Goal: Task Accomplishment & Management: Manage account settings

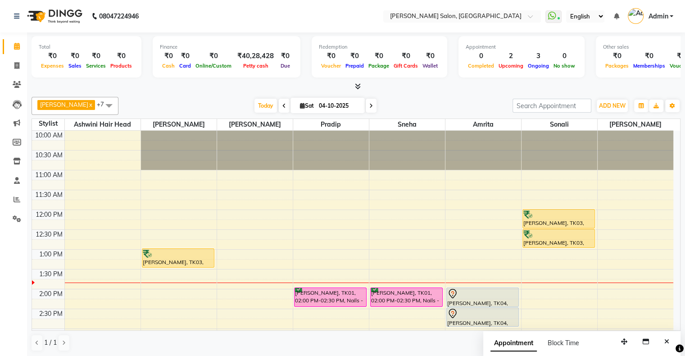
scroll to position [90, 0]
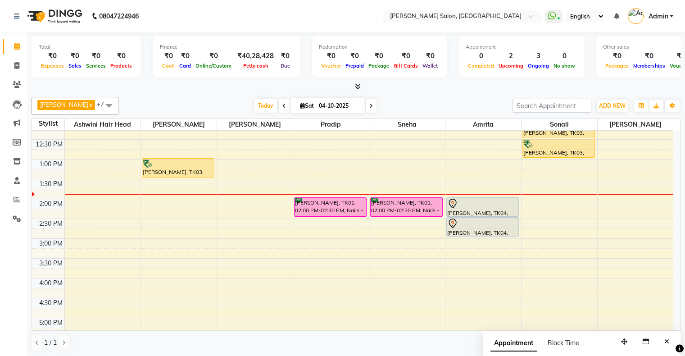
click at [300, 105] on icon at bounding box center [302, 106] width 5 height 6
select select "10"
select select "2025"
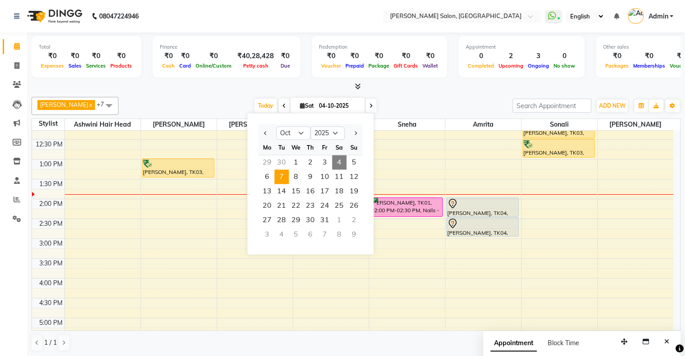
click at [277, 177] on span "7" at bounding box center [281, 176] width 14 height 14
type input "07-10-2025"
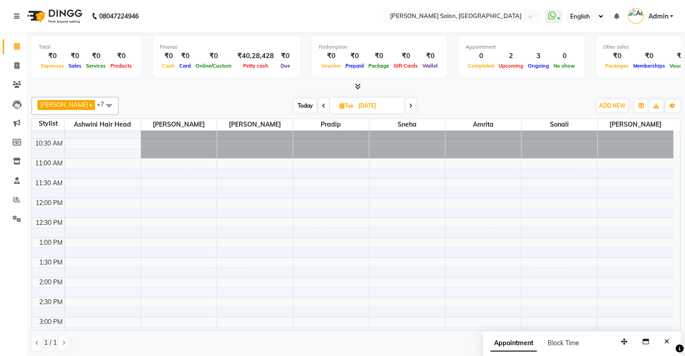
scroll to position [0, 0]
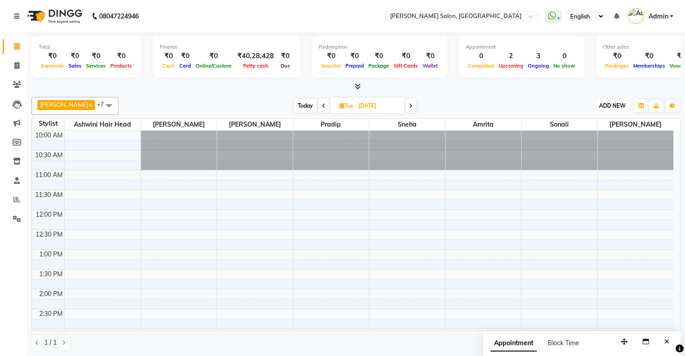
click at [611, 104] on span "ADD NEW" at bounding box center [612, 105] width 27 height 7
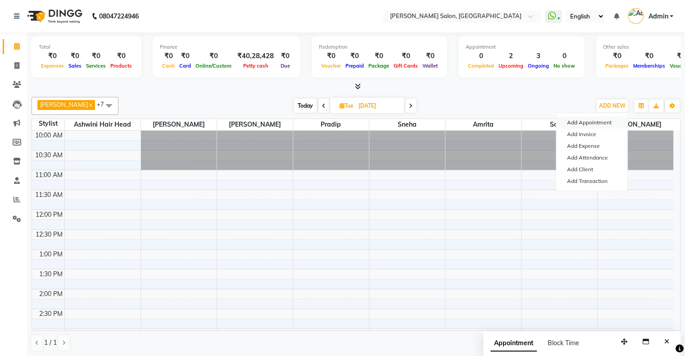
click at [602, 120] on button "Add Appointment" at bounding box center [592, 123] width 71 height 12
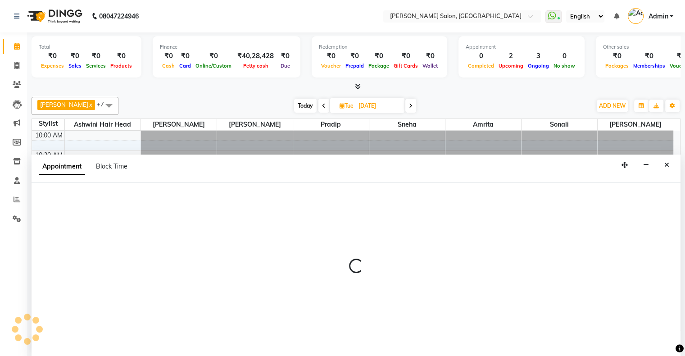
select select "660"
select select "tentative"
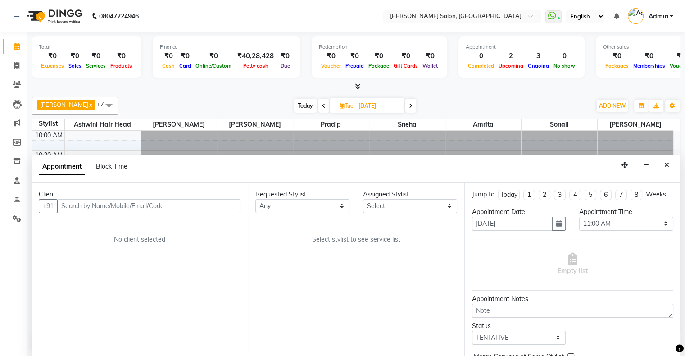
click at [141, 203] on input "text" at bounding box center [148, 206] width 183 height 14
click at [81, 202] on input "88886 21266" at bounding box center [130, 206] width 146 height 14
click at [82, 202] on input "88886 21266" at bounding box center [130, 206] width 146 height 14
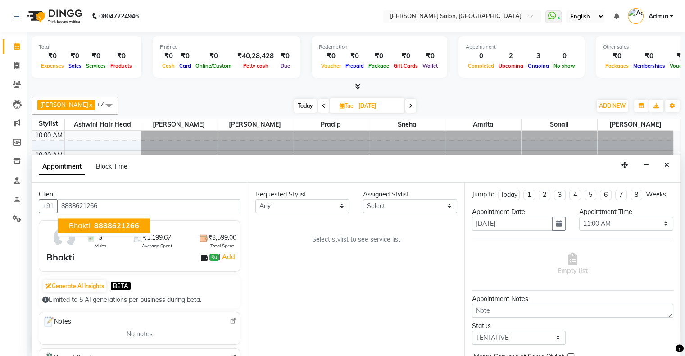
click at [99, 222] on span "8888621266" at bounding box center [116, 225] width 45 height 9
type input "8888621266"
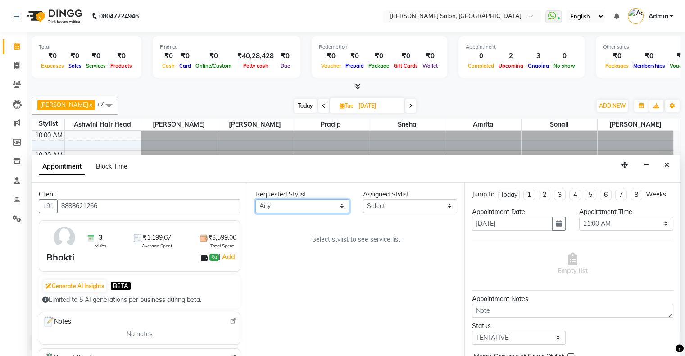
click at [286, 207] on select "Any Amrita Arif Ashwini Hair Head Kirti Nida FD Pradip Pradip Vaishnav Sanjana …" at bounding box center [302, 206] width 94 height 14
select select "89637"
click at [255, 199] on select "Any Amrita Arif Ashwini Hair Head Kirti Nida FD Pradip Pradip Vaishnav Sanjana …" at bounding box center [302, 206] width 94 height 14
select select "89637"
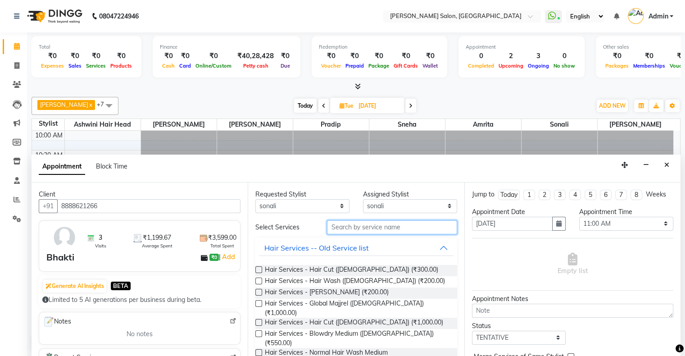
click at [373, 228] on input "text" at bounding box center [392, 227] width 130 height 14
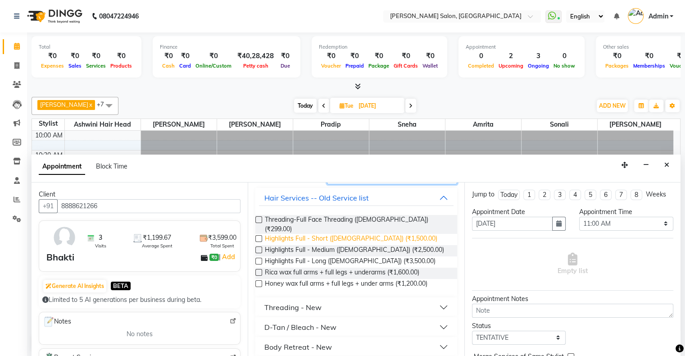
scroll to position [88, 0]
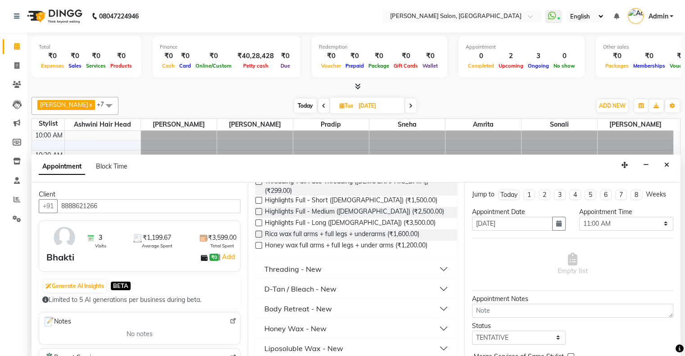
type input "full"
click at [319, 343] on div "Liposoluble Wax - New" at bounding box center [304, 348] width 79 height 11
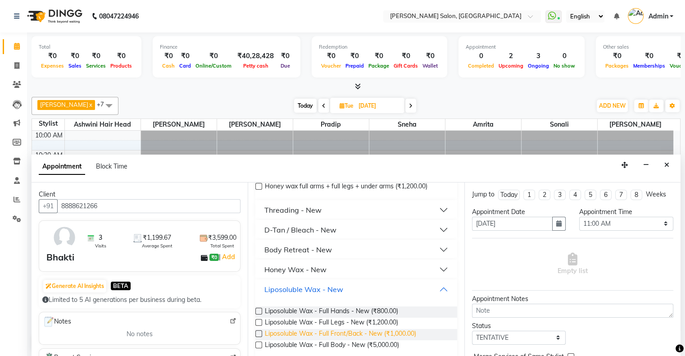
scroll to position [148, 0]
click at [345, 306] on span "Liposoluble Wax - Full Hands - New (₹800.00)" at bounding box center [331, 311] width 133 height 11
checkbox input "false"
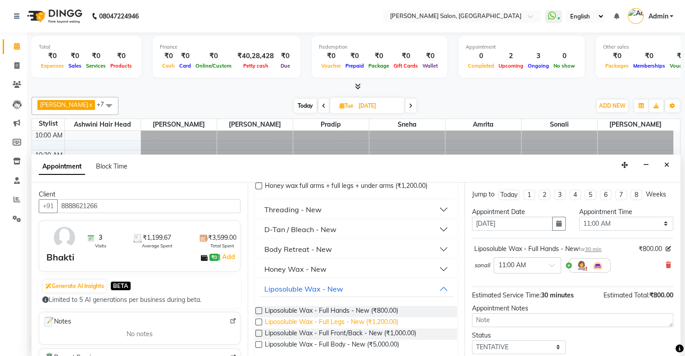
click at [319, 317] on span "Liposoluble Wax - Full Legs - New (₹1,200.00)" at bounding box center [331, 322] width 133 height 11
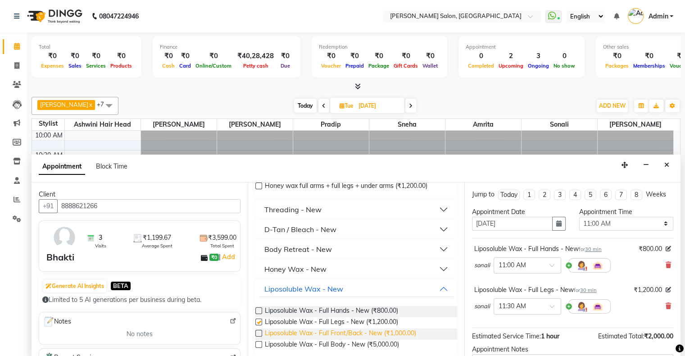
checkbox input "false"
click at [666, 262] on icon at bounding box center [668, 265] width 5 height 6
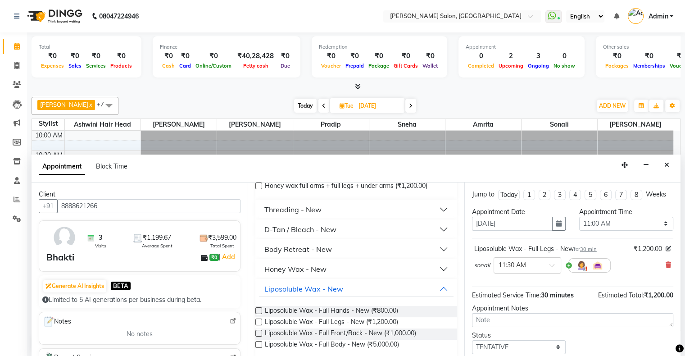
click at [666, 262] on icon at bounding box center [668, 265] width 5 height 6
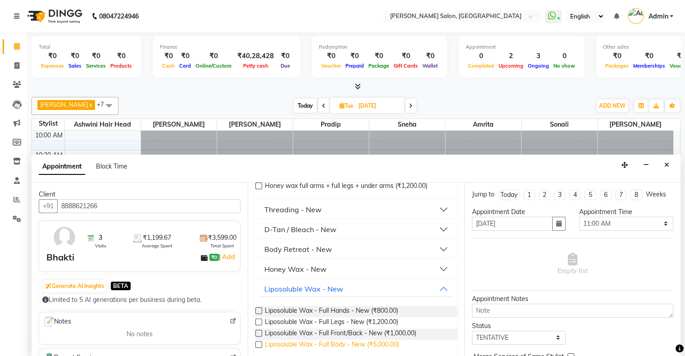
click at [380, 340] on span "Liposoluble Wax - Full Body - New (₹5,000.00)" at bounding box center [332, 345] width 134 height 11
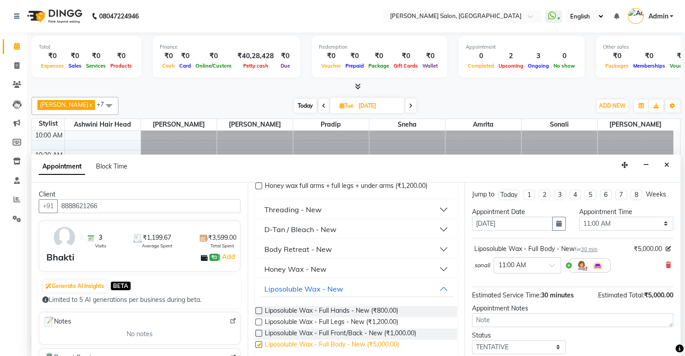
checkbox input "false"
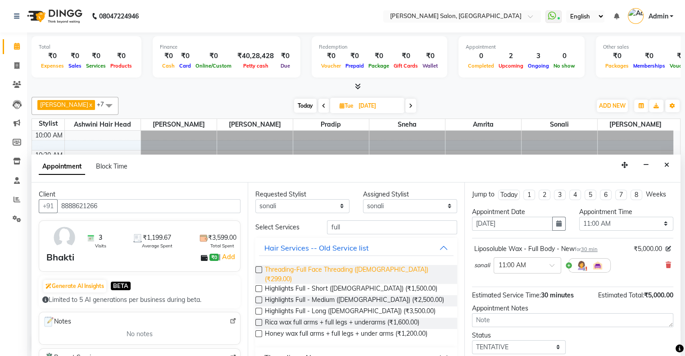
scroll to position [0, 0]
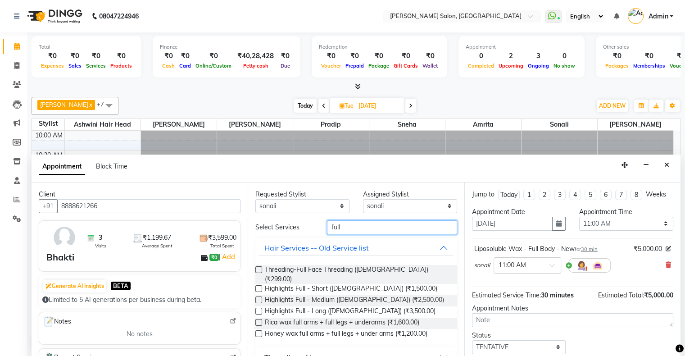
click at [339, 230] on input "full" at bounding box center [392, 227] width 130 height 14
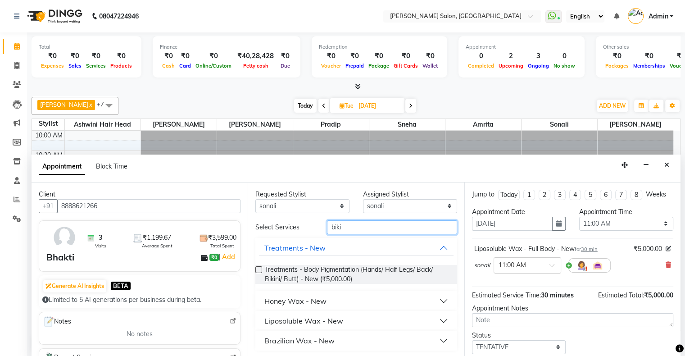
type input "biki"
click at [333, 323] on div "Liposoluble Wax - New" at bounding box center [304, 320] width 79 height 11
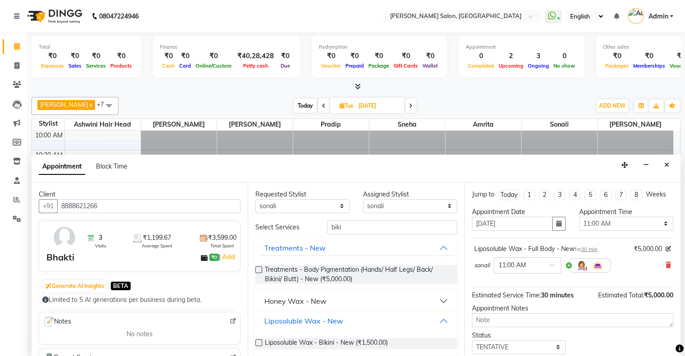
scroll to position [26, 0]
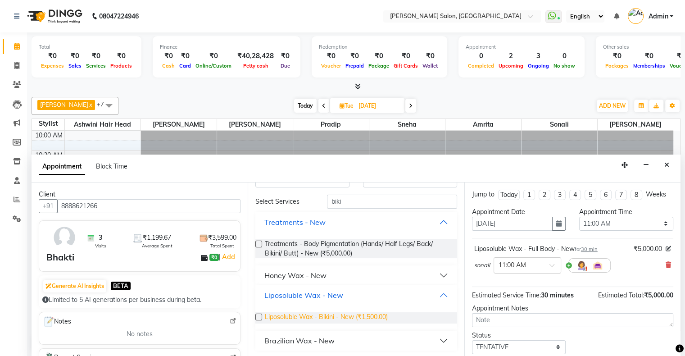
click at [315, 318] on span "Liposoluble Wax - Bikini - New (₹1,500.00)" at bounding box center [326, 317] width 123 height 11
checkbox input "false"
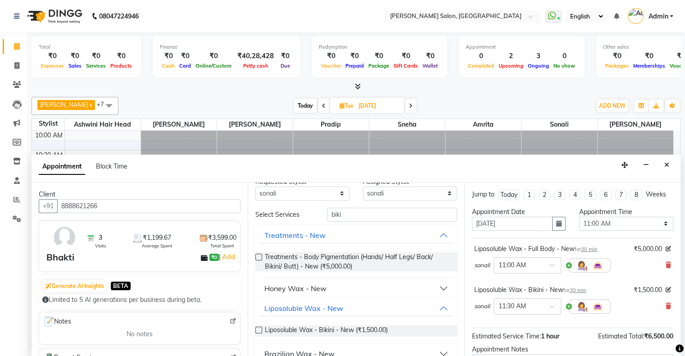
scroll to position [0, 0]
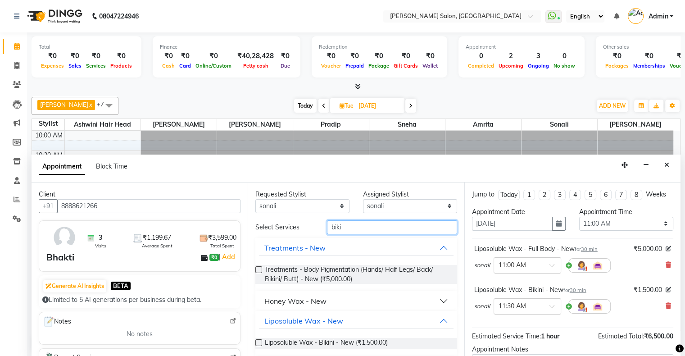
click at [333, 224] on input "biki" at bounding box center [392, 227] width 130 height 14
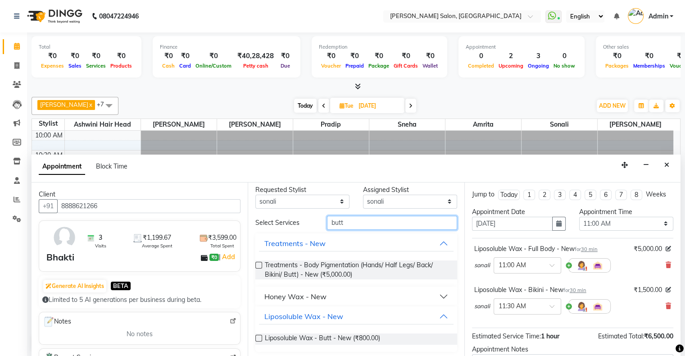
scroll to position [6, 0]
type input "butt"
click at [317, 337] on span "Liposoluble Wax - Butt - New (₹800.00)" at bounding box center [322, 337] width 115 height 11
checkbox input "false"
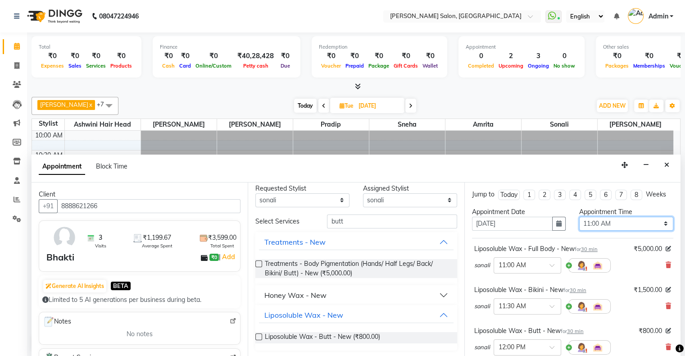
click at [622, 221] on select "Select 11:00 AM 11:15 AM 11:30 AM 11:45 AM 12:00 PM 12:15 PM 12:30 PM 12:45 PM …" at bounding box center [626, 224] width 94 height 14
select select "750"
click at [579, 217] on select "Select 11:00 AM 11:15 AM 11:30 AM 11:45 AM 12:00 PM 12:15 PM 12:30 PM 12:45 PM …" at bounding box center [626, 224] width 94 height 14
click at [307, 203] on select "Any Amrita Arif Ashwini Hair Head Kirti Nida FD Pradip Pradip Vaishnav Sanjana …" at bounding box center [302, 200] width 94 height 14
select select "82272"
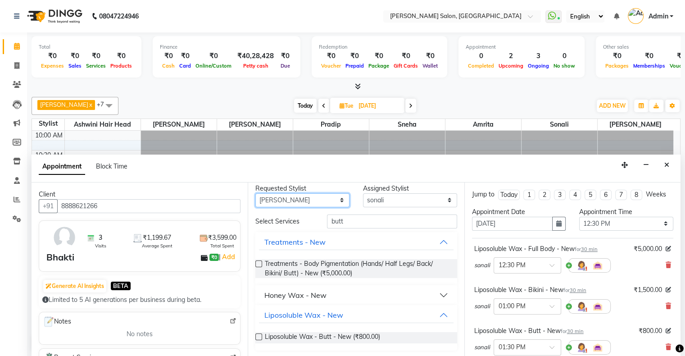
click at [255, 198] on select "Any Amrita Arif Ashwini Hair Head Kirti Nida FD Pradip Pradip Vaishnav Sanjana …" at bounding box center [302, 200] width 94 height 14
select select "82272"
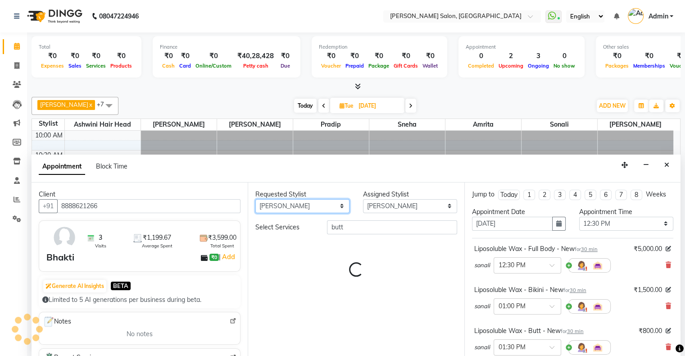
scroll to position [0, 0]
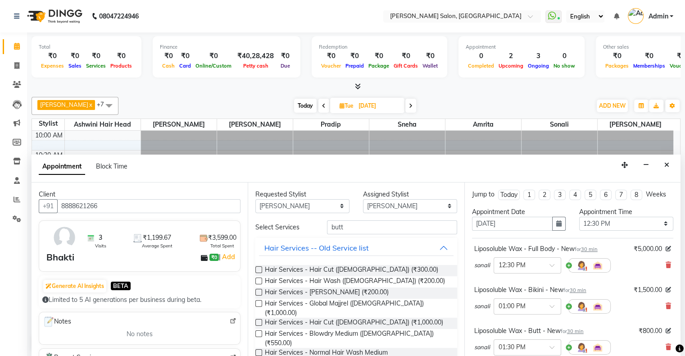
click at [288, 212] on div "Requested Stylist Any Amrita Arif Ashwini Hair Head Kirti Nida FD Pradip Pradip…" at bounding box center [356, 269] width 216 height 175
click at [288, 205] on select "Any Amrita Arif Ashwini Hair Head Kirti Nida FD Pradip Pradip Vaishnav Sanjana …" at bounding box center [302, 206] width 94 height 14
select select "90444"
click at [255, 199] on select "Any Amrita Arif Ashwini Hair Head Kirti Nida FD Pradip Pradip Vaishnav Sanjana …" at bounding box center [302, 206] width 94 height 14
select select "90444"
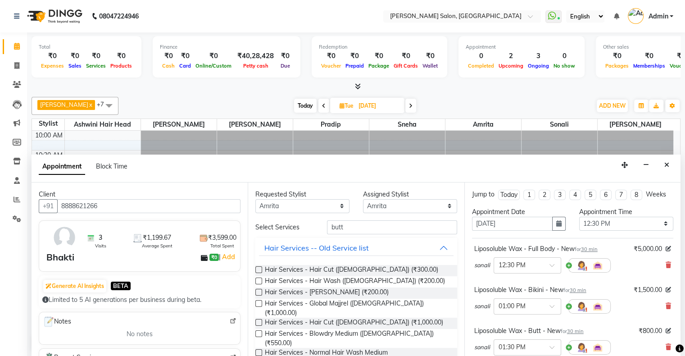
click at [356, 226] on input "butt" at bounding box center [392, 227] width 130 height 14
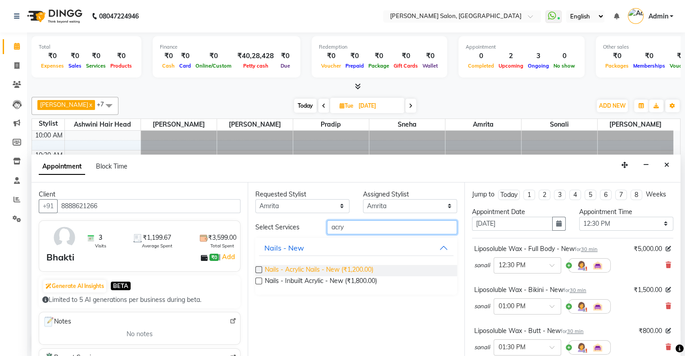
type input "acry"
click at [348, 271] on span "Nails - Acrylic Nails - New (₹1,200.00)" at bounding box center [319, 270] width 109 height 11
checkbox input "false"
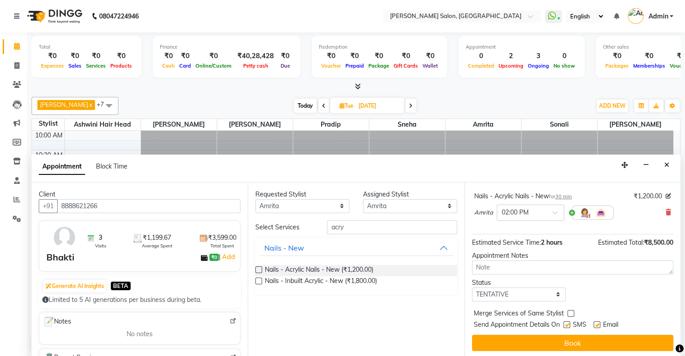
scroll to position [176, 0]
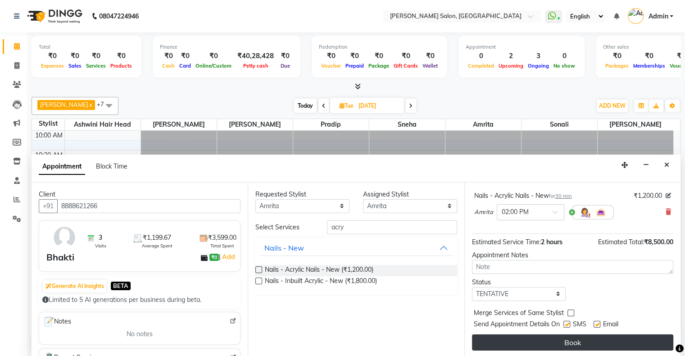
click at [553, 338] on button "Book" at bounding box center [572, 342] width 201 height 16
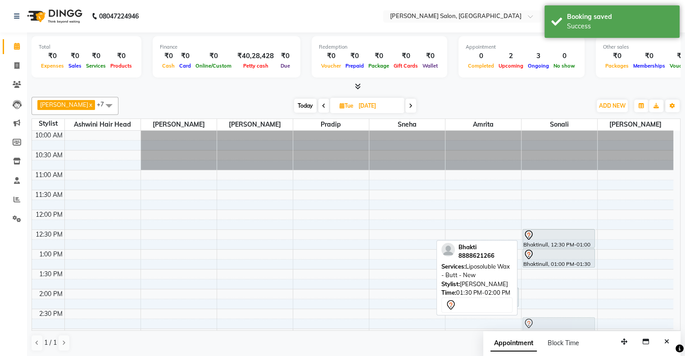
scroll to position [17, 0]
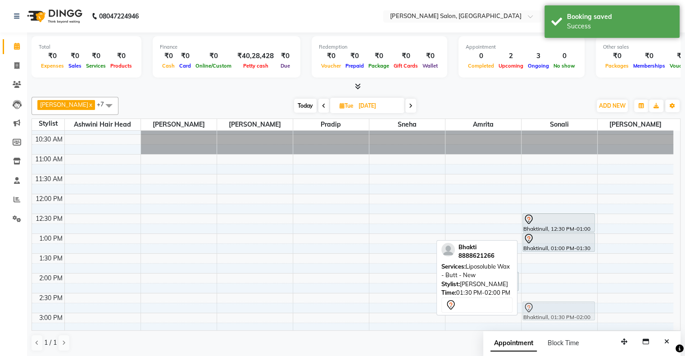
drag, startPoint x: 595, startPoint y: 283, endPoint x: 597, endPoint y: 322, distance: 39.2
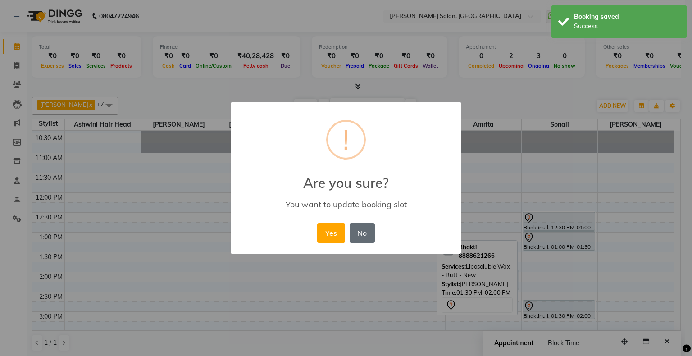
click at [366, 226] on button "No" at bounding box center [362, 233] width 25 height 20
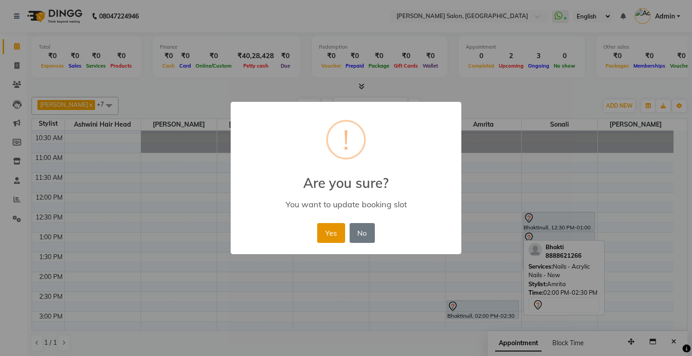
click at [332, 236] on button "Yes" at bounding box center [330, 233] width 27 height 20
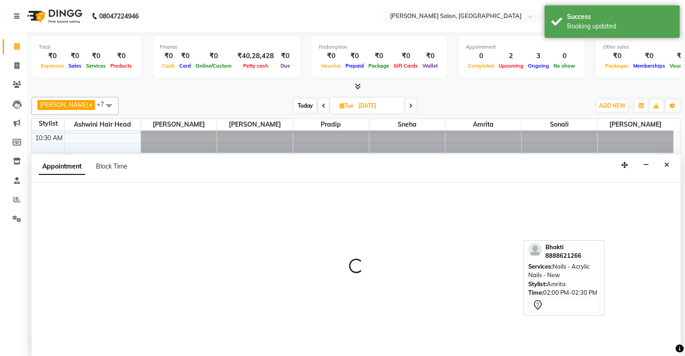
select select "69724"
select select "tentative"
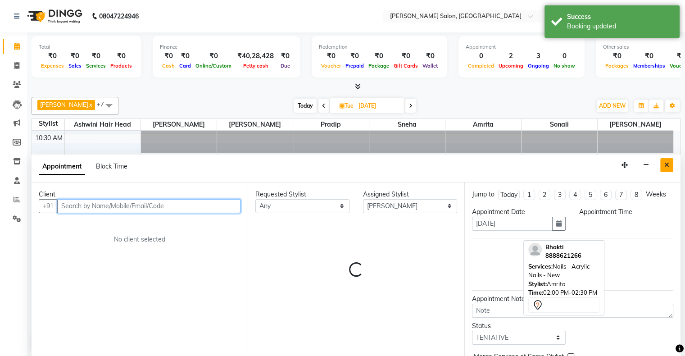
select select "780"
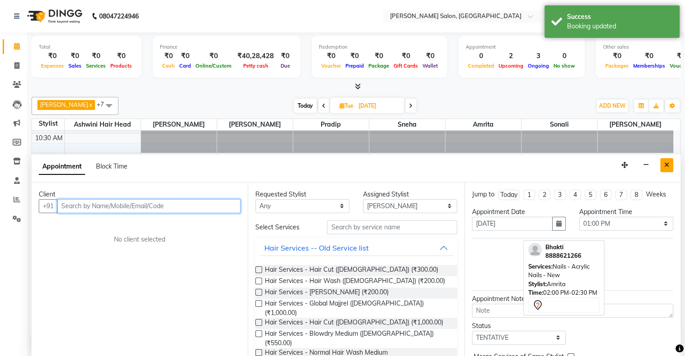
scroll to position [0, 0]
click at [661, 165] on button "Close" at bounding box center [667, 165] width 13 height 14
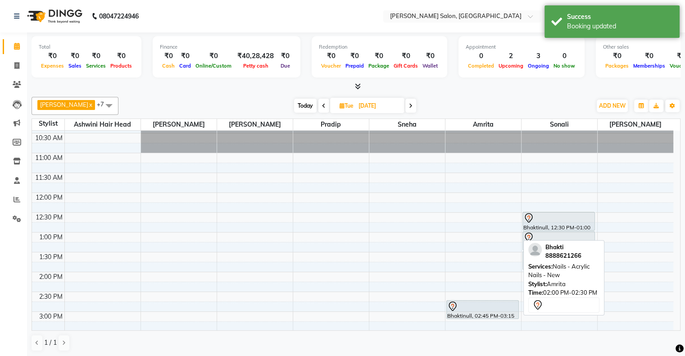
scroll to position [107, 0]
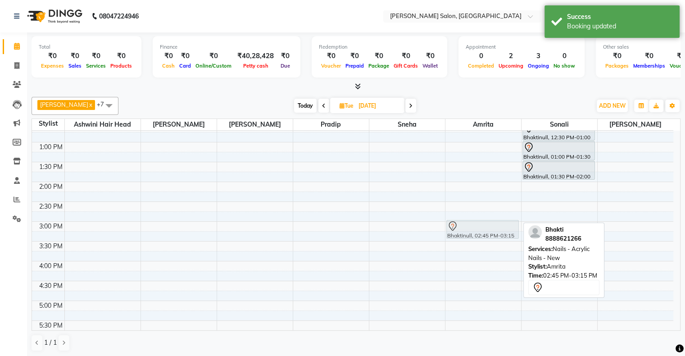
drag, startPoint x: 488, startPoint y: 220, endPoint x: 484, endPoint y: 231, distance: 11.8
click at [484, 231] on div "Bhaktinull, 02:45 PM-03:15 PM, Nails - Acrylic Nails - New Bhaktinull, 02:45 PM…" at bounding box center [484, 280] width 76 height 515
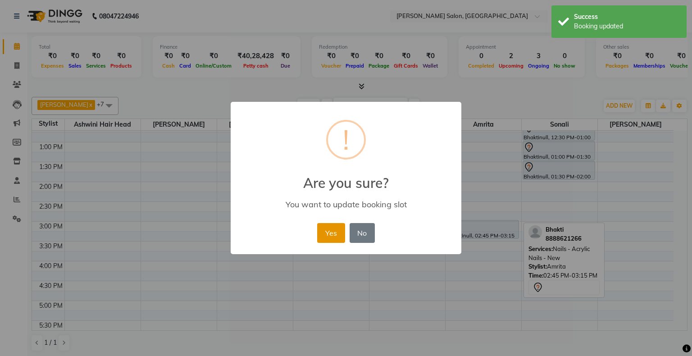
click at [332, 233] on button "Yes" at bounding box center [330, 233] width 27 height 20
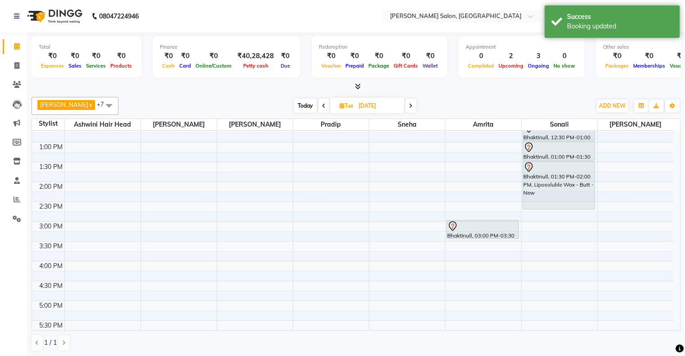
drag, startPoint x: 584, startPoint y: 178, endPoint x: 579, endPoint y: 207, distance: 29.7
click at [579, 207] on div "Bhaktinull, 12:30 PM-01:00 PM, Liposoluble Wax - Full Body - New Bhaktinull, 01…" at bounding box center [560, 280] width 76 height 515
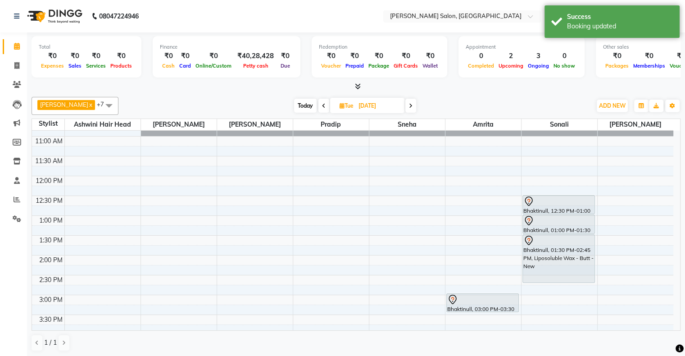
scroll to position [17, 0]
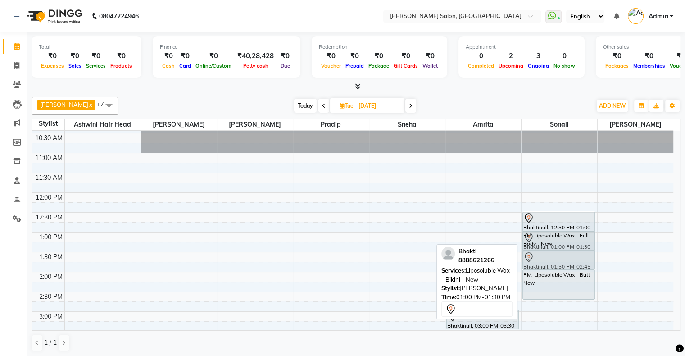
drag, startPoint x: 572, startPoint y: 228, endPoint x: 564, endPoint y: 265, distance: 38.6
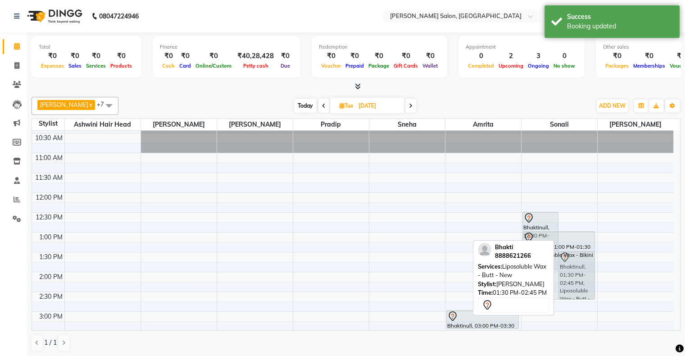
drag, startPoint x: 570, startPoint y: 247, endPoint x: 566, endPoint y: 293, distance: 46.6
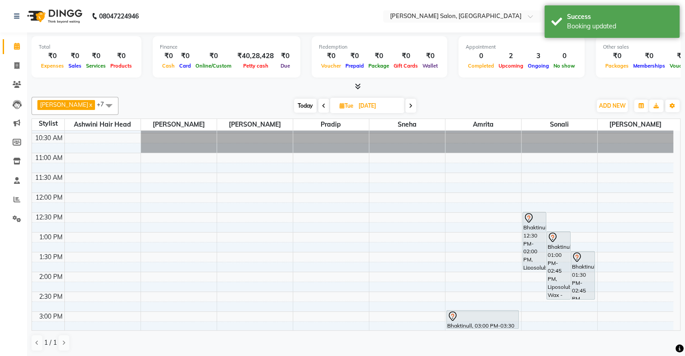
scroll to position [22, 0]
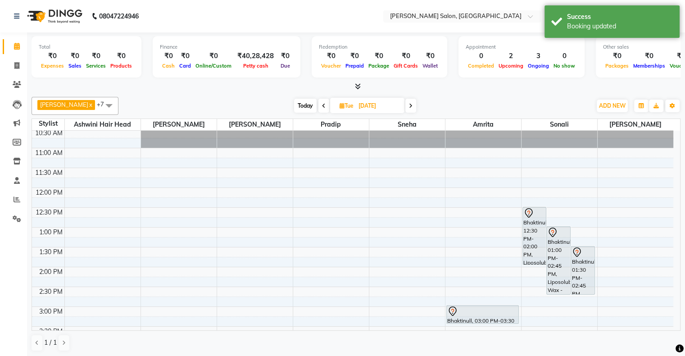
drag, startPoint x: 582, startPoint y: 296, endPoint x: 579, endPoint y: 351, distance: 54.6
click at [579, 351] on div "Arif x Sanjana x Pradip x Sneha x Amrita x sonali x Pradip Vaishnav x Ashwini H…" at bounding box center [356, 224] width 649 height 262
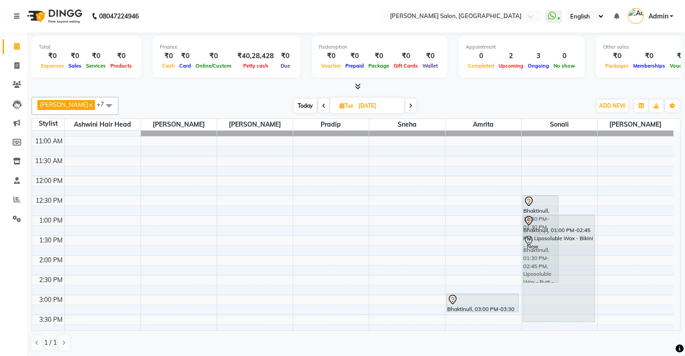
drag, startPoint x: 570, startPoint y: 292, endPoint x: 565, endPoint y: 319, distance: 27.5
click at [565, 319] on div "Bhaktinull, 12:30 PM-01:30 PM, Liposoluble Wax - Full Body - New Bhaktinull, 01…" at bounding box center [560, 354] width 76 height 515
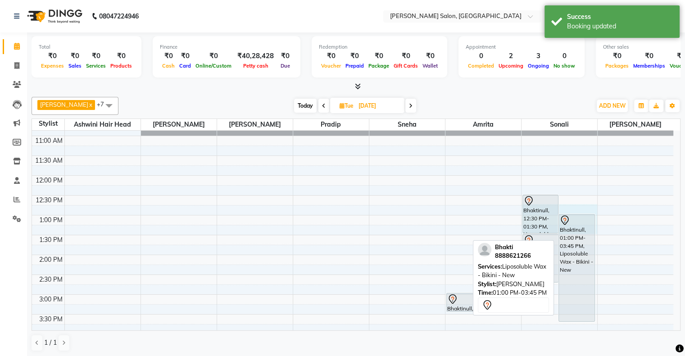
drag, startPoint x: 579, startPoint y: 210, endPoint x: 579, endPoint y: 224, distance: 14.0
click at [579, 224] on div "10:00 AM 10:30 AM 11:00 AM 11:30 AM 12:00 PM 12:30 PM 1:00 PM 1:30 PM 2:00 PM 2…" at bounding box center [353, 353] width 642 height 515
select select "89637"
select select "765"
select select "tentative"
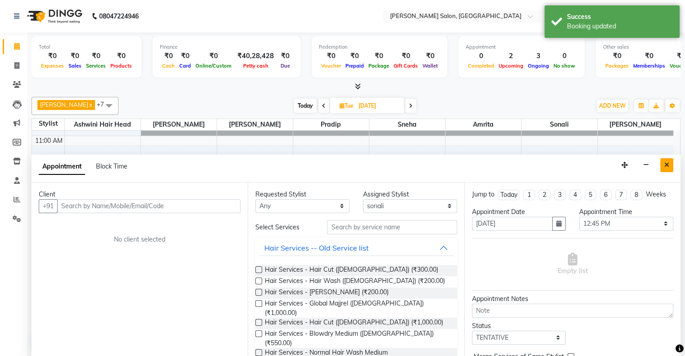
click at [665, 162] on icon "Close" at bounding box center [667, 165] width 5 height 6
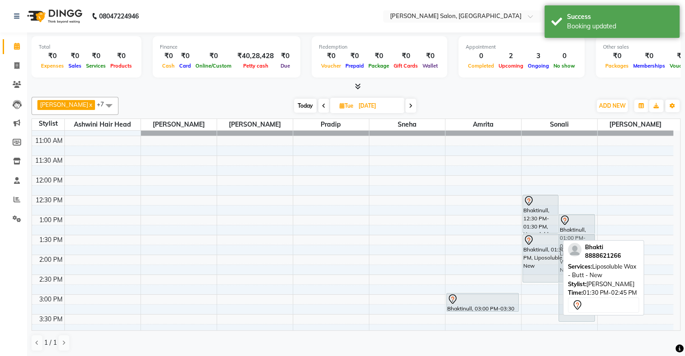
drag, startPoint x: 542, startPoint y: 279, endPoint x: 544, endPoint y: 263, distance: 16.3
click at [544, 263] on div "Bhaktinull, 12:30 PM-01:30 PM, Liposoluble Wax - Full Body - New Bhaktinull, 01…" at bounding box center [560, 353] width 76 height 515
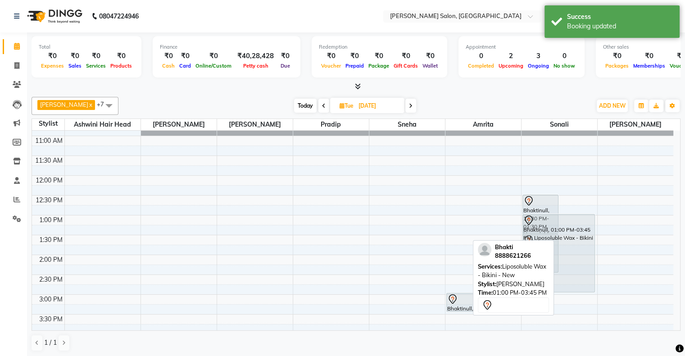
drag, startPoint x: 578, startPoint y: 319, endPoint x: 574, endPoint y: 278, distance: 42.1
click at [574, 278] on div "Bhaktinull, 12:30 PM-01:30 PM, Liposoluble Wax - Full Body - New Bhaktinull, 01…" at bounding box center [560, 353] width 76 height 515
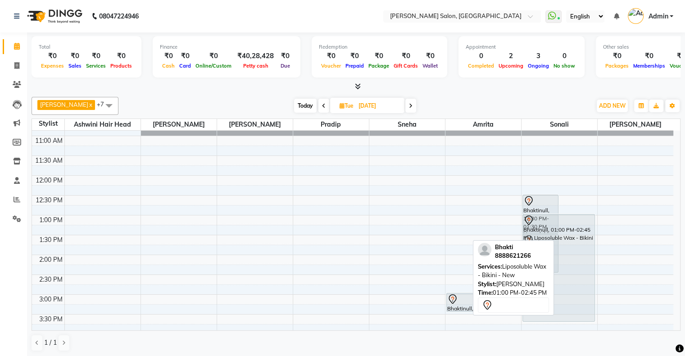
scroll to position [36, 0]
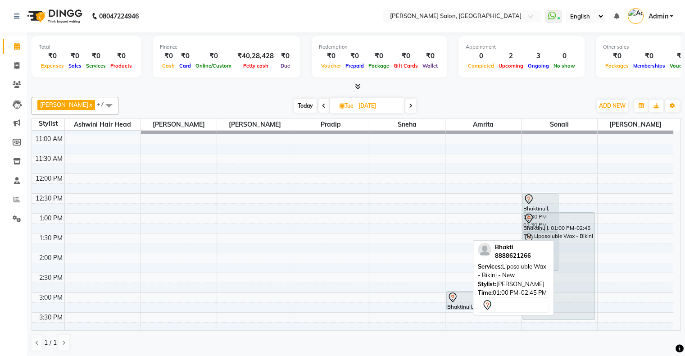
drag, startPoint x: 571, startPoint y: 278, endPoint x: 574, endPoint y: 313, distance: 34.8
click at [574, 313] on div "Bhaktinull, 12:30 PM-01:30 PM, Liposoluble Wax - Full Body - New Bhaktinull, 01…" at bounding box center [560, 352] width 76 height 515
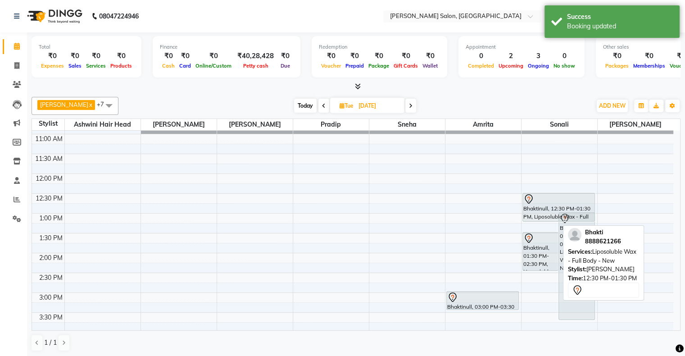
drag, startPoint x: 543, startPoint y: 230, endPoint x: 547, endPoint y: 213, distance: 17.3
click at [547, 213] on div "Bhaktinull, 12:30 PM-01:30 PM, Liposoluble Wax - Full Body - New Bhaktinull, 01…" at bounding box center [560, 352] width 76 height 515
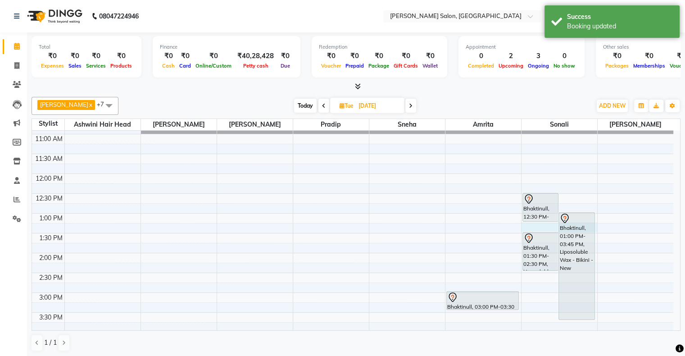
click at [543, 228] on div "10:00 AM 10:30 AM 11:00 AM 11:30 AM 12:00 PM 12:30 PM 1:00 PM 1:30 PM 2:00 PM 2…" at bounding box center [353, 352] width 642 height 515
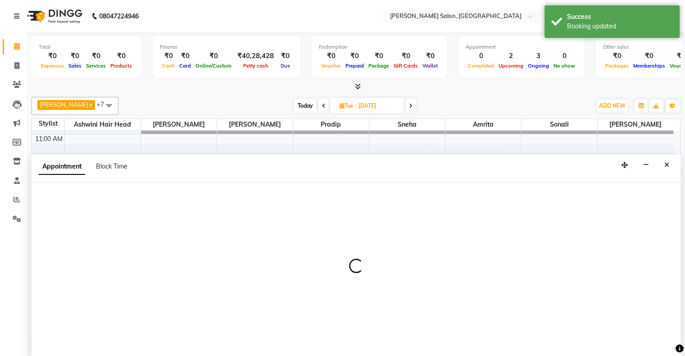
select select "89637"
select select "795"
select select "tentative"
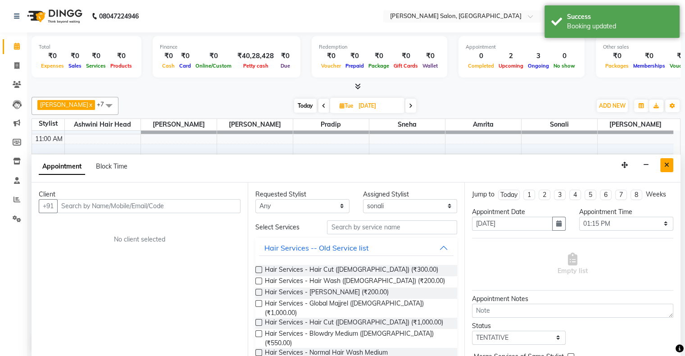
click at [671, 163] on button "Close" at bounding box center [667, 165] width 13 height 14
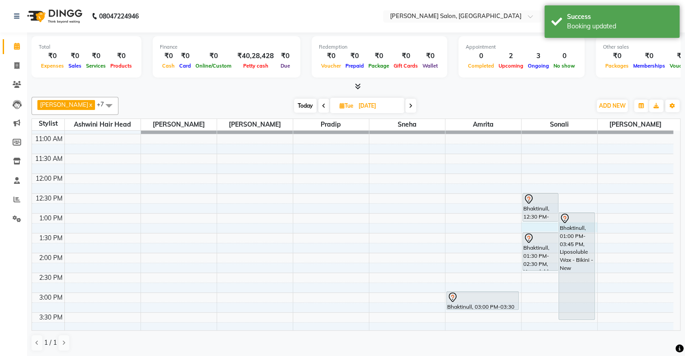
click at [537, 228] on div "10:00 AM 10:30 AM 11:00 AM 11:30 AM 12:00 PM 12:30 PM 1:00 PM 1:30 PM 2:00 PM 2…" at bounding box center [353, 352] width 642 height 515
select select "89637"
select select "795"
select select "tentative"
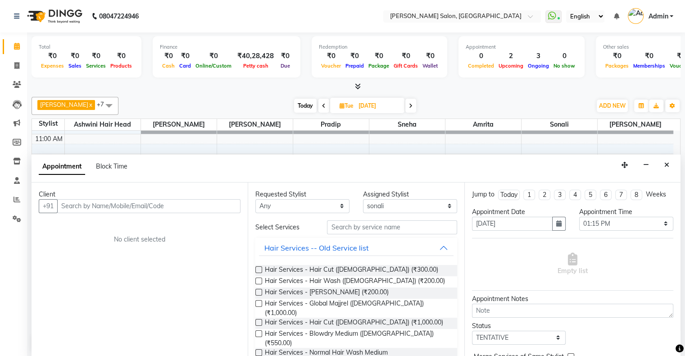
click at [667, 165] on icon "Close" at bounding box center [667, 165] width 5 height 6
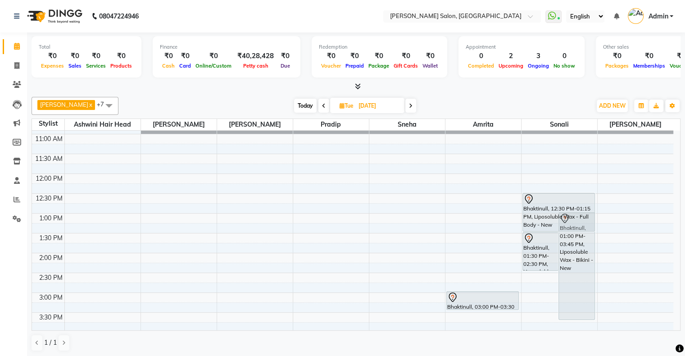
click at [550, 226] on div "Bhaktinull, 12:30 PM-01:15 PM, Liposoluble Wax - Full Body - New Bhaktinull, 01…" at bounding box center [560, 352] width 76 height 515
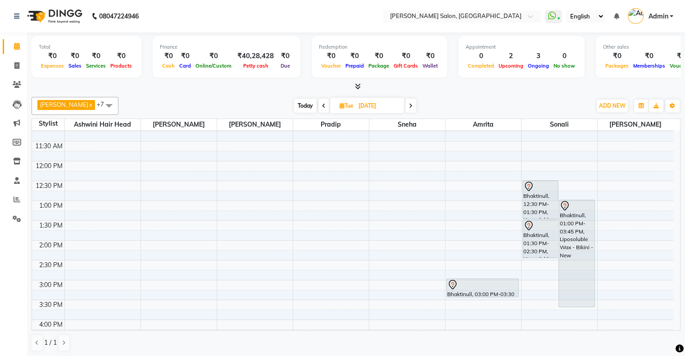
scroll to position [81, 0]
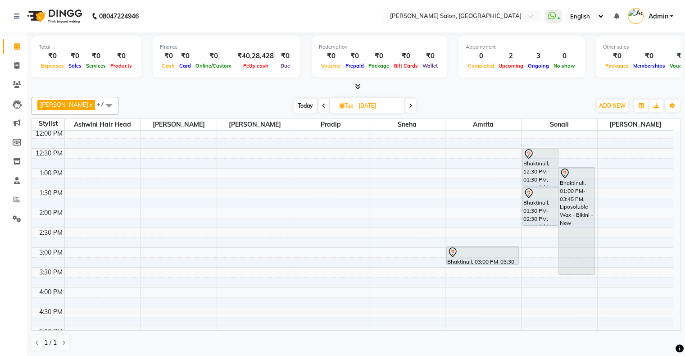
click at [305, 104] on span "Today" at bounding box center [305, 106] width 23 height 14
type input "04-10-2025"
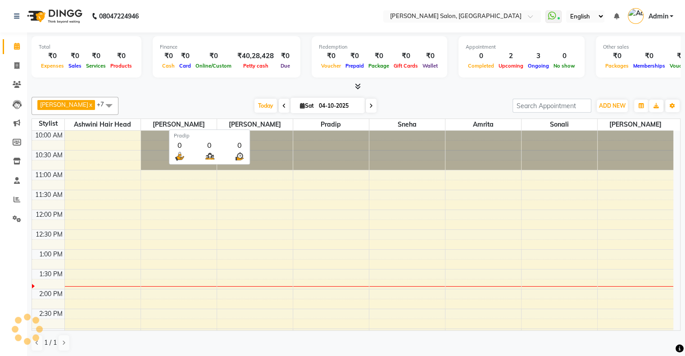
scroll to position [119, 0]
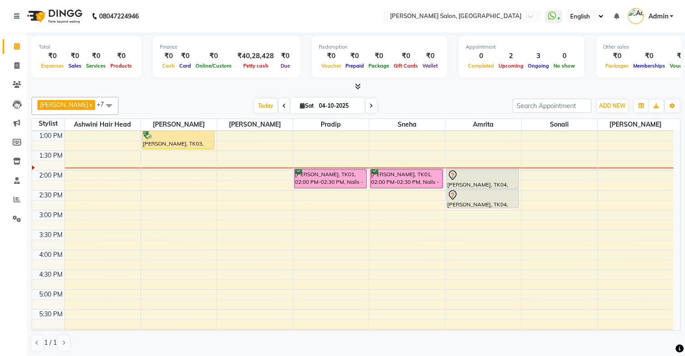
click at [300, 104] on icon at bounding box center [302, 106] width 5 height 6
select select "10"
select select "2025"
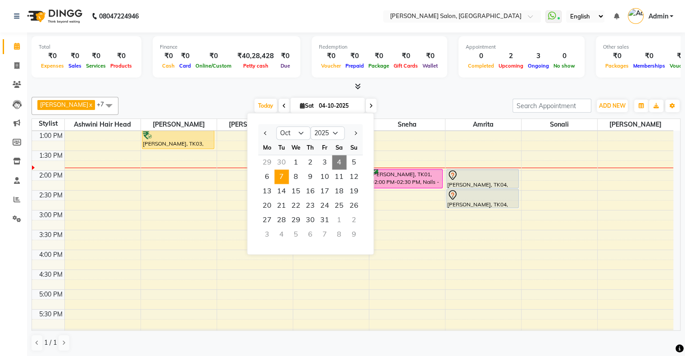
click at [284, 178] on span "7" at bounding box center [281, 176] width 14 height 14
type input "07-10-2025"
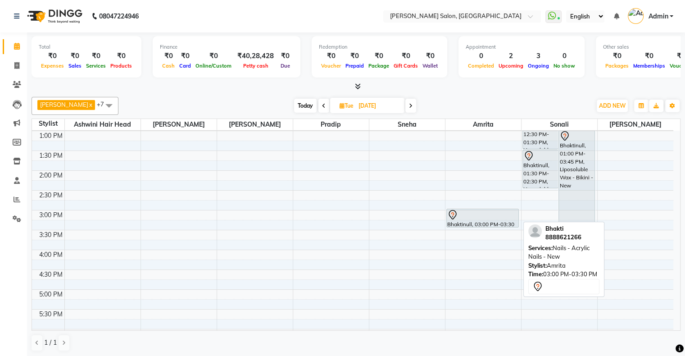
click at [478, 222] on div "Bhaktinull, 03:00 PM-03:30 PM, Nails - Acrylic Nails - New" at bounding box center [483, 218] width 72 height 18
click at [467, 214] on div at bounding box center [482, 215] width 71 height 11
select select "7"
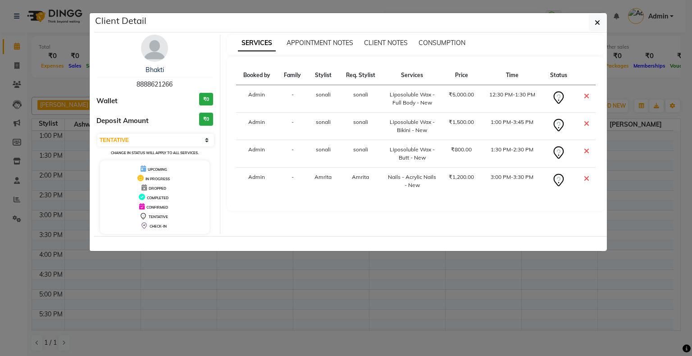
click at [155, 86] on span "8888621266" at bounding box center [155, 84] width 36 height 8
copy span "8888621266"
click at [267, 283] on ngb-modal-window "Client Detail Bhakti 8888621266 Wallet ₹0 Deposit Amount ₹0 Select CONFIRMED TE…" at bounding box center [346, 178] width 692 height 356
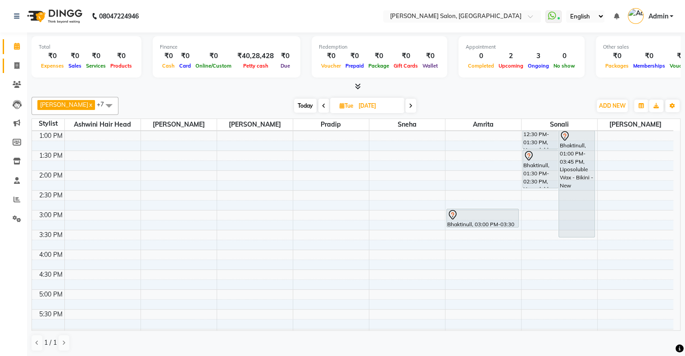
click at [14, 59] on link "Invoice" at bounding box center [14, 66] width 22 height 15
select select "4073"
select select "service"
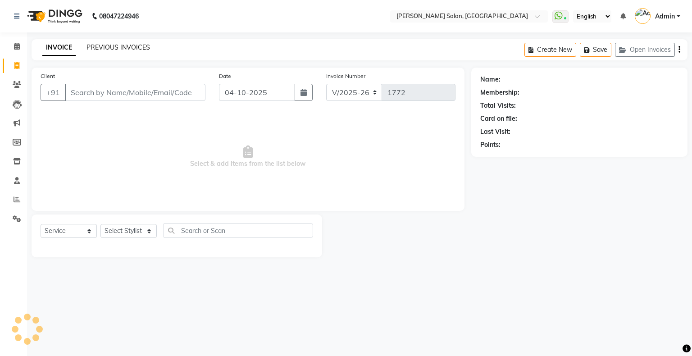
click at [124, 50] on link "PREVIOUS INVOICES" at bounding box center [119, 47] width 64 height 8
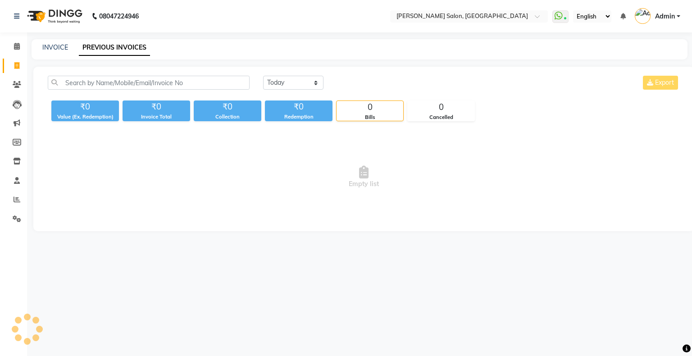
click at [126, 75] on div "Today Yesterday Custom Range Export ₹0 Value (Ex. Redemption) ₹0 Invoice Total …" at bounding box center [363, 149] width 661 height 164
click at [128, 81] on input "text" at bounding box center [149, 83] width 202 height 14
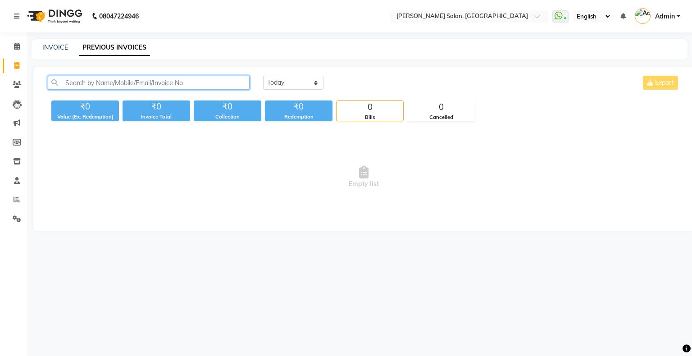
paste input "8888621266"
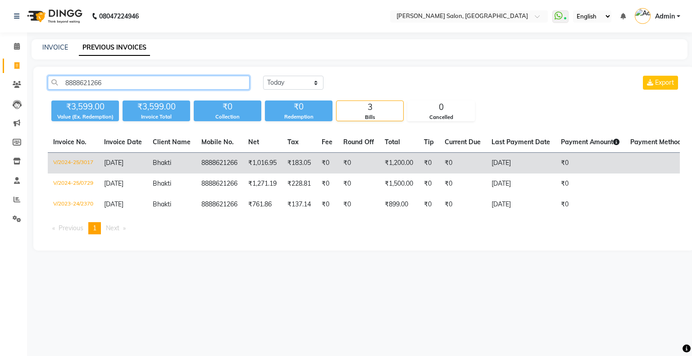
type input "8888621266"
click at [123, 161] on span "05-11-2024" at bounding box center [113, 163] width 19 height 8
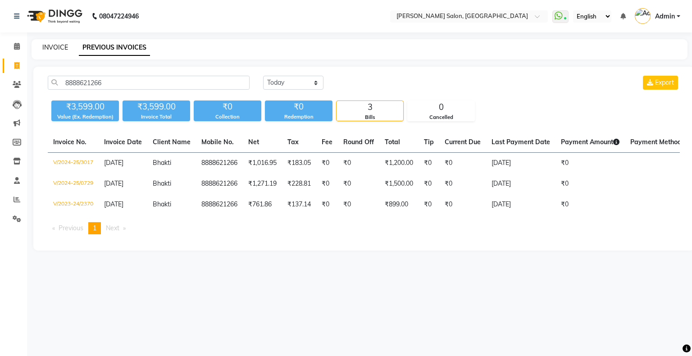
click at [52, 49] on link "INVOICE" at bounding box center [55, 47] width 26 height 8
select select "4073"
select select "service"
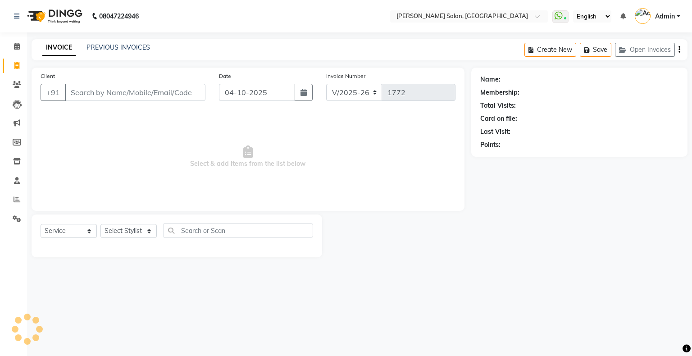
click at [105, 95] on input "Client" at bounding box center [135, 92] width 141 height 17
type input "8888621266"
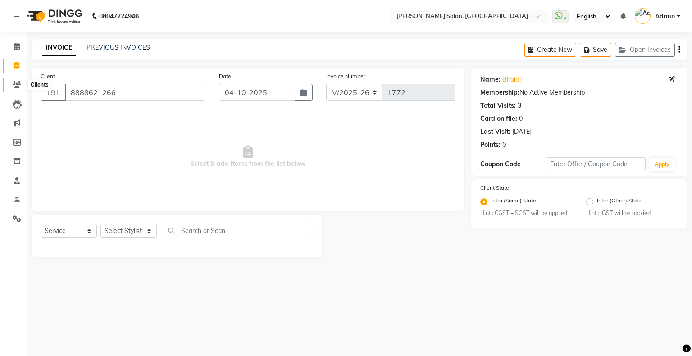
click at [14, 87] on icon at bounding box center [17, 84] width 9 height 7
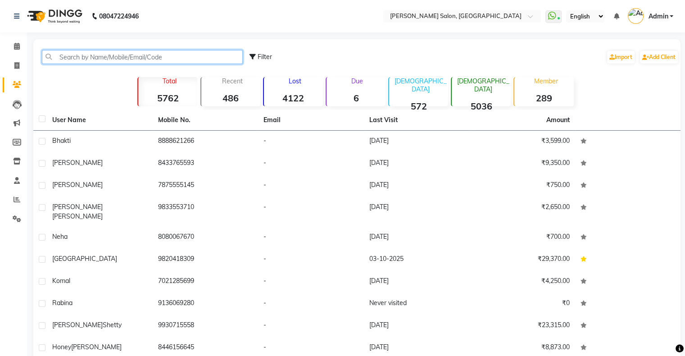
click at [70, 62] on input "text" at bounding box center [142, 57] width 201 height 14
paste input "8888621266"
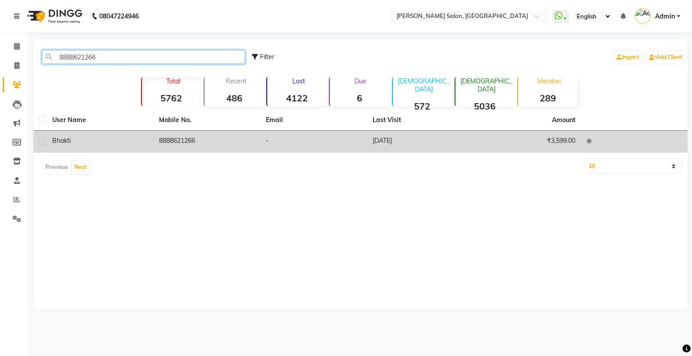
type input "8888621266"
click at [184, 141] on td "8888621266" at bounding box center [207, 142] width 107 height 22
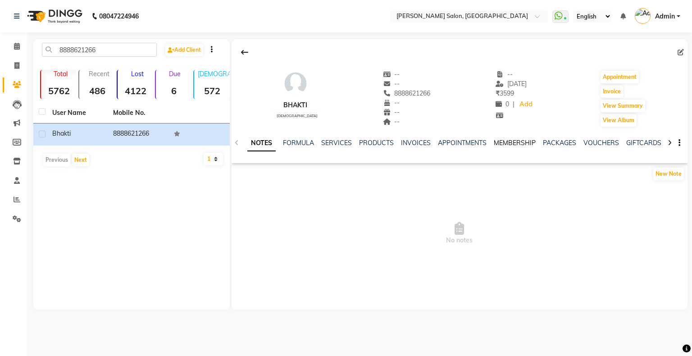
click at [516, 143] on link "MEMBERSHIP" at bounding box center [515, 143] width 42 height 8
click at [415, 139] on link "APPOINTMENTS" at bounding box center [418, 143] width 49 height 8
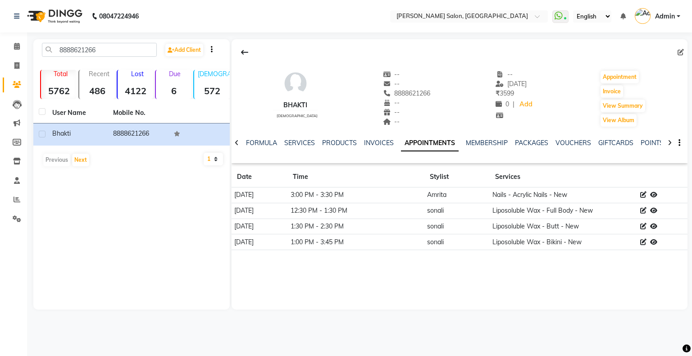
click at [446, 147] on link "APPOINTMENTS" at bounding box center [430, 143] width 58 height 16
click at [470, 144] on link "MEMBERSHIP" at bounding box center [487, 143] width 42 height 8
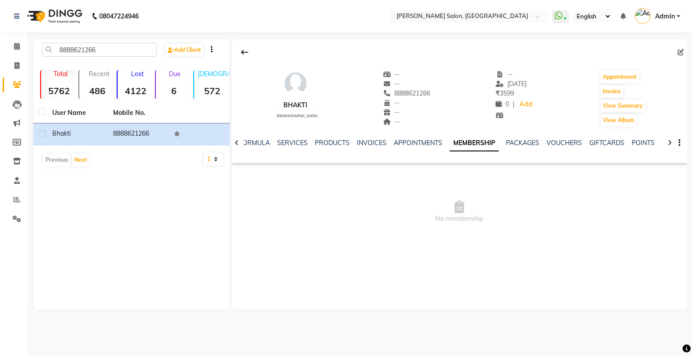
click at [502, 143] on ul "NOTES FORMULA SERVICES PRODUCTS INVOICES APPOINTMENTS MEMBERSHIP PACKAGES VOUCH…" at bounding box center [496, 142] width 571 height 9
click at [515, 143] on link "PACKAGES" at bounding box center [522, 143] width 33 height 8
click at [339, 141] on link "PRODUCTS" at bounding box center [325, 143] width 35 height 8
click at [396, 139] on link "INVOICES" at bounding box center [402, 143] width 30 height 8
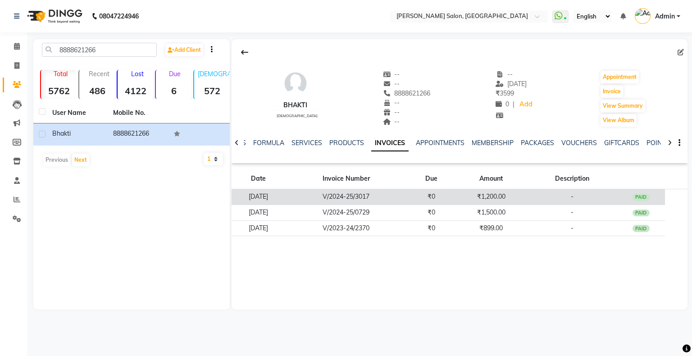
click at [648, 196] on div "PAID" at bounding box center [641, 197] width 17 height 7
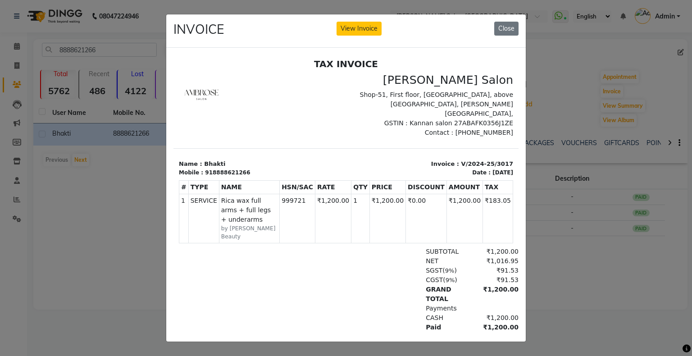
click at [591, 211] on ngb-modal-window "INVOICE View Invoice Close" at bounding box center [346, 178] width 692 height 356
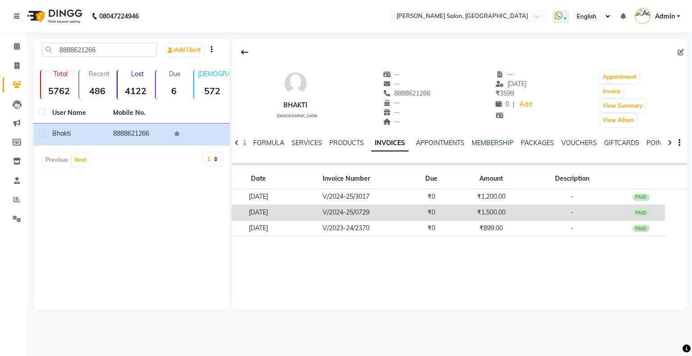
click at [641, 216] on div "PAID" at bounding box center [641, 213] width 17 height 7
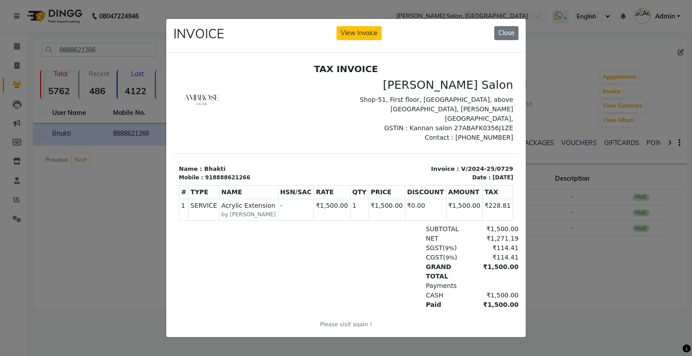
scroll to position [7, 0]
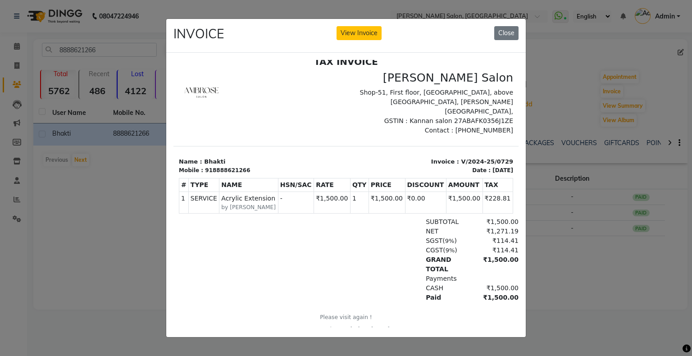
click at [631, 220] on ngb-modal-window "INVOICE View Invoice Close" at bounding box center [346, 178] width 692 height 356
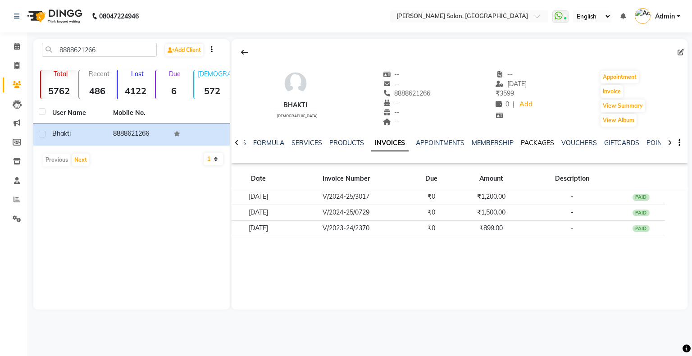
click at [534, 140] on link "PACKAGES" at bounding box center [537, 143] width 33 height 8
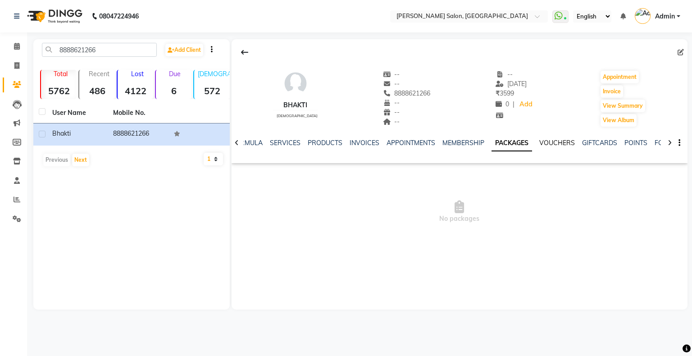
click at [550, 141] on link "VOUCHERS" at bounding box center [557, 143] width 36 height 8
click at [591, 143] on link "GIFTCARDS" at bounding box center [592, 143] width 35 height 8
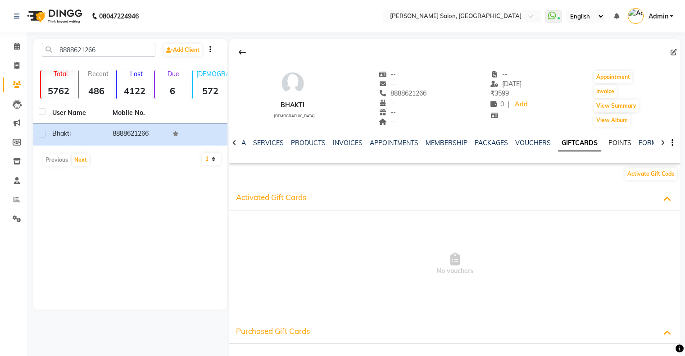
click at [621, 143] on link "POINTS" at bounding box center [620, 143] width 23 height 8
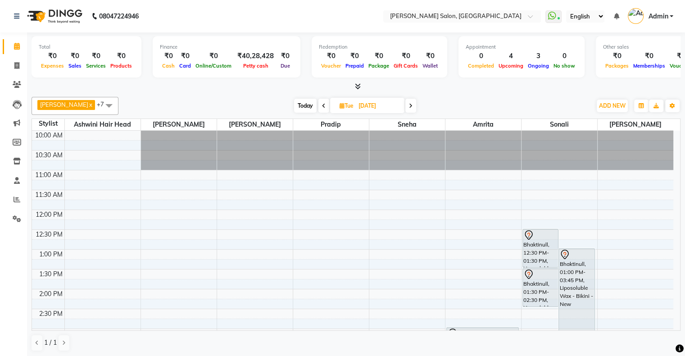
click at [296, 104] on span "Today" at bounding box center [305, 106] width 23 height 14
type input "04-10-2025"
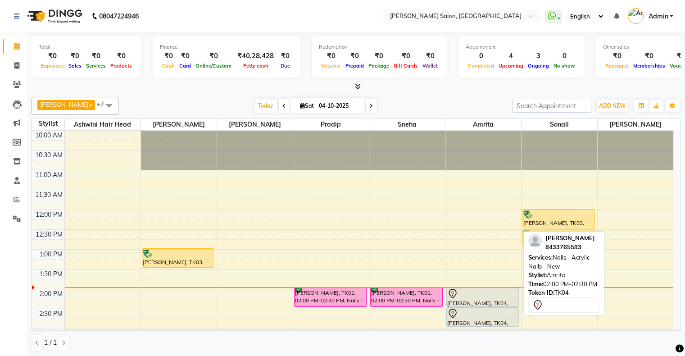
click at [472, 305] on div at bounding box center [483, 307] width 72 height 4
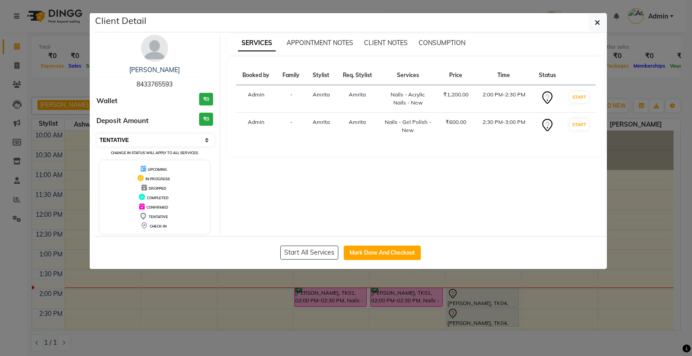
click at [160, 141] on select "Select IN SERVICE CONFIRMED TENTATIVE CHECK IN MARK DONE DROPPED UPCOMING" at bounding box center [155, 140] width 117 height 13
select select "6"
click at [97, 134] on select "Select IN SERVICE CONFIRMED TENTATIVE CHECK IN MARK DONE DROPPED UPCOMING" at bounding box center [155, 140] width 117 height 13
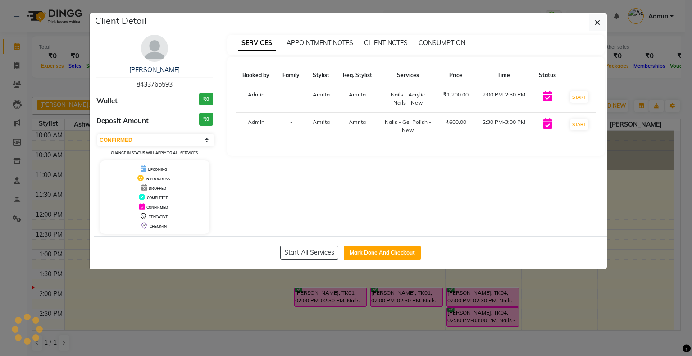
click at [309, 294] on ngb-modal-window "Client Detail Venkateshwari 8433765593 Wallet ₹0 Deposit Amount ₹0 Select IN SE…" at bounding box center [346, 178] width 692 height 356
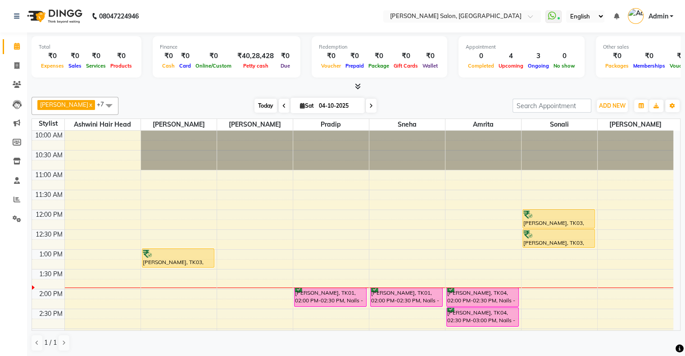
click at [255, 100] on span "Today" at bounding box center [266, 106] width 23 height 14
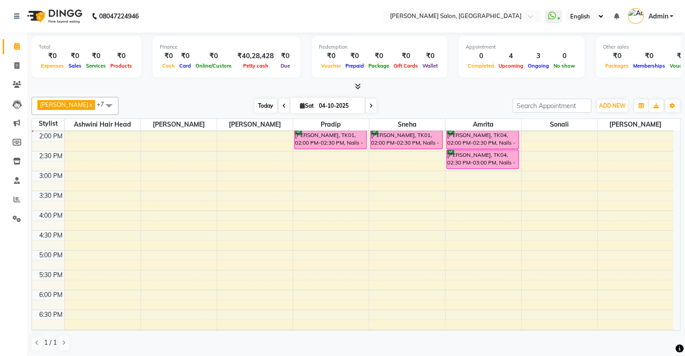
click at [255, 100] on span "Today" at bounding box center [266, 106] width 23 height 14
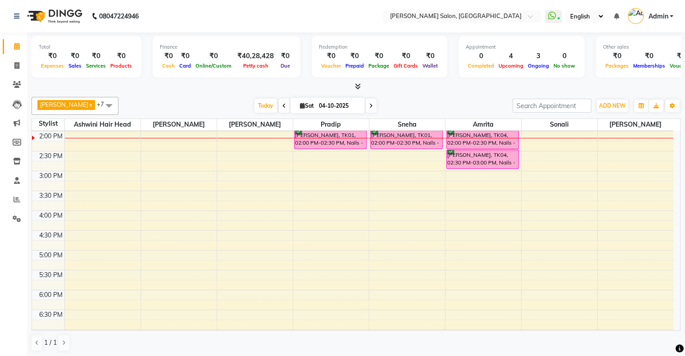
click at [291, 105] on span "Sat 04-10-2025" at bounding box center [328, 105] width 74 height 15
click at [292, 109] on span "Sat 04-10-2025" at bounding box center [328, 105] width 74 height 15
click at [300, 105] on icon at bounding box center [302, 106] width 5 height 6
select select "10"
select select "2025"
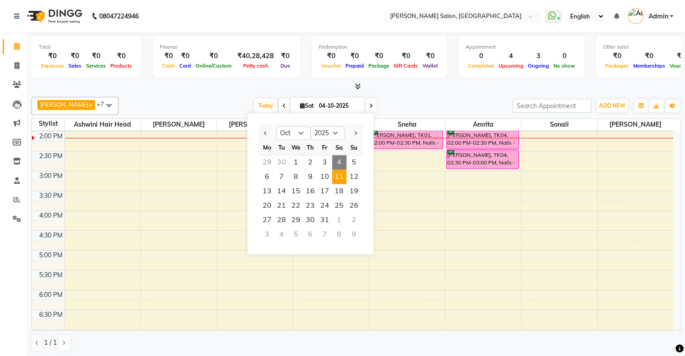
click at [337, 171] on span "11" at bounding box center [339, 176] width 14 height 14
type input "11-10-2025"
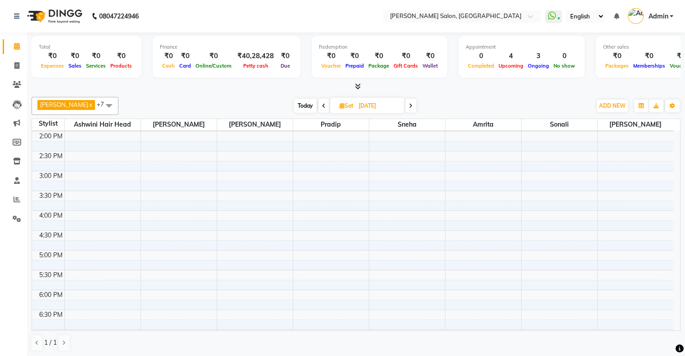
click at [340, 104] on icon at bounding box center [342, 106] width 5 height 6
select select "10"
select select "2025"
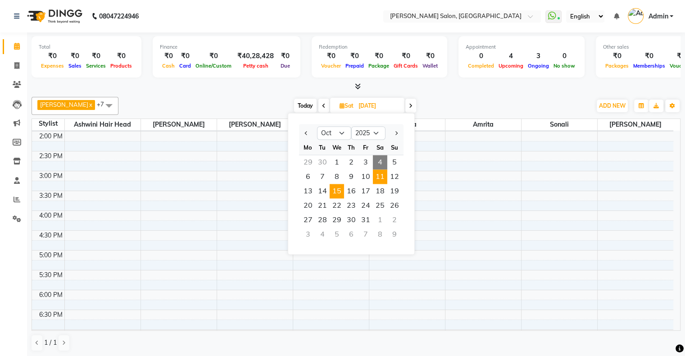
click at [335, 195] on span "15" at bounding box center [337, 191] width 14 height 14
type input "15-10-2025"
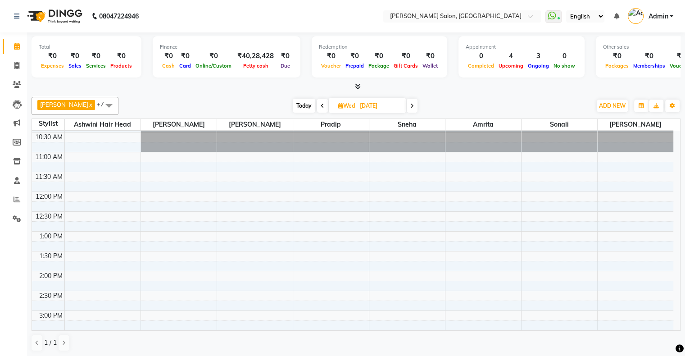
scroll to position [0, 0]
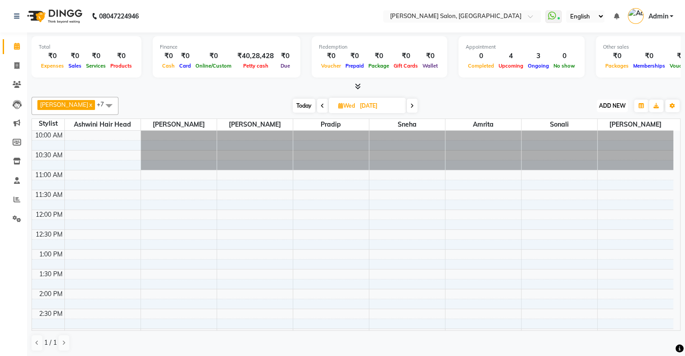
click at [611, 101] on button "ADD NEW Toggle Dropdown" at bounding box center [612, 106] width 31 height 13
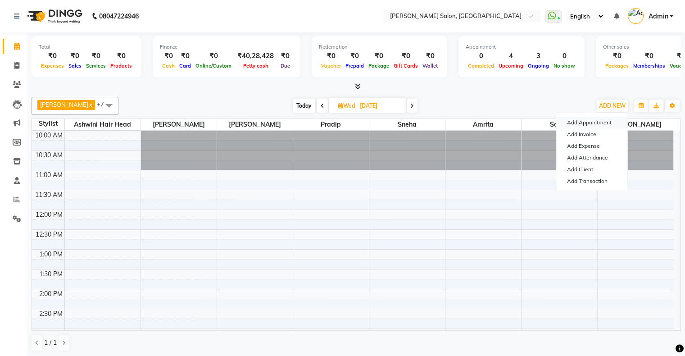
click at [589, 120] on button "Add Appointment" at bounding box center [592, 123] width 71 height 12
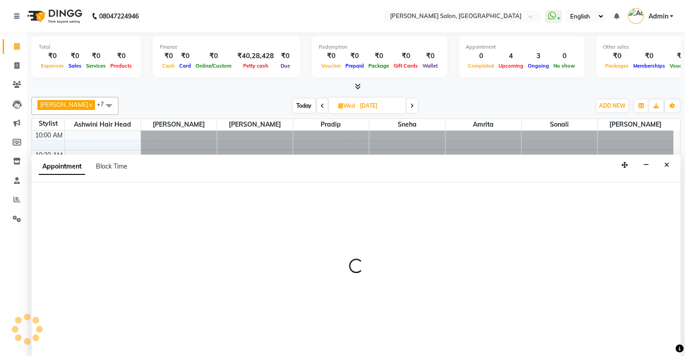
select select "660"
select select "tentative"
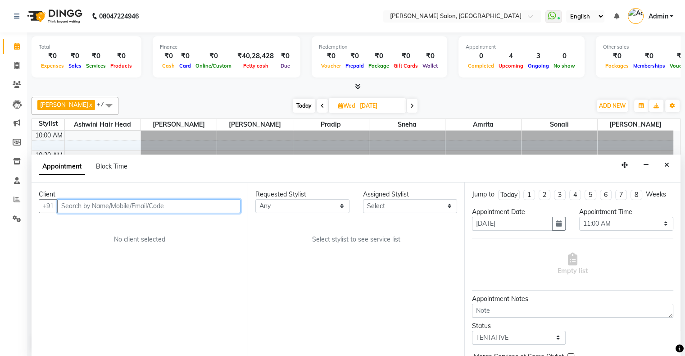
click at [106, 201] on input "text" at bounding box center [148, 206] width 183 height 14
paste input "70086 08915"
click at [82, 203] on input "70086 08915" at bounding box center [130, 206] width 146 height 14
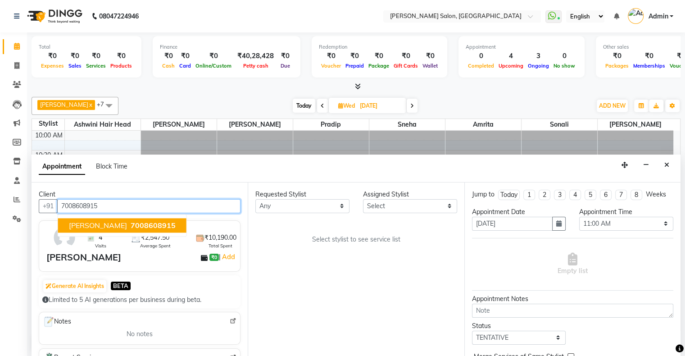
click at [117, 222] on span "Rangoli Garodiya" at bounding box center [98, 225] width 58 height 9
type input "7008608915"
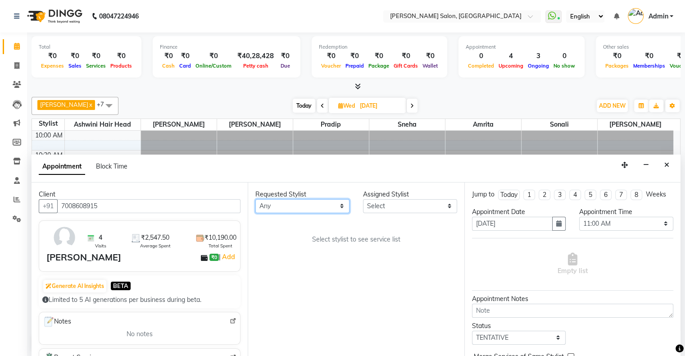
click at [271, 208] on select "Any Amrita Arif Ashwini Hair Head Kirti Nida FD Pradip Pradip Vaishnav Sanjana …" at bounding box center [302, 206] width 94 height 14
select select "90444"
click at [255, 199] on select "Any Amrita Arif Ashwini Hair Head Kirti Nida FD Pradip Pradip Vaishnav Sanjana …" at bounding box center [302, 206] width 94 height 14
select select "90444"
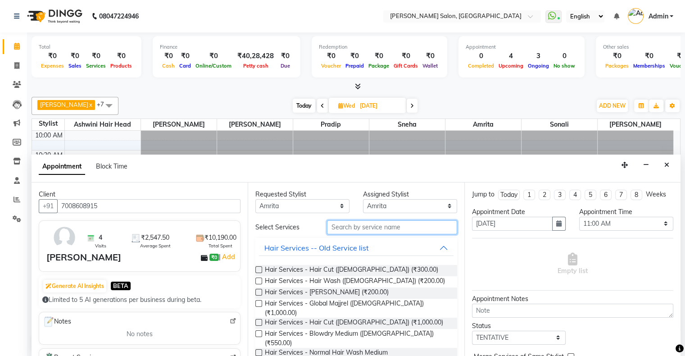
click at [342, 227] on input "text" at bounding box center [392, 227] width 130 height 14
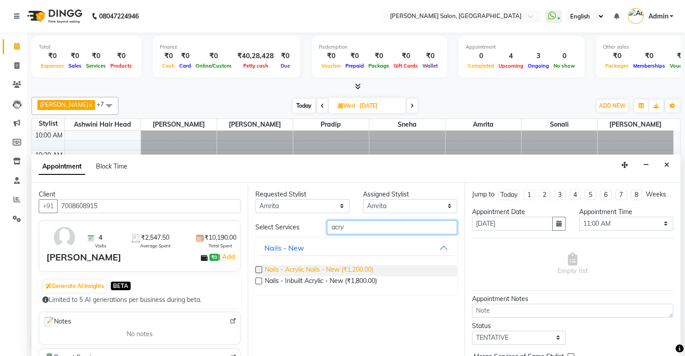
type input "acry"
click at [333, 269] on span "Nails - Acrylic Nails - New (₹1,200.00)" at bounding box center [319, 270] width 109 height 11
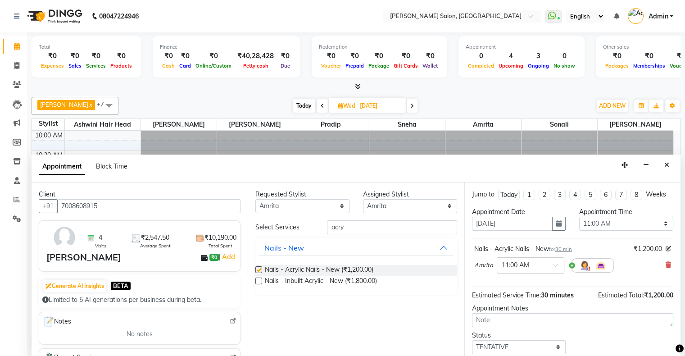
checkbox input "false"
click at [603, 221] on select "Select 11:00 AM 11:15 AM 11:30 AM 11:45 AM 12:00 PM 12:15 PM 12:30 PM 12:45 PM …" at bounding box center [626, 224] width 94 height 14
select select "870"
click at [579, 217] on select "Select 11:00 AM 11:15 AM 11:30 AM 11:45 AM 12:00 PM 12:15 PM 12:30 PM 12:45 PM …" at bounding box center [626, 224] width 94 height 14
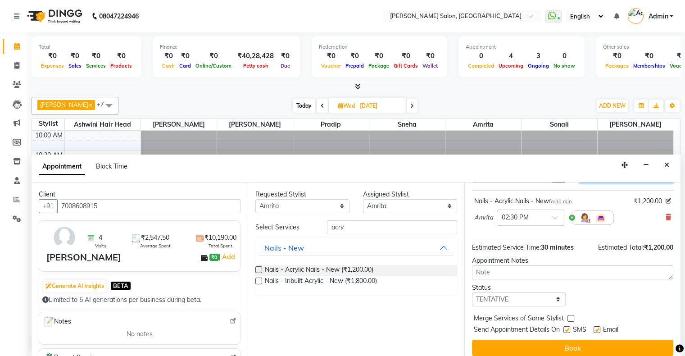
scroll to position [53, 0]
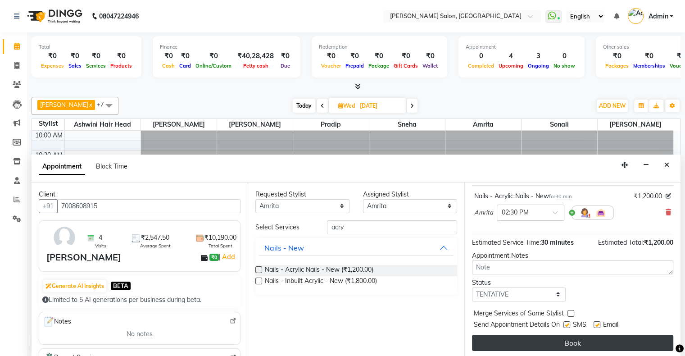
click at [532, 340] on button "Book" at bounding box center [572, 343] width 201 height 16
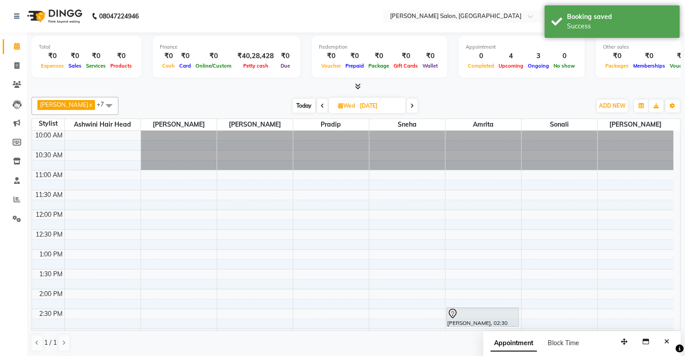
scroll to position [45, 0]
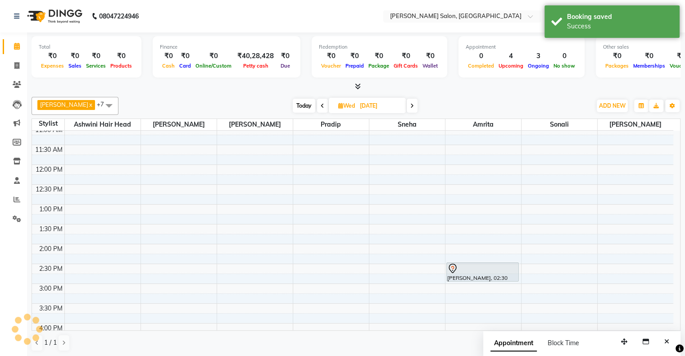
click at [294, 105] on span "Today" at bounding box center [304, 106] width 23 height 14
type input "04-10-2025"
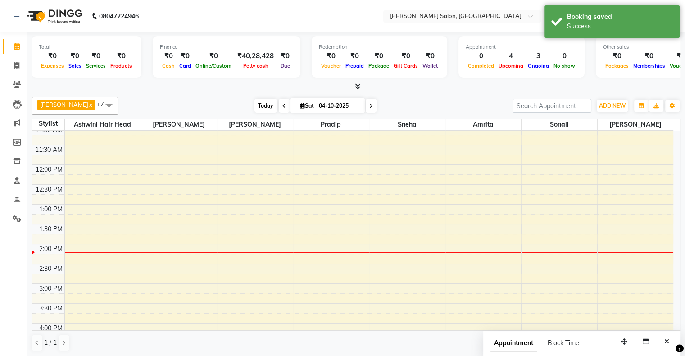
scroll to position [158, 0]
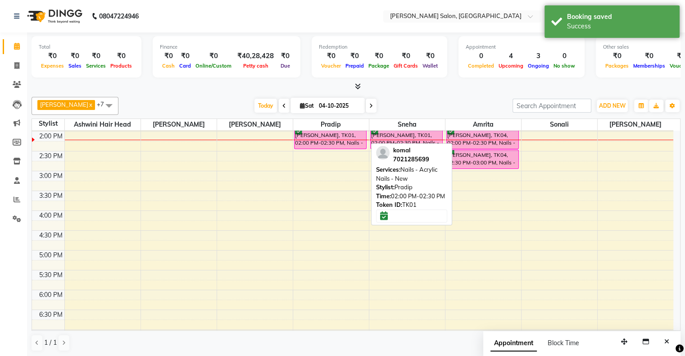
click at [328, 135] on div "[PERSON_NAME], TK01, 02:00 PM-02:30 PM, Nails - Acrylic Nails - New" at bounding box center [331, 139] width 72 height 18
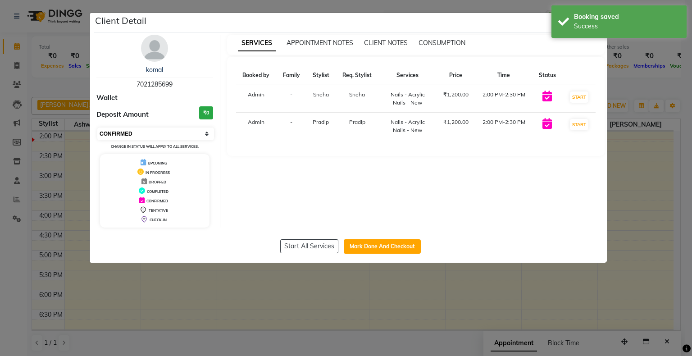
click at [141, 132] on select "Select IN SERVICE CONFIRMED TENTATIVE CHECK IN MARK DONE DROPPED UPCOMING" at bounding box center [155, 134] width 117 height 13
select select "1"
click at [97, 128] on select "Select IN SERVICE CONFIRMED TENTATIVE CHECK IN MARK DONE DROPPED UPCOMING" at bounding box center [155, 134] width 117 height 13
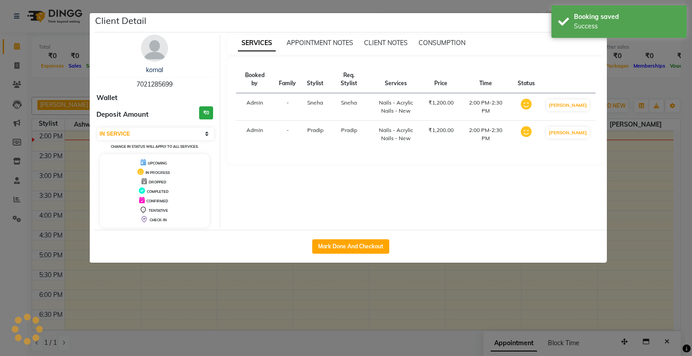
click at [339, 291] on ngb-modal-window "Client Detail komal 7021285699 Wallet Deposit Amount ₹0 Select IN SERVICE CONFI…" at bounding box center [346, 178] width 692 height 356
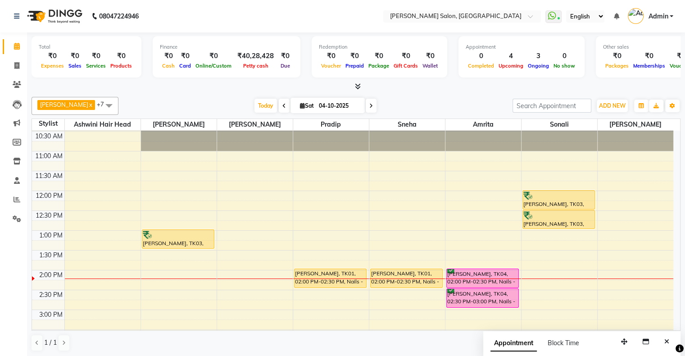
scroll to position [0, 0]
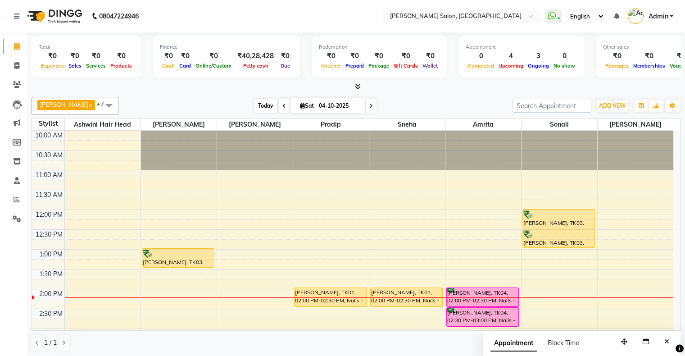
click at [255, 106] on span "Today" at bounding box center [266, 106] width 23 height 14
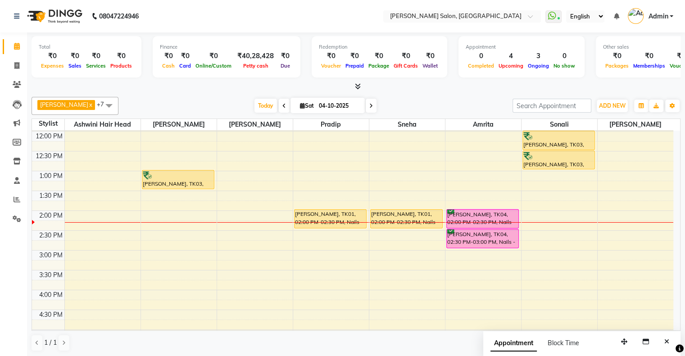
scroll to position [68, 0]
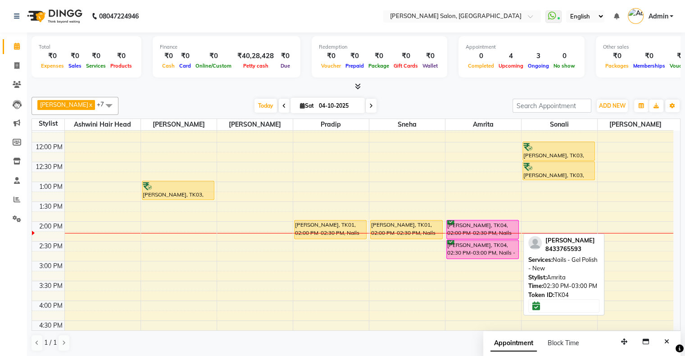
click at [498, 240] on div "Venkateshwari, TK04, 02:30 PM-03:00 PM, Nails - Gel Polish - New" at bounding box center [483, 249] width 72 height 18
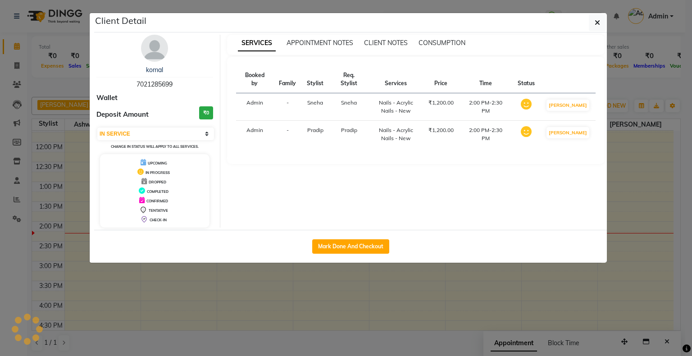
select select "6"
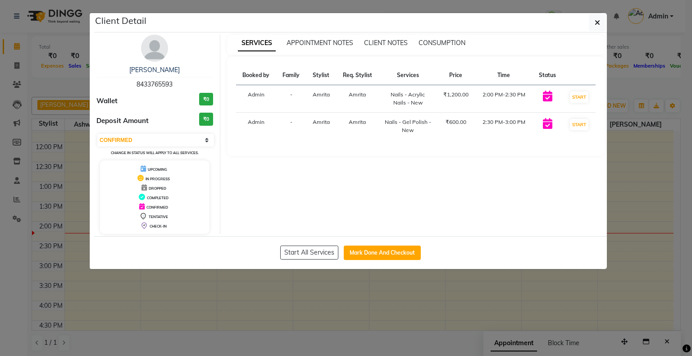
click at [152, 85] on span "8433765593" at bounding box center [155, 84] width 36 height 8
copy span "8433765593"
click at [424, 295] on ngb-modal-window "Client Detail Venkateshwari 8433765593 Wallet ₹0 Deposit Amount ₹0 Select IN SE…" at bounding box center [346, 178] width 692 height 356
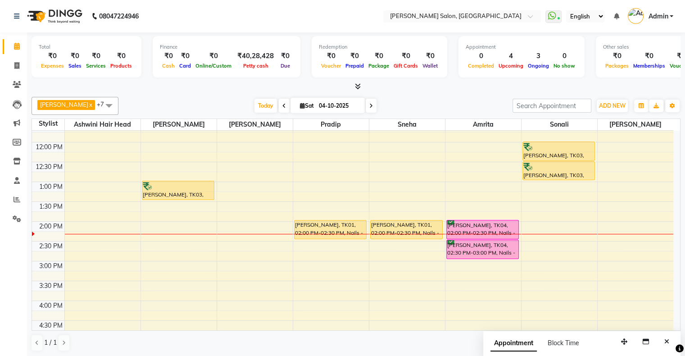
click at [298, 105] on span "Sat" at bounding box center [307, 105] width 18 height 7
select select "10"
select select "2025"
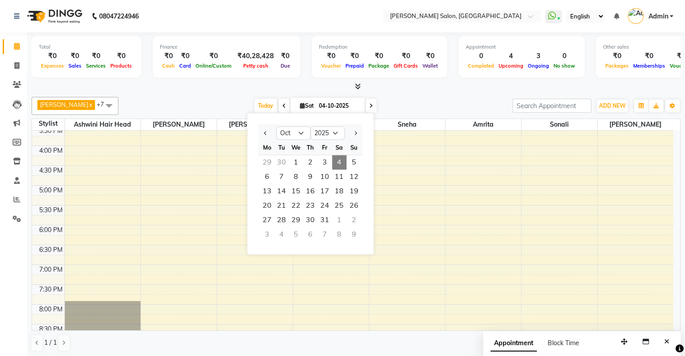
scroll to position [203, 0]
click at [439, 198] on div "10:00 AM 10:30 AM 11:00 AM 11:30 AM 12:00 PM 12:30 PM 1:00 PM 1:30 PM 2:00 PM 2…" at bounding box center [353, 185] width 642 height 515
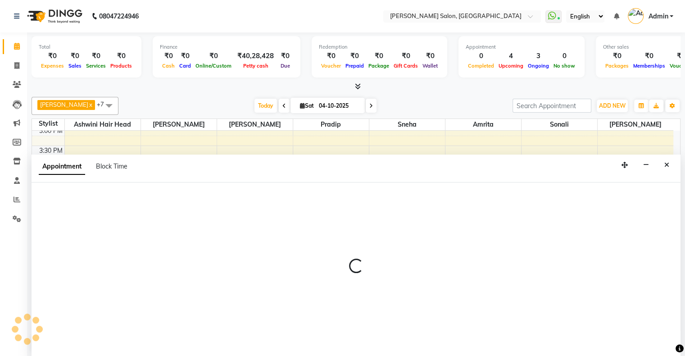
scroll to position [0, 0]
select select "89636"
select select "1005"
select select "tentative"
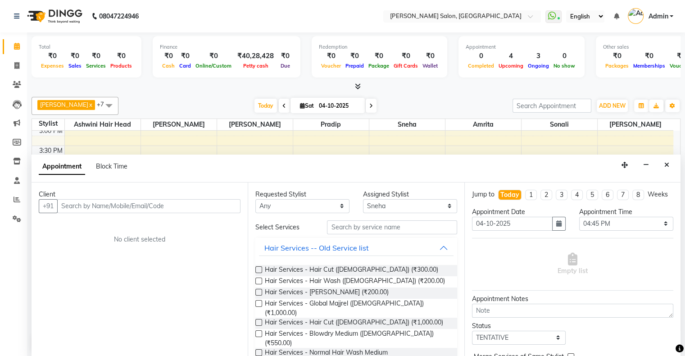
click at [669, 165] on button "Close" at bounding box center [667, 165] width 13 height 14
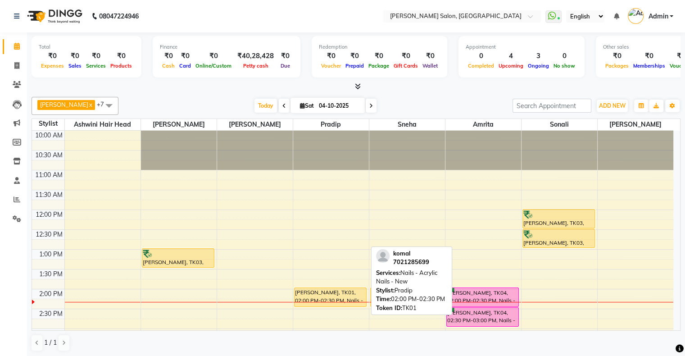
click at [322, 299] on div "[PERSON_NAME], TK01, 02:00 PM-02:30 PM, Nails - Acrylic Nails - New" at bounding box center [331, 297] width 72 height 18
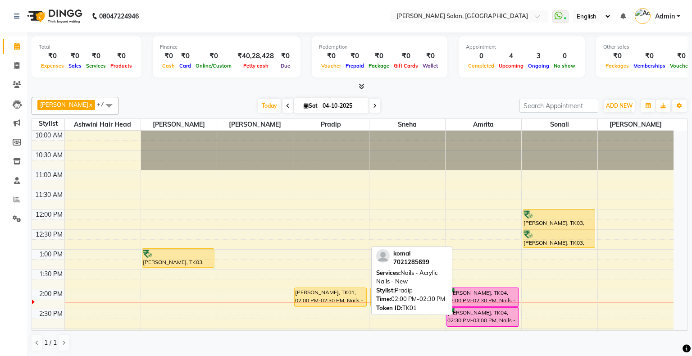
select select "1"
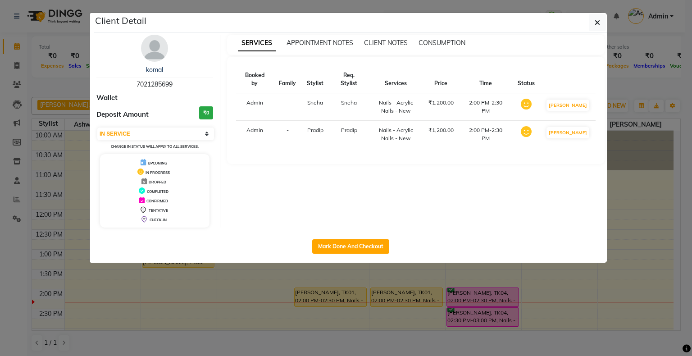
click at [151, 83] on span "7021285699" at bounding box center [155, 84] width 36 height 8
copy span "7021285699"
click at [284, 295] on ngb-modal-window "Client Detail komal 7021285699 Wallet Deposit Amount ₹0 Select IN SERVICE CONFI…" at bounding box center [346, 178] width 692 height 356
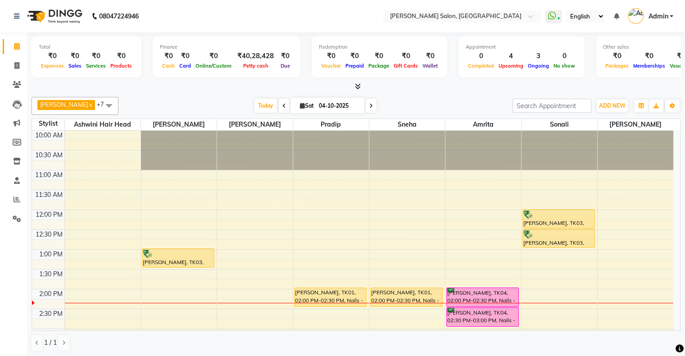
click at [298, 106] on span "Sat" at bounding box center [307, 105] width 18 height 7
select select "10"
select select "2025"
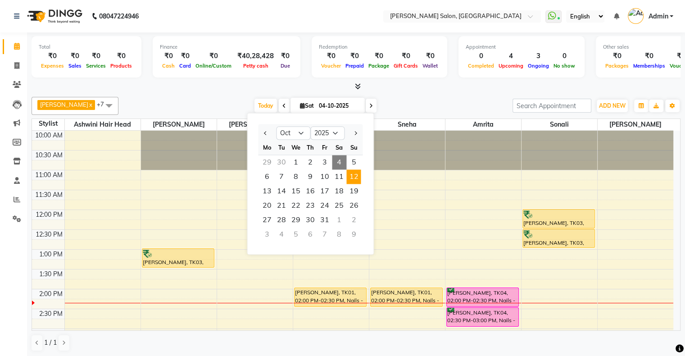
click at [349, 176] on span "12" at bounding box center [354, 176] width 14 height 14
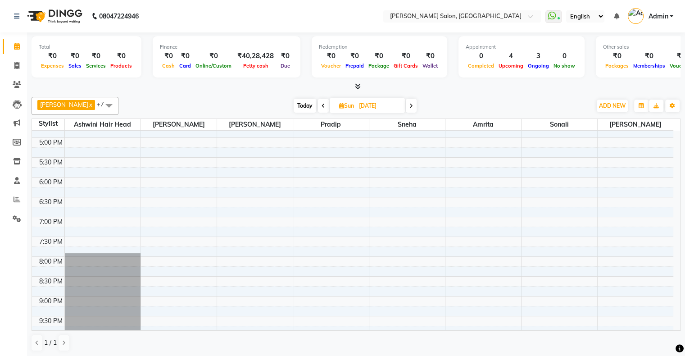
scroll to position [310, 0]
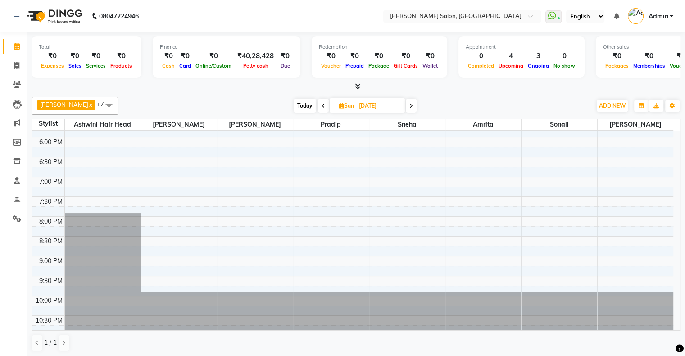
click at [296, 104] on span "Today" at bounding box center [305, 106] width 23 height 14
type input "04-10-2025"
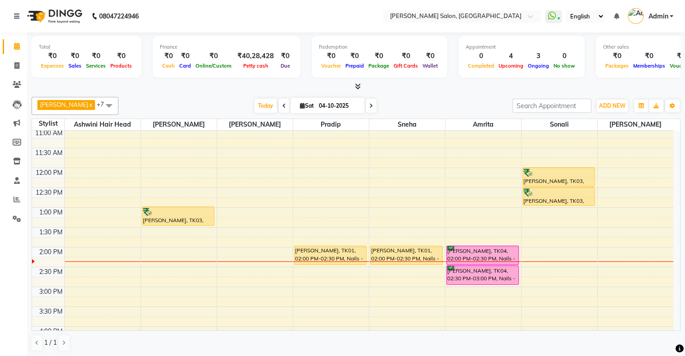
scroll to position [23, 0]
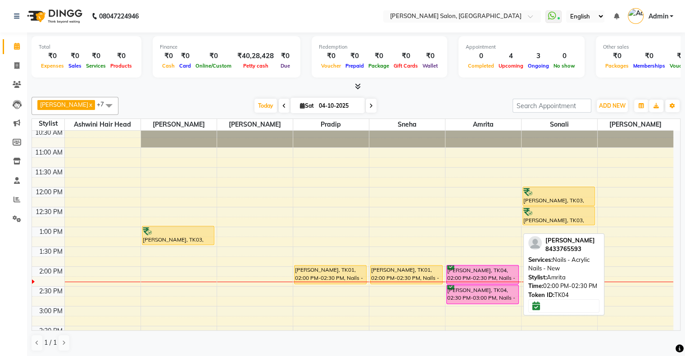
click at [493, 271] on div "[PERSON_NAME], TK04, 02:00 PM-02:30 PM, Nails - Acrylic Nails - New" at bounding box center [483, 274] width 72 height 18
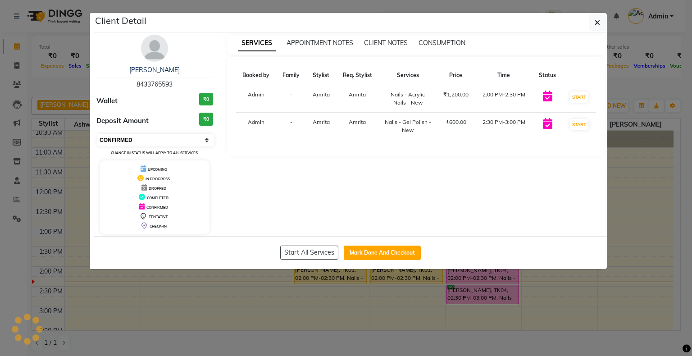
click at [151, 137] on select "Select IN SERVICE CONFIRMED TENTATIVE CHECK IN MARK DONE DROPPED UPCOMING" at bounding box center [155, 140] width 117 height 13
select select "1"
click at [97, 134] on select "Select IN SERVICE CONFIRMED TENTATIVE CHECK IN MARK DONE DROPPED UPCOMING" at bounding box center [155, 140] width 117 height 13
click at [292, 287] on ngb-modal-window "Client Detail Venkateshwari 8433765593 Wallet ₹0 Deposit Amount ₹0 Select IN SE…" at bounding box center [346, 178] width 692 height 356
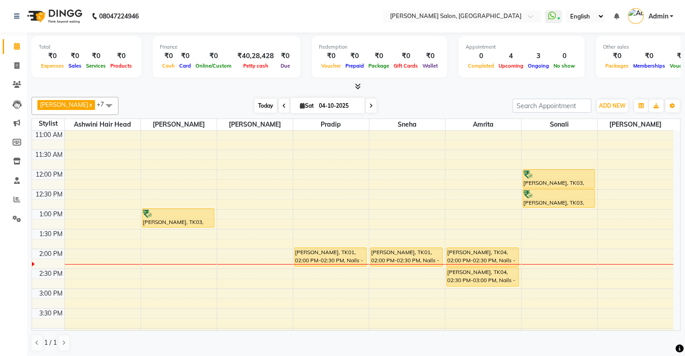
click at [255, 102] on span "Today" at bounding box center [266, 106] width 23 height 14
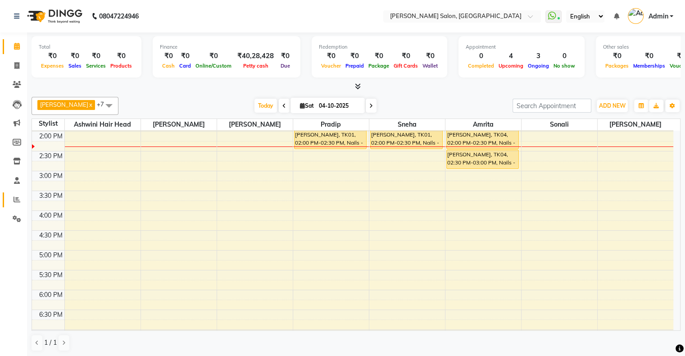
click at [18, 193] on link "Reports" at bounding box center [14, 199] width 22 height 15
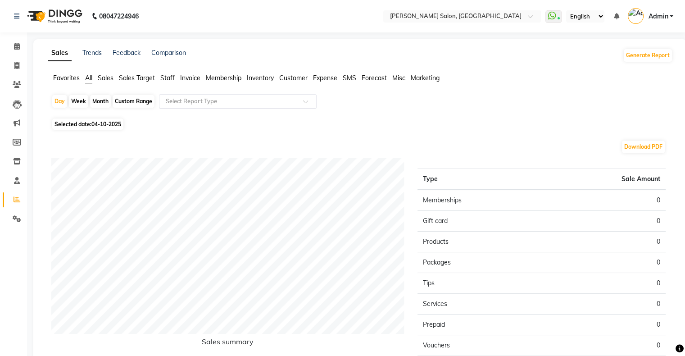
click at [182, 99] on input "text" at bounding box center [229, 101] width 130 height 9
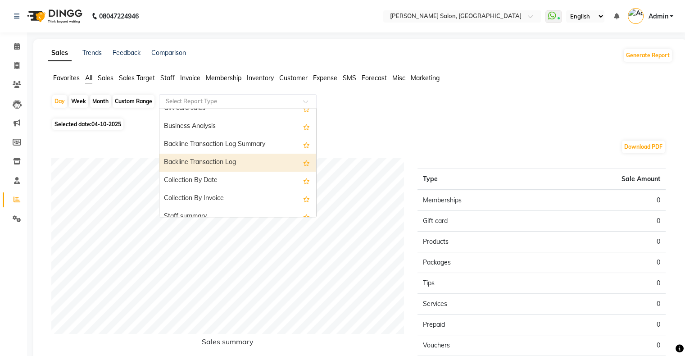
scroll to position [270, 0]
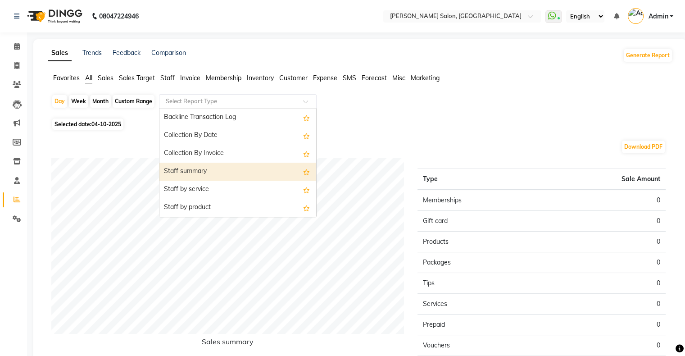
click at [205, 169] on div "Staff summary" at bounding box center [238, 172] width 157 height 18
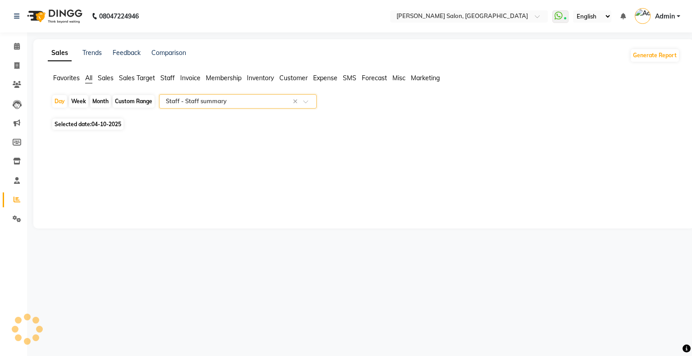
click at [98, 106] on div "Month" at bounding box center [100, 101] width 21 height 13
select select "10"
select select "2025"
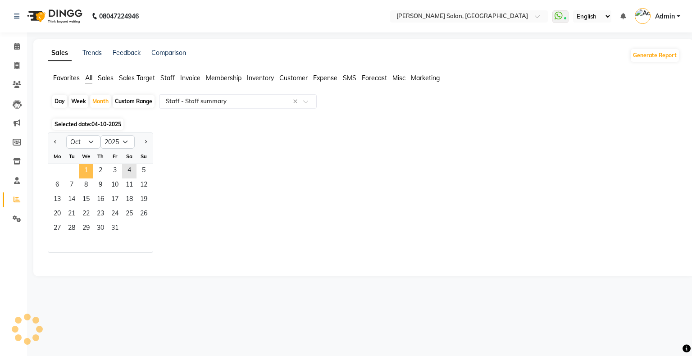
click at [87, 174] on span "1" at bounding box center [86, 171] width 14 height 14
select select "full_report"
select select "csv"
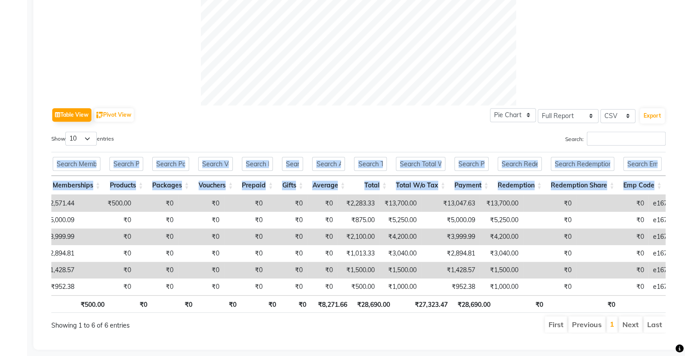
scroll to position [0, 7]
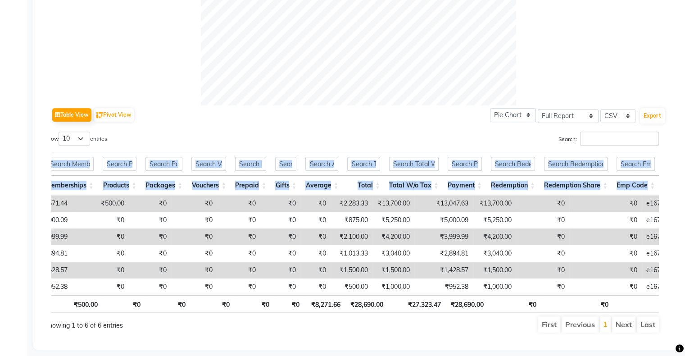
drag, startPoint x: 334, startPoint y: 202, endPoint x: 684, endPoint y: 193, distance: 349.8
click at [684, 193] on div "Sales Trends Feedback Comparison Generate Report Favorites All Sales Sales Targ…" at bounding box center [360, 14] width 654 height 671
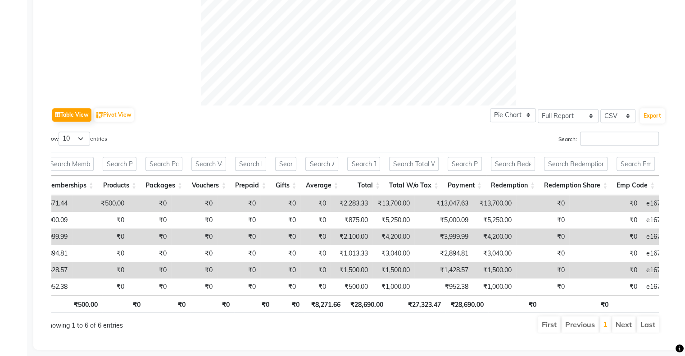
click at [415, 201] on td "₹13,047.63" at bounding box center [444, 203] width 59 height 17
click at [415, 200] on td "₹13,047.63" at bounding box center [444, 203] width 59 height 17
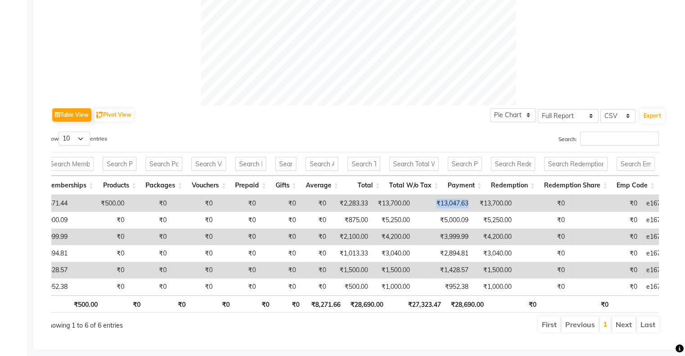
click at [417, 199] on td "₹13,047.63" at bounding box center [444, 203] width 59 height 17
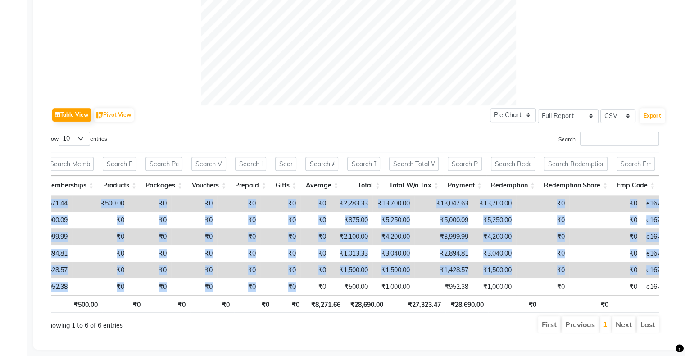
drag, startPoint x: 277, startPoint y: 292, endPoint x: 258, endPoint y: 297, distance: 20.0
click at [258, 295] on div "Location Stylist Customer Invoices Services Services W/o Tax Memberships Produc…" at bounding box center [352, 245] width 615 height 100
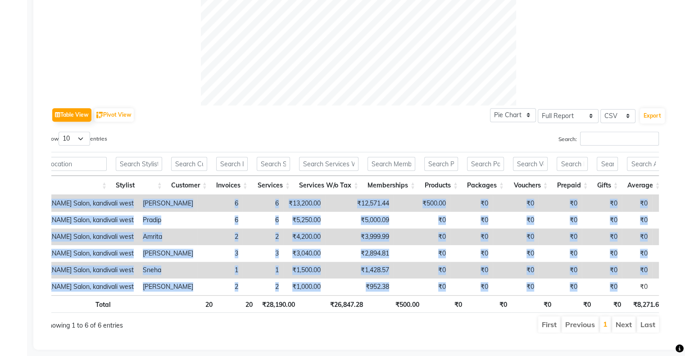
scroll to position [0, 0]
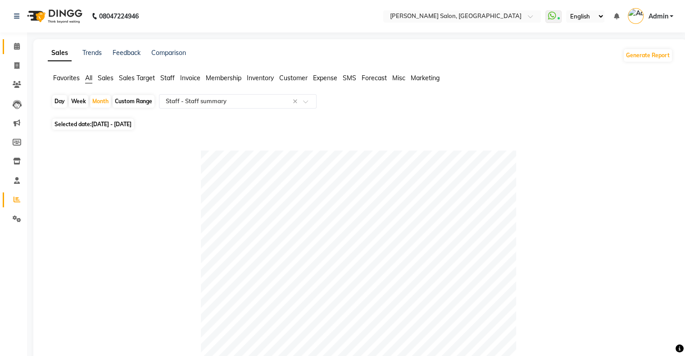
click at [14, 51] on link "Calendar" at bounding box center [14, 46] width 22 height 15
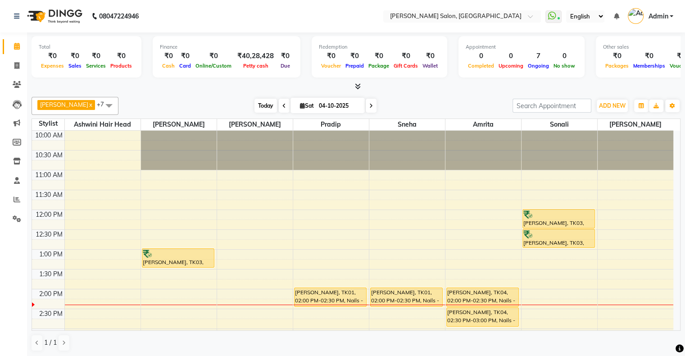
click at [255, 105] on span "Today" at bounding box center [266, 106] width 23 height 14
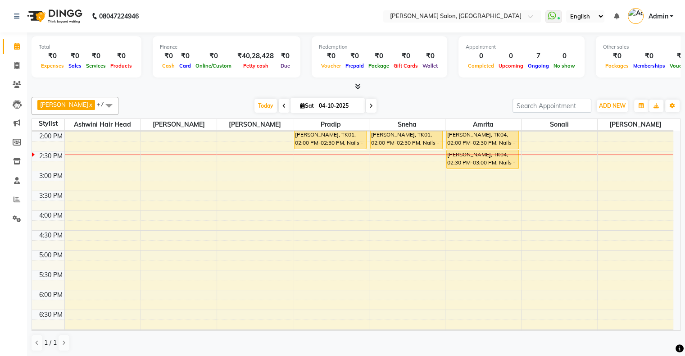
click at [298, 106] on span "Sat" at bounding box center [307, 105] width 18 height 7
select select "10"
select select "2025"
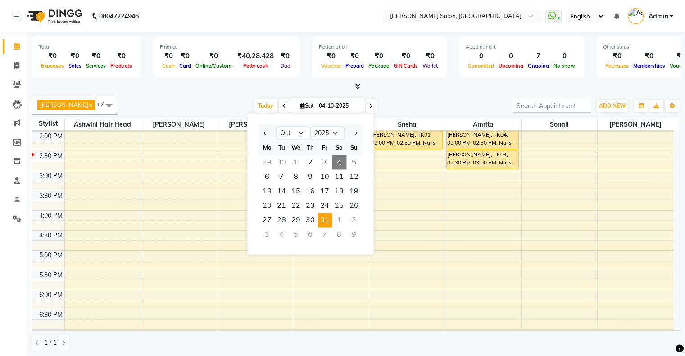
click at [327, 220] on span "31" at bounding box center [325, 220] width 14 height 14
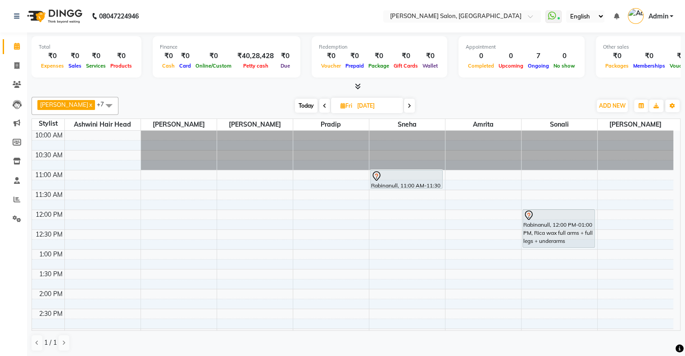
click at [295, 100] on span "Today" at bounding box center [306, 106] width 23 height 14
type input "04-10-2025"
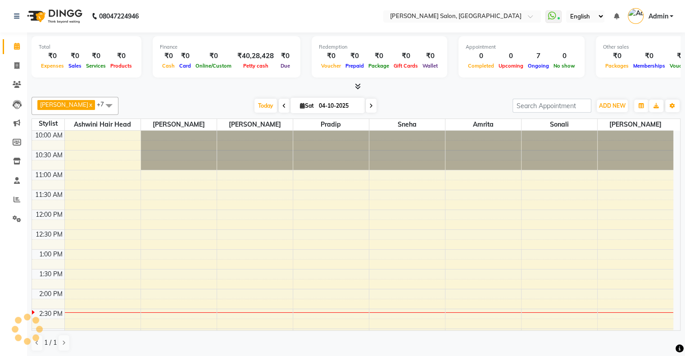
scroll to position [158, 0]
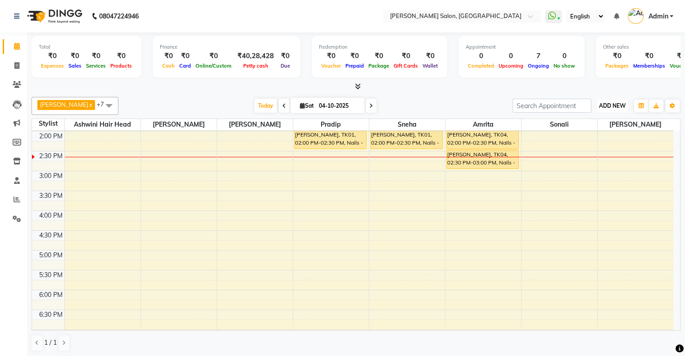
click at [608, 105] on span "ADD NEW" at bounding box center [612, 105] width 27 height 7
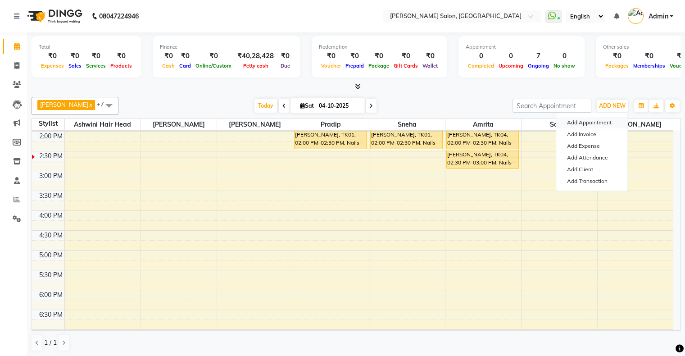
click at [590, 120] on button "Add Appointment" at bounding box center [592, 123] width 71 height 12
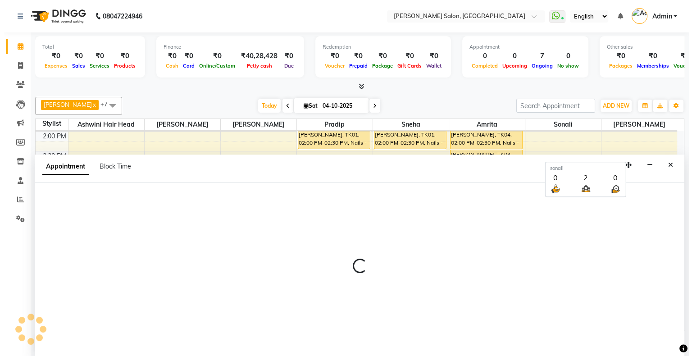
scroll to position [0, 0]
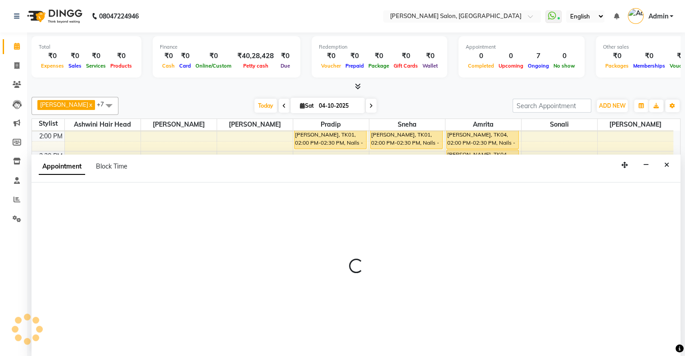
select select "tentative"
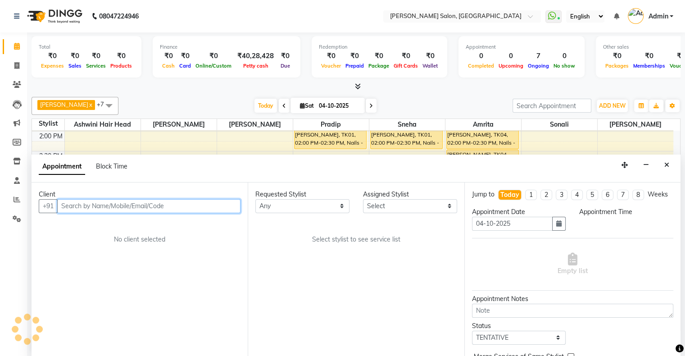
select select "660"
click at [107, 205] on input "text" at bounding box center [148, 206] width 183 height 14
type input "9870085248"
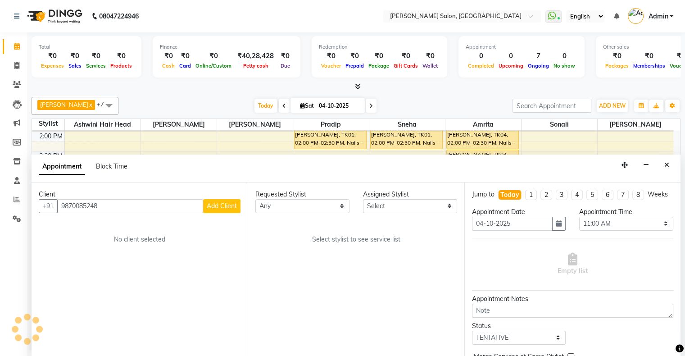
click at [217, 210] on button "Add Client" at bounding box center [221, 206] width 37 height 14
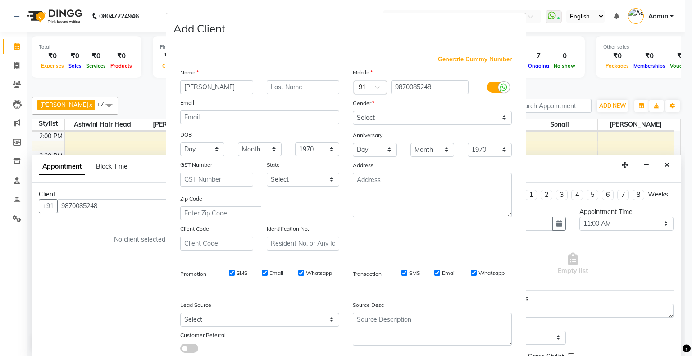
type input "Trupti"
click at [406, 119] on select "Select Male Female Other Prefer Not To Say" at bounding box center [432, 118] width 159 height 14
select select "female"
click at [353, 111] on select "Select Male Female Other Prefer Not To Say" at bounding box center [432, 118] width 159 height 14
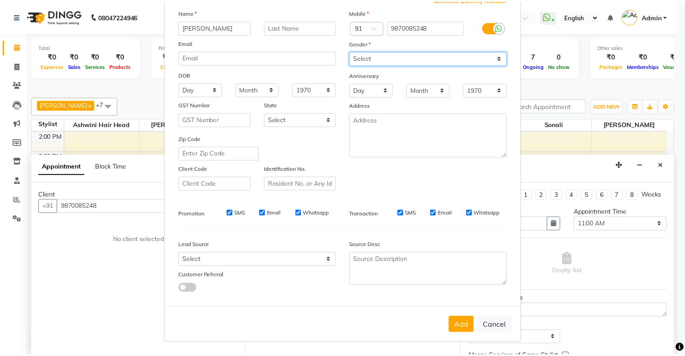
scroll to position [64, 0]
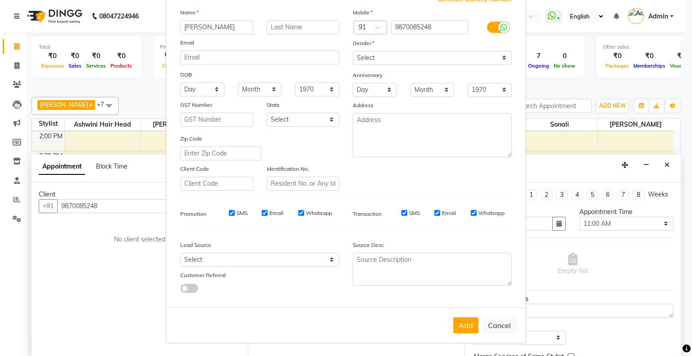
click at [462, 325] on button "Add" at bounding box center [465, 325] width 25 height 16
select select
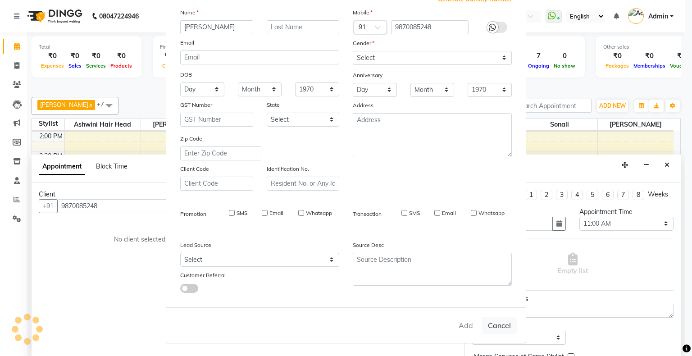
select select
checkbox input "false"
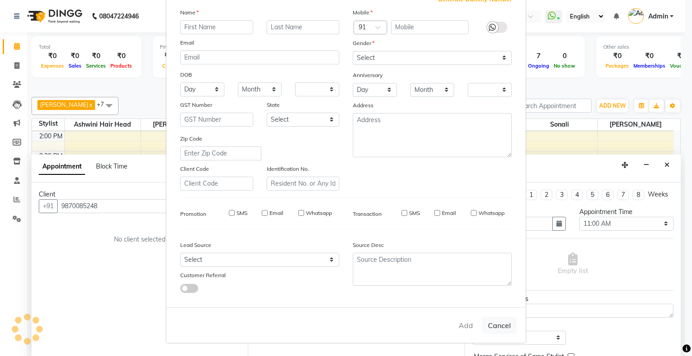
checkbox input "false"
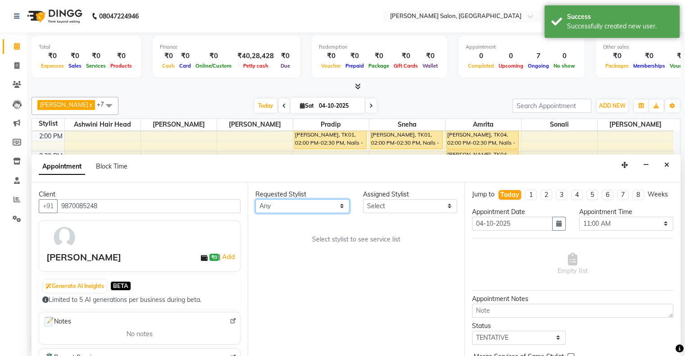
click at [292, 208] on select "Any [PERSON_NAME] Hair Head [PERSON_NAME] FD [PERSON_NAME] [PERSON_NAME] [PERSO…" at bounding box center [302, 206] width 94 height 14
select select "89636"
click at [255, 199] on select "Any [PERSON_NAME] Hair Head [PERSON_NAME] FD [PERSON_NAME] [PERSON_NAME] [PERSO…" at bounding box center [302, 206] width 94 height 14
select select "89636"
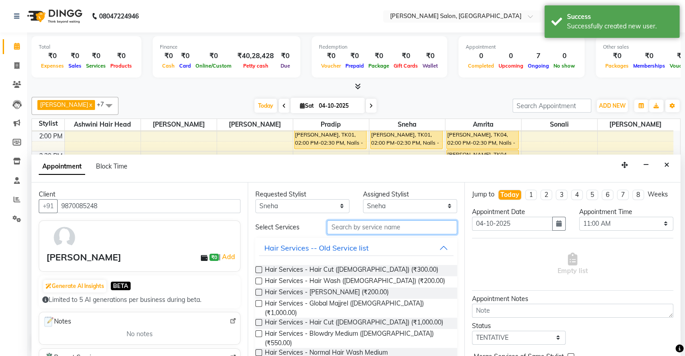
click at [353, 224] on input "text" at bounding box center [392, 227] width 130 height 14
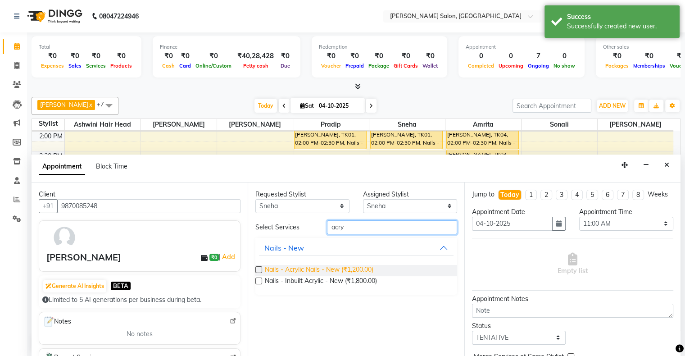
type input "acry"
click at [336, 268] on span "Nails - Acrylic Nails - New (₹1,200.00)" at bounding box center [319, 270] width 109 height 11
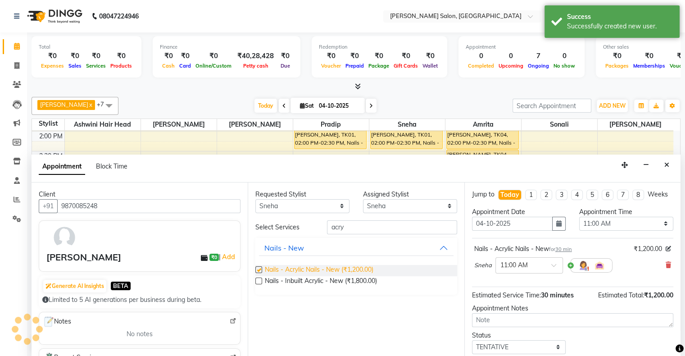
checkbox input "false"
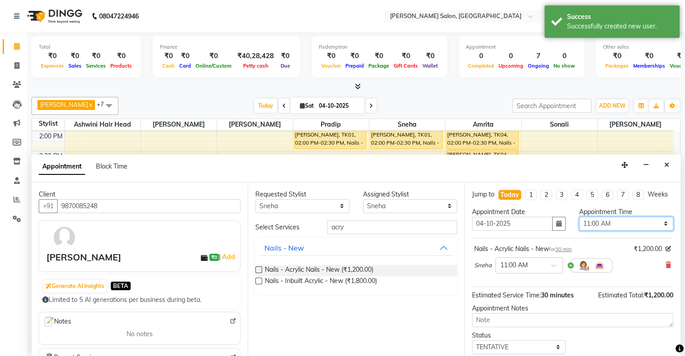
click at [625, 231] on select "Select 11:00 AM 11:15 AM 11:30 AM 11:45 AM 12:00 PM 12:15 PM 12:30 PM 12:45 PM …" at bounding box center [626, 224] width 94 height 14
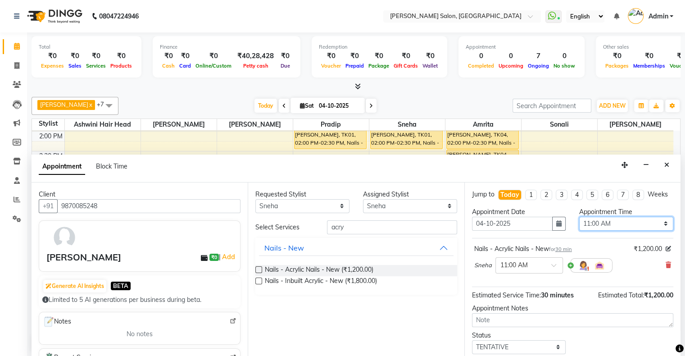
select select "960"
click at [579, 224] on select "Select 11:00 AM 11:15 AM 11:30 AM 11:45 AM 12:00 PM 12:15 PM 12:30 PM 12:45 PM …" at bounding box center [626, 224] width 94 height 14
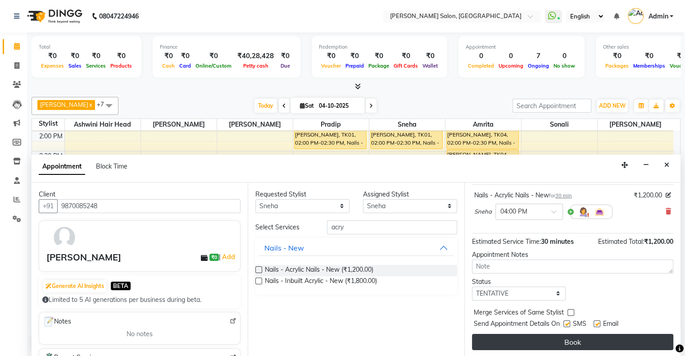
click at [570, 343] on button "Book" at bounding box center [572, 342] width 201 height 16
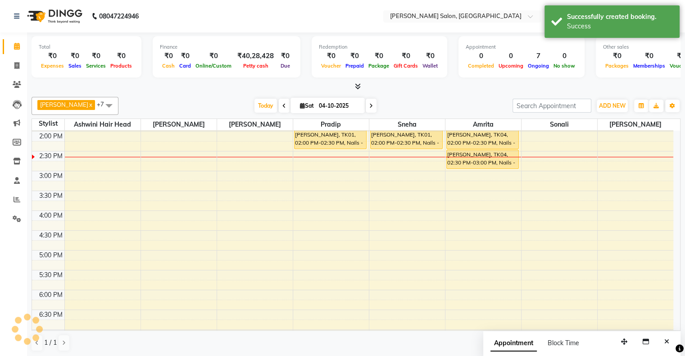
scroll to position [0, 0]
click at [261, 102] on span "Today" at bounding box center [266, 106] width 23 height 14
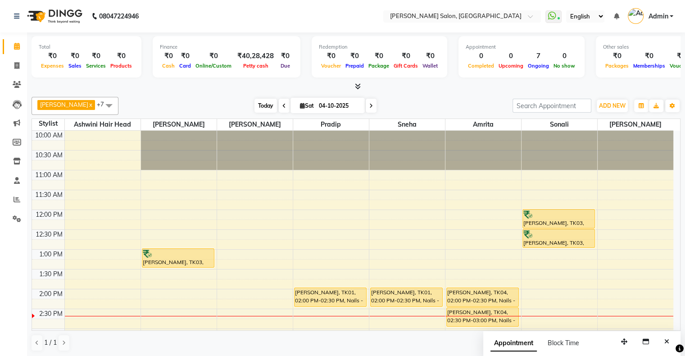
click at [255, 106] on span "Today" at bounding box center [266, 106] width 23 height 14
click at [19, 65] on span at bounding box center [17, 66] width 16 height 10
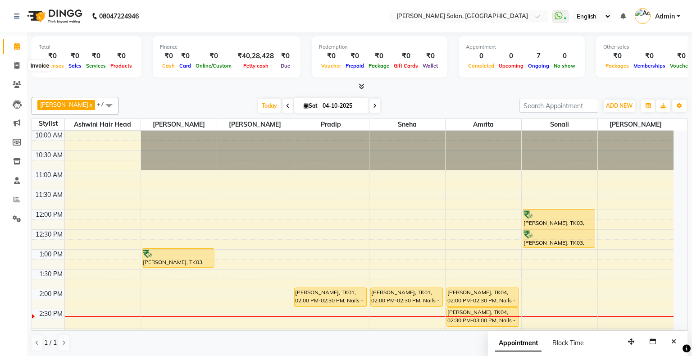
select select "service"
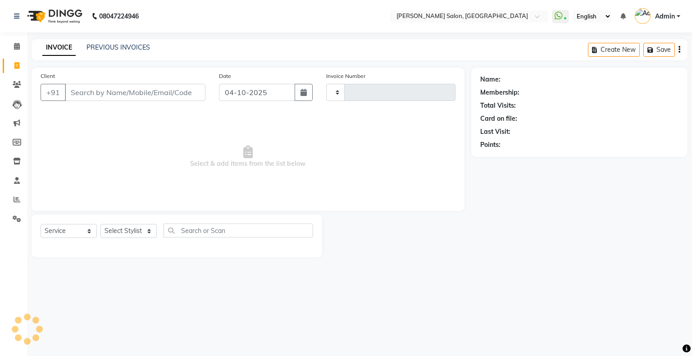
type input "1772"
select select "4073"
click at [106, 48] on link "PREVIOUS INVOICES" at bounding box center [119, 47] width 64 height 8
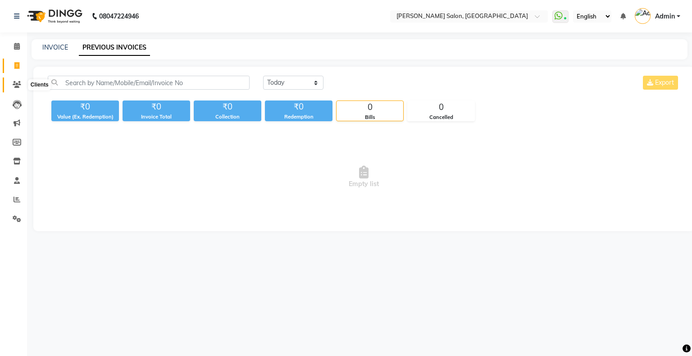
click at [14, 82] on icon at bounding box center [17, 84] width 9 height 7
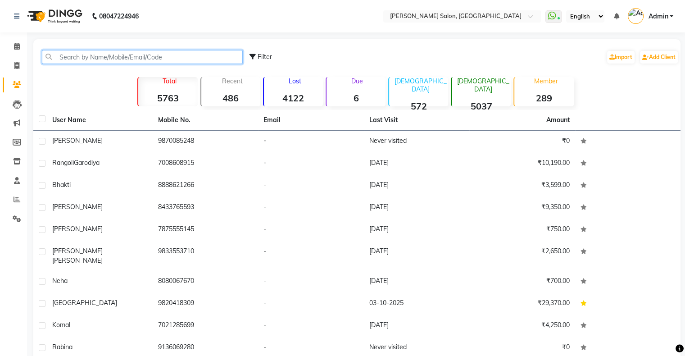
click at [106, 60] on input "text" at bounding box center [142, 57] width 201 height 14
paste input "8879992803"
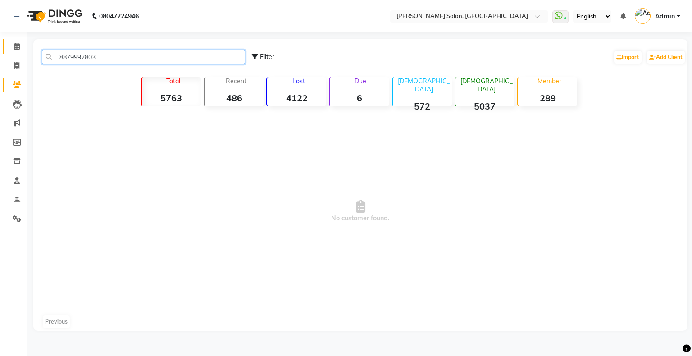
type input "8879992803"
click at [16, 47] on icon at bounding box center [17, 46] width 6 height 7
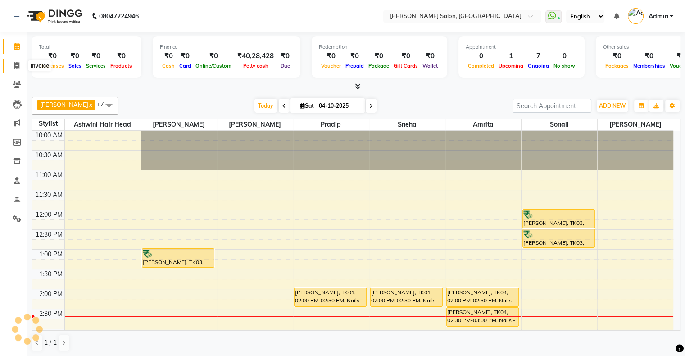
click at [12, 64] on span at bounding box center [17, 66] width 16 height 10
select select "4073"
select select "service"
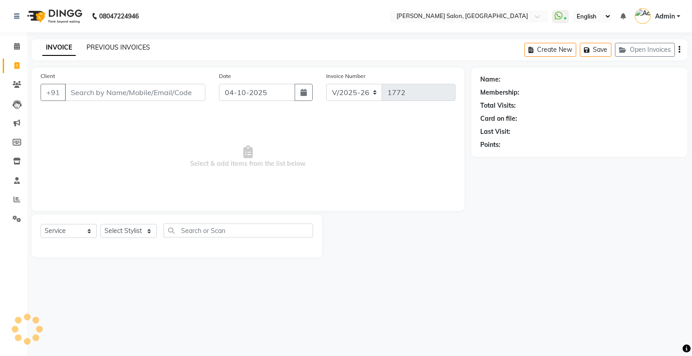
click at [129, 50] on link "PREVIOUS INVOICES" at bounding box center [119, 47] width 64 height 8
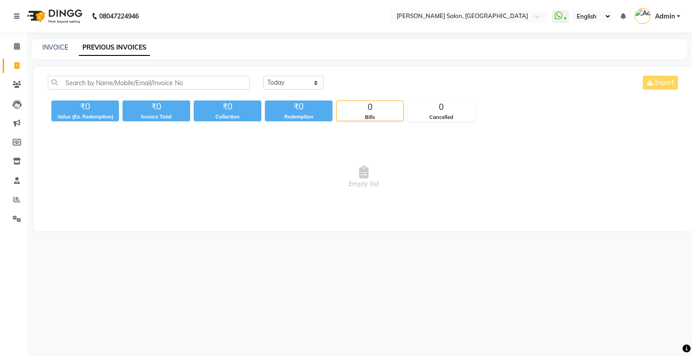
click at [113, 90] on div "Today Yesterday Custom Range Export" at bounding box center [364, 86] width 646 height 21
click at [114, 81] on input "text" at bounding box center [149, 83] width 202 height 14
paste input "8879992803"
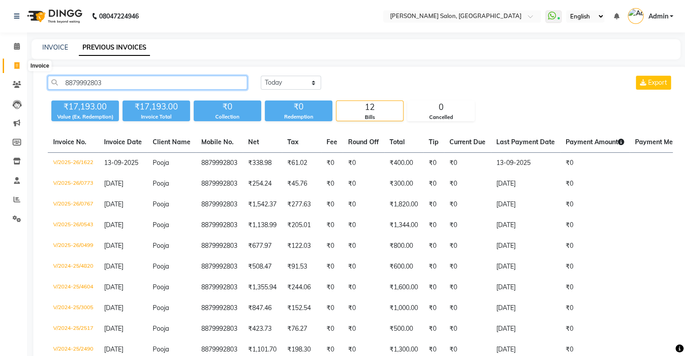
type input "8879992803"
click at [18, 76] on li "Clients" at bounding box center [13, 84] width 27 height 19
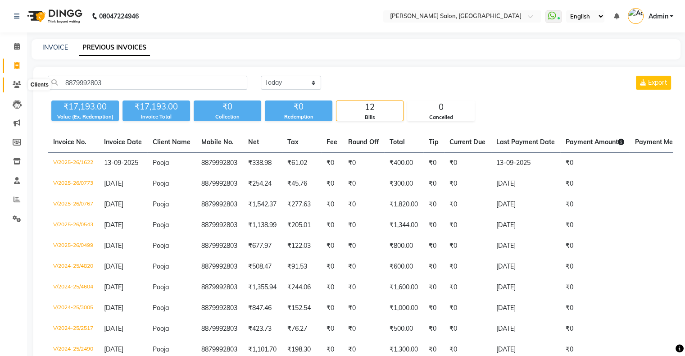
click at [18, 86] on icon at bounding box center [17, 84] width 9 height 7
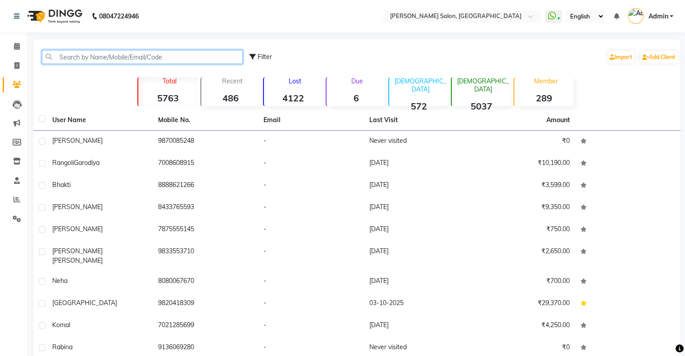
click at [143, 55] on input "text" at bounding box center [142, 57] width 201 height 14
paste input "8879992803"
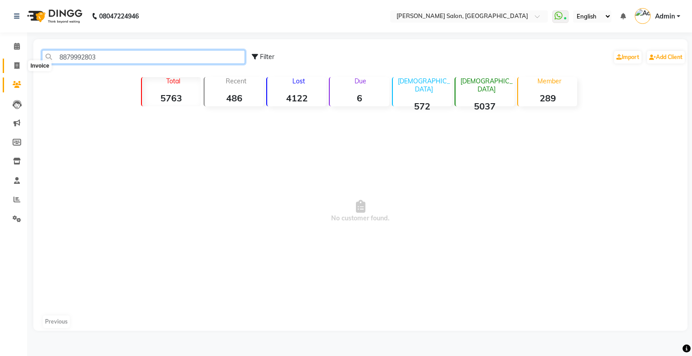
type input "8879992803"
click at [14, 61] on span at bounding box center [17, 66] width 16 height 10
select select "service"
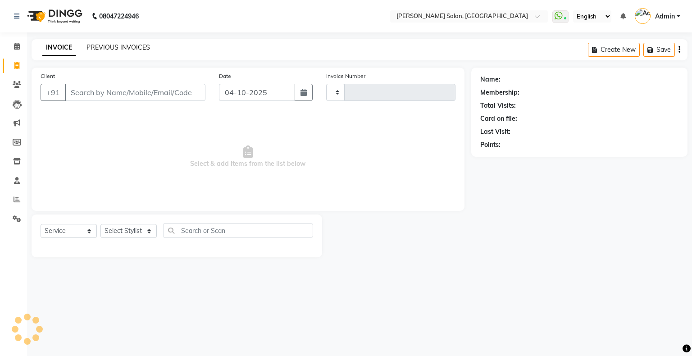
click at [115, 46] on link "PREVIOUS INVOICES" at bounding box center [119, 47] width 64 height 8
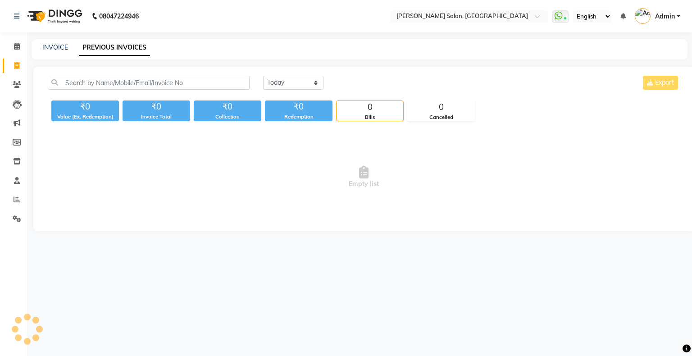
click at [144, 90] on div "Today Yesterday Custom Range Export" at bounding box center [364, 86] width 646 height 21
click at [144, 84] on input "text" at bounding box center [149, 83] width 202 height 14
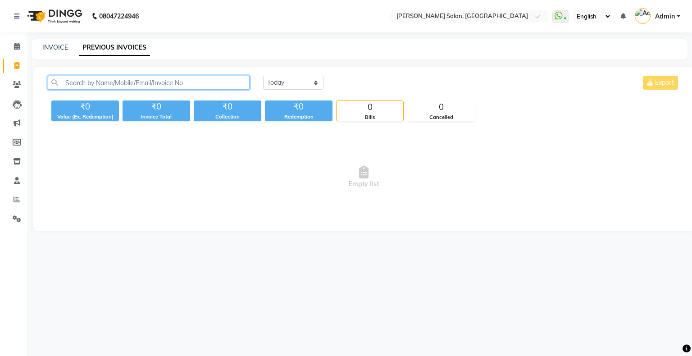
paste input "8879992803"
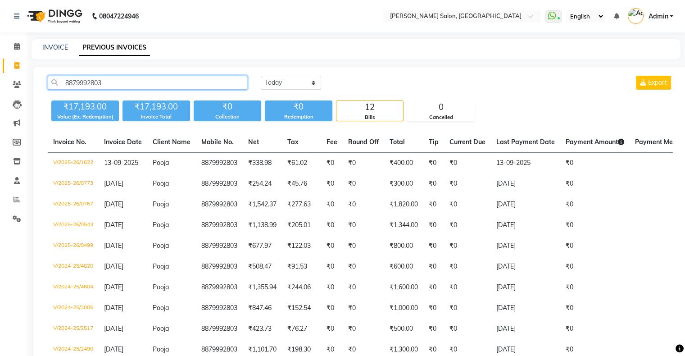
type input "8879992803"
click at [137, 136] on th "Invoice Date" at bounding box center [123, 142] width 49 height 21
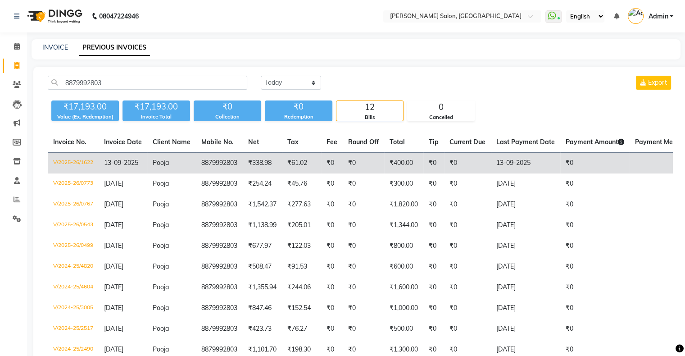
click at [137, 164] on span "13-09-2025" at bounding box center [121, 163] width 34 height 8
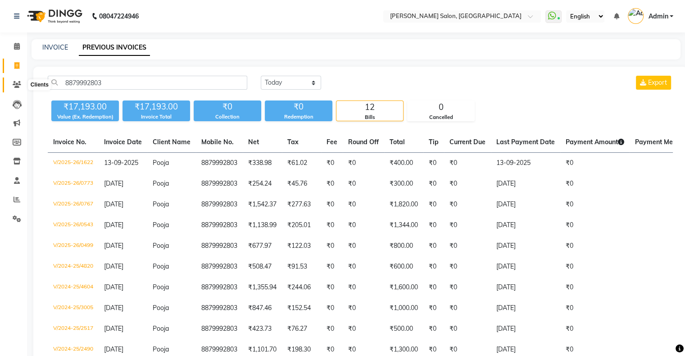
click at [17, 82] on icon at bounding box center [17, 84] width 9 height 7
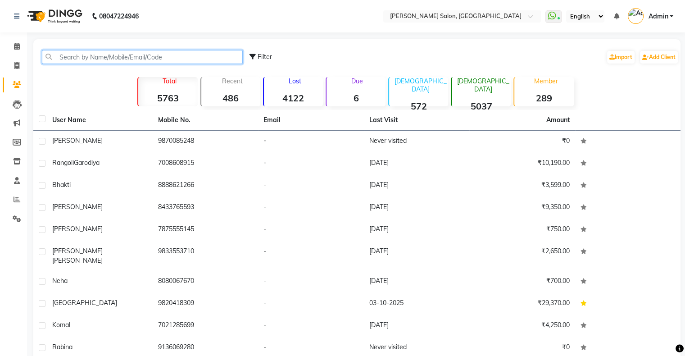
click at [88, 50] on input "text" at bounding box center [142, 57] width 201 height 14
paste input "8879992803"
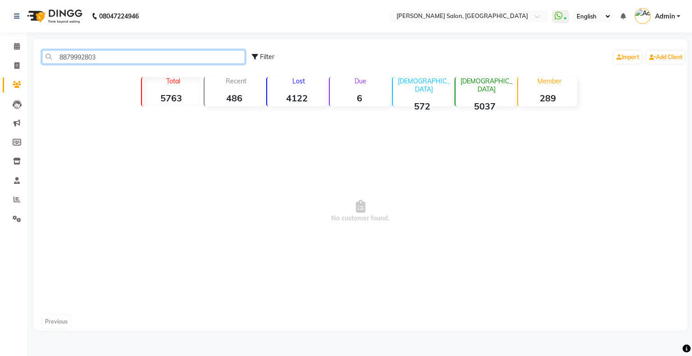
type input "8879992803"
click at [265, 59] on span "Filter" at bounding box center [267, 57] width 14 height 8
select select "1000000"
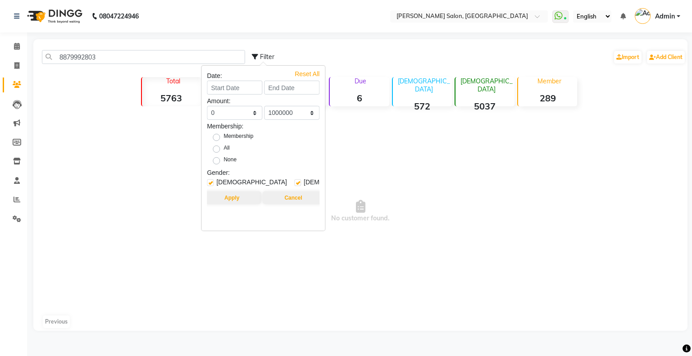
click at [381, 206] on span "No customer found." at bounding box center [360, 211] width 654 height 203
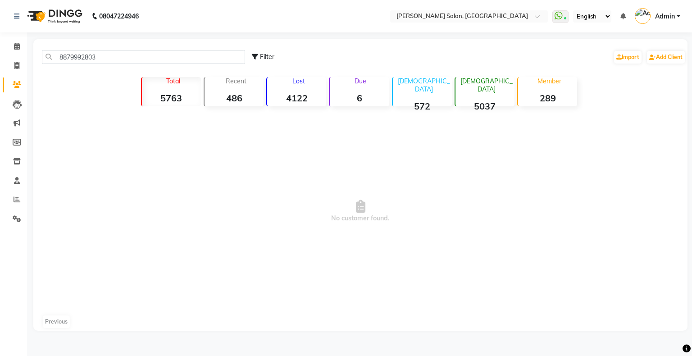
click at [262, 59] on span "Filter" at bounding box center [267, 57] width 14 height 8
select select "1000000"
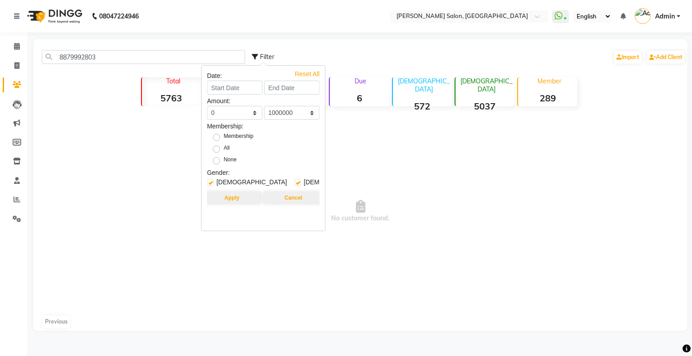
click at [224, 147] on label "All" at bounding box center [227, 149] width 6 height 11
click at [216, 147] on input "All" at bounding box center [219, 149] width 6 height 6
radio input "true"
click at [234, 194] on button "Apply" at bounding box center [232, 198] width 58 height 13
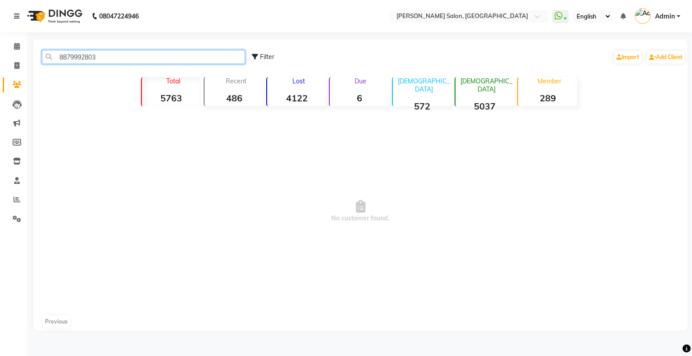
click at [56, 58] on input "8879992803" at bounding box center [143, 57] width 203 height 14
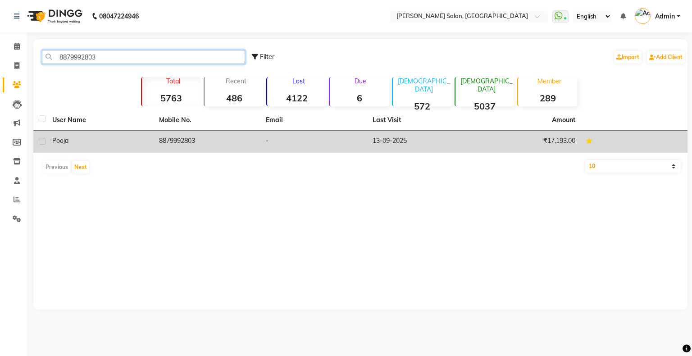
type input "8879992803"
click at [187, 146] on td "8879992803" at bounding box center [207, 142] width 107 height 22
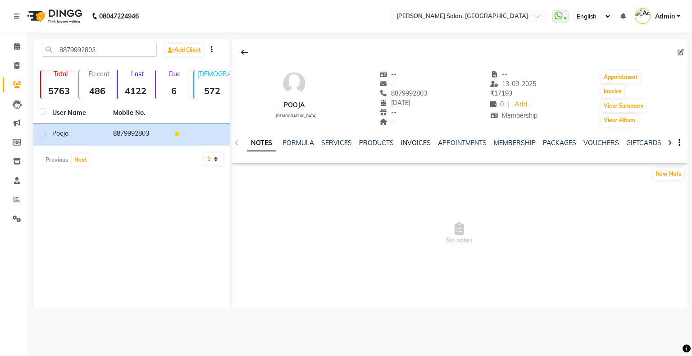
click at [415, 139] on link "INVOICES" at bounding box center [416, 143] width 30 height 8
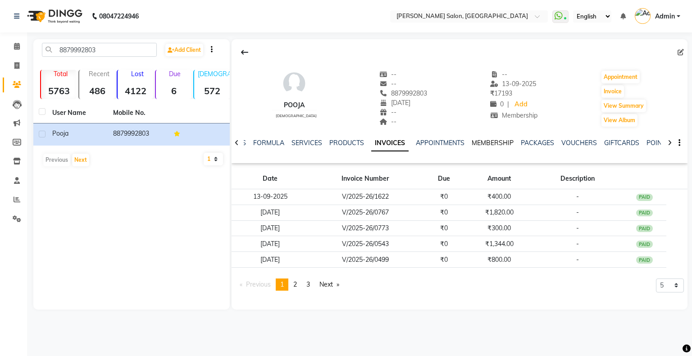
click at [496, 146] on link "MEMBERSHIP" at bounding box center [493, 143] width 42 height 8
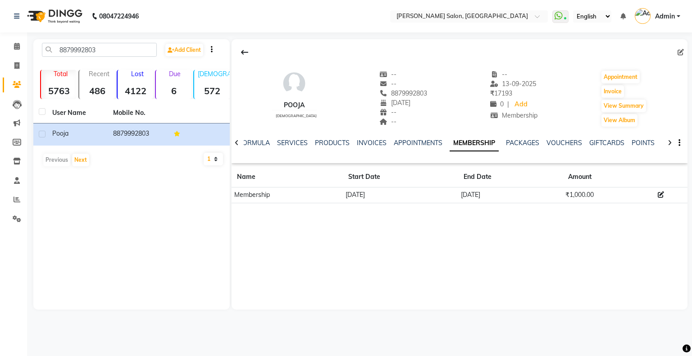
drag, startPoint x: 458, startPoint y: 195, endPoint x: 513, endPoint y: 198, distance: 55.1
click at [513, 198] on td "29-10-2025" at bounding box center [510, 195] width 105 height 16
click at [16, 45] on icon at bounding box center [17, 46] width 6 height 7
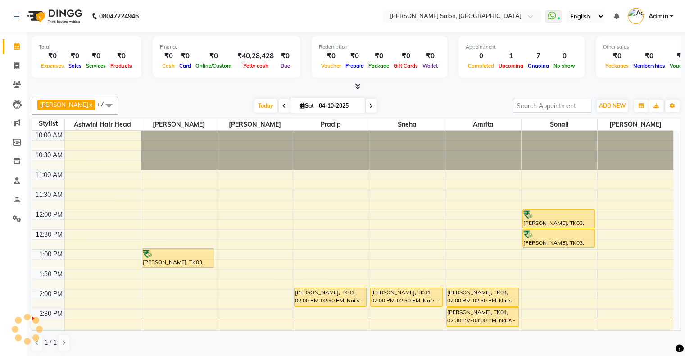
scroll to position [158, 0]
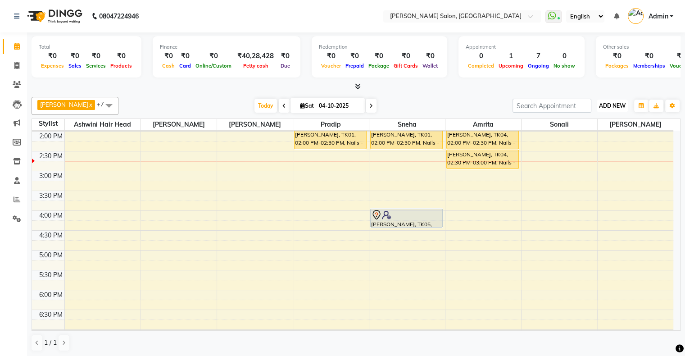
click at [609, 102] on span "ADD NEW" at bounding box center [612, 105] width 27 height 7
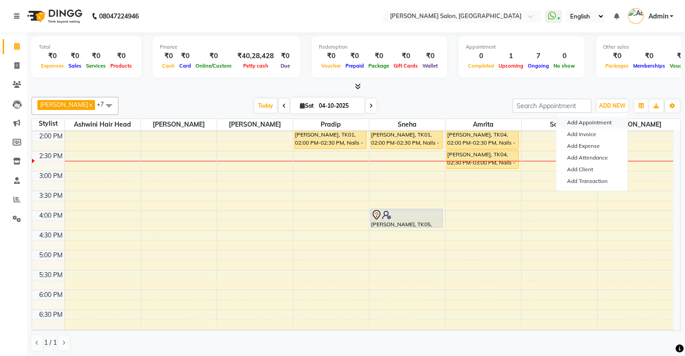
click at [602, 124] on button "Add Appointment" at bounding box center [592, 123] width 71 height 12
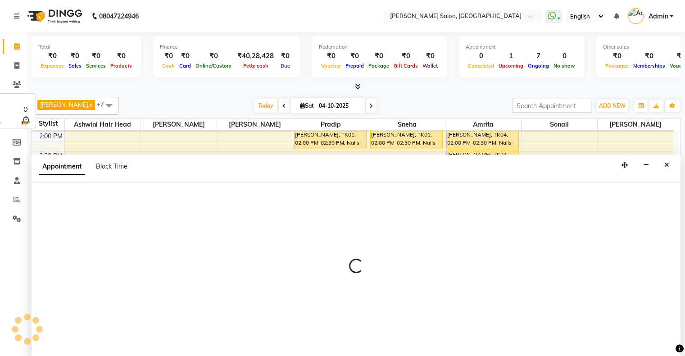
scroll to position [0, 0]
select select "660"
select select "tentative"
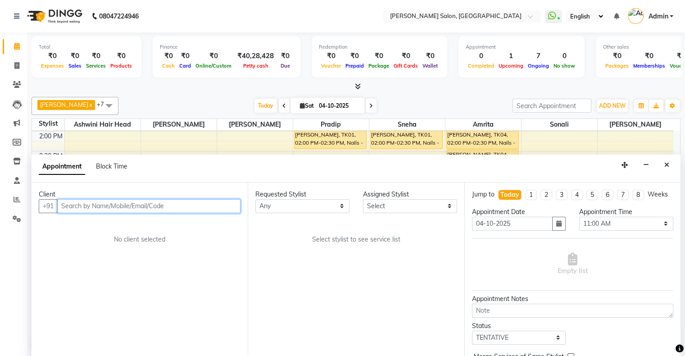
click at [118, 204] on input "text" at bounding box center [148, 206] width 183 height 14
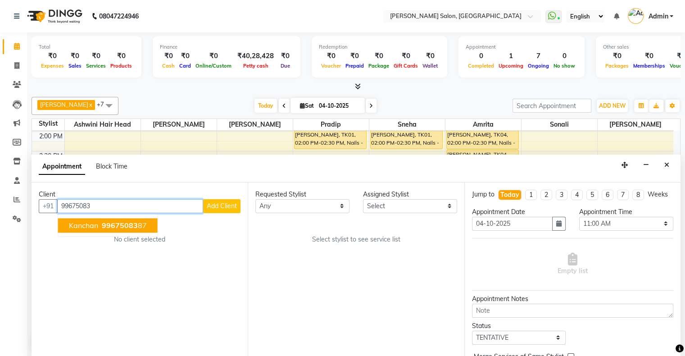
click at [115, 224] on span "99675083" at bounding box center [120, 225] width 36 height 9
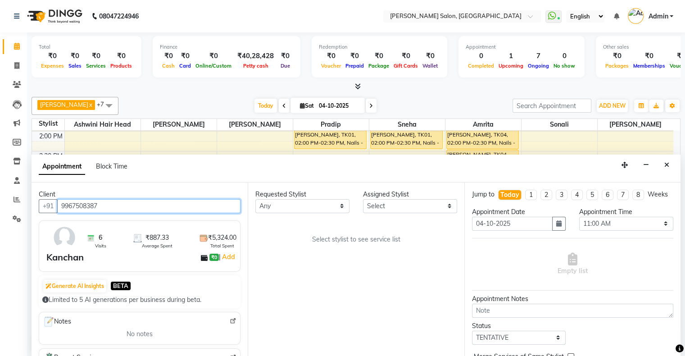
type input "9967508387"
click at [310, 196] on div "Requested Stylist" at bounding box center [302, 194] width 94 height 9
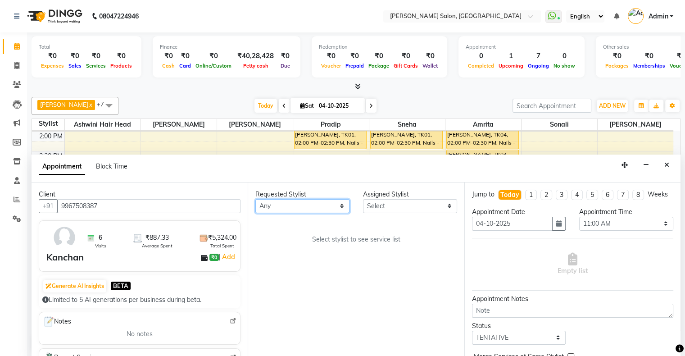
click at [305, 205] on select "Any [PERSON_NAME] Hair Head [PERSON_NAME] FD [PERSON_NAME] [PERSON_NAME] [PERSO…" at bounding box center [302, 206] width 94 height 14
click at [255, 199] on select "Any [PERSON_NAME] Hair Head [PERSON_NAME] FD [PERSON_NAME] [PERSON_NAME] [PERSO…" at bounding box center [302, 206] width 94 height 14
click at [290, 206] on select "Any [PERSON_NAME] Hair Head [PERSON_NAME] FD [PERSON_NAME] [PERSON_NAME] [PERSO…" at bounding box center [302, 206] width 94 height 14
select select "90444"
click at [255, 199] on select "Any [PERSON_NAME] Hair Head [PERSON_NAME] FD [PERSON_NAME] [PERSON_NAME] [PERSO…" at bounding box center [302, 206] width 94 height 14
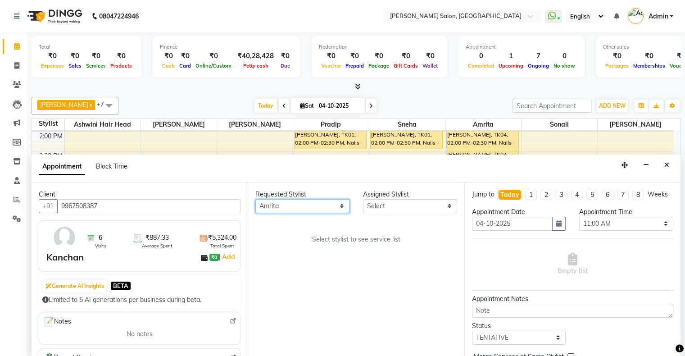
select select "90444"
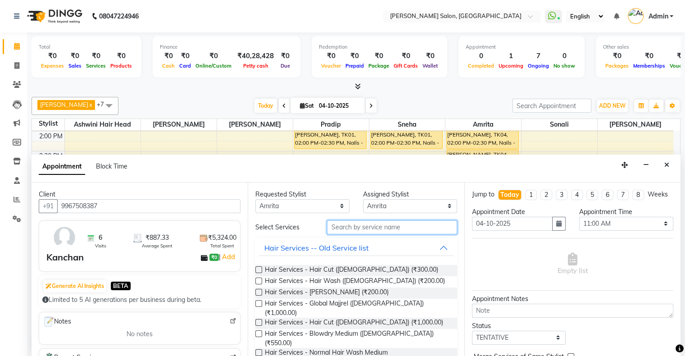
click at [360, 227] on input "text" at bounding box center [392, 227] width 130 height 14
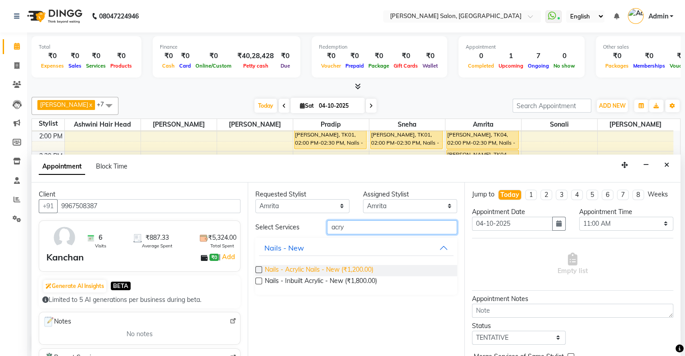
type input "acry"
click at [348, 271] on span "Nails - Acrylic Nails - New (₹1,200.00)" at bounding box center [319, 270] width 109 height 11
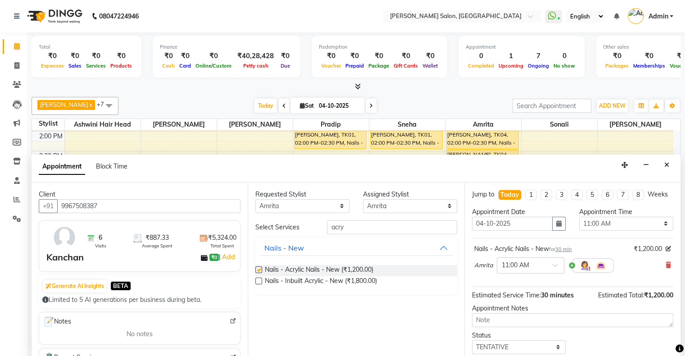
checkbox input "false"
click at [627, 231] on select "Select 11:00 AM 11:15 AM 11:30 AM 11:45 AM 12:00 PM 12:15 PM 12:30 PM 12:45 PM …" at bounding box center [626, 224] width 94 height 14
select select "1080"
click at [579, 224] on select "Select 11:00 AM 11:15 AM 11:30 AM 11:45 AM 12:00 PM 12:15 PM 12:30 PM 12:45 PM …" at bounding box center [626, 224] width 94 height 14
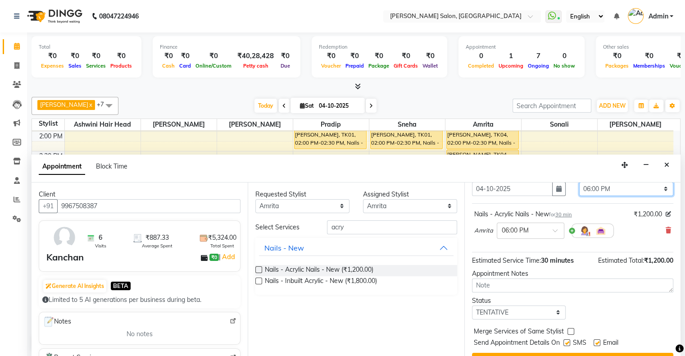
scroll to position [62, 0]
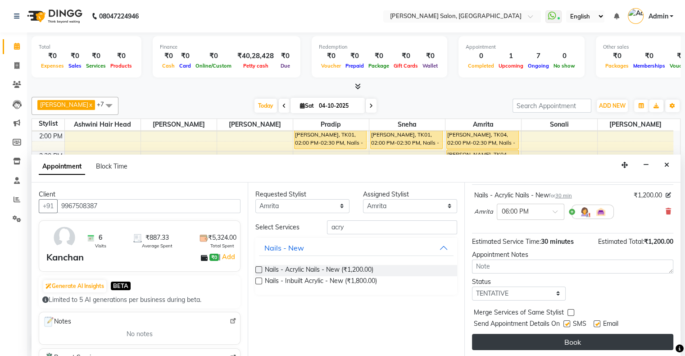
click at [601, 338] on button "Book" at bounding box center [572, 342] width 201 height 16
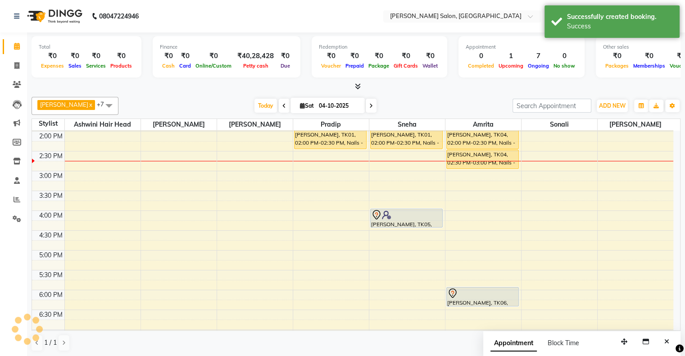
scroll to position [0, 0]
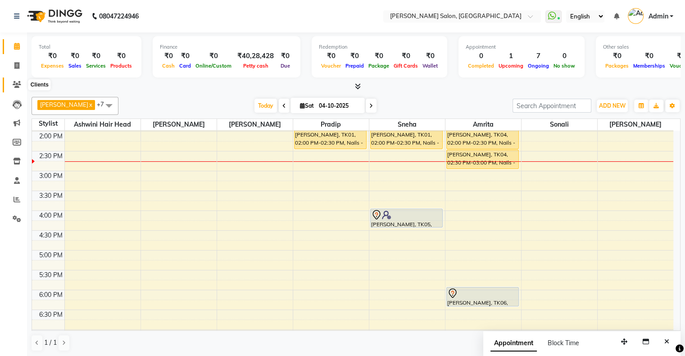
click at [11, 82] on span at bounding box center [17, 85] width 16 height 10
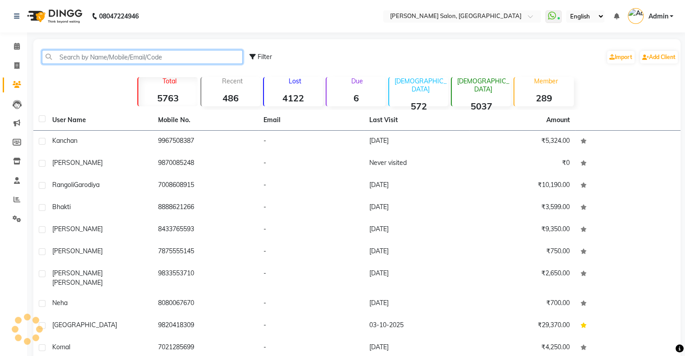
click at [118, 56] on input "text" at bounding box center [142, 57] width 201 height 14
paste input "8879992803"
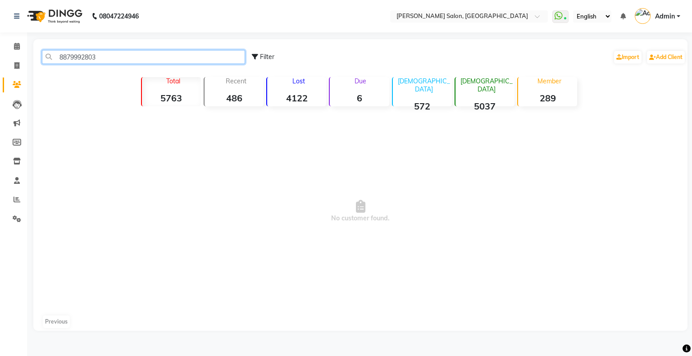
click at [62, 58] on input "8879992803" at bounding box center [143, 57] width 203 height 14
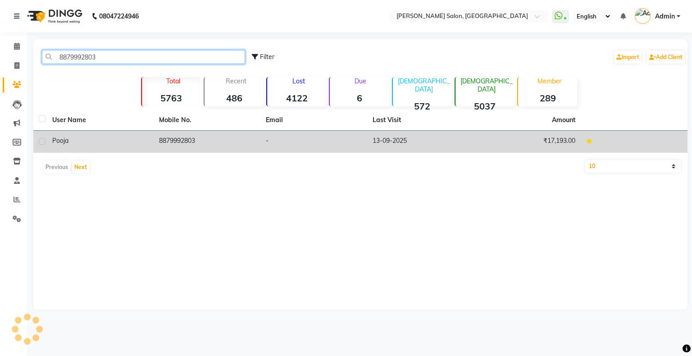
type input "8879992803"
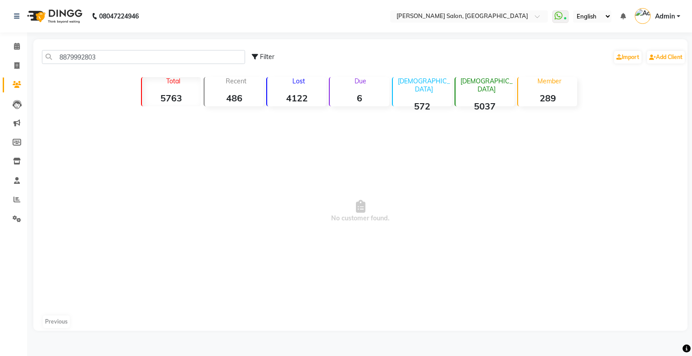
click at [162, 141] on span "No customer found." at bounding box center [360, 211] width 654 height 203
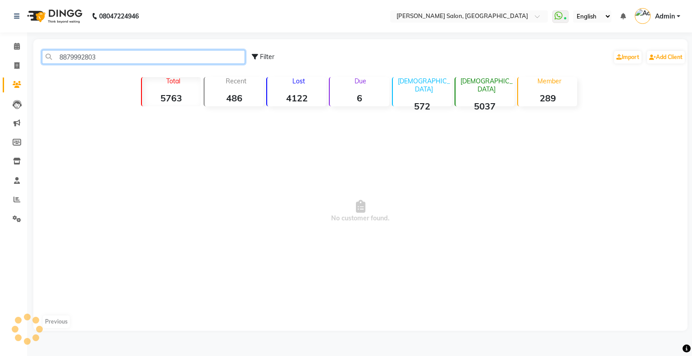
click at [60, 59] on input "8879992803" at bounding box center [143, 57] width 203 height 14
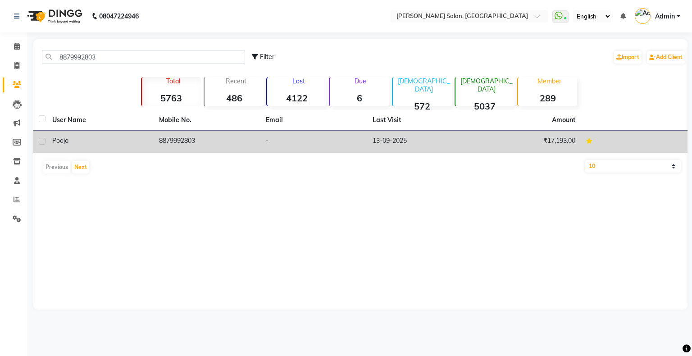
drag, startPoint x: 175, startPoint y: 139, endPoint x: 187, endPoint y: 143, distance: 13.4
click at [175, 139] on td "8879992803" at bounding box center [207, 142] width 107 height 22
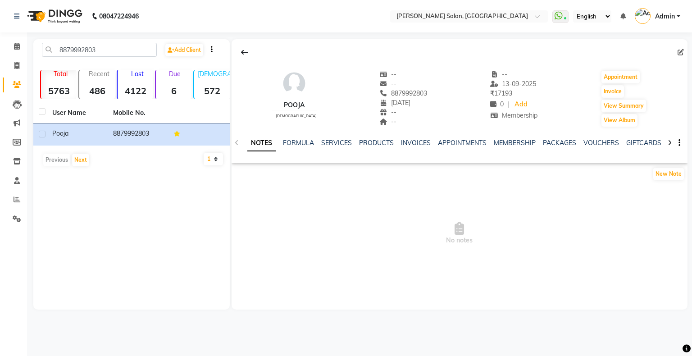
click at [518, 136] on div "NOTES FORMULA SERVICES PRODUCTS INVOICES APPOINTMENTS MEMBERSHIP PACKAGES VOUCH…" at bounding box center [460, 143] width 456 height 31
click at [518, 141] on link "MEMBERSHIP" at bounding box center [515, 143] width 42 height 8
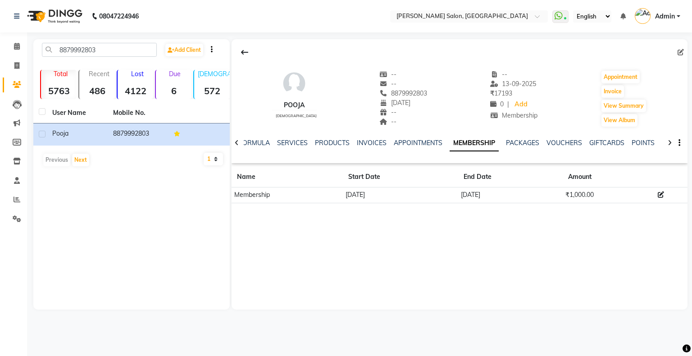
drag, startPoint x: 440, startPoint y: 193, endPoint x: 498, endPoint y: 193, distance: 58.1
click at [498, 193] on tr "Membership 29-09-2024 29-10-2025 ₹1,000.00" at bounding box center [460, 195] width 456 height 16
click at [9, 44] on span at bounding box center [17, 46] width 16 height 10
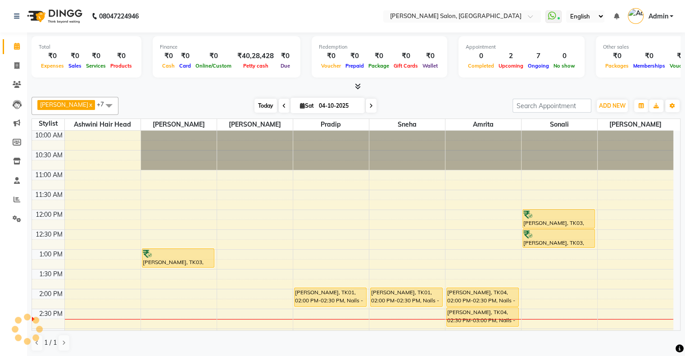
click at [255, 100] on span "Today" at bounding box center [266, 106] width 23 height 14
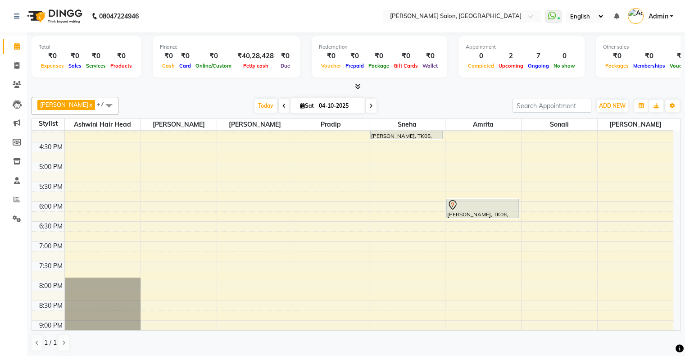
scroll to position [293, 0]
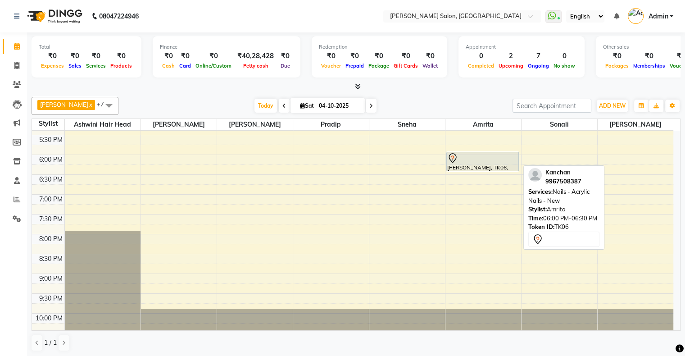
click at [485, 160] on div at bounding box center [482, 158] width 71 height 11
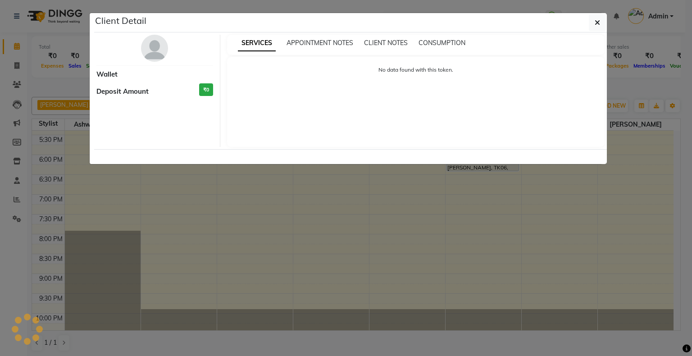
select select "7"
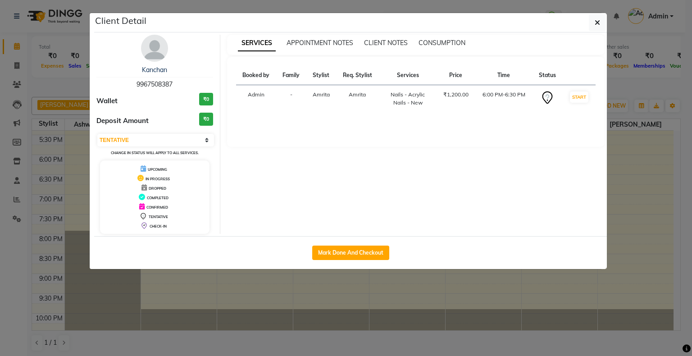
click at [158, 88] on div "Kanchan 9967508387" at bounding box center [154, 77] width 117 height 24
copy span "9967508387"
click at [134, 264] on div "Mark Done And Checkout" at bounding box center [350, 252] width 513 height 33
click at [18, 68] on ngb-modal-window "Client Detail Kanchan 9967508387 Wallet ₹0 Deposit Amount ₹0 Select IN SERVICE …" at bounding box center [346, 178] width 692 height 356
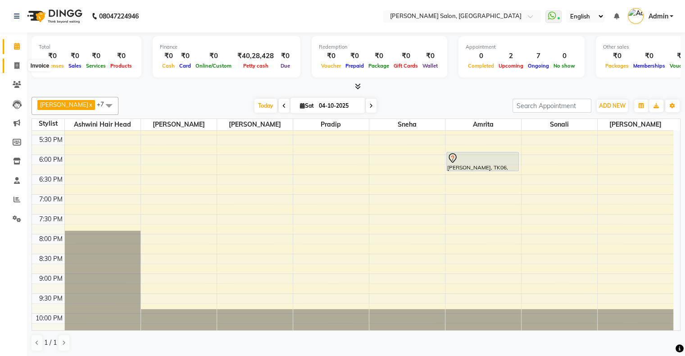
click at [19, 63] on icon at bounding box center [16, 65] width 5 height 7
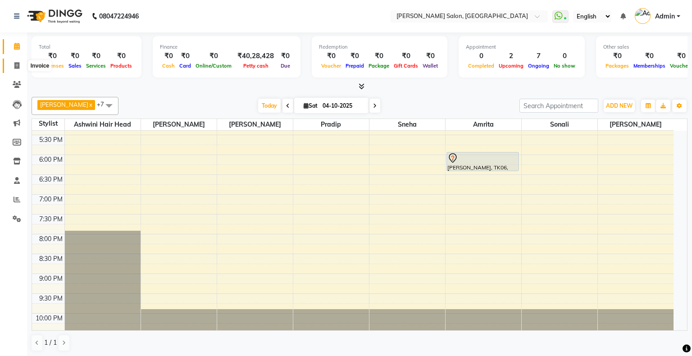
select select "4073"
select select "service"
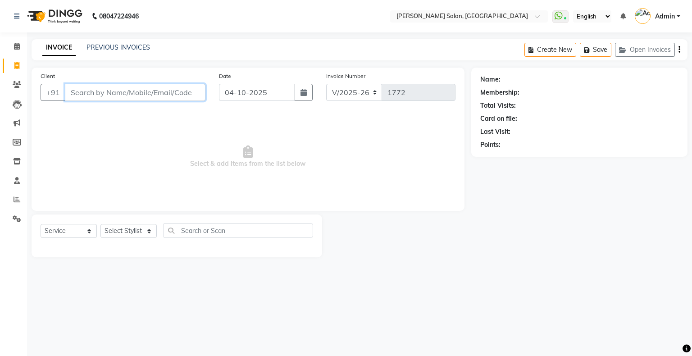
click at [115, 93] on input "Client" at bounding box center [135, 92] width 141 height 17
paste input "9967508387"
type input "9967508387"
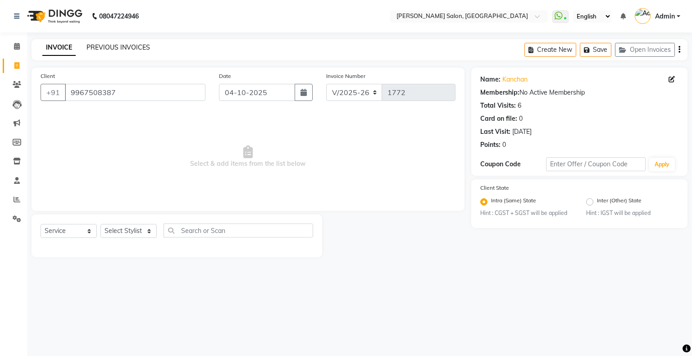
click at [123, 48] on link "PREVIOUS INVOICES" at bounding box center [119, 47] width 64 height 8
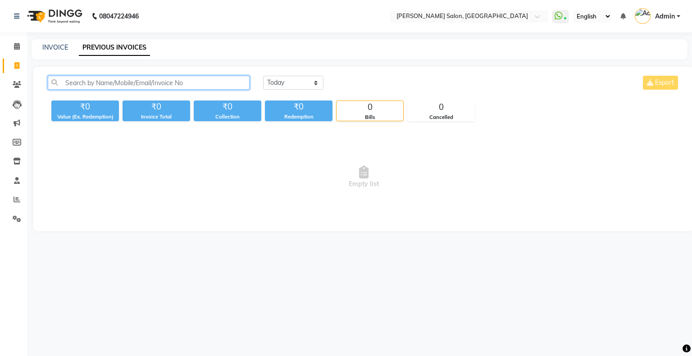
click at [114, 88] on input "text" at bounding box center [149, 83] width 202 height 14
paste input "9967508387"
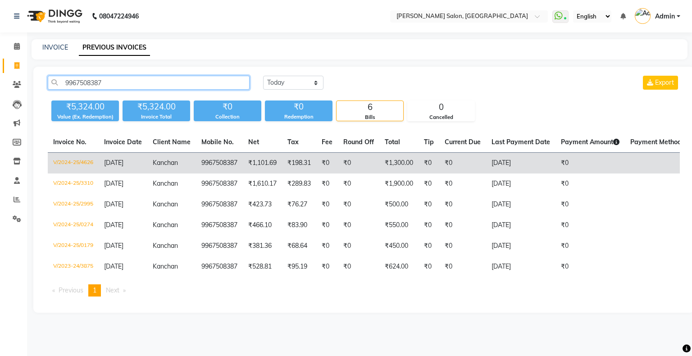
type input "9967508387"
click at [222, 167] on td "9967508387" at bounding box center [219, 163] width 47 height 21
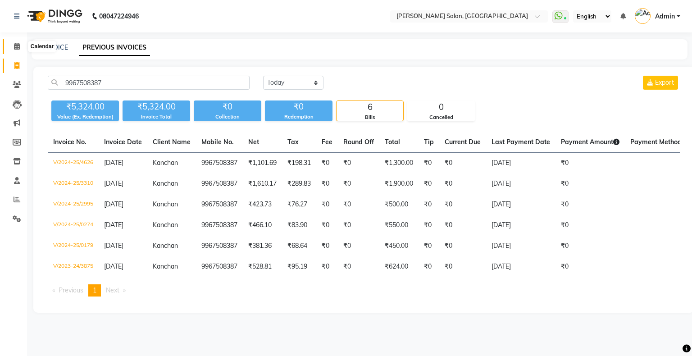
click at [18, 48] on icon at bounding box center [17, 46] width 6 height 7
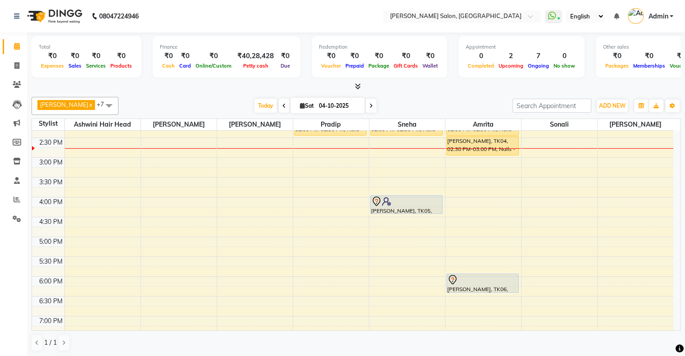
scroll to position [180, 0]
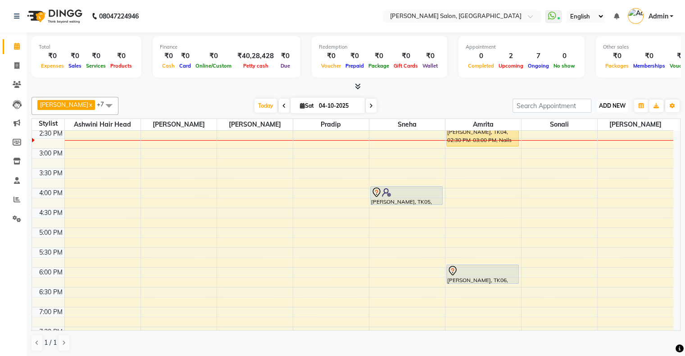
click at [616, 109] on button "ADD NEW Toggle Dropdown" at bounding box center [612, 106] width 31 height 13
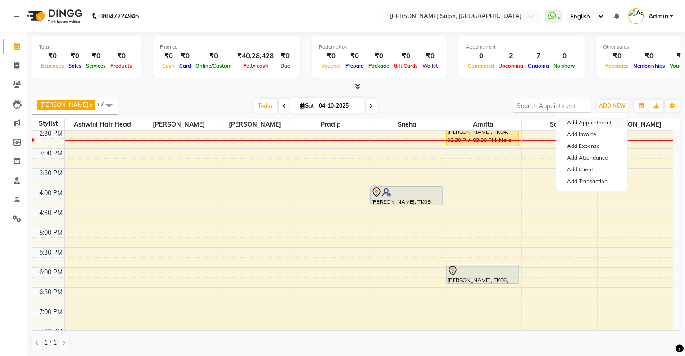
click at [583, 122] on button "Add Appointment" at bounding box center [592, 123] width 71 height 12
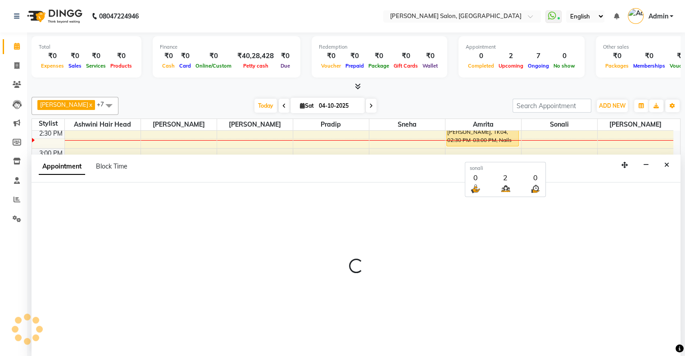
select select "tentative"
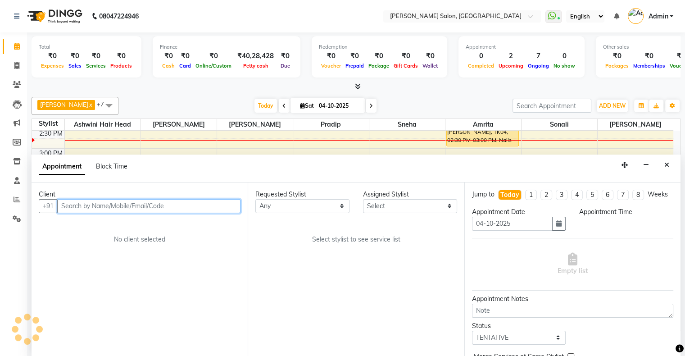
select select "660"
click at [158, 204] on input "text" at bounding box center [148, 206] width 183 height 14
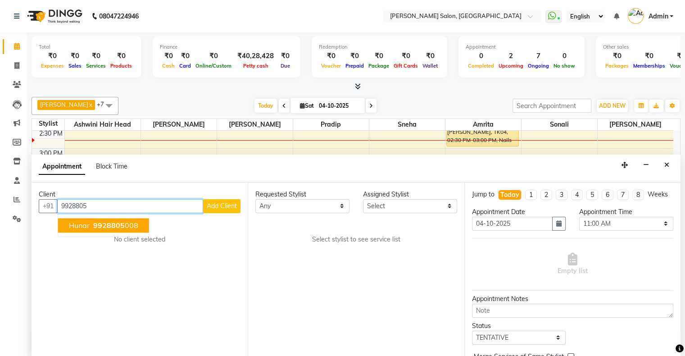
click at [135, 224] on ngb-highlight "9928805 008" at bounding box center [114, 225] width 47 height 9
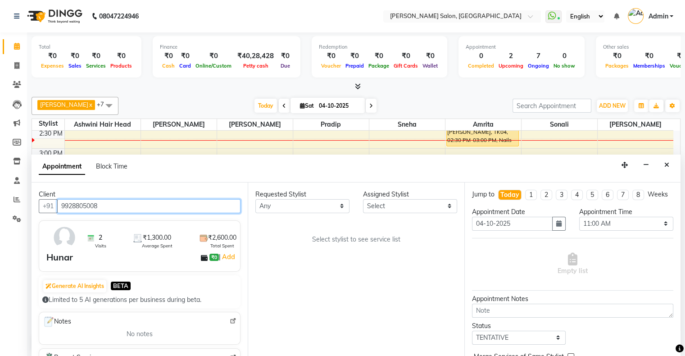
type input "9928805008"
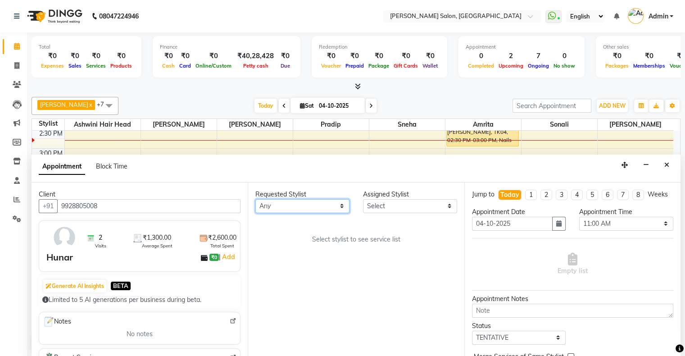
click at [274, 210] on select "Any [PERSON_NAME] Hair Head [PERSON_NAME] FD [PERSON_NAME] [PERSON_NAME] [PERSO…" at bounding box center [302, 206] width 94 height 14
select select "90444"
click at [255, 199] on select "Any [PERSON_NAME] Hair Head [PERSON_NAME] FD [PERSON_NAME] [PERSON_NAME] [PERSO…" at bounding box center [302, 206] width 94 height 14
select select "90444"
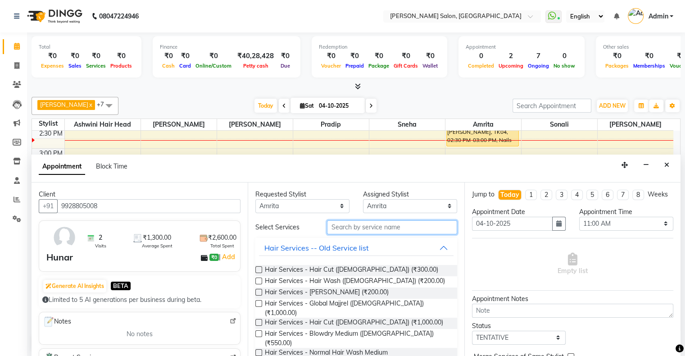
click at [348, 228] on input "text" at bounding box center [392, 227] width 130 height 14
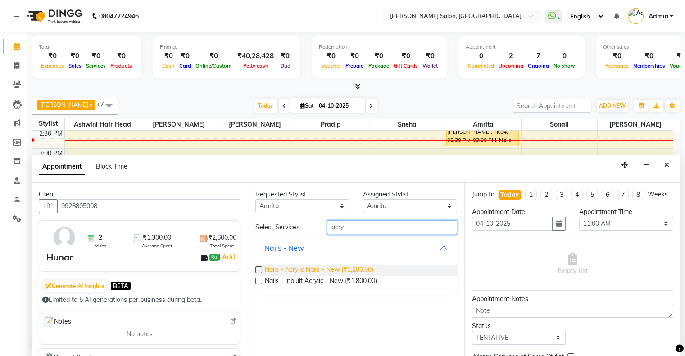
type input "acry"
click at [344, 269] on span "Nails - Acrylic Nails - New (₹1,200.00)" at bounding box center [319, 270] width 109 height 11
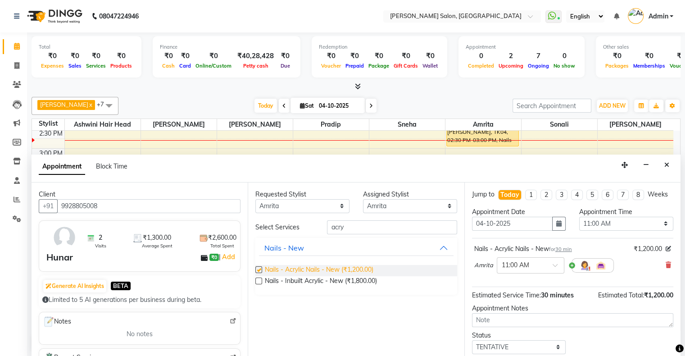
checkbox input "false"
click at [296, 205] on select "Any [PERSON_NAME] Hair Head [PERSON_NAME] FD [PERSON_NAME] [PERSON_NAME] [PERSO…" at bounding box center [302, 206] width 94 height 14
select select "87848"
click at [255, 199] on select "Any [PERSON_NAME] Hair Head [PERSON_NAME] FD [PERSON_NAME] [PERSON_NAME] [PERSO…" at bounding box center [302, 206] width 94 height 14
select select "87848"
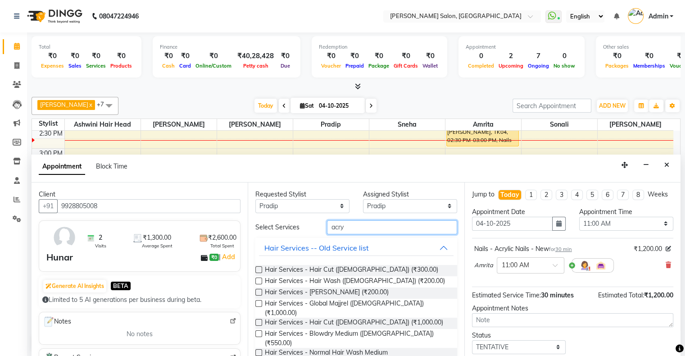
click at [365, 220] on input "acry" at bounding box center [392, 227] width 130 height 14
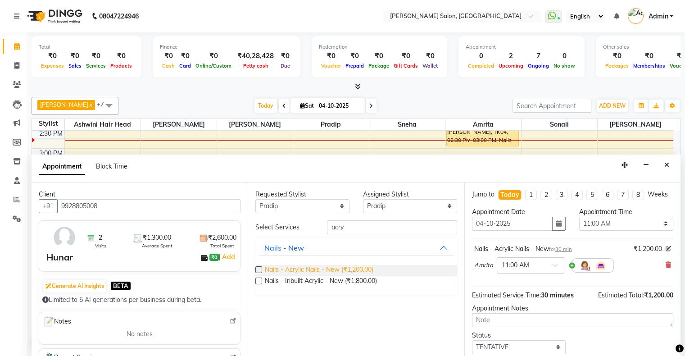
click at [331, 266] on span "Nails - Acrylic Nails - New (₹1,200.00)" at bounding box center [319, 270] width 109 height 11
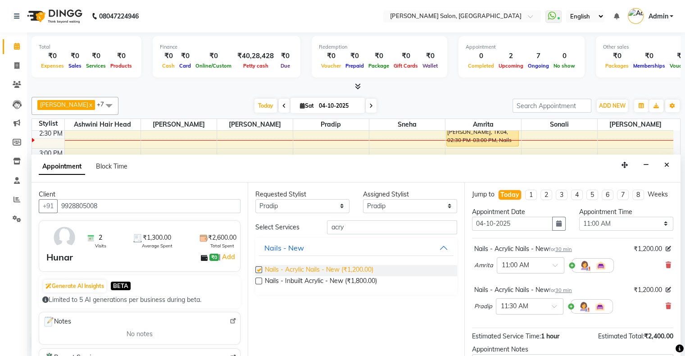
checkbox input "false"
click at [590, 231] on select "Select 11:00 AM 11:15 AM 11:30 AM 11:45 AM 12:00 PM 12:15 PM 12:30 PM 12:45 PM …" at bounding box center [626, 224] width 94 height 14
select select "1020"
click at [579, 224] on select "Select 11:00 AM 11:15 AM 11:30 AM 11:45 AM 12:00 PM 12:15 PM 12:30 PM 12:45 PM …" at bounding box center [626, 224] width 94 height 14
click at [523, 310] on input "text" at bounding box center [521, 305] width 40 height 9
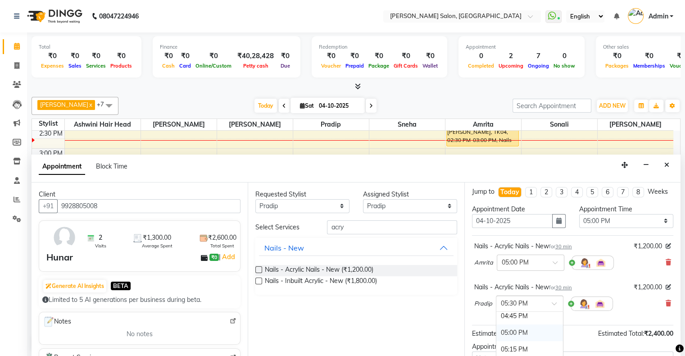
scroll to position [0, 0]
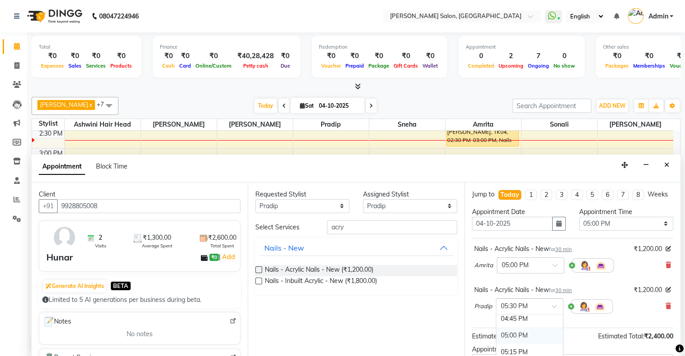
click at [522, 339] on div "05:00 PM" at bounding box center [530, 335] width 67 height 17
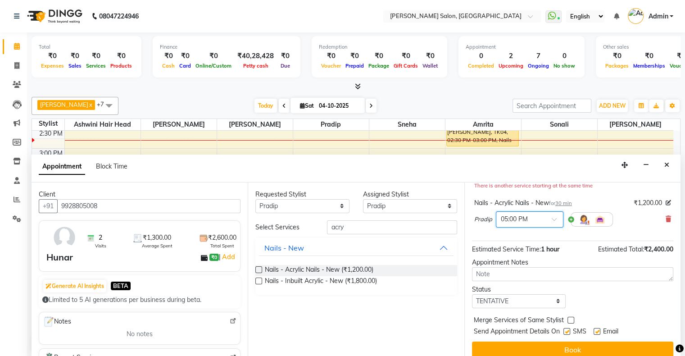
scroll to position [112, 0]
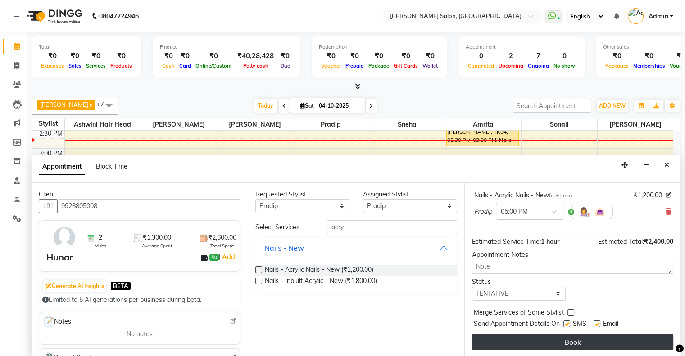
click at [553, 343] on button "Book" at bounding box center [572, 342] width 201 height 16
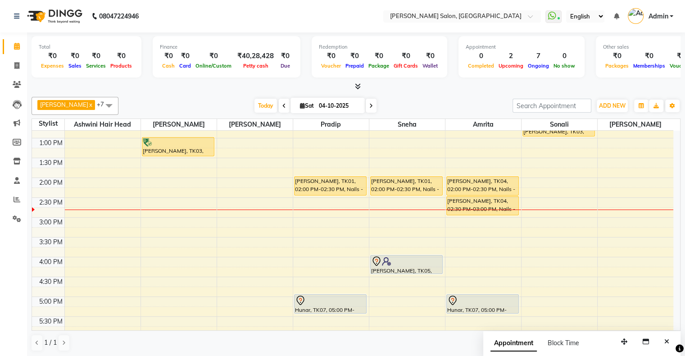
scroll to position [90, 0]
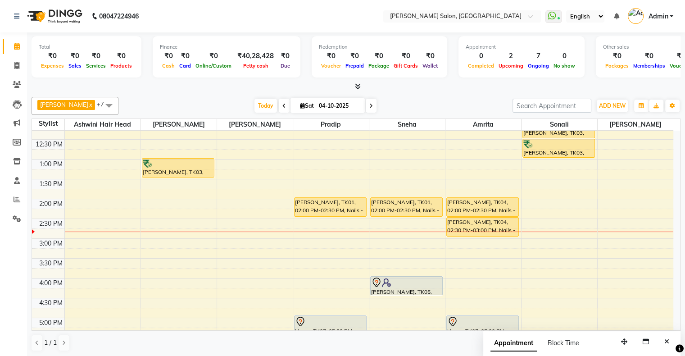
click at [370, 105] on icon at bounding box center [372, 105] width 4 height 5
type input "05-10-2025"
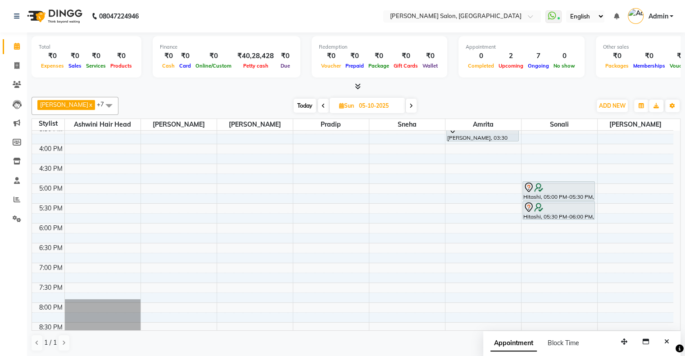
scroll to position [203, 0]
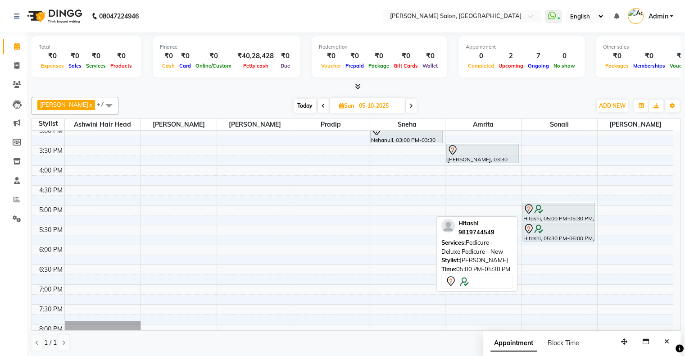
click at [554, 214] on div "Hitashi, 05:00 PM-05:30 PM, Pedicure - Deluxe Pedicure - New" at bounding box center [559, 212] width 72 height 18
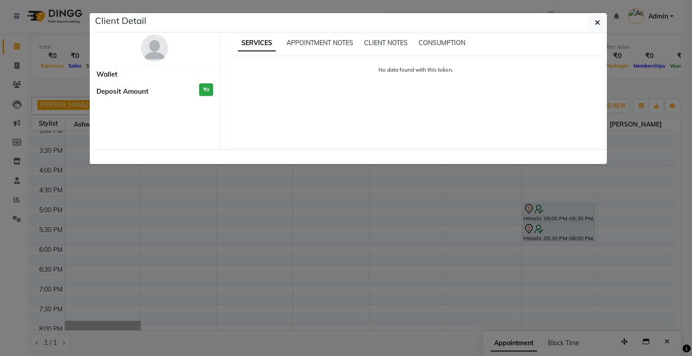
select select "7"
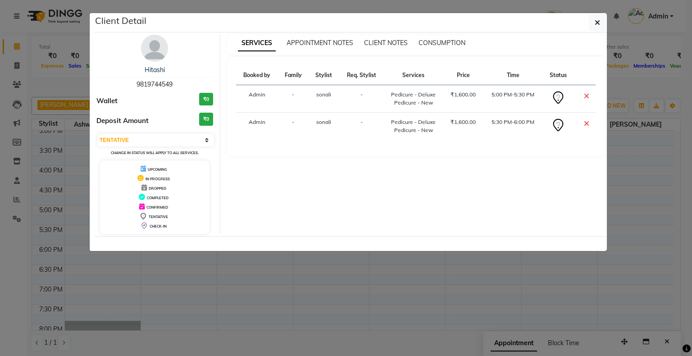
click at [165, 88] on div "Hitashi 9819744549" at bounding box center [154, 77] width 117 height 24
click at [173, 84] on span "9819744549" at bounding box center [155, 84] width 36 height 8
click at [173, 84] on div "Hitashi 9819744549" at bounding box center [154, 77] width 117 height 24
copy span "9819744549"
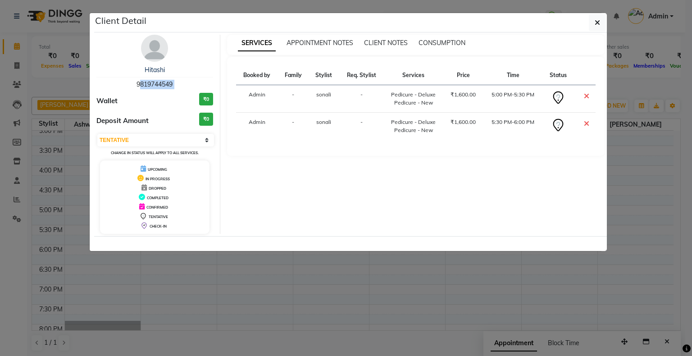
click at [160, 84] on span "9819744549" at bounding box center [155, 84] width 36 height 8
click at [310, 307] on ngb-modal-window "Client Detail Hitashi 9819744549 Wallet ₹0 Deposit Amount ₹0 Select CONFIRMED T…" at bounding box center [346, 178] width 692 height 356
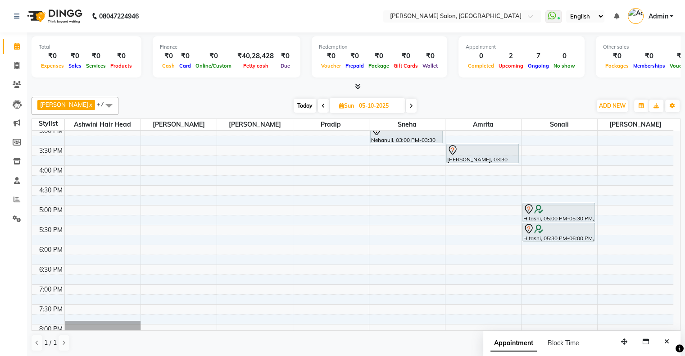
drag, startPoint x: 61, startPoint y: 123, endPoint x: 55, endPoint y: 118, distance: 8.0
click at [57, 123] on div "Stylist" at bounding box center [48, 123] width 32 height 9
drag, startPoint x: 16, startPoint y: 68, endPoint x: 32, endPoint y: 69, distance: 16.3
click at [16, 68] on icon at bounding box center [16, 65] width 5 height 7
select select "service"
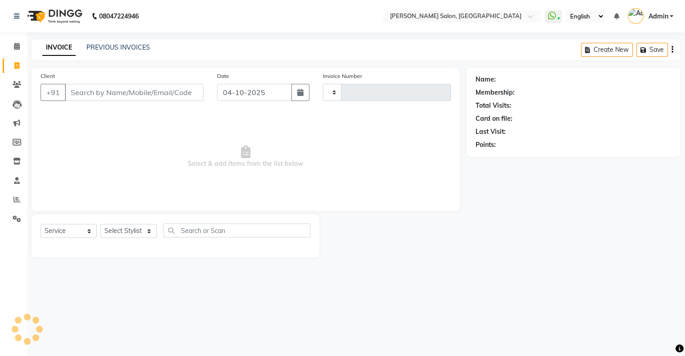
type input "1772"
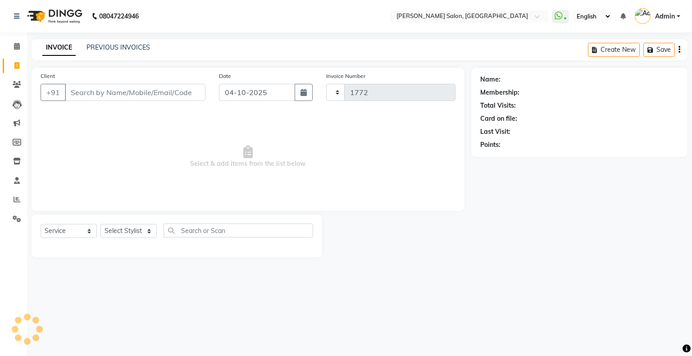
select select "4073"
click at [111, 91] on input "Client" at bounding box center [135, 92] width 141 height 17
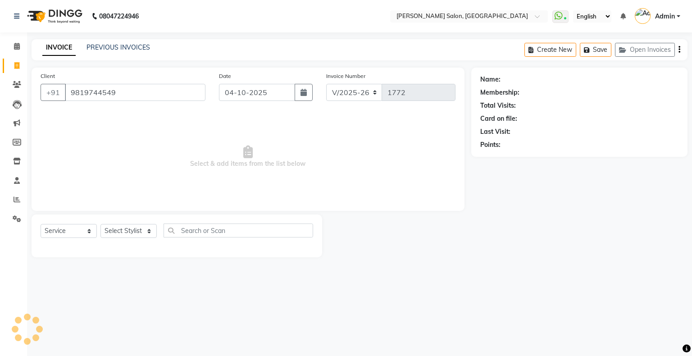
type input "9819744549"
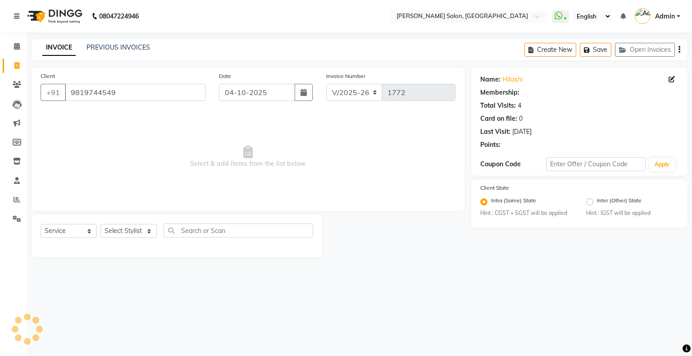
select select "1: Object"
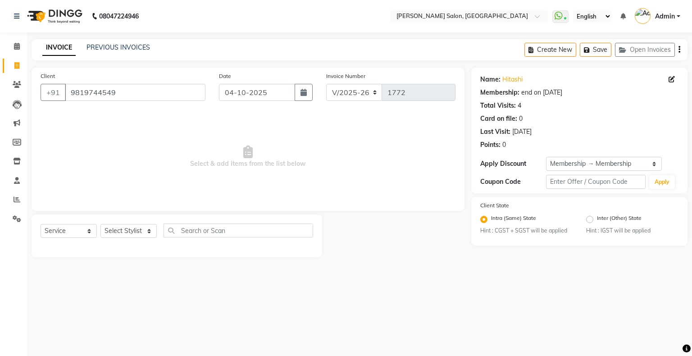
drag, startPoint x: 522, startPoint y: 95, endPoint x: 604, endPoint y: 93, distance: 82.0
click at [604, 93] on div "Membership: end on 01-11-2025" at bounding box center [579, 92] width 198 height 9
click at [551, 93] on div "end on 01-11-2025" at bounding box center [541, 92] width 41 height 9
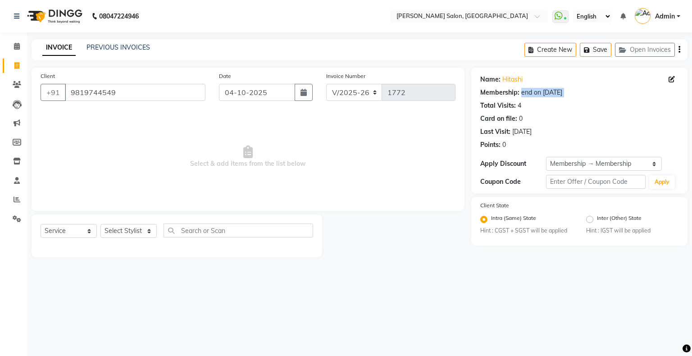
drag, startPoint x: 512, startPoint y: 131, endPoint x: 555, endPoint y: 125, distance: 43.6
click at [555, 125] on div "Name: Hitashi Membership: end on 01-11-2025 Total Visits: 4 Card on file: 0 Las…" at bounding box center [579, 110] width 198 height 78
click at [125, 48] on link "PREVIOUS INVOICES" at bounding box center [119, 47] width 64 height 8
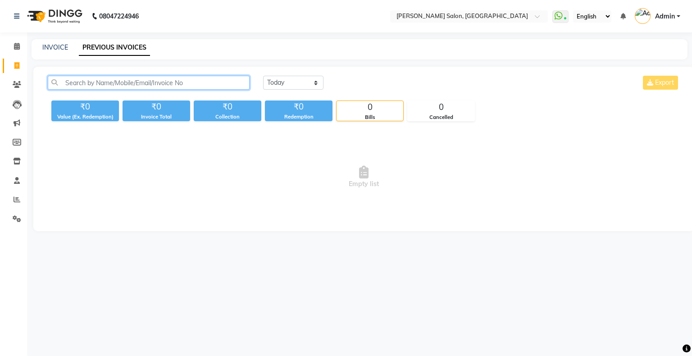
click at [79, 81] on input "text" at bounding box center [149, 83] width 202 height 14
paste input "9819744549"
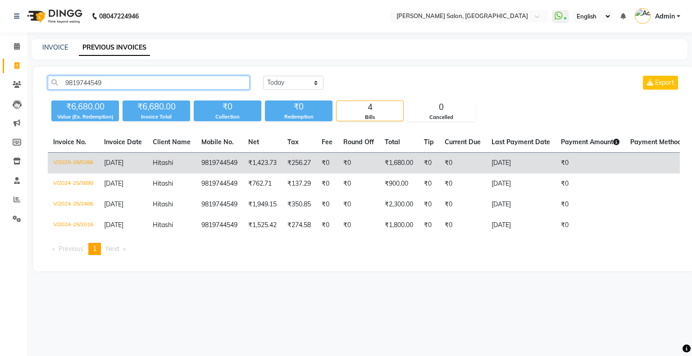
type input "9819744549"
click at [210, 164] on td "9819744549" at bounding box center [219, 163] width 47 height 21
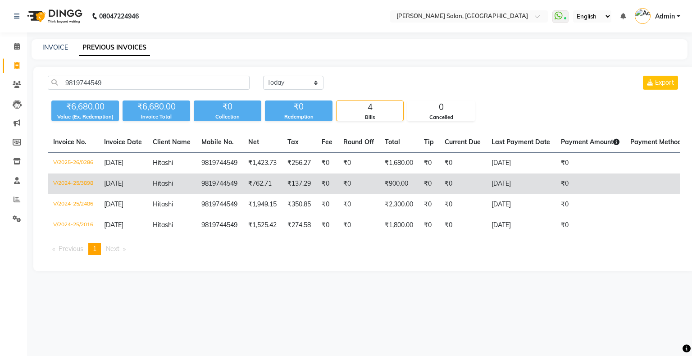
click at [123, 183] on span "22-12-2024" at bounding box center [113, 183] width 19 height 8
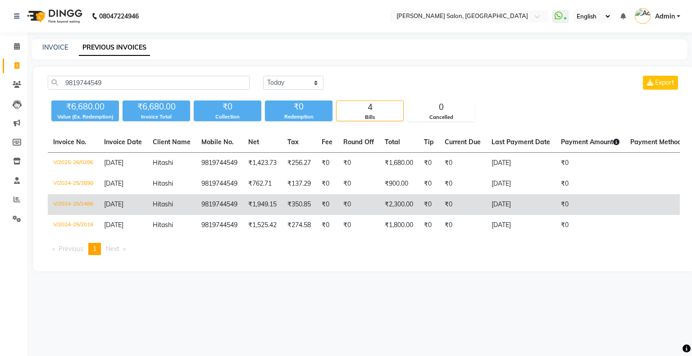
click at [123, 207] on span "02-10-2024" at bounding box center [113, 204] width 19 height 8
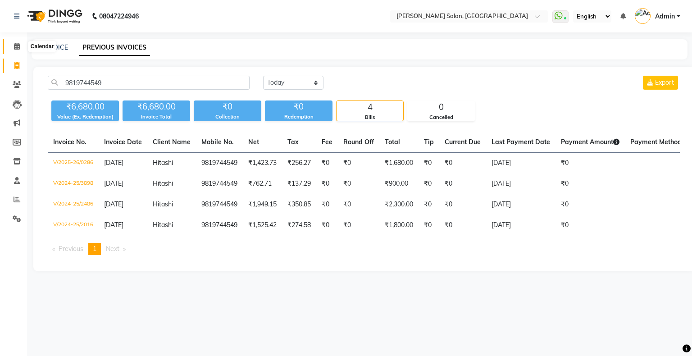
click at [11, 46] on span at bounding box center [17, 46] width 16 height 10
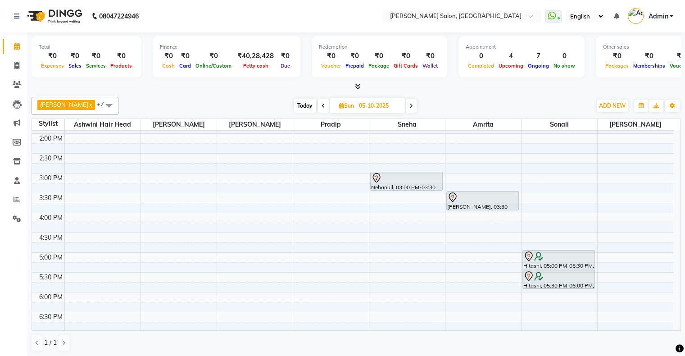
scroll to position [180, 0]
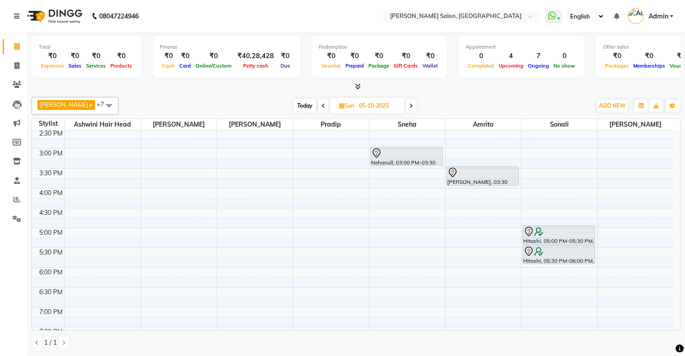
drag, startPoint x: 302, startPoint y: 105, endPoint x: 318, endPoint y: 111, distance: 16.8
click at [302, 105] on span "Today" at bounding box center [305, 106] width 23 height 14
type input "04-10-2025"
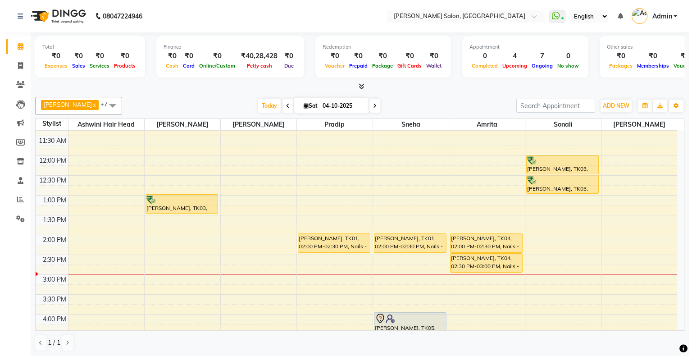
scroll to position [23, 0]
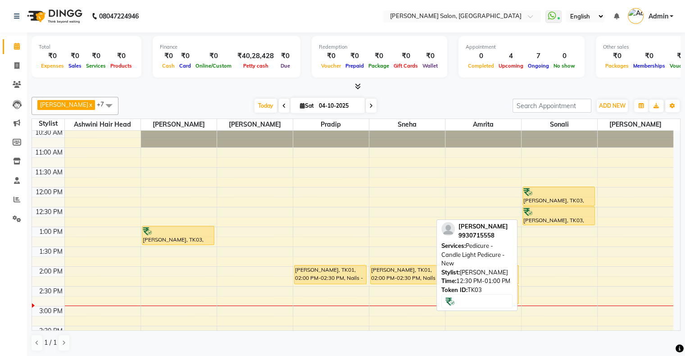
click at [540, 213] on div at bounding box center [559, 211] width 71 height 9
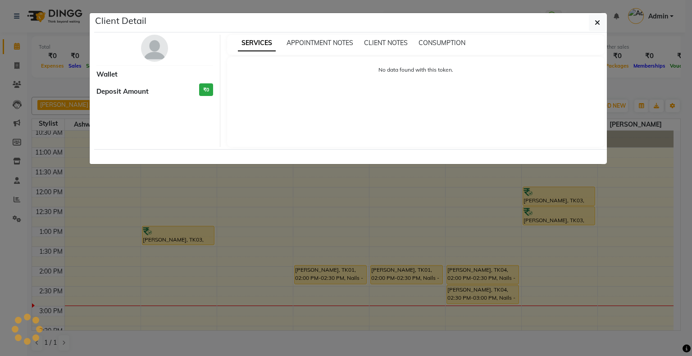
select select "1"
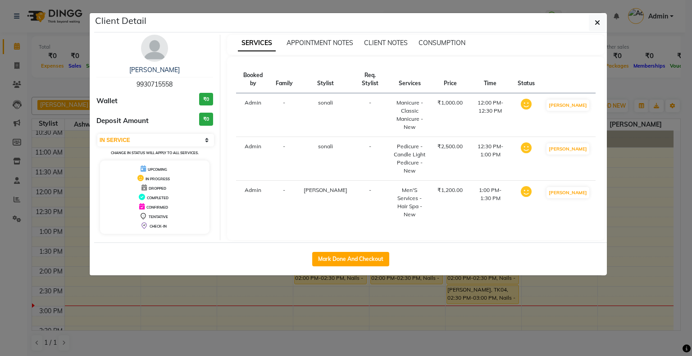
click at [142, 85] on span "9930715558" at bounding box center [155, 84] width 36 height 8
copy span "9930715558"
click at [278, 310] on ngb-modal-window "Client Detail Vrinda Shetty 9930715558 Wallet ₹0 Deposit Amount ₹0 Select IN SE…" at bounding box center [346, 178] width 692 height 356
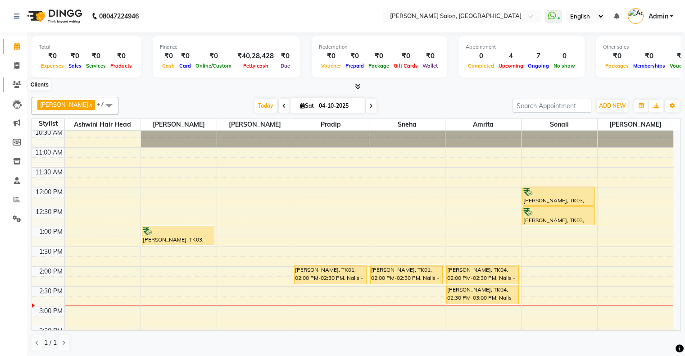
click at [14, 82] on icon at bounding box center [17, 84] width 9 height 7
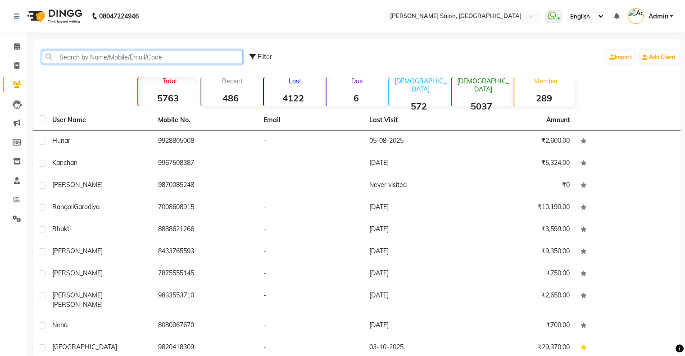
click at [104, 51] on input "text" at bounding box center [142, 57] width 201 height 14
paste input "9930715558"
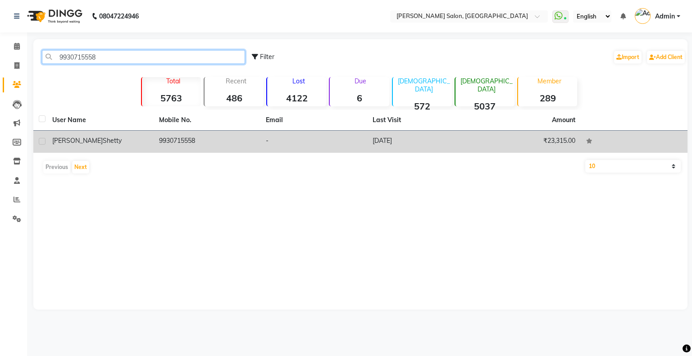
type input "9930715558"
click at [132, 144] on div "Vrinda Shetty" at bounding box center [100, 140] width 96 height 9
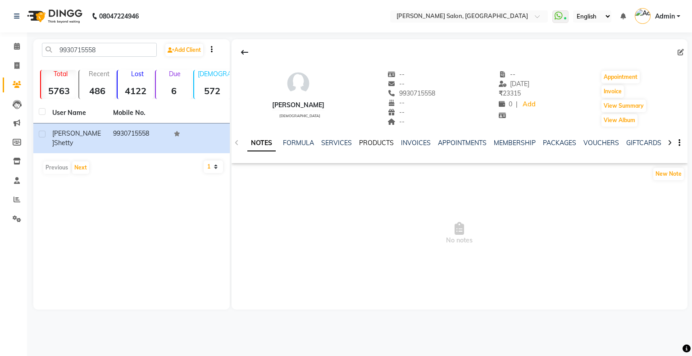
click at [376, 143] on link "PRODUCTS" at bounding box center [376, 143] width 35 height 8
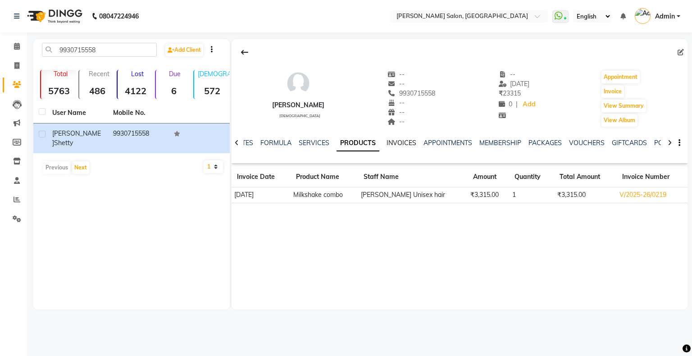
click at [409, 142] on link "INVOICES" at bounding box center [402, 143] width 30 height 8
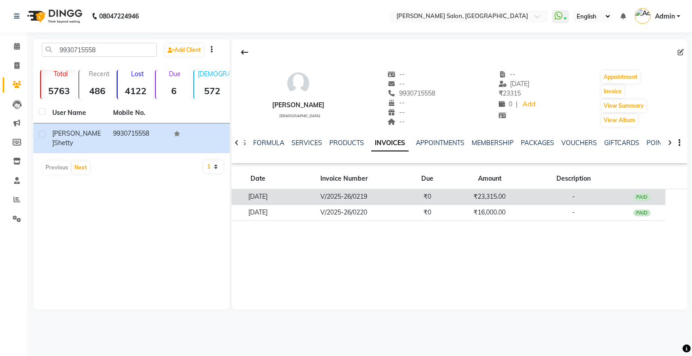
click at [341, 199] on td "V/2025-26/0219" at bounding box center [343, 197] width 119 height 16
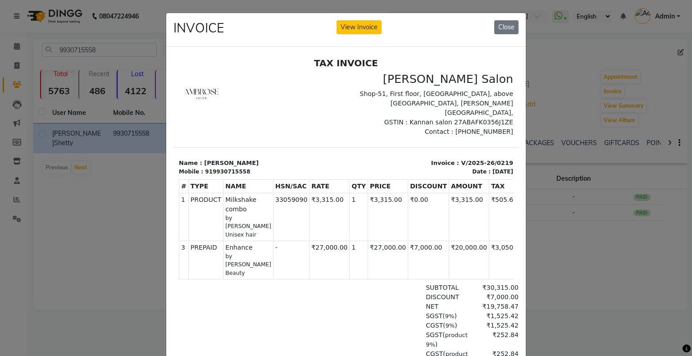
click at [555, 275] on ngb-modal-window "INVOICE View Invoice Close" at bounding box center [346, 178] width 692 height 356
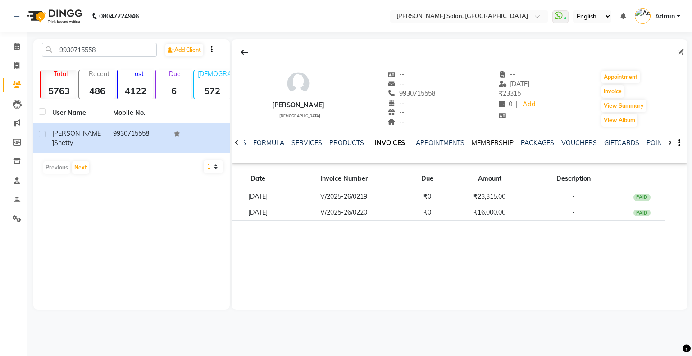
click at [499, 141] on link "MEMBERSHIP" at bounding box center [493, 143] width 42 height 8
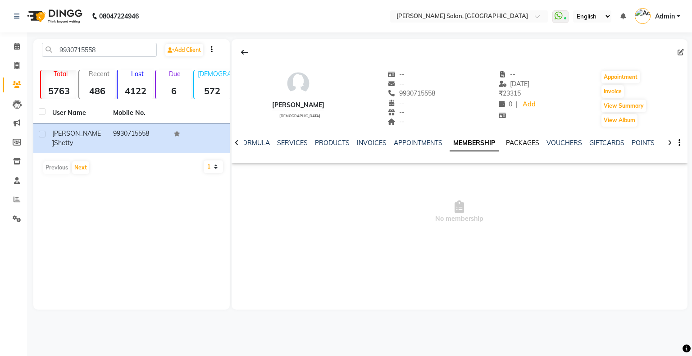
click at [521, 141] on link "PACKAGES" at bounding box center [522, 143] width 33 height 8
click at [393, 141] on link "APPOINTMENTS" at bounding box center [411, 143] width 49 height 8
click at [471, 145] on link "MEMBERSHIP" at bounding box center [487, 143] width 42 height 8
click at [291, 142] on link "SERVICES" at bounding box center [292, 143] width 31 height 8
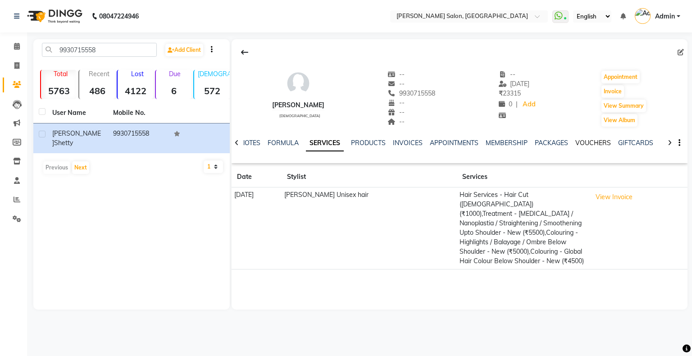
click at [580, 139] on link "VOUCHERS" at bounding box center [593, 143] width 36 height 8
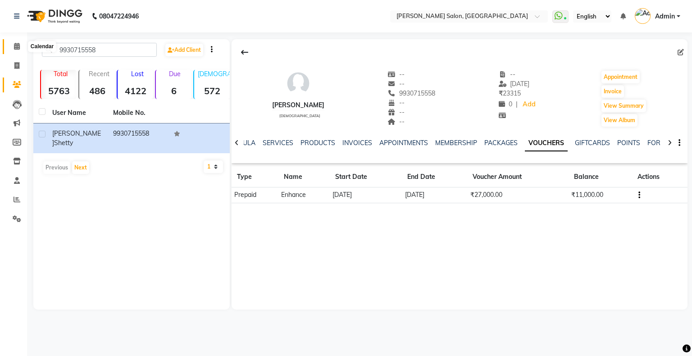
click at [17, 49] on icon at bounding box center [17, 46] width 6 height 7
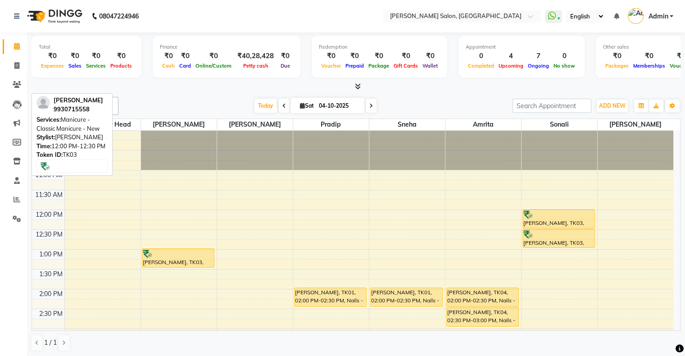
click at [563, 214] on div at bounding box center [559, 214] width 71 height 9
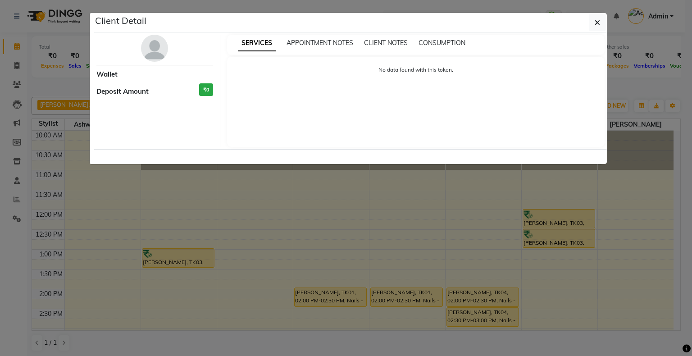
select select "1"
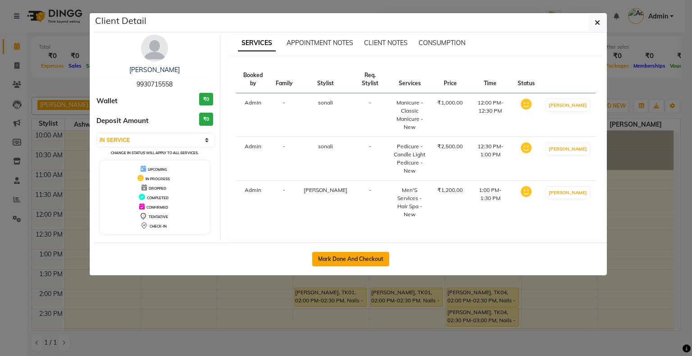
click at [371, 252] on button "Mark Done And Checkout" at bounding box center [350, 259] width 77 height 14
select select "4073"
select select "service"
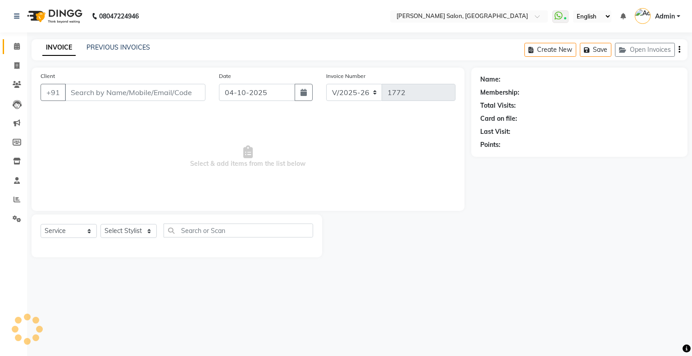
type input "9930715558"
select select "91638"
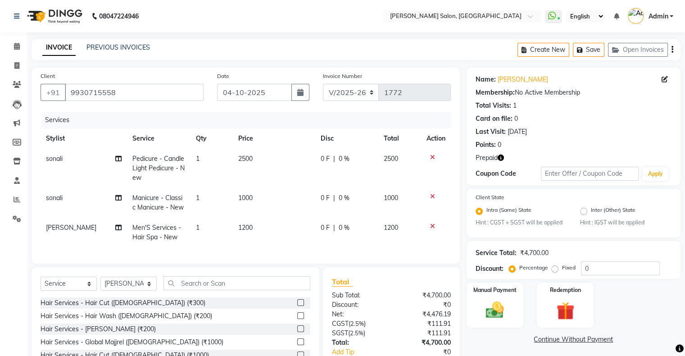
click at [430, 225] on icon at bounding box center [432, 226] width 5 height 6
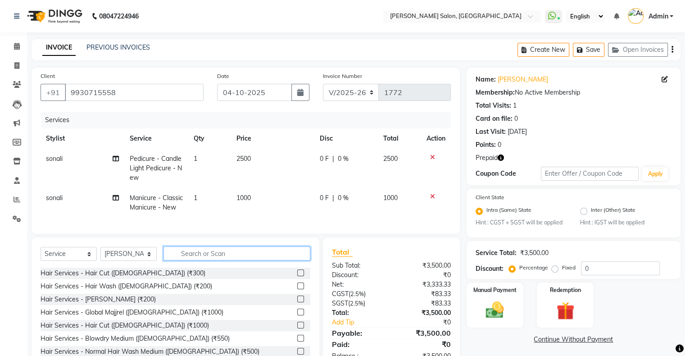
click at [206, 260] on input "text" at bounding box center [237, 253] width 147 height 14
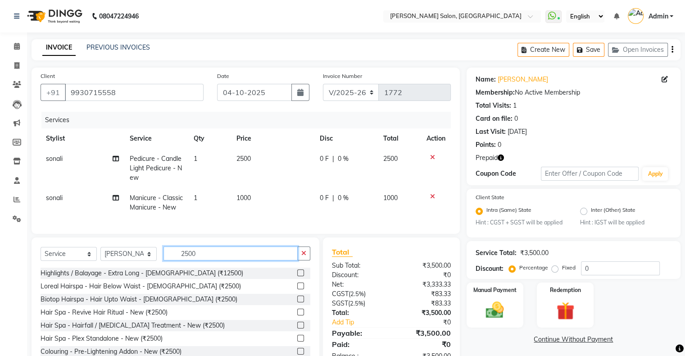
scroll to position [180, 0]
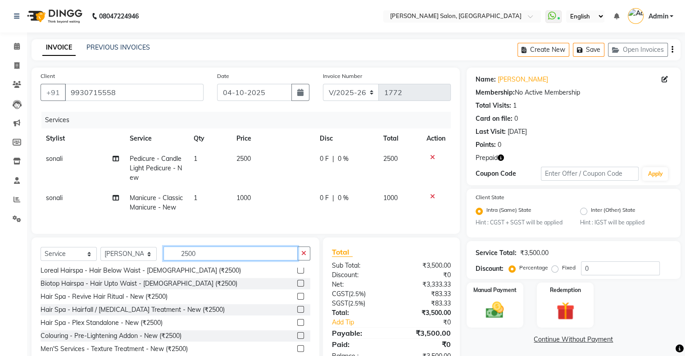
type input "2500"
click at [297, 293] on label at bounding box center [300, 296] width 7 height 7
click at [297, 294] on input "checkbox" at bounding box center [300, 297] width 6 height 6
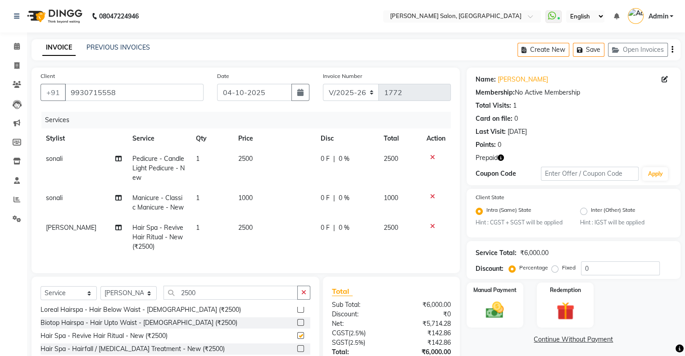
checkbox input "false"
click at [430, 157] on icon at bounding box center [432, 157] width 5 height 6
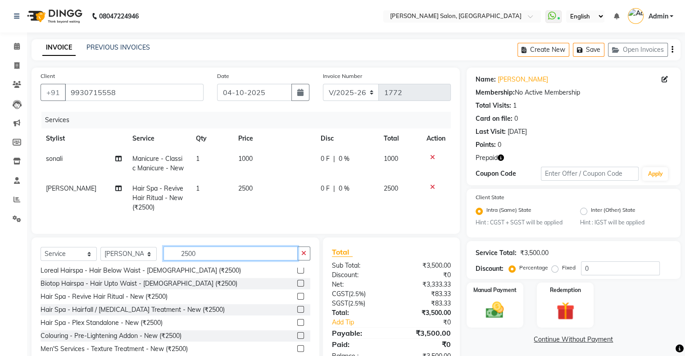
click at [187, 259] on input "2500" at bounding box center [231, 253] width 134 height 14
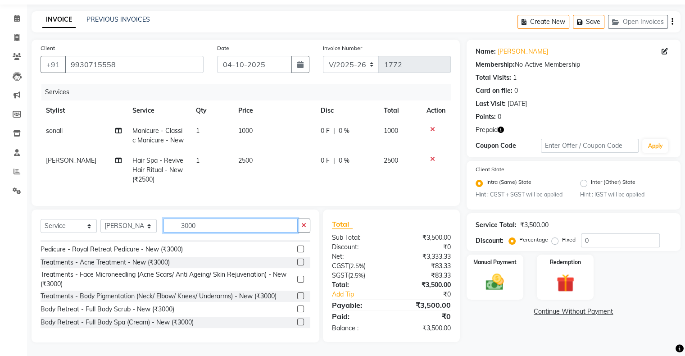
scroll to position [16, 0]
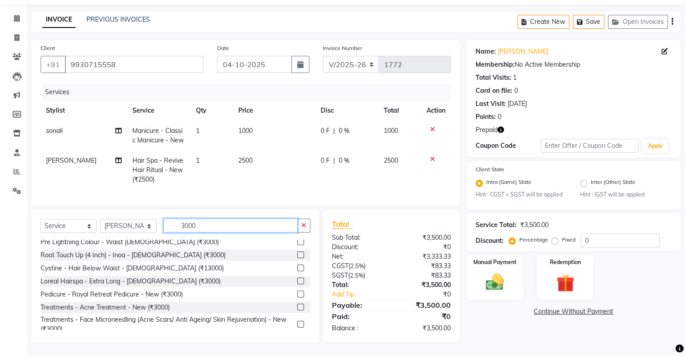
type input "3000"
click at [297, 294] on label at bounding box center [300, 294] width 7 height 7
click at [297, 294] on input "checkbox" at bounding box center [300, 295] width 6 height 6
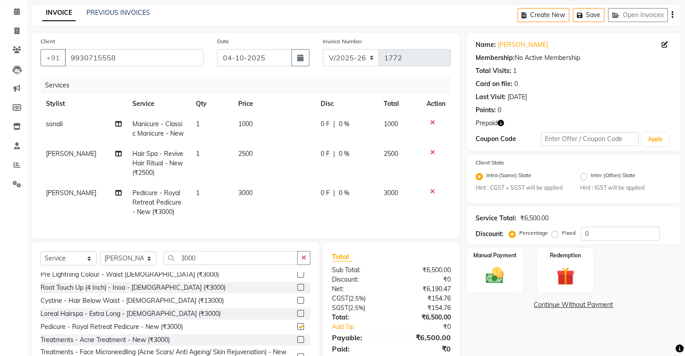
checkbox input "false"
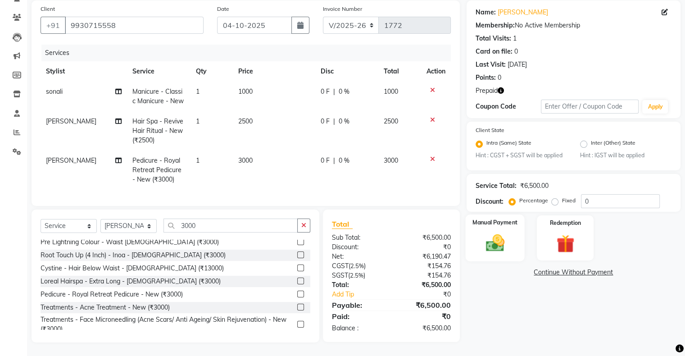
click at [491, 233] on img at bounding box center [495, 244] width 30 height 22
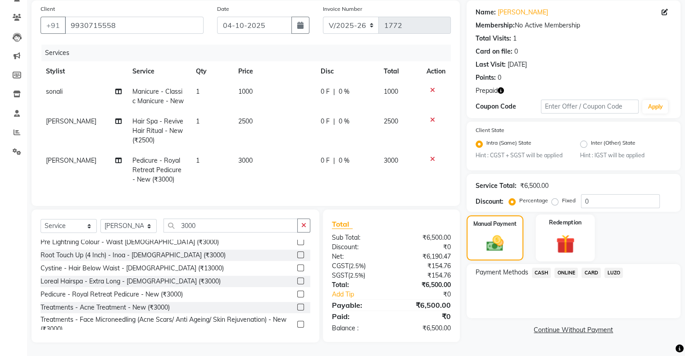
click at [572, 233] on img at bounding box center [565, 244] width 30 height 23
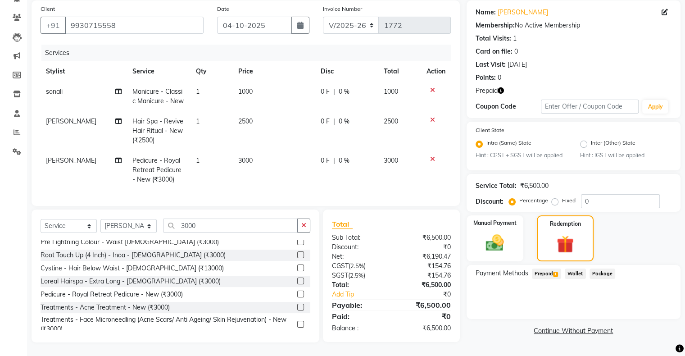
click at [543, 269] on span "Prepaid 1" at bounding box center [546, 274] width 29 height 10
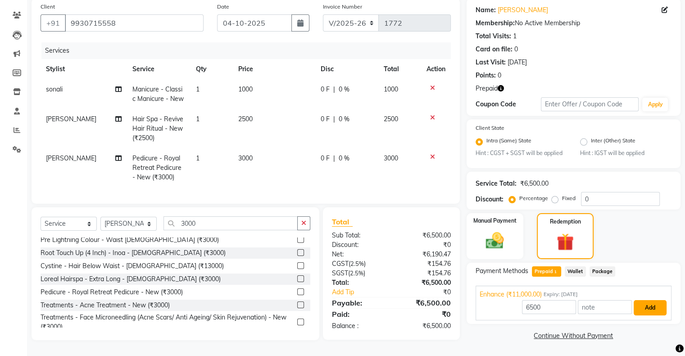
click at [646, 305] on button "Add" at bounding box center [650, 307] width 33 height 15
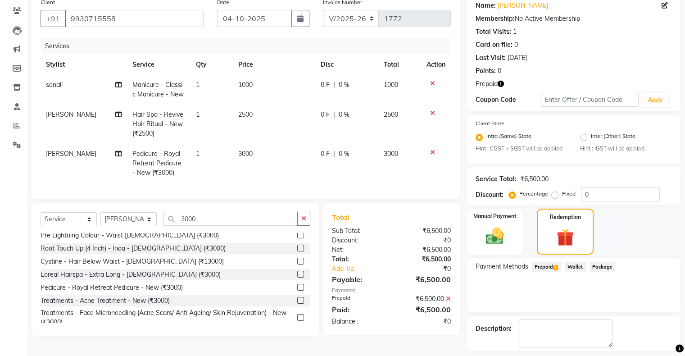
scroll to position [113, 0]
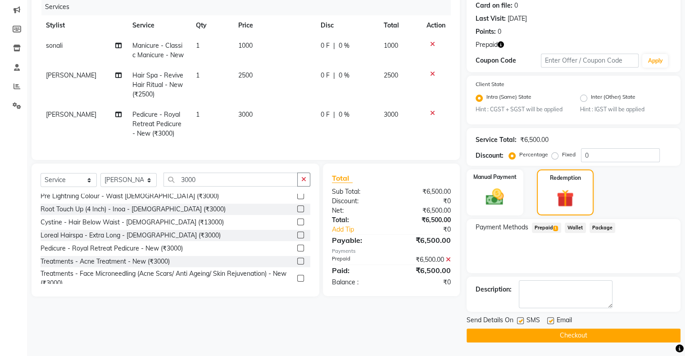
click at [46, 123] on td "[PERSON_NAME]" at bounding box center [84, 124] width 87 height 39
select select "91638"
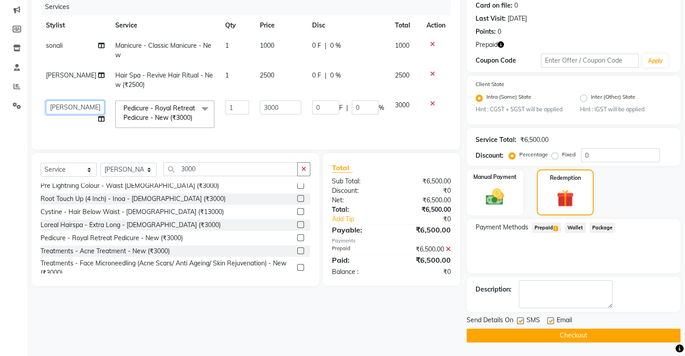
click at [56, 109] on select "Akshay Divecha Amrita Arif Ashwini Hair Head Kirti Nida FD Pradip Pradip Vaishn…" at bounding box center [75, 107] width 59 height 14
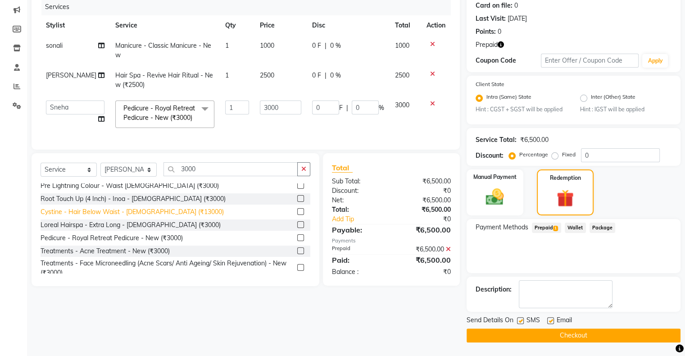
select select "89636"
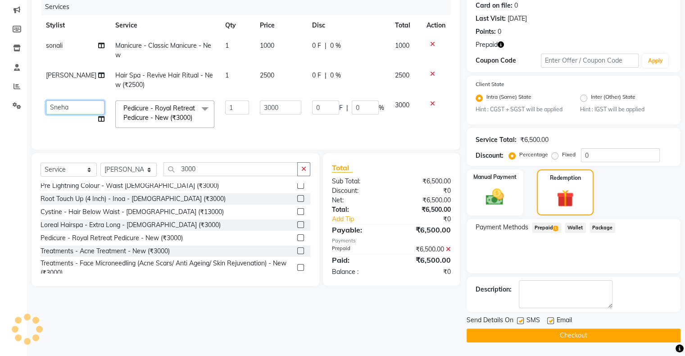
click at [64, 109] on select "Akshay Divecha Amrita Arif Ashwini Hair Head Kirti Nida FD Pradip Pradip Vaishn…" at bounding box center [75, 107] width 59 height 14
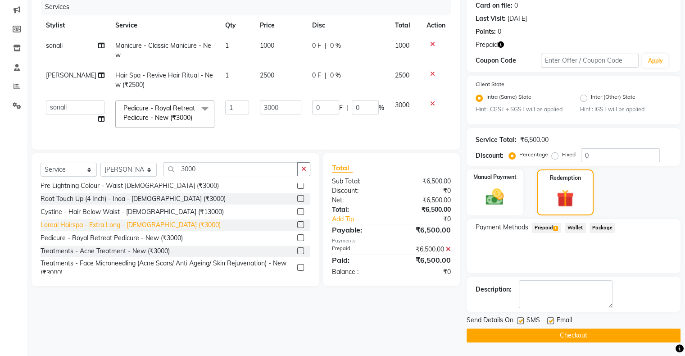
select select "89637"
click at [561, 337] on button "Checkout" at bounding box center [574, 335] width 214 height 14
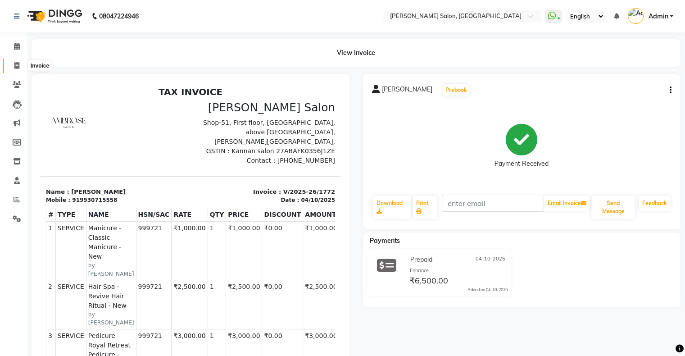
click at [20, 61] on span at bounding box center [17, 66] width 16 height 10
select select "service"
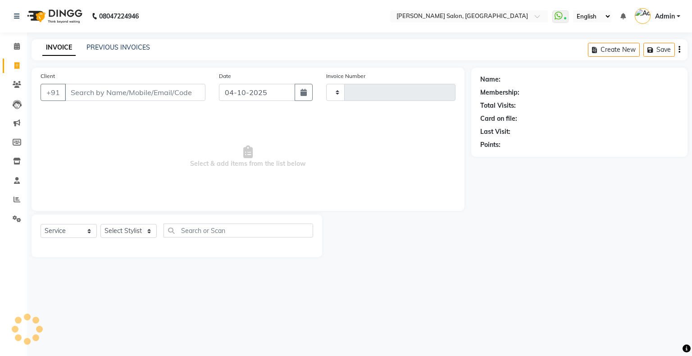
type input "1773"
select select "4073"
click at [106, 46] on link "PREVIOUS INVOICES" at bounding box center [119, 47] width 64 height 8
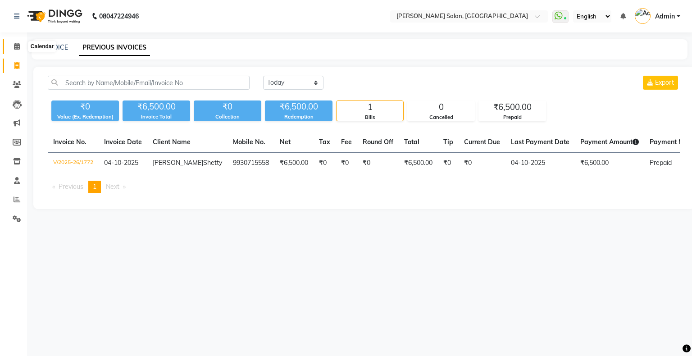
drag, startPoint x: 13, startPoint y: 44, endPoint x: 28, endPoint y: 51, distance: 16.7
click at [13, 44] on span at bounding box center [17, 46] width 16 height 10
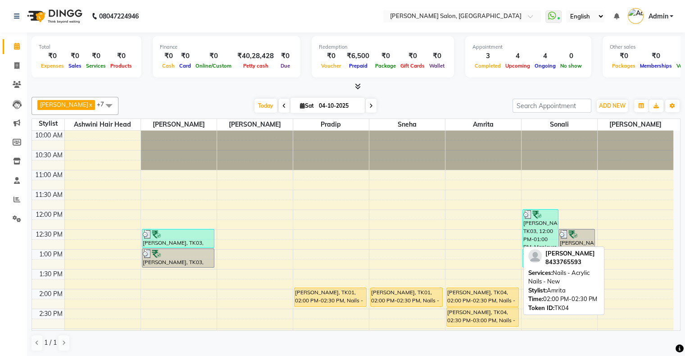
scroll to position [45, 0]
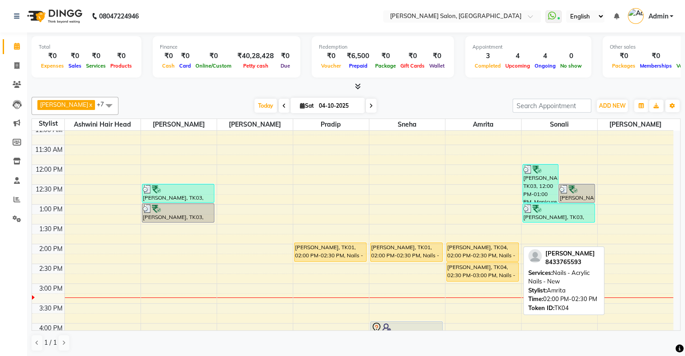
click at [471, 250] on div "[PERSON_NAME], TK04, 02:00 PM-02:30 PM, Nails - Acrylic Nails - New" at bounding box center [483, 252] width 72 height 18
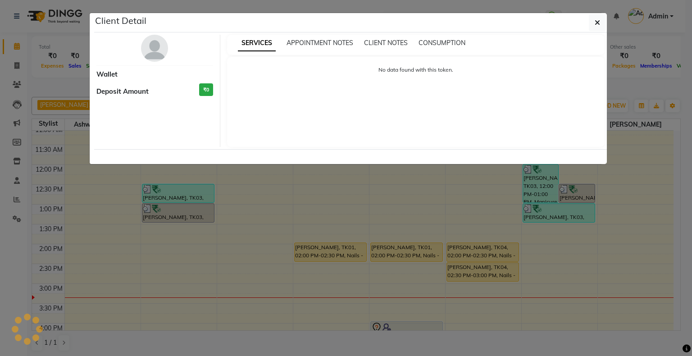
select select "1"
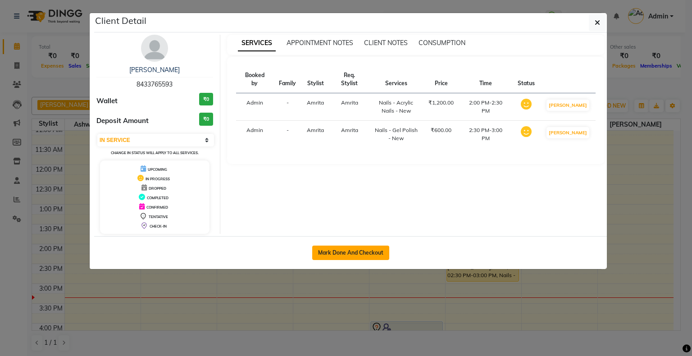
click at [377, 250] on button "Mark Done And Checkout" at bounding box center [350, 253] width 77 height 14
select select "4073"
select select "service"
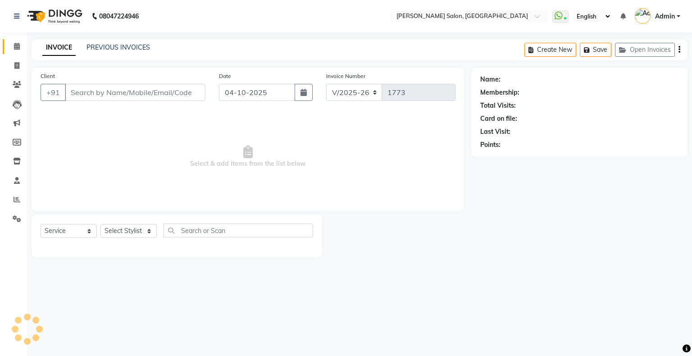
type input "8433765593"
select select "90444"
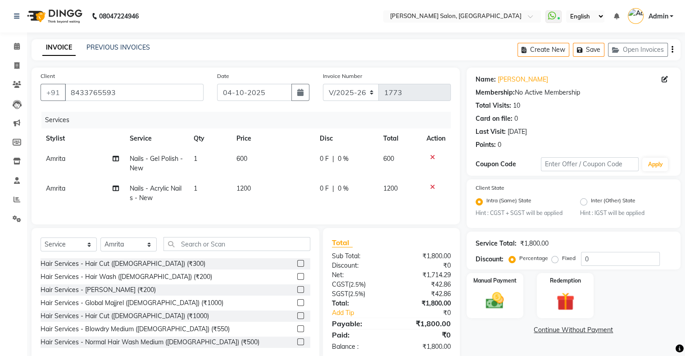
click at [431, 157] on icon at bounding box center [432, 157] width 5 height 6
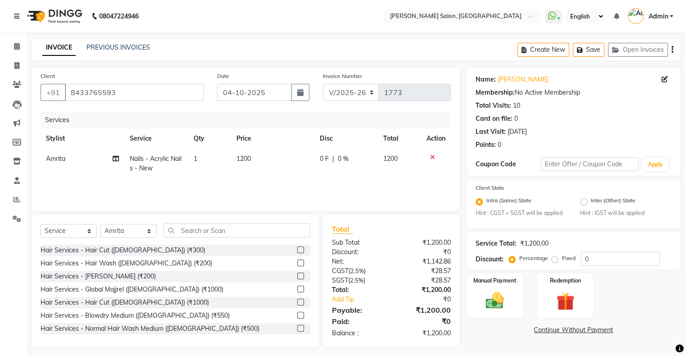
click at [431, 157] on icon at bounding box center [432, 157] width 5 height 6
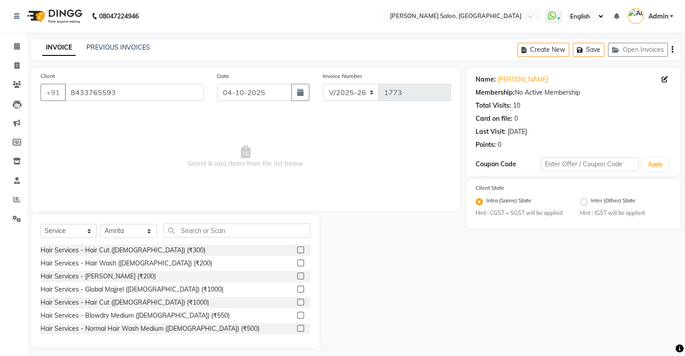
click at [431, 157] on span "Select & add items from the list below" at bounding box center [246, 157] width 411 height 90
click at [195, 228] on input "text" at bounding box center [237, 231] width 147 height 14
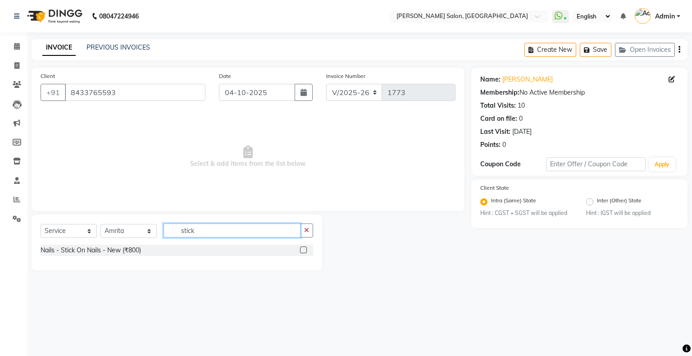
type input "stick"
click at [295, 250] on div "Nails - Stick On Nails - New (₹800)" at bounding box center [177, 250] width 273 height 11
click at [303, 250] on label at bounding box center [303, 249] width 7 height 7
click at [303, 250] on input "checkbox" at bounding box center [303, 250] width 6 height 6
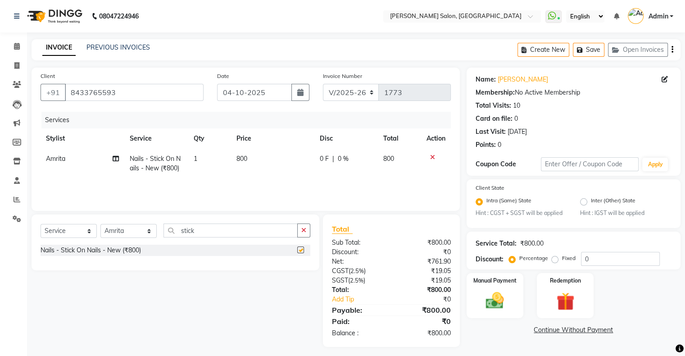
checkbox input "false"
click at [312, 158] on td "800" at bounding box center [272, 164] width 83 height 30
select select "90444"
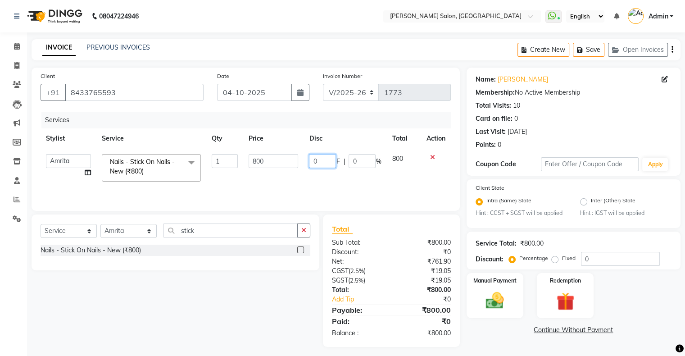
click at [333, 158] on input "0" at bounding box center [322, 161] width 27 height 14
type input "250"
click at [329, 182] on div "Services Stylist Service Qty Price Disc Total Action Akshay Divecha Amrita Arif…" at bounding box center [246, 157] width 411 height 90
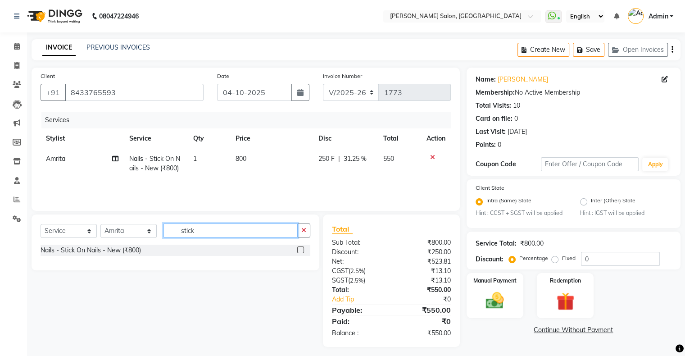
click at [183, 233] on input "stick" at bounding box center [231, 231] width 134 height 14
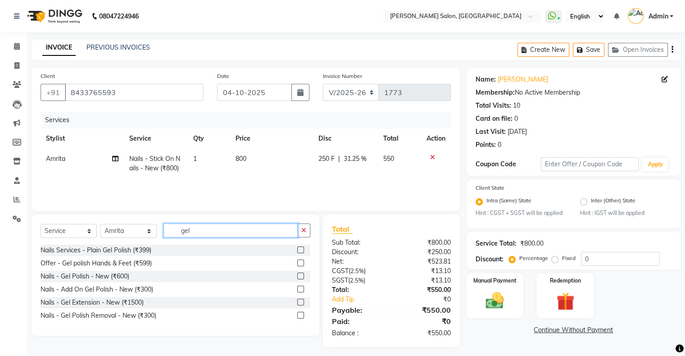
type input "gel"
click at [300, 277] on label at bounding box center [300, 276] width 7 height 7
click at [300, 277] on input "checkbox" at bounding box center [300, 277] width 6 height 6
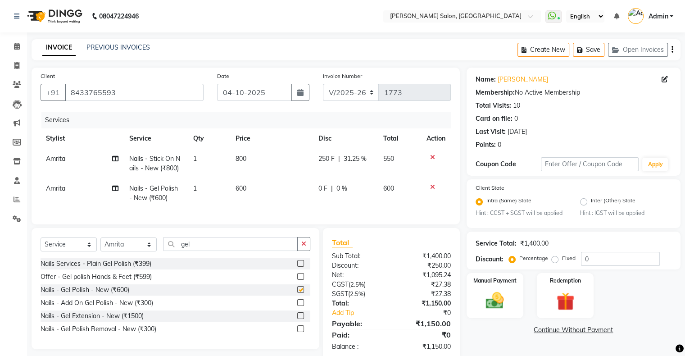
checkbox input "false"
click at [300, 193] on td "600" at bounding box center [271, 193] width 83 height 30
select select "90444"
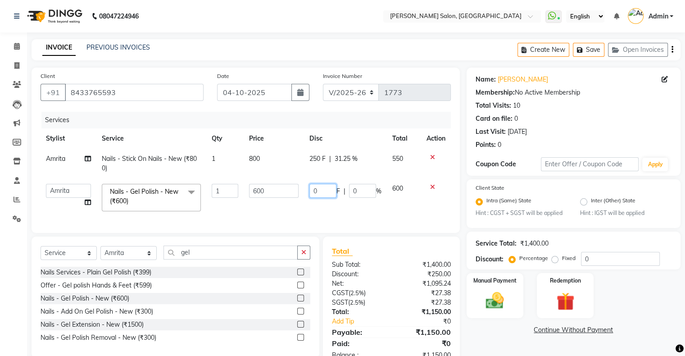
click at [330, 190] on input "0" at bounding box center [323, 191] width 27 height 14
type input "200"
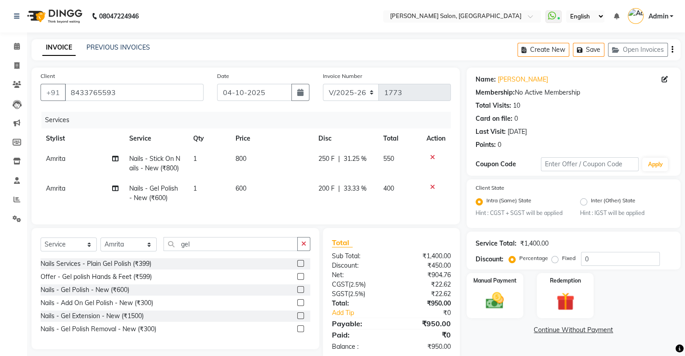
click at [365, 210] on div "Services Stylist Service Qty Price Disc Total Action Amrita Nails - Stick On Na…" at bounding box center [246, 164] width 411 height 104
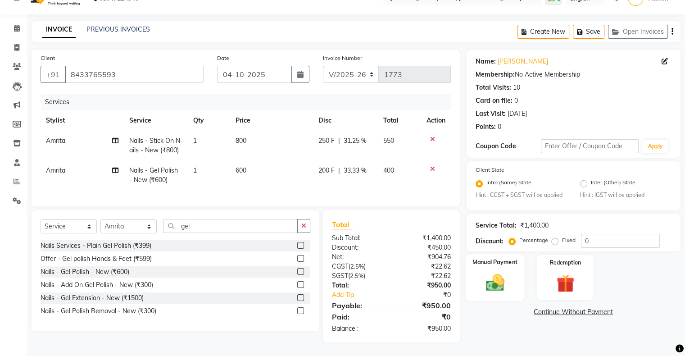
click at [488, 272] on img at bounding box center [495, 283] width 30 height 22
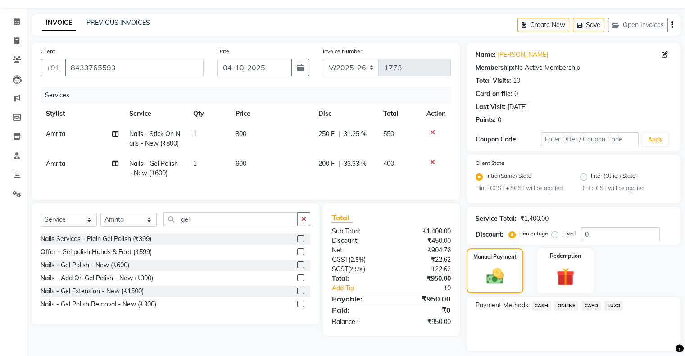
click at [591, 307] on span "CARD" at bounding box center [591, 306] width 19 height 10
click at [595, 347] on button "Add Payment" at bounding box center [609, 354] width 126 height 14
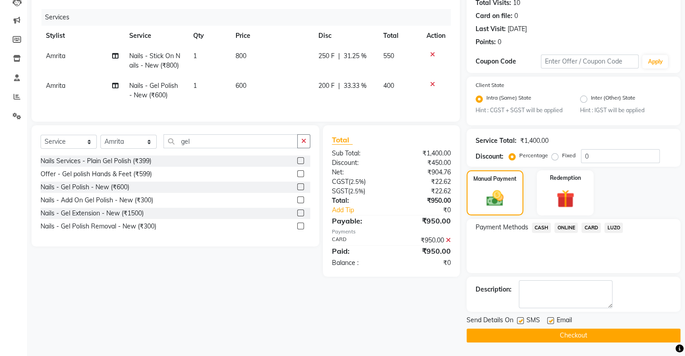
click at [574, 338] on button "Checkout" at bounding box center [574, 335] width 214 height 14
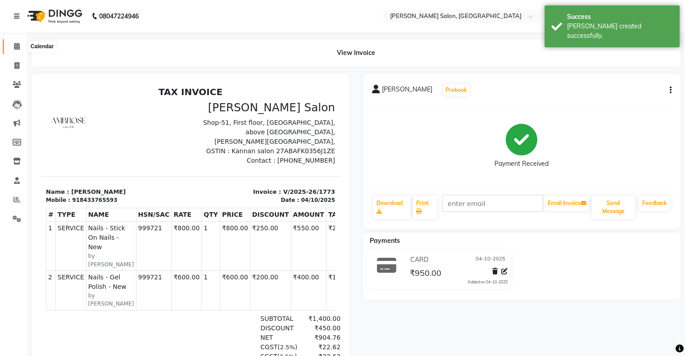
click at [10, 42] on span at bounding box center [17, 46] width 16 height 10
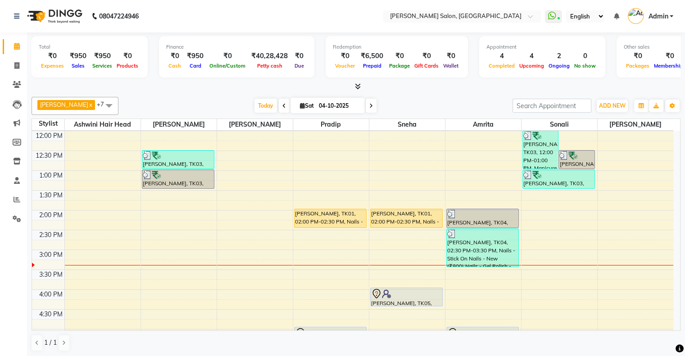
scroll to position [90, 0]
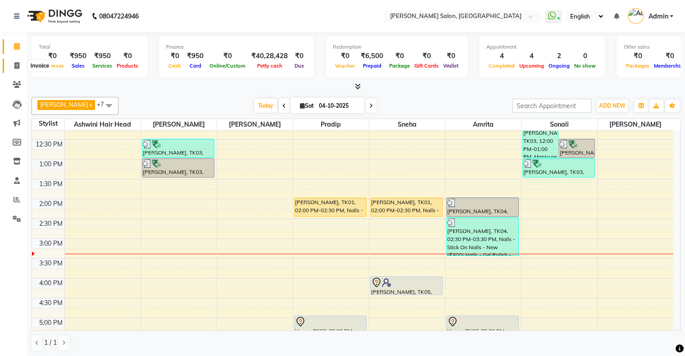
click at [12, 61] on span at bounding box center [17, 66] width 16 height 10
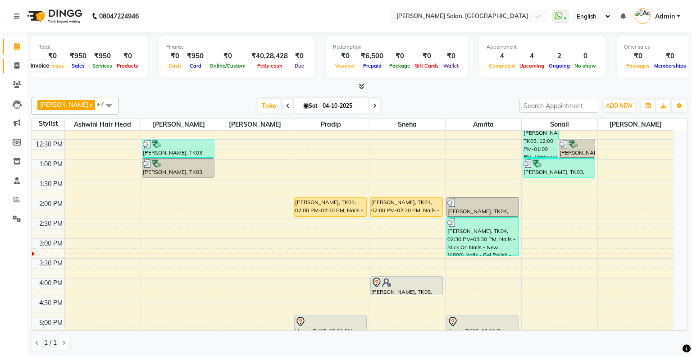
select select "4073"
select select "service"
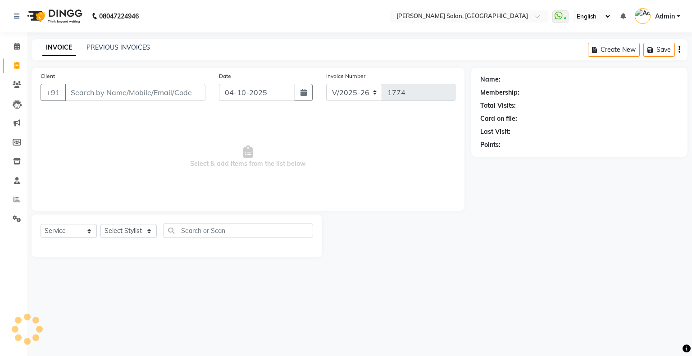
click at [122, 53] on div "INVOICE PREVIOUS INVOICES" at bounding box center [96, 48] width 129 height 10
click at [128, 48] on link "PREVIOUS INVOICES" at bounding box center [119, 47] width 64 height 8
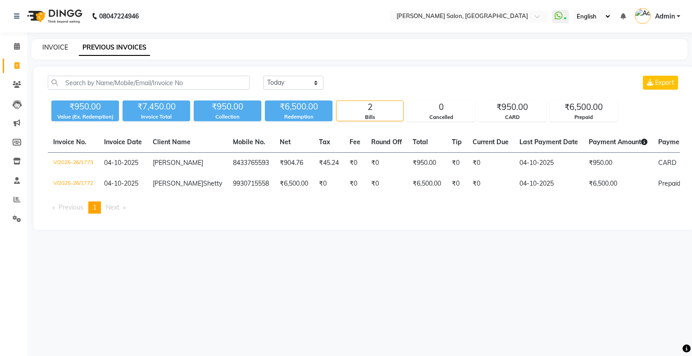
click at [51, 47] on link "INVOICE" at bounding box center [55, 47] width 26 height 8
select select "service"
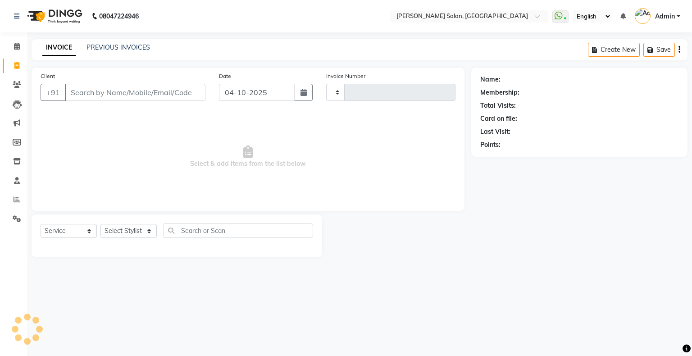
type input "1774"
select select "4073"
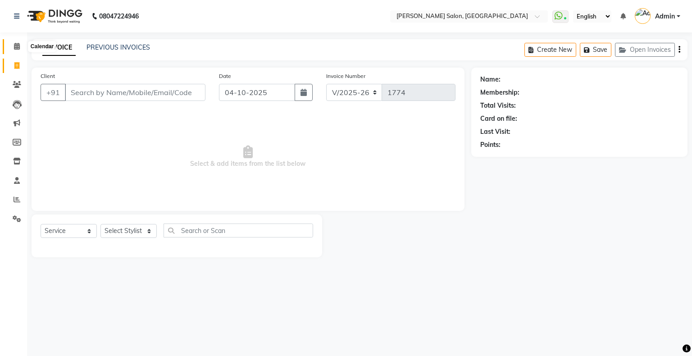
click at [19, 46] on icon at bounding box center [17, 46] width 6 height 7
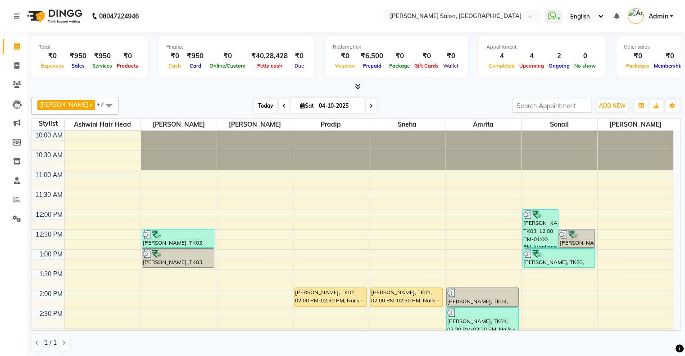
click at [255, 102] on span "Today" at bounding box center [266, 106] width 23 height 14
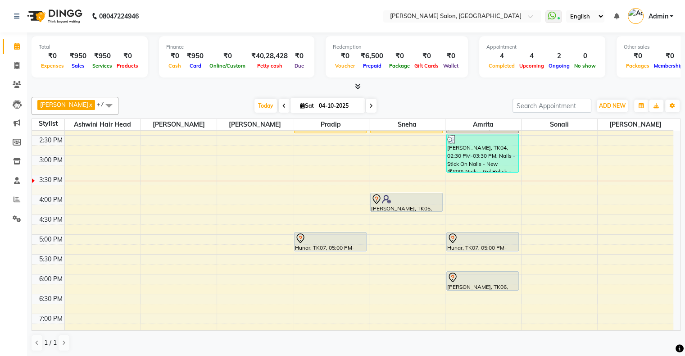
scroll to position [151, 0]
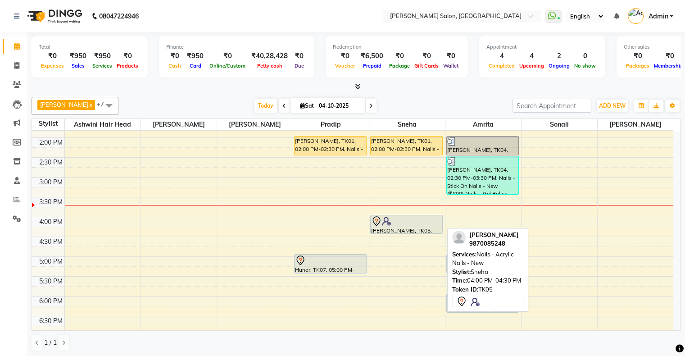
click at [395, 228] on div "[PERSON_NAME], TK05, 04:00 PM-04:30 PM, Nails - Acrylic Nails - New" at bounding box center [407, 224] width 72 height 18
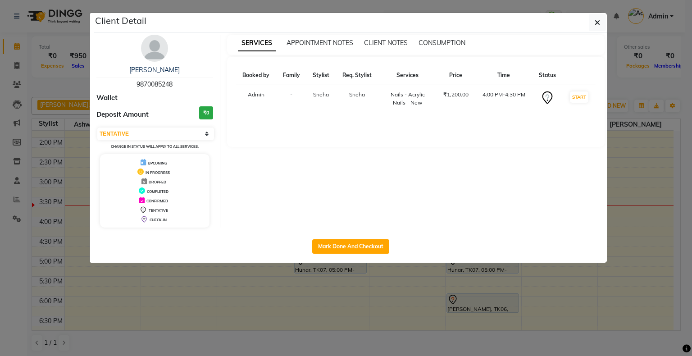
click at [166, 140] on div "Select IN SERVICE CONFIRMED TENTATIVE CHECK IN MARK DONE DROPPED UPCOMING Chang…" at bounding box center [154, 139] width 117 height 24
click at [166, 137] on select "Select IN SERVICE CONFIRMED TENTATIVE CHECK IN MARK DONE DROPPED UPCOMING" at bounding box center [155, 134] width 117 height 13
select select "1"
click at [97, 128] on select "Select IN SERVICE CONFIRMED TENTATIVE CHECK IN MARK DONE DROPPED UPCOMING" at bounding box center [155, 134] width 117 height 13
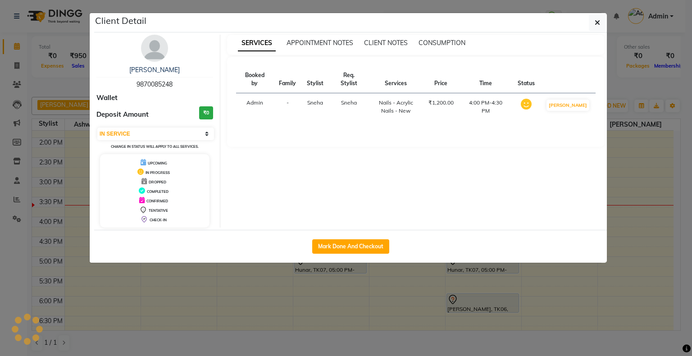
click at [266, 280] on ngb-modal-window "Client Detail Trupti 9870085248 Wallet Deposit Amount ₹0 Select IN SERVICE CONF…" at bounding box center [346, 178] width 692 height 356
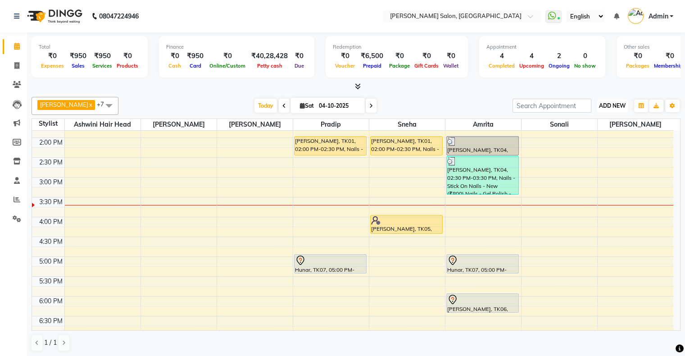
click at [606, 109] on button "ADD NEW Toggle Dropdown" at bounding box center [612, 106] width 31 height 13
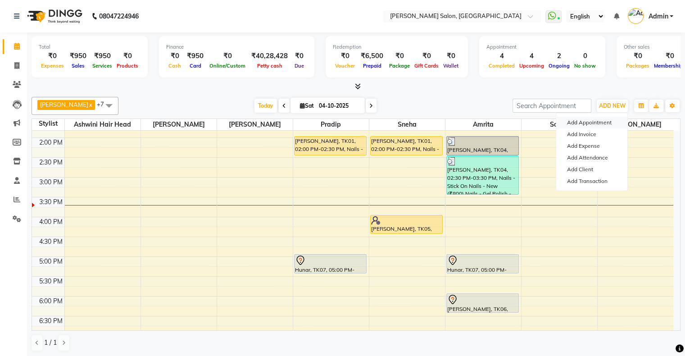
click at [603, 122] on button "Add Appointment" at bounding box center [592, 123] width 71 height 12
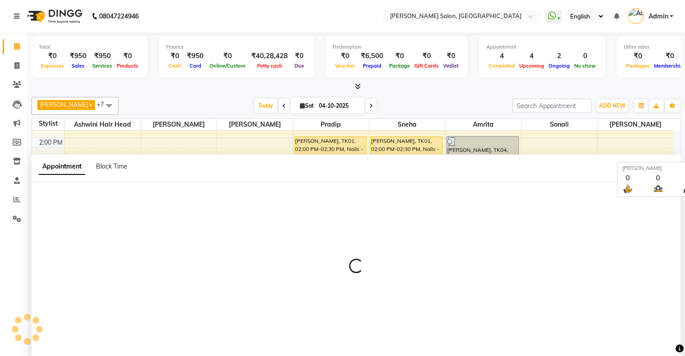
scroll to position [0, 0]
select select "660"
select select "tentative"
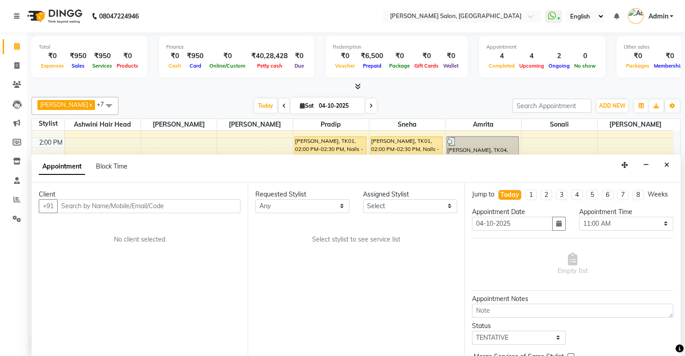
click at [98, 209] on input "text" at bounding box center [148, 206] width 183 height 14
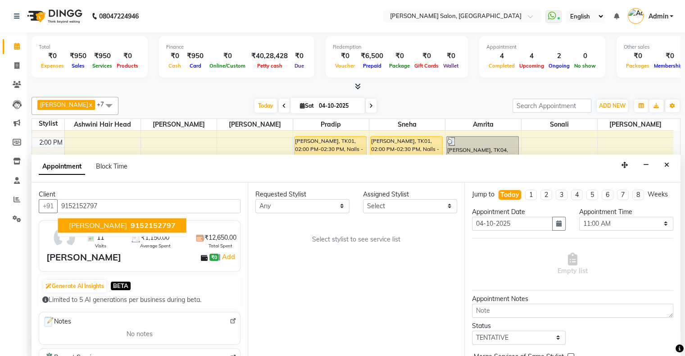
click at [96, 225] on span "[PERSON_NAME]" at bounding box center [98, 225] width 58 height 9
type input "9152152797"
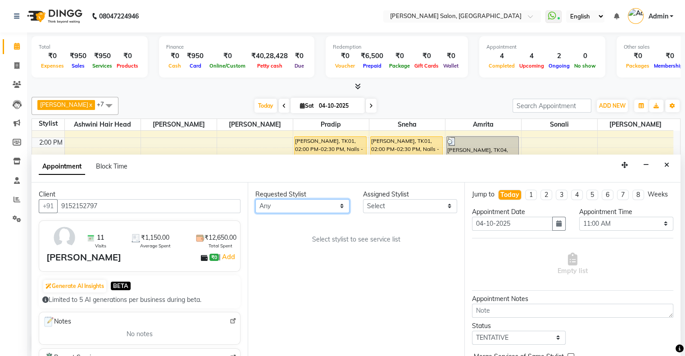
click at [290, 206] on select "Any [PERSON_NAME] Hair Head [PERSON_NAME] FD [PERSON_NAME] [PERSON_NAME] [PERSO…" at bounding box center [302, 206] width 94 height 14
select select "89636"
click at [255, 199] on select "Any [PERSON_NAME] Hair Head [PERSON_NAME] FD [PERSON_NAME] [PERSON_NAME] [PERSO…" at bounding box center [302, 206] width 94 height 14
select select "89636"
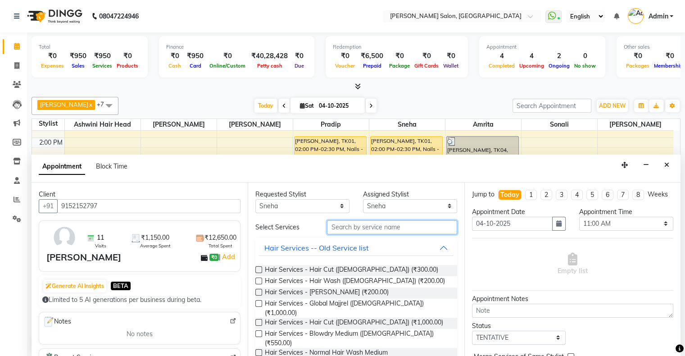
click at [341, 232] on input "text" at bounding box center [392, 227] width 130 height 14
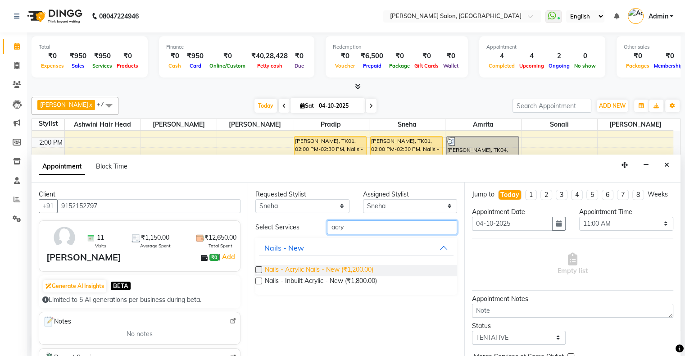
type input "acry"
click at [334, 267] on span "Nails - Acrylic Nails - New (₹1,200.00)" at bounding box center [319, 270] width 109 height 11
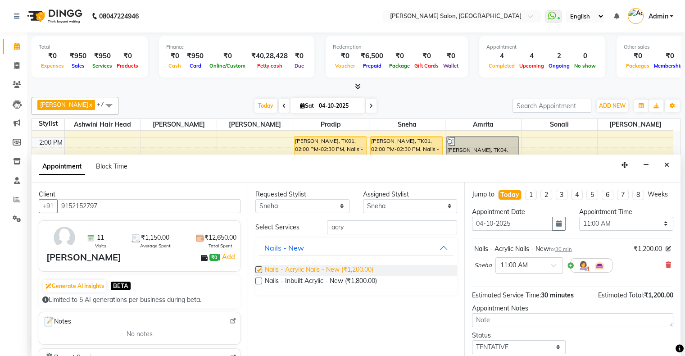
checkbox input "false"
click at [629, 231] on select "Select 11:00 AM 11:15 AM 11:30 AM 11:45 AM 12:00 PM 12:15 PM 12:30 PM 12:45 PM …" at bounding box center [626, 224] width 94 height 14
select select "1050"
click at [579, 224] on select "Select 11:00 AM 11:15 AM 11:30 AM 11:45 AM 12:00 PM 12:15 PM 12:30 PM 12:45 PM …" at bounding box center [626, 224] width 94 height 14
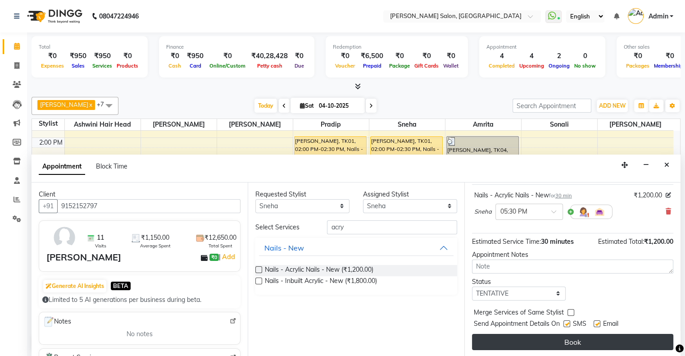
scroll to position [62, 0]
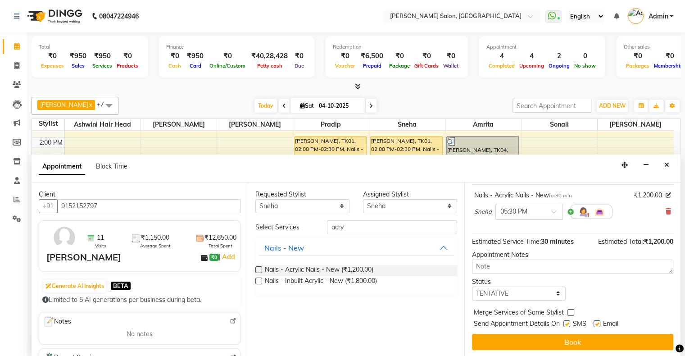
click at [561, 349] on div "Jump to Today 1 2 3 4 5 6 7 8 Weeks Appointment Date 04-10-2025 Appointment Tim…" at bounding box center [573, 269] width 216 height 175
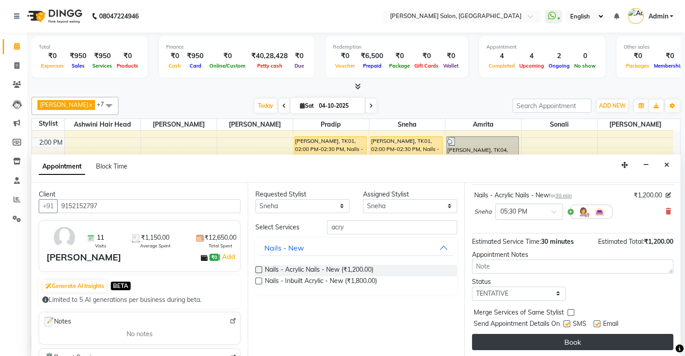
click at [561, 342] on button "Book" at bounding box center [572, 342] width 201 height 16
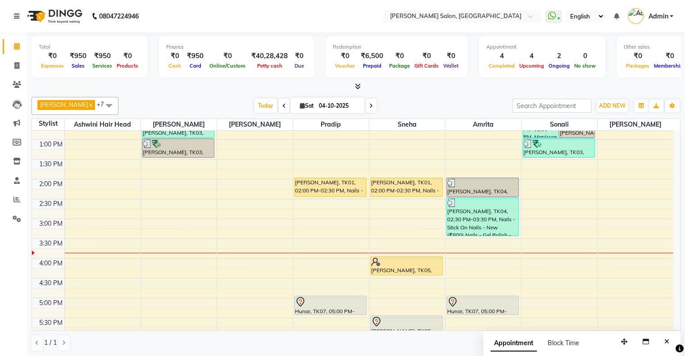
scroll to position [90, 0]
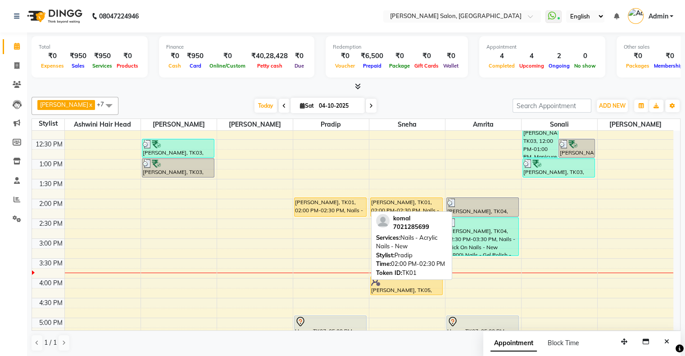
click at [305, 209] on div "komal, TK01, 02:00 PM-02:30 PM, Nails - Acrylic Nails - New" at bounding box center [331, 207] width 72 height 18
select select "1"
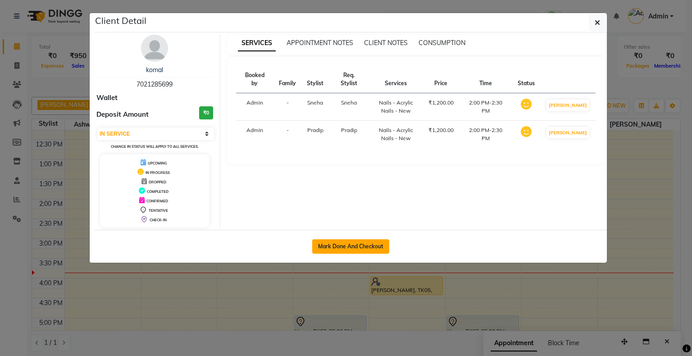
click at [349, 248] on button "Mark Done And Checkout" at bounding box center [350, 246] width 77 height 14
select select "service"
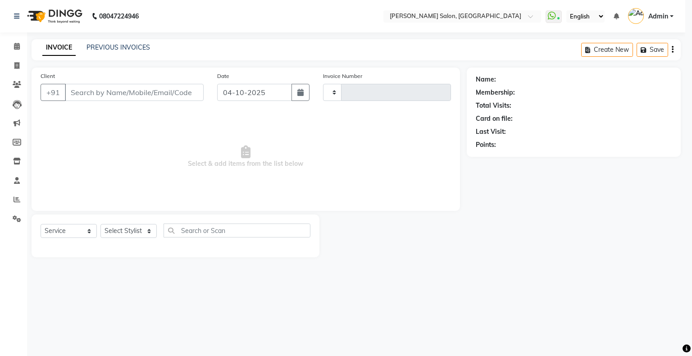
type input "1774"
select select "4073"
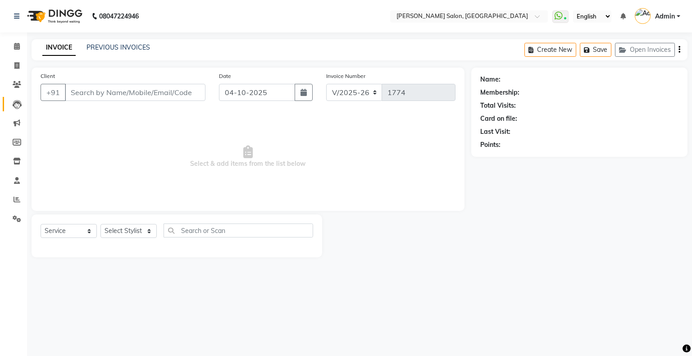
type input "7021285699"
select select "89636"
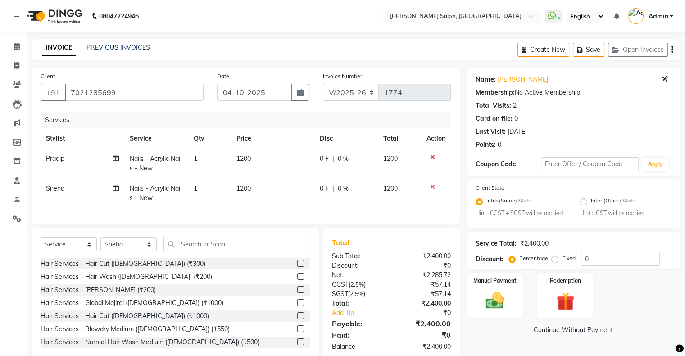
click at [432, 156] on icon at bounding box center [432, 157] width 5 height 6
click at [432, 184] on icon at bounding box center [432, 187] width 5 height 6
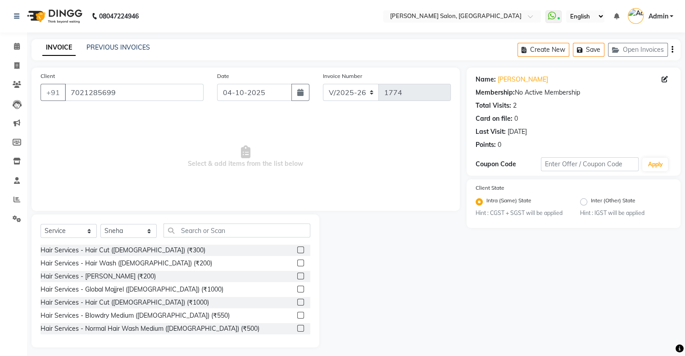
click at [432, 156] on span "Select & add items from the list below" at bounding box center [246, 157] width 411 height 90
click at [219, 223] on div "Select Service Product Membership Package Voucher Prepaid Gift Card Select Styl…" at bounding box center [176, 280] width 288 height 133
click at [221, 228] on input "text" at bounding box center [237, 231] width 147 height 14
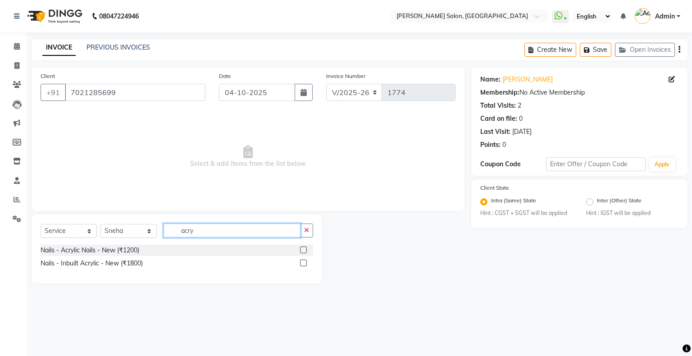
type input "acry"
click at [305, 248] on label at bounding box center [303, 249] width 7 height 7
click at [305, 248] on input "checkbox" at bounding box center [303, 250] width 6 height 6
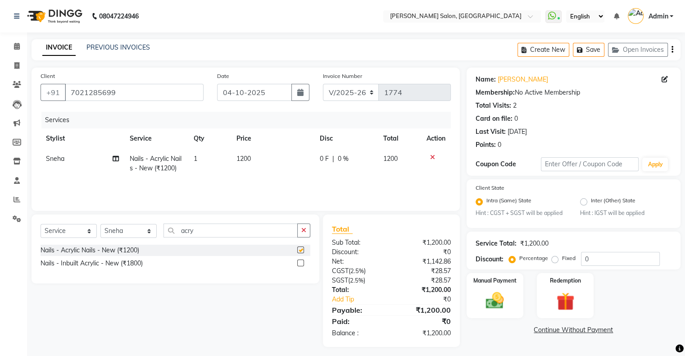
checkbox input "false"
click at [322, 164] on td "0 F | 0 %" at bounding box center [347, 164] width 64 height 30
select select "89636"
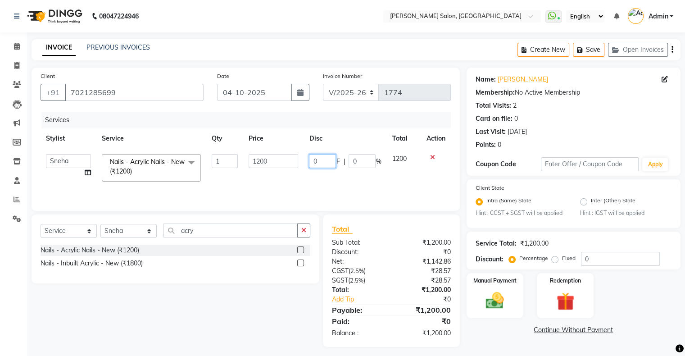
click at [326, 161] on input "0" at bounding box center [322, 161] width 27 height 14
type input "700"
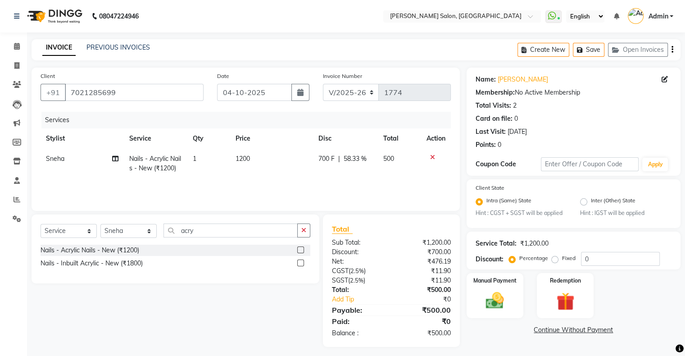
click at [326, 174] on td "700 F | 58.33 %" at bounding box center [345, 164] width 65 height 30
select select "89636"
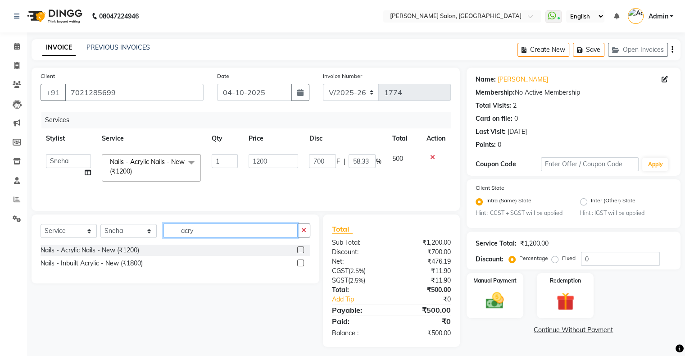
click at [202, 224] on input "acry" at bounding box center [231, 231] width 134 height 14
type input "cat"
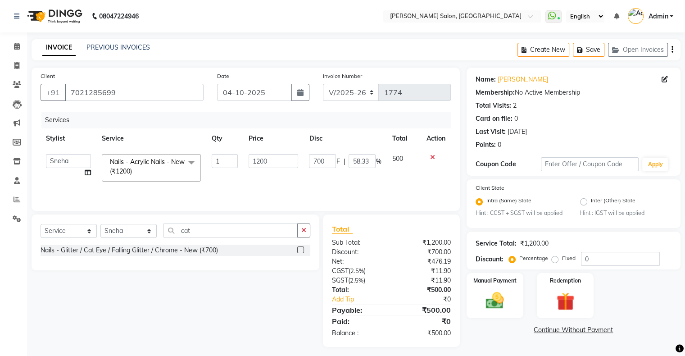
click at [303, 250] on label at bounding box center [300, 249] width 7 height 7
click at [303, 250] on input "checkbox" at bounding box center [300, 250] width 6 height 6
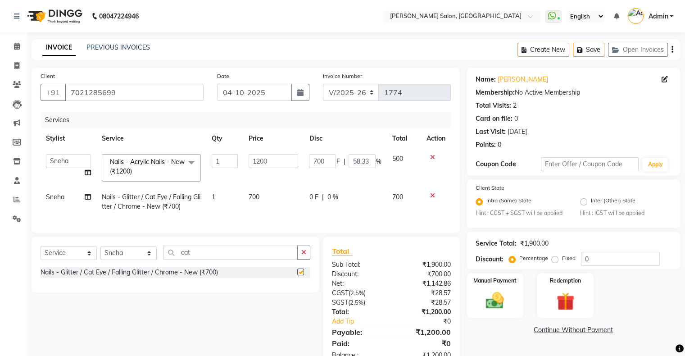
checkbox input "false"
click at [302, 197] on td "700" at bounding box center [273, 202] width 60 height 30
select select "89636"
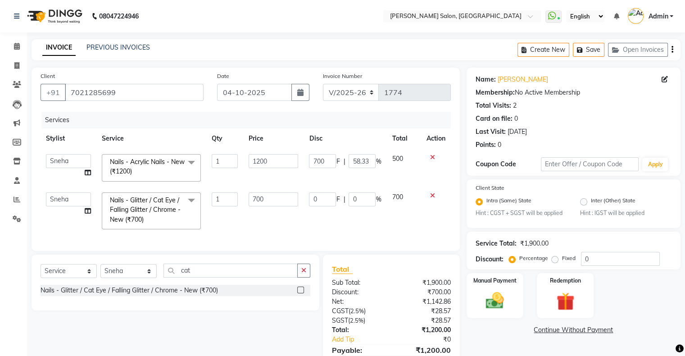
click at [323, 192] on input "0" at bounding box center [322, 199] width 27 height 14
type input "100"
click at [317, 210] on td "100 F | 0 %" at bounding box center [345, 211] width 83 height 48
select select "89636"
click at [202, 264] on input "cat" at bounding box center [231, 271] width 134 height 14
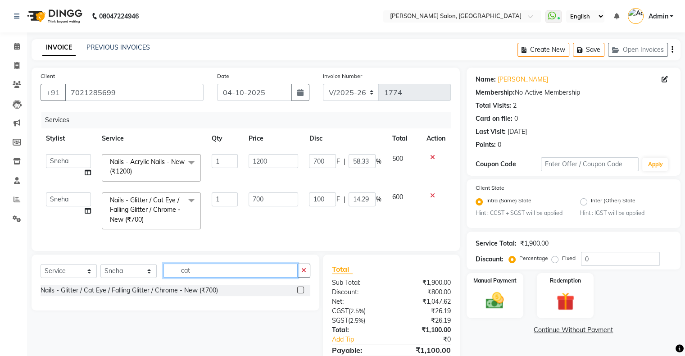
click at [202, 264] on input "cat" at bounding box center [231, 271] width 134 height 14
type input "art"
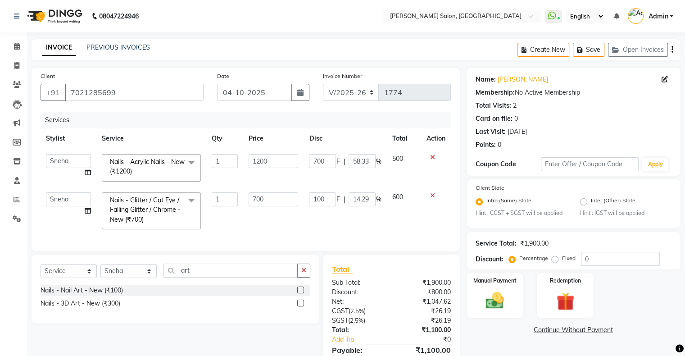
click at [301, 287] on label at bounding box center [300, 290] width 7 height 7
click at [301, 287] on input "checkbox" at bounding box center [300, 290] width 6 height 6
checkbox input "true"
select select "89636"
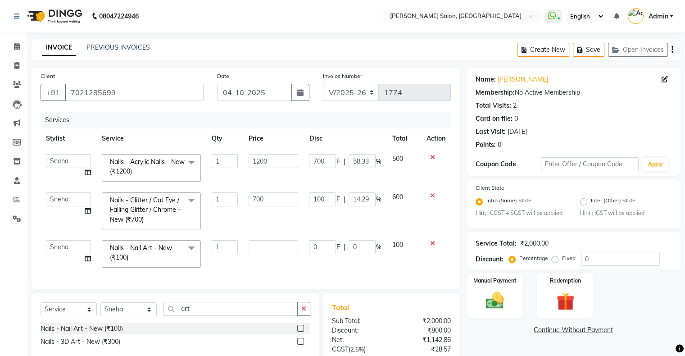
checkbox input "false"
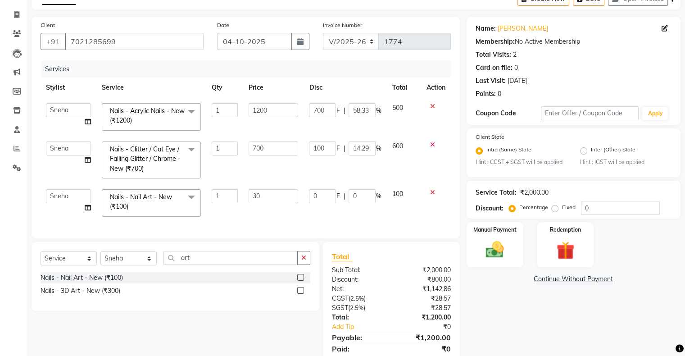
type input "300"
click at [238, 197] on td "1" at bounding box center [224, 203] width 37 height 38
select select "89636"
click at [221, 196] on input "1" at bounding box center [225, 196] width 26 height 14
type input "2"
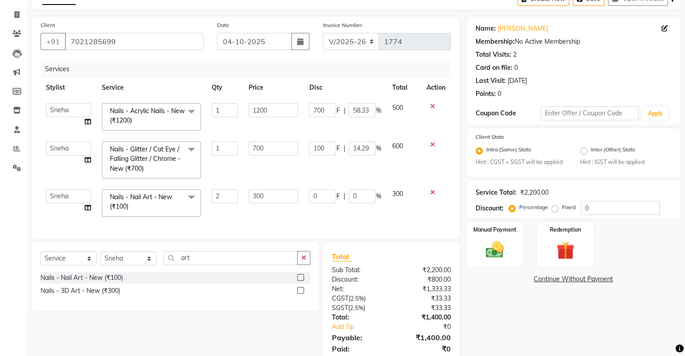
click at [236, 217] on div "Services Stylist Service Qty Price Disc Total Action Akshay Divecha Amrita Arif…" at bounding box center [246, 145] width 411 height 169
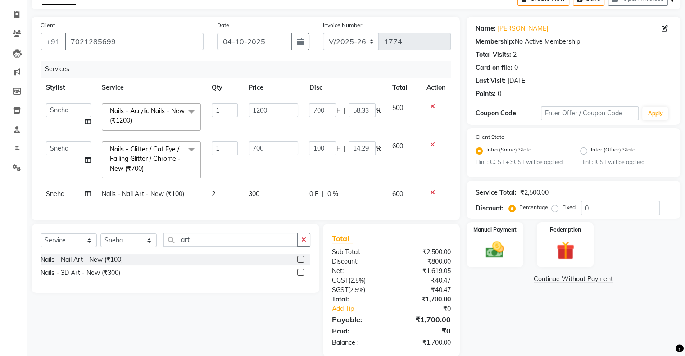
scroll to position [71, 0]
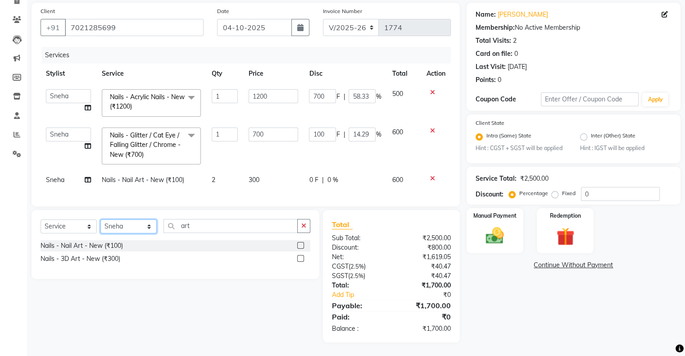
click at [129, 228] on select "Select Stylist Akshay [PERSON_NAME] Amrita [PERSON_NAME] Hair Head [PERSON_NAME…" at bounding box center [128, 226] width 56 height 14
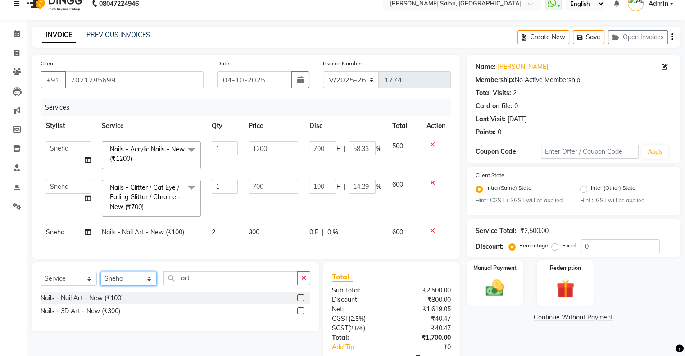
scroll to position [0, 0]
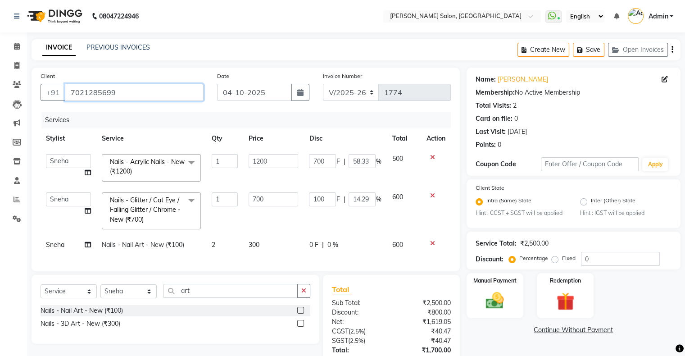
click at [92, 96] on input "7021285699" at bounding box center [134, 92] width 139 height 17
click at [70, 284] on select "Select Service Product Membership Package Voucher Prepaid Gift Card" at bounding box center [69, 291] width 56 height 14
click at [72, 284] on div "Select Service Product Membership Package Voucher Prepaid Gift Card Select Styl…" at bounding box center [176, 294] width 270 height 21
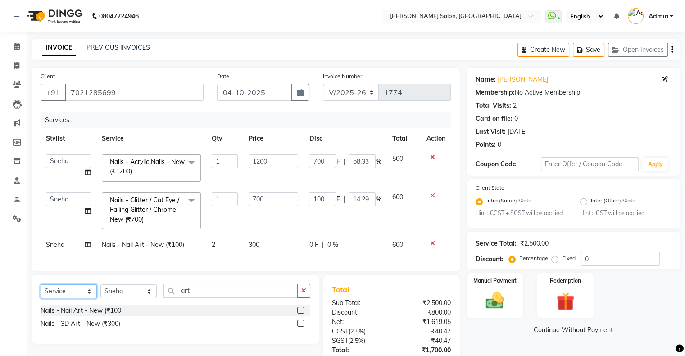
click at [72, 284] on select "Select Service Product Membership Package Voucher Prepaid Gift Card" at bounding box center [69, 291] width 56 height 14
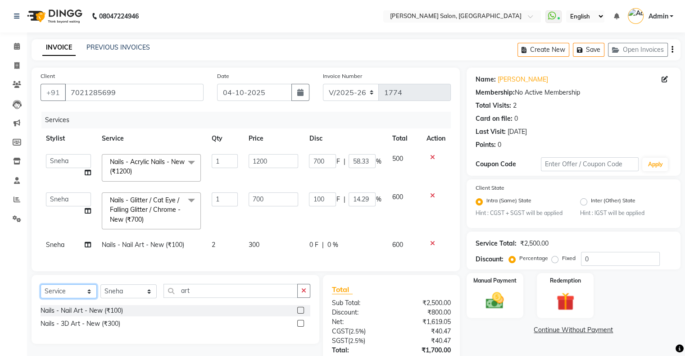
scroll to position [71, 0]
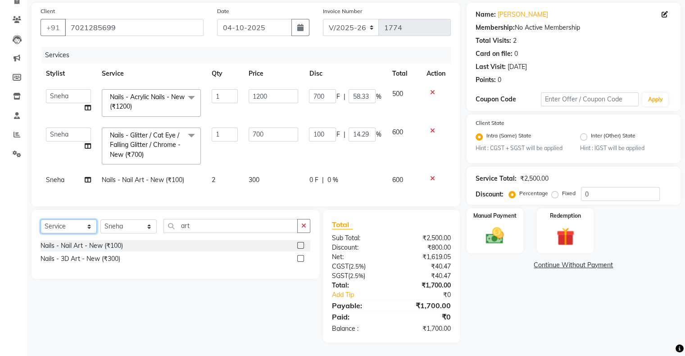
click at [81, 226] on select "Select Service Product Membership Package Voucher Prepaid Gift Card" at bounding box center [69, 226] width 56 height 14
select select "membership"
click at [41, 220] on select "Select Service Product Membership Package Voucher Prepaid Gift Card" at bounding box center [69, 226] width 56 height 14
click at [126, 227] on select "Select Stylist Akshay [PERSON_NAME] Amrita [PERSON_NAME] Hair Head [PERSON_NAME…" at bounding box center [128, 226] width 56 height 14
select select "56781"
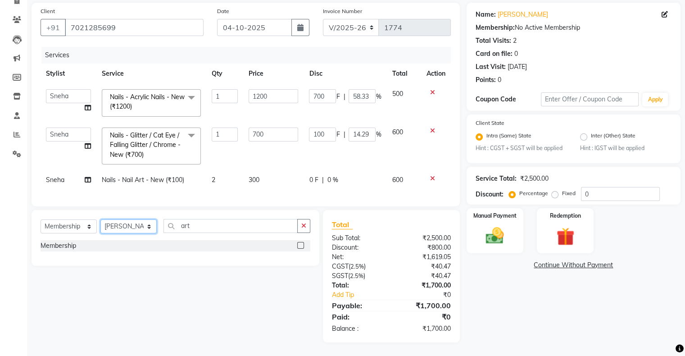
click at [100, 220] on select "Select Stylist Akshay [PERSON_NAME] Amrita [PERSON_NAME] Hair Head [PERSON_NAME…" at bounding box center [128, 226] width 56 height 14
click at [296, 245] on div "Membership" at bounding box center [176, 245] width 270 height 11
click at [301, 245] on label at bounding box center [300, 245] width 7 height 7
click at [301, 245] on input "checkbox" at bounding box center [300, 246] width 6 height 6
select select "select"
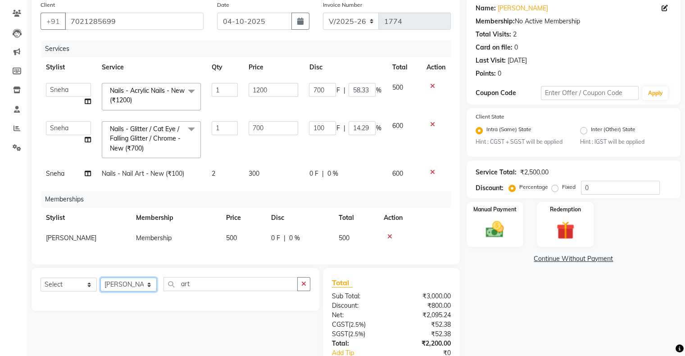
click at [130, 292] on select "Select Stylist Akshay [PERSON_NAME] Amrita [PERSON_NAME] Hair Head [PERSON_NAME…" at bounding box center [128, 285] width 56 height 14
select select "87848"
click at [100, 284] on select "Select Stylist Akshay [PERSON_NAME] Amrita [PERSON_NAME] Hair Head [PERSON_NAME…" at bounding box center [128, 285] width 56 height 14
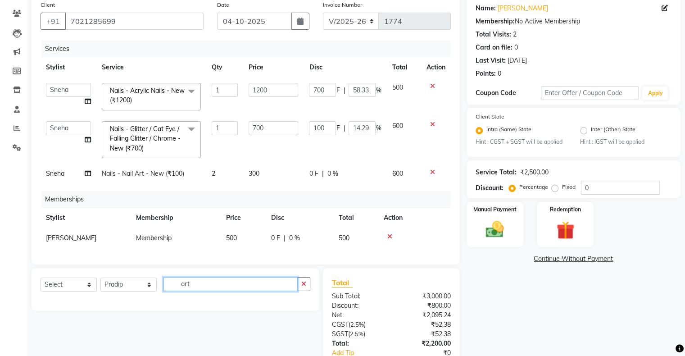
click at [182, 291] on input "art" at bounding box center [231, 284] width 134 height 14
type input "acr"
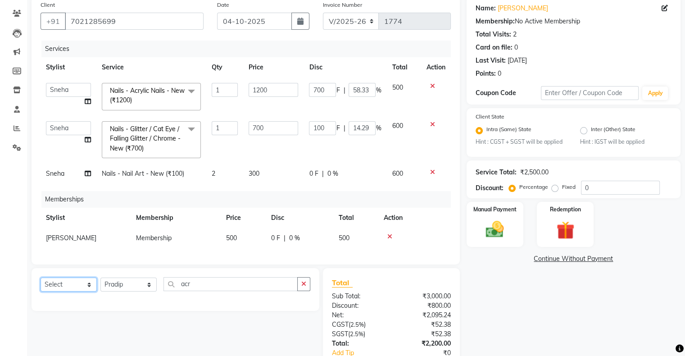
click at [68, 288] on select "Select Service Product Package Voucher Prepaid Gift Card" at bounding box center [69, 285] width 56 height 14
select select "service"
click at [41, 284] on select "Select Service Product Package Voucher Prepaid Gift Card" at bounding box center [69, 285] width 56 height 14
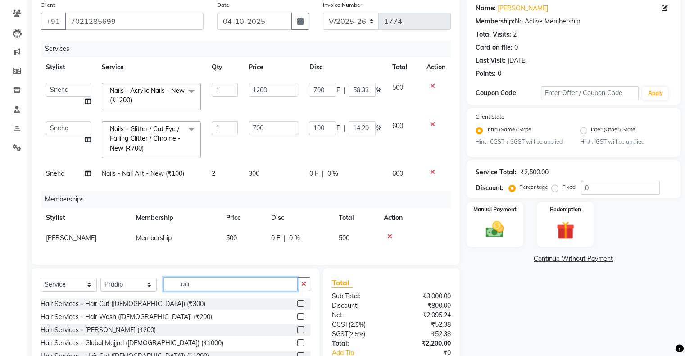
click at [215, 290] on input "acr" at bounding box center [231, 284] width 134 height 14
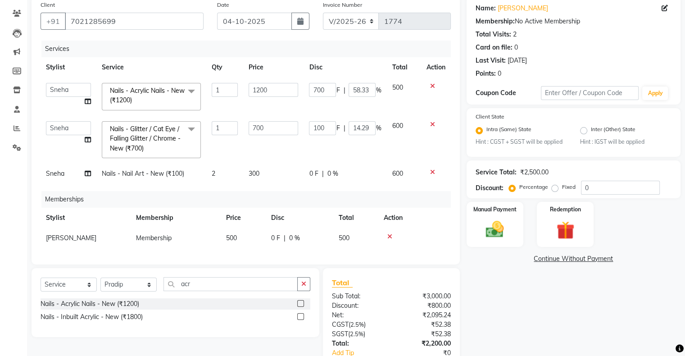
click at [301, 306] on div at bounding box center [303, 303] width 13 height 11
click at [300, 307] on label at bounding box center [300, 303] width 7 height 7
click at [300, 307] on input "checkbox" at bounding box center [300, 304] width 6 height 6
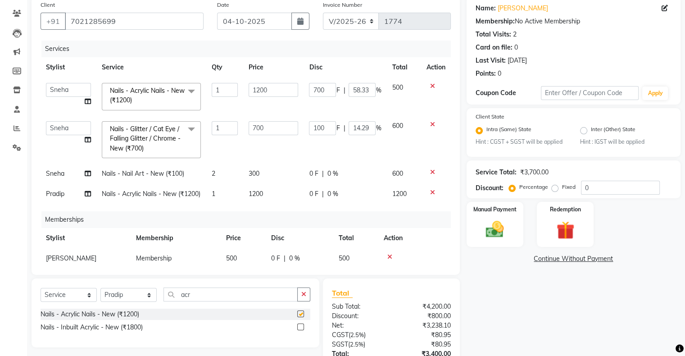
checkbox input "false"
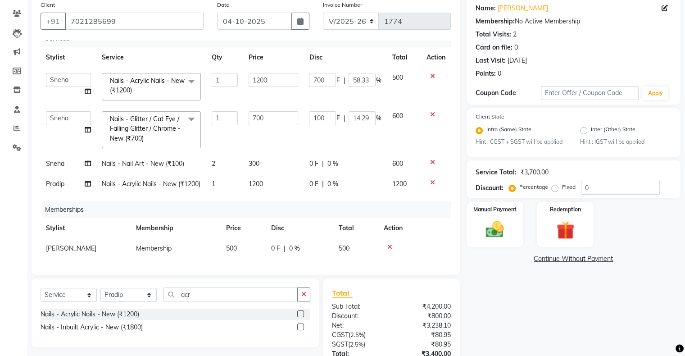
scroll to position [26, 0]
click at [309, 179] on span "0 F" at bounding box center [313, 183] width 9 height 9
select select "87848"
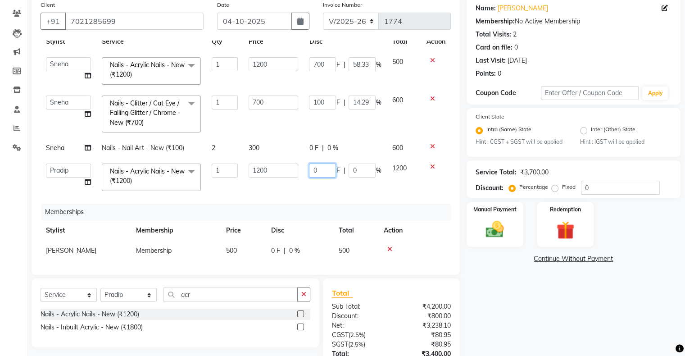
click at [312, 168] on input "0" at bounding box center [322, 171] width 27 height 14
type input "4"
type input "700"
click at [320, 196] on div "Services Stylist Service Qty Price Disc Total Action Akshay Divecha Amrita Arif…" at bounding box center [246, 153] width 411 height 225
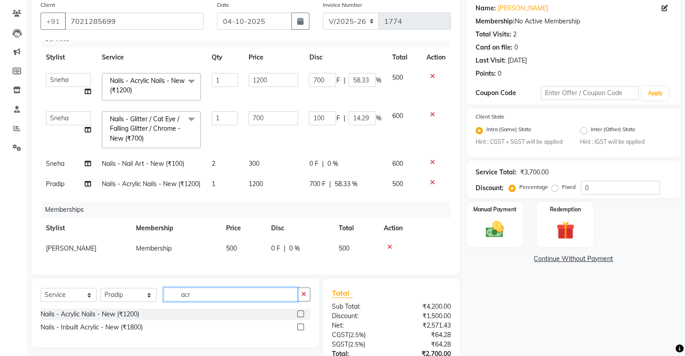
click at [184, 287] on input "acr" at bounding box center [231, 294] width 134 height 14
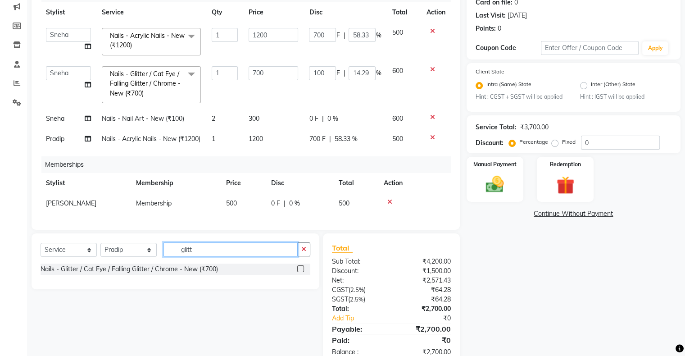
type input "glitt"
click at [300, 268] on label at bounding box center [300, 268] width 7 height 7
click at [300, 268] on input "checkbox" at bounding box center [300, 269] width 6 height 6
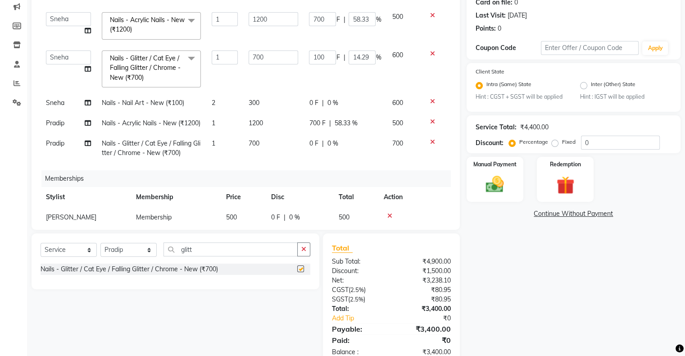
checkbox input "false"
click at [304, 147] on td "0 F | 0 %" at bounding box center [345, 148] width 83 height 30
select select "87848"
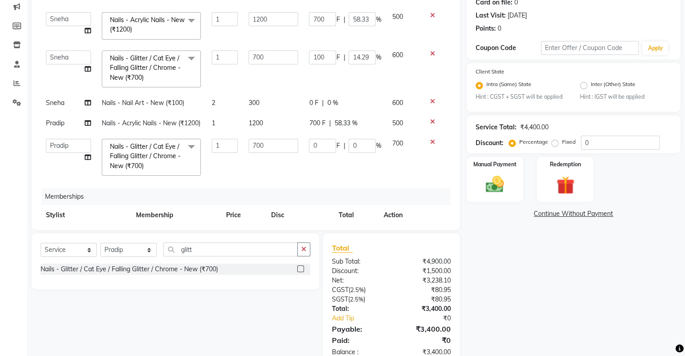
click at [315, 152] on input "0" at bounding box center [322, 146] width 27 height 14
type input "100"
click at [318, 181] on div "Services Stylist Service Qty Price Disc Total Action Akshay Divecha Amrita Arif…" at bounding box center [246, 107] width 411 height 225
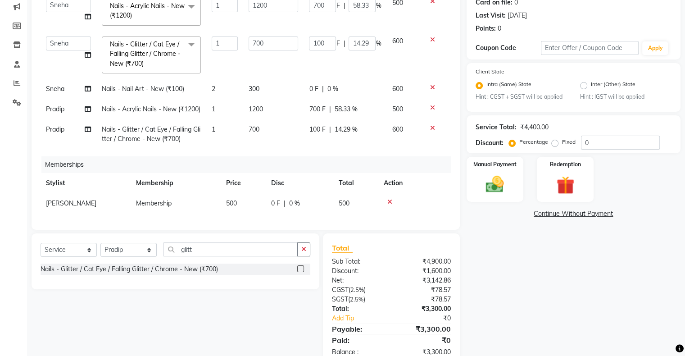
scroll to position [55, 0]
click at [195, 249] on input "glitt" at bounding box center [231, 249] width 134 height 14
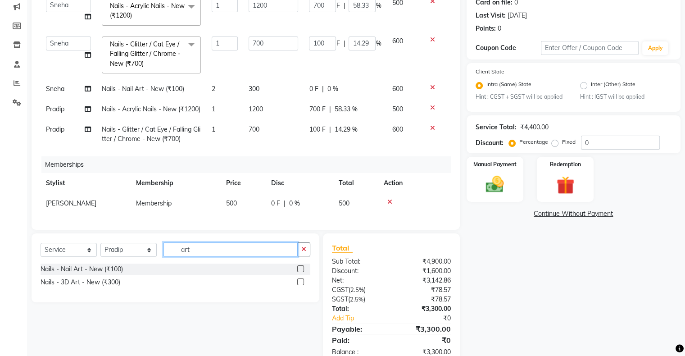
type input "art"
click at [303, 269] on label at bounding box center [300, 268] width 7 height 7
click at [303, 269] on input "checkbox" at bounding box center [300, 269] width 6 height 6
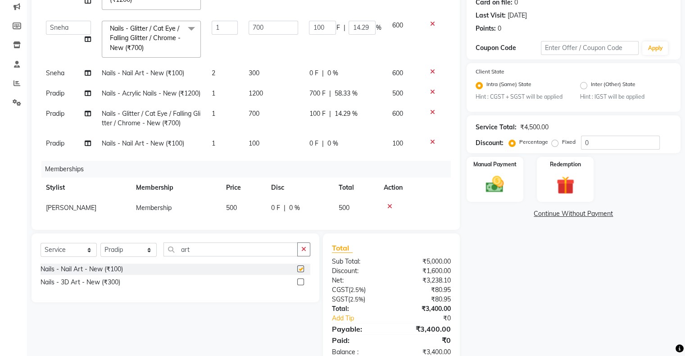
checkbox input "false"
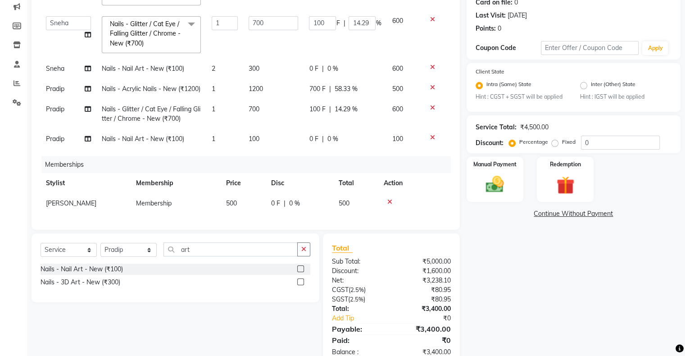
scroll to position [76, 0]
click at [252, 135] on span "100" at bounding box center [254, 139] width 11 height 8
select select "87848"
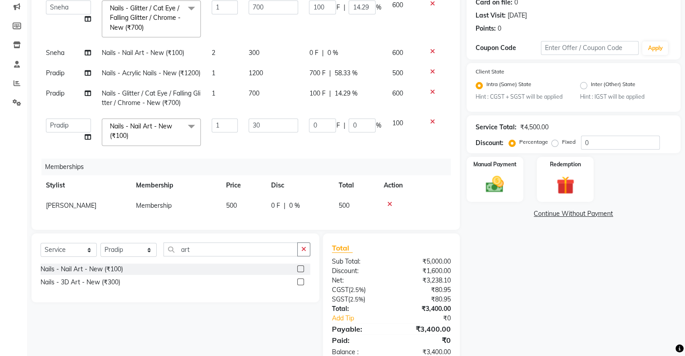
type input "300"
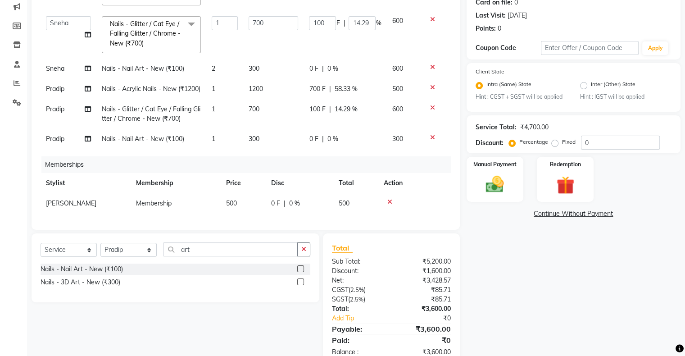
click at [229, 136] on td "1" at bounding box center [224, 139] width 37 height 20
select select "87848"
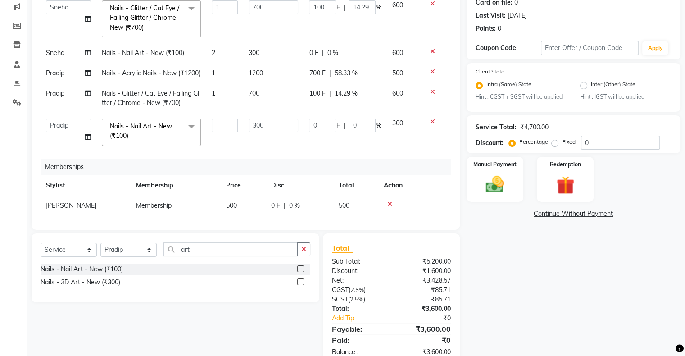
type input "2"
click at [241, 160] on div "Services Stylist Service Qty Price Disc Total Action Akshay Divecha Amrita Arif…" at bounding box center [246, 107] width 411 height 225
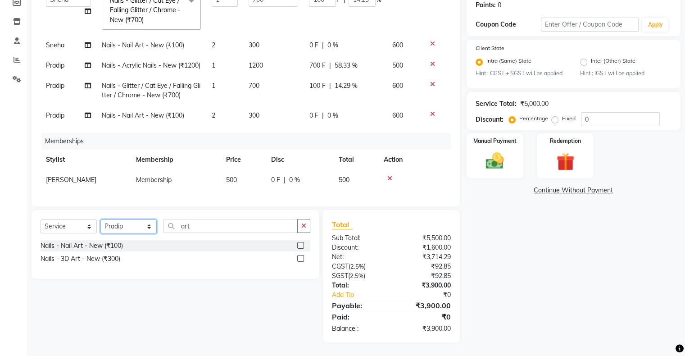
click at [132, 231] on select "Select Stylist Akshay [PERSON_NAME] Amrita [PERSON_NAME] Hair Head [PERSON_NAME…" at bounding box center [128, 226] width 56 height 14
select select "89637"
click at [100, 220] on select "Select Stylist Akshay [PERSON_NAME] Amrita [PERSON_NAME] Hair Head [PERSON_NAME…" at bounding box center [128, 226] width 56 height 14
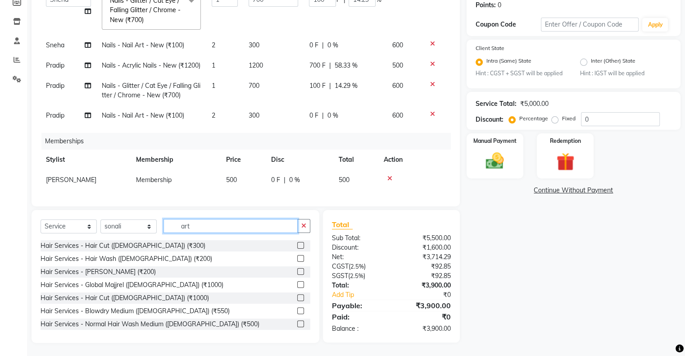
click at [187, 226] on input "art" at bounding box center [231, 226] width 134 height 14
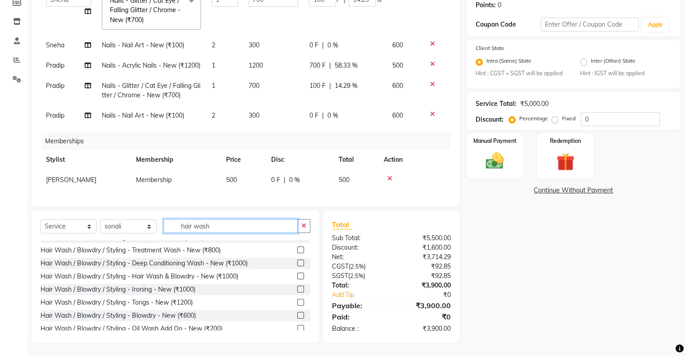
scroll to position [173, 0]
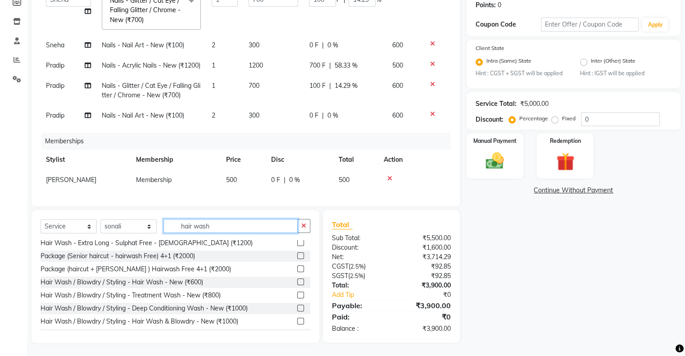
type input "hair wash"
click at [297, 281] on label at bounding box center [300, 281] width 7 height 7
click at [297, 281] on input "checkbox" at bounding box center [300, 282] width 6 height 6
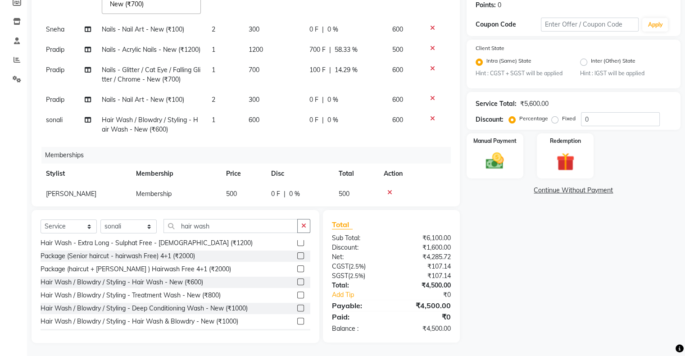
click at [297, 283] on label at bounding box center [300, 281] width 7 height 7
click at [297, 283] on input "checkbox" at bounding box center [300, 282] width 6 height 6
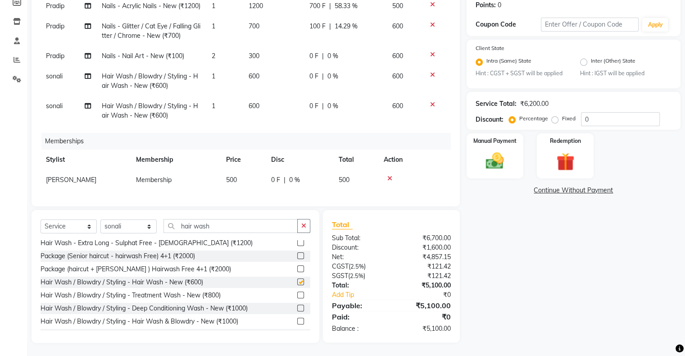
checkbox input "false"
click at [58, 102] on span "sonali" at bounding box center [54, 106] width 17 height 8
select select "89637"
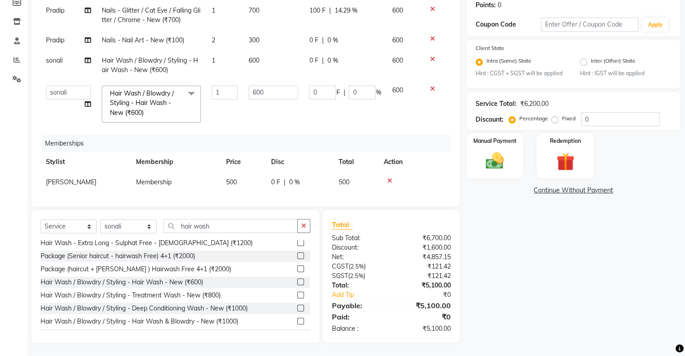
click at [58, 100] on select "Akshay Divecha Amrita Arif Ashwini Hair Head Kirti Nida FD Pradip Pradip Vaishn…" at bounding box center [68, 93] width 45 height 14
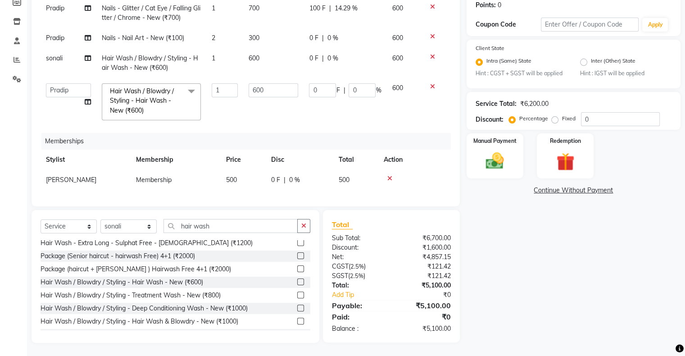
scroll to position [153, 0]
click at [182, 227] on input "hair wash" at bounding box center [231, 226] width 134 height 14
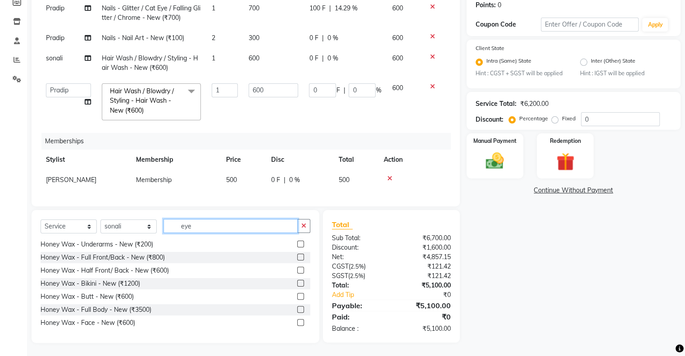
scroll to position [0, 0]
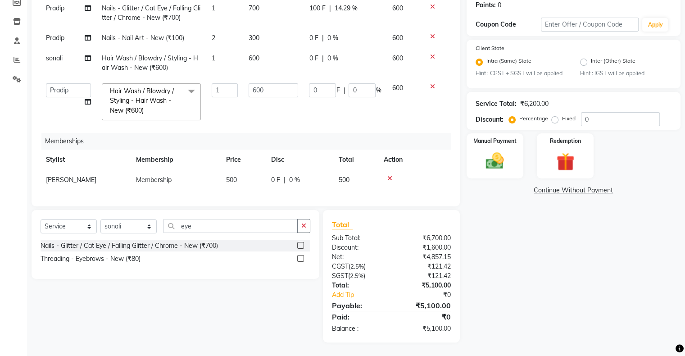
click at [299, 255] on label at bounding box center [300, 258] width 7 height 7
click at [299, 256] on input "checkbox" at bounding box center [300, 259] width 6 height 6
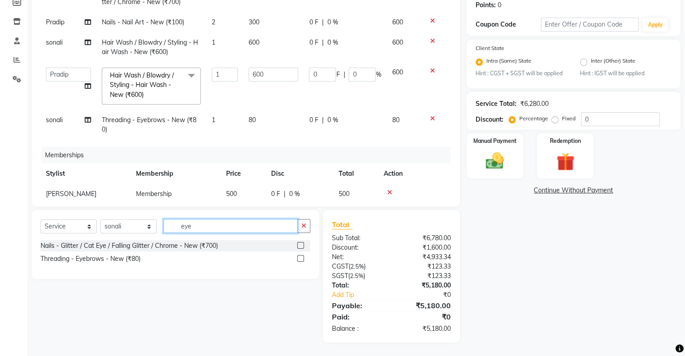
click at [179, 222] on input "eye" at bounding box center [231, 226] width 134 height 14
click at [300, 248] on label at bounding box center [300, 245] width 7 height 7
click at [300, 248] on input "checkbox" at bounding box center [300, 246] width 6 height 6
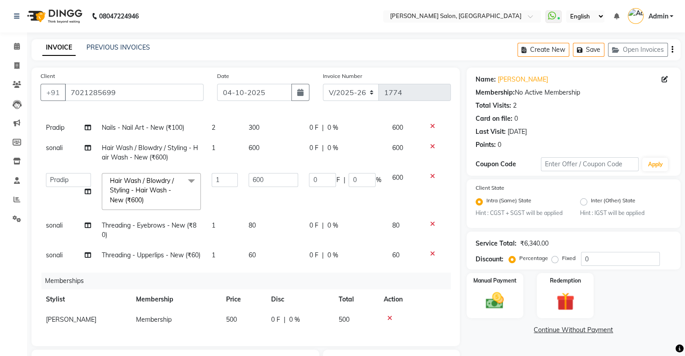
scroll to position [168, 0]
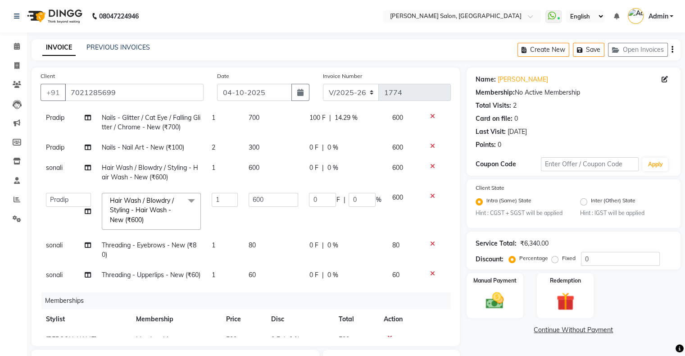
click at [319, 172] on div "0 F | 0 %" at bounding box center [345, 167] width 72 height 9
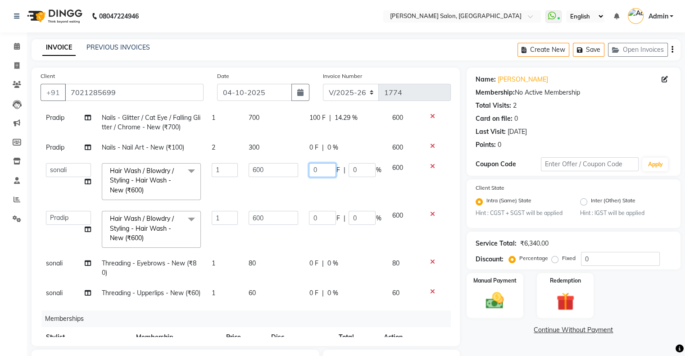
click at [329, 177] on input "0" at bounding box center [322, 170] width 27 height 14
click at [327, 227] on td "0 F | 0 %" at bounding box center [345, 229] width 83 height 48
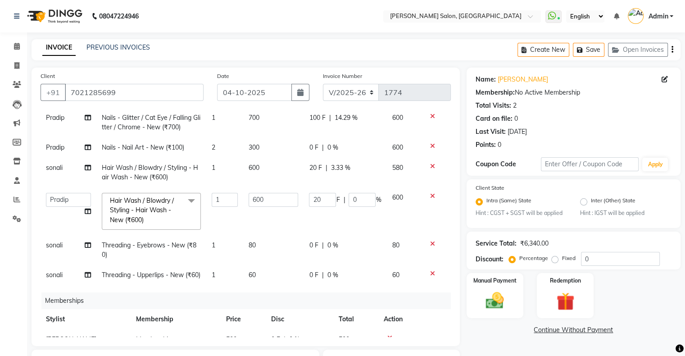
click at [294, 262] on tbody "Akshay Divecha Amrita Arif Ashwini Hair Head Kirti Nida FD Pradip Pradip Vaishn…" at bounding box center [246, 133] width 411 height 304
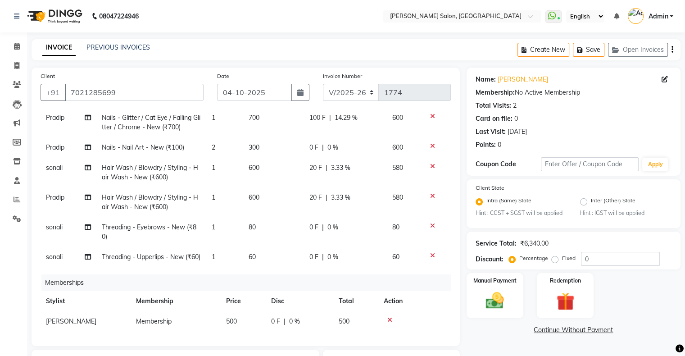
click at [312, 232] on span "0 F" at bounding box center [313, 227] width 9 height 9
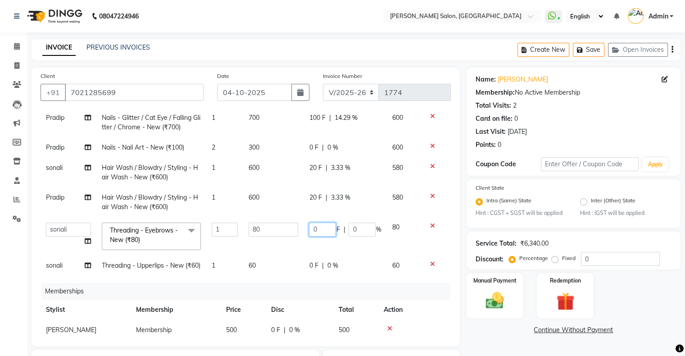
click at [314, 235] on input "0" at bounding box center [322, 230] width 27 height 14
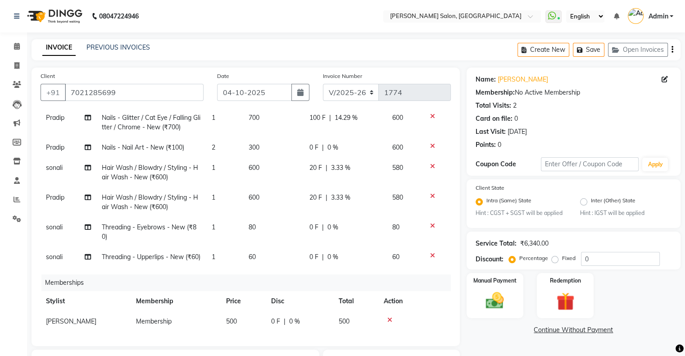
click at [312, 183] on td "20 F | 3.33 %" at bounding box center [345, 173] width 83 height 30
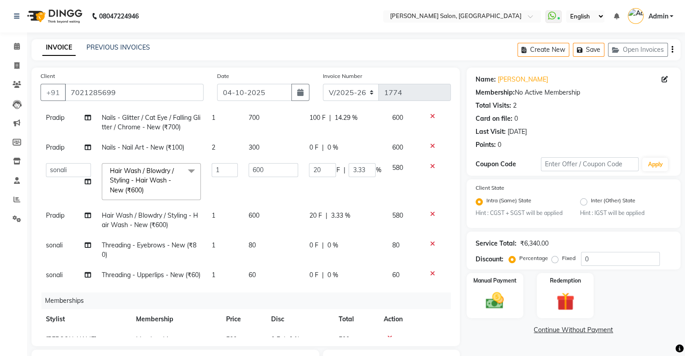
click at [336, 175] on span "F" at bounding box center [338, 169] width 4 height 9
click at [354, 177] on input "3.33" at bounding box center [362, 170] width 27 height 14
click at [357, 221] on td "20 F | 3.33 %" at bounding box center [345, 220] width 83 height 30
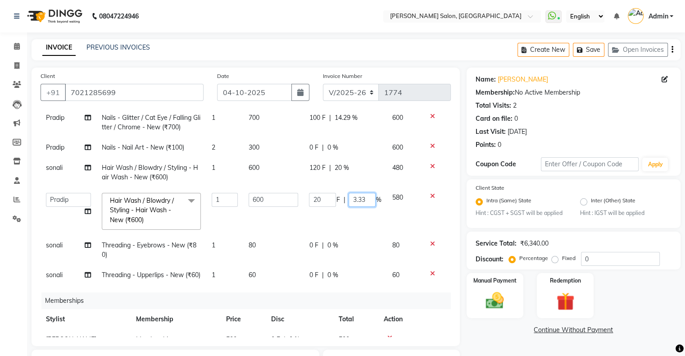
click at [361, 206] on input "3.33" at bounding box center [362, 200] width 27 height 14
click at [359, 206] on input "3.33" at bounding box center [362, 200] width 27 height 14
click at [359, 206] on input "2" at bounding box center [362, 200] width 27 height 14
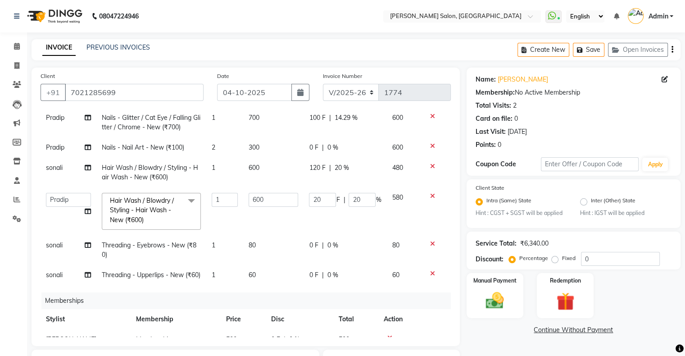
click at [330, 249] on td "0 F | 0 %" at bounding box center [345, 250] width 83 height 30
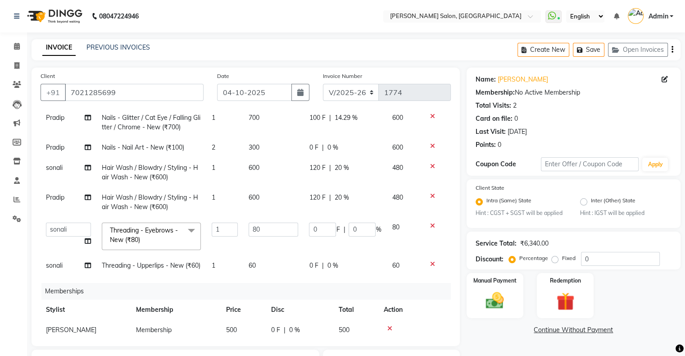
click at [343, 234] on span "|" at bounding box center [344, 229] width 2 height 9
click at [356, 237] on input "0" at bounding box center [362, 230] width 27 height 14
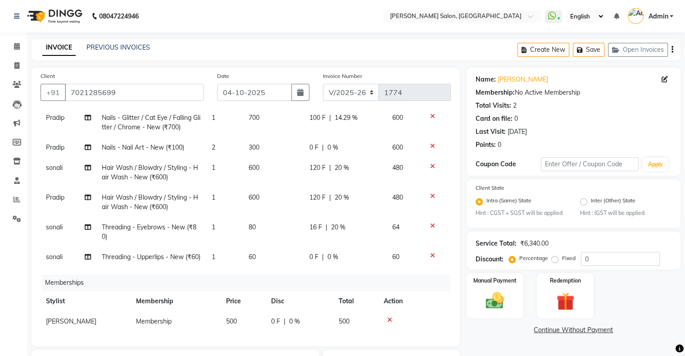
click at [332, 267] on td "0 F | 0 %" at bounding box center [345, 257] width 83 height 20
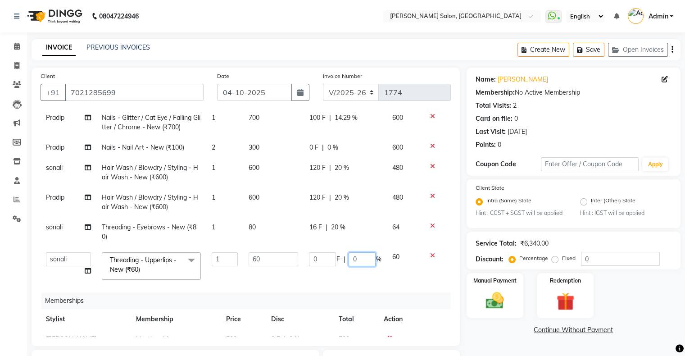
click at [350, 266] on input "0" at bounding box center [362, 259] width 27 height 14
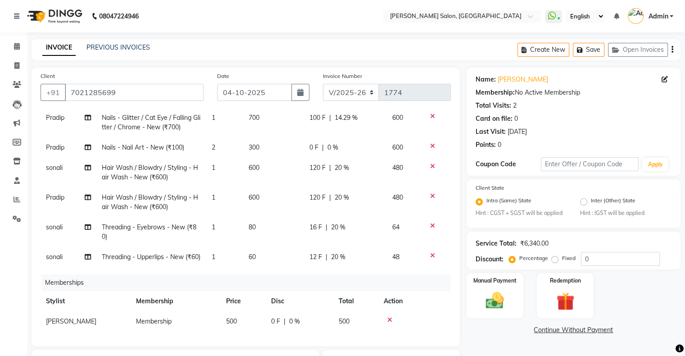
click at [344, 291] on div "Services Stylist Service Qty Price Disc Total Action Akshay Divecha Amrita Arif…" at bounding box center [246, 224] width 411 height 225
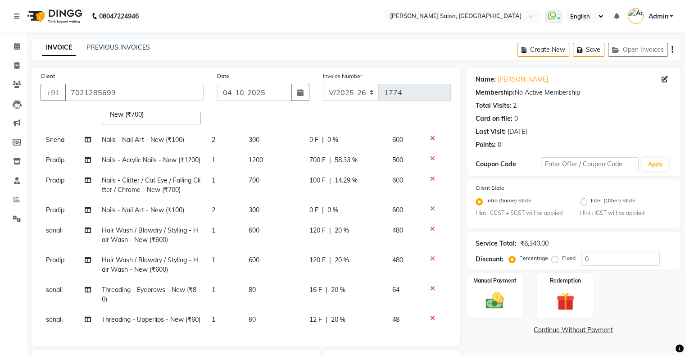
scroll to position [90, 0]
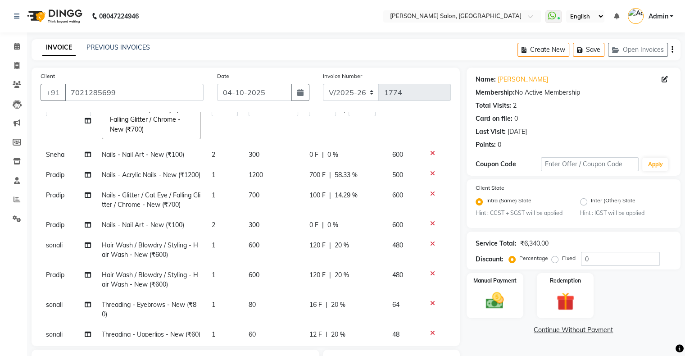
click at [329, 170] on span "|" at bounding box center [330, 174] width 2 height 9
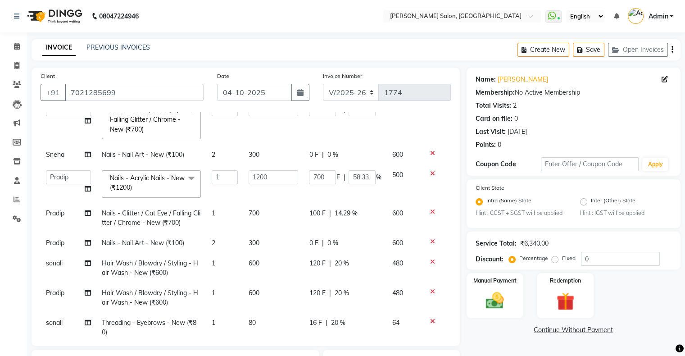
scroll to position [135, 0]
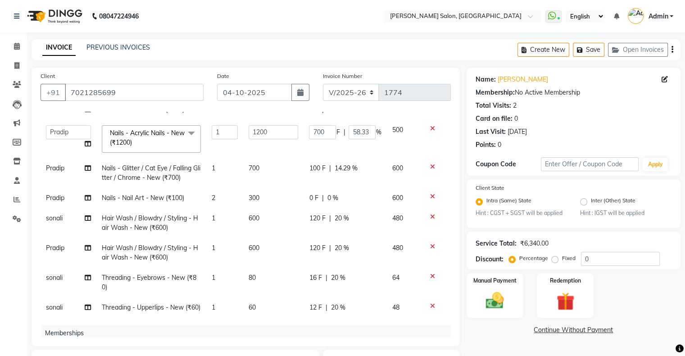
click at [502, 232] on div "Name: Komal Membership: No Active Membership Total Visits: 2 Card on file: 0 La…" at bounding box center [577, 275] width 221 height 415
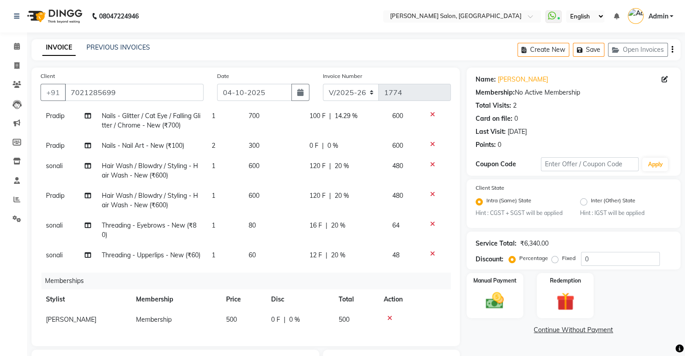
click at [497, 290] on img at bounding box center [495, 301] width 30 height 22
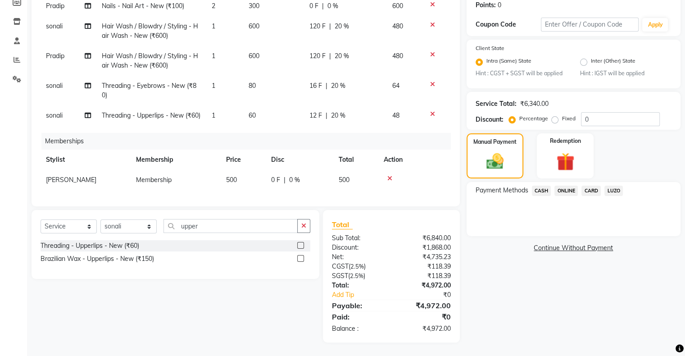
click at [546, 192] on span "CASH" at bounding box center [541, 191] width 19 height 10
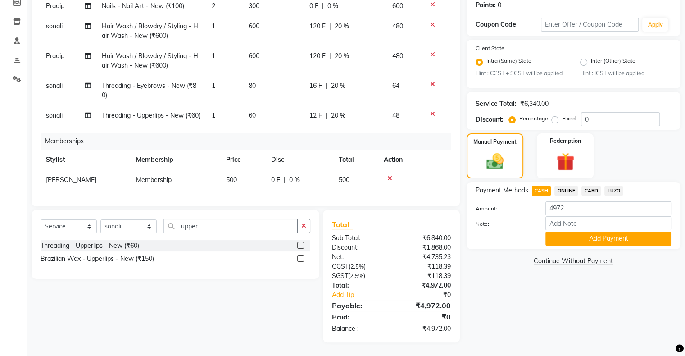
click at [614, 246] on button "Add Payment" at bounding box center [609, 239] width 126 height 14
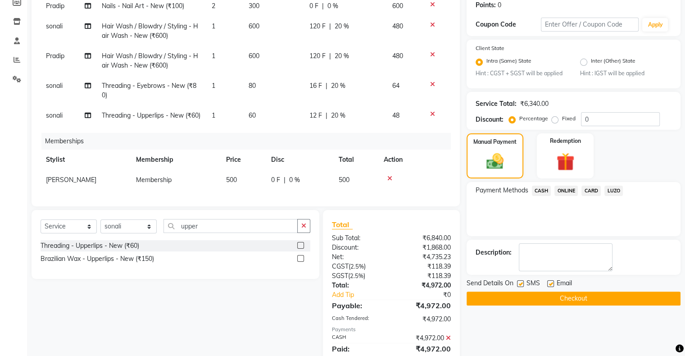
scroll to position [95, 0]
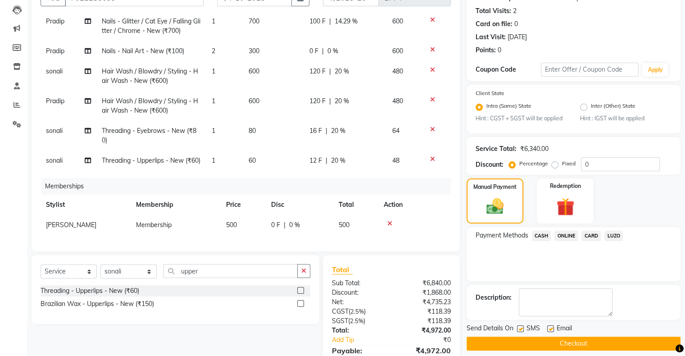
click at [532, 337] on button "Checkout" at bounding box center [574, 344] width 214 height 14
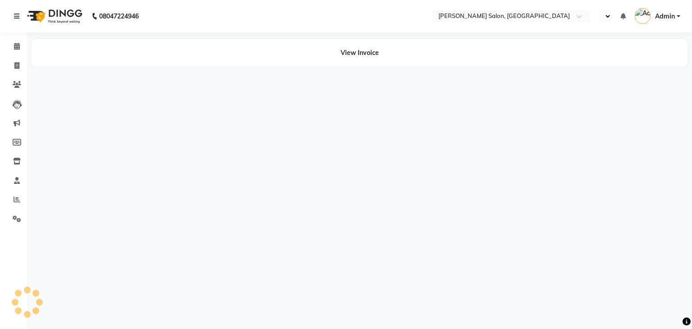
select select "en"
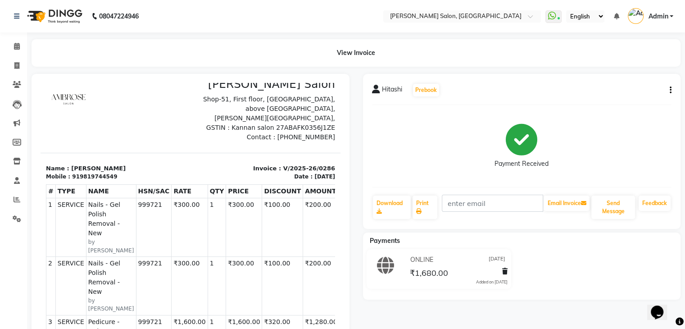
drag, startPoint x: 74, startPoint y: 228, endPoint x: 151, endPoint y: 235, distance: 77.4
click at [150, 235] on tr "1 SERVICE SERVICE Nails - Gel Polish Removal - New by Falak Nails 999721 ₹30.51" at bounding box center [207, 227] width 323 height 59
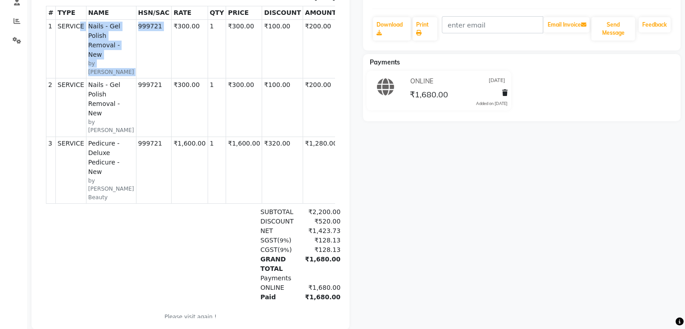
scroll to position [180, 0]
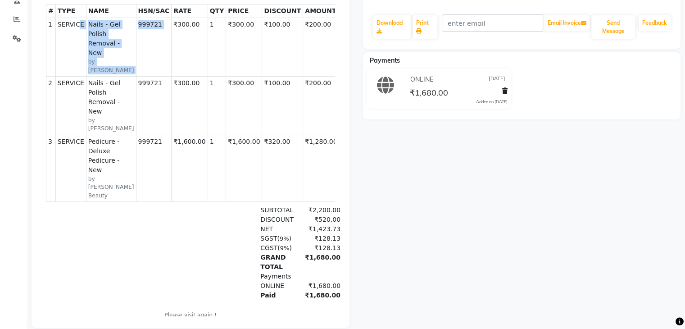
drag, startPoint x: 89, startPoint y: 130, endPoint x: 264, endPoint y: 103, distance: 177.0
click at [264, 103] on tbody "1 SERVICE SERVICE Nails - Gel Polish Removal - New by Falak Nails 999721 1 ₹30.…" at bounding box center [207, 110] width 323 height 184
click at [136, 172] on td "999721" at bounding box center [154, 168] width 36 height 67
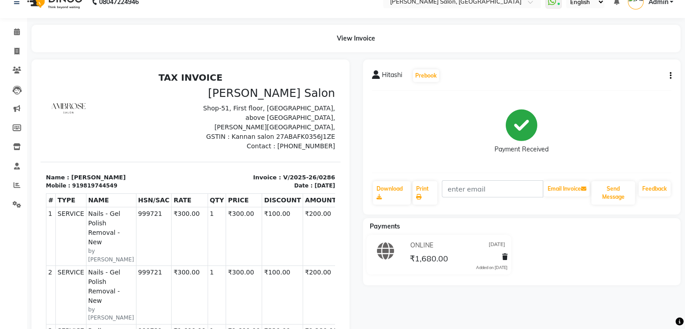
scroll to position [0, 0]
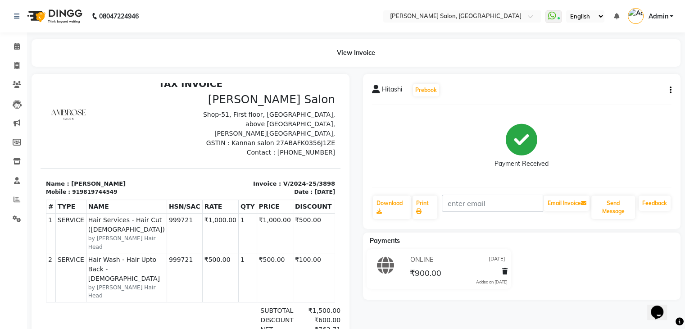
scroll to position [16, 0]
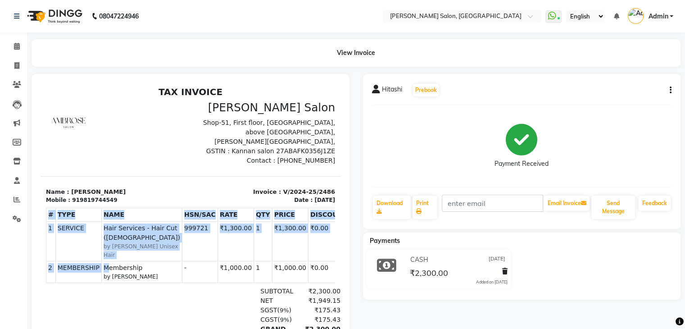
drag, startPoint x: 103, startPoint y: 278, endPoint x: 243, endPoint y: 296, distance: 141.7
click at [243, 287] on div "# TYPE NAME HSN/SAC RATE QTY PRICE DISCOUNT AMOUNT TAX 1 SERVICE SERVICE 2" at bounding box center [190, 245] width 289 height 82
click at [349, 277] on td "₹1,000.00" at bounding box center [367, 272] width 36 height 22
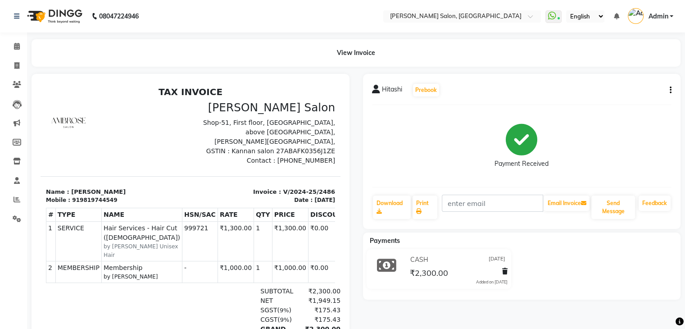
click at [349, 277] on td "₹1,000.00" at bounding box center [367, 272] width 36 height 22
drag, startPoint x: 79, startPoint y: 278, endPoint x: 218, endPoint y: 285, distance: 139.0
click at [218, 283] on tr "2 MEMBERSHIP MEMBERSHIP Membership by Bhavika - ₹1,000.00 ₹152.54" at bounding box center [231, 272] width 370 height 22
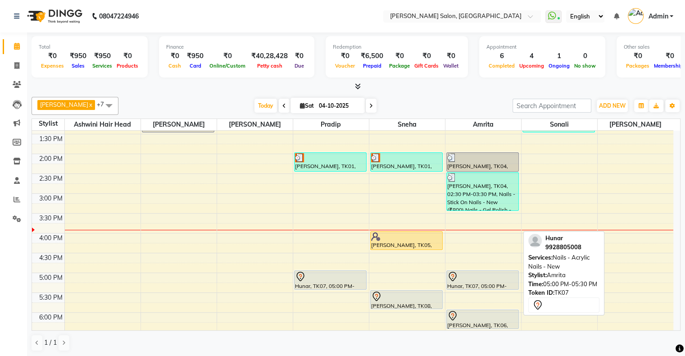
click at [426, 247] on div at bounding box center [482, 276] width 71 height 11
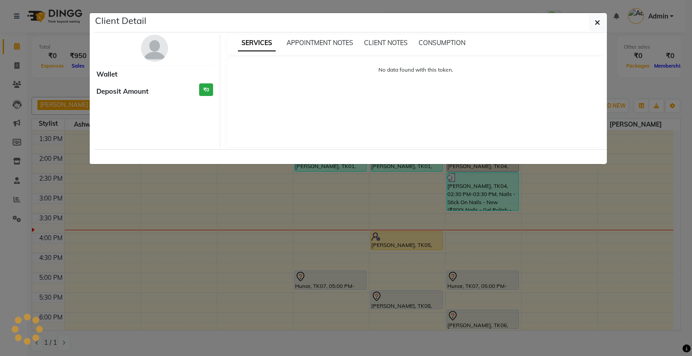
select select "7"
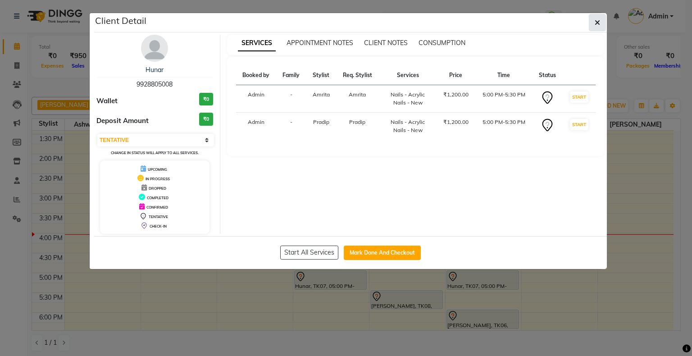
click at [426, 21] on icon "button" at bounding box center [597, 22] width 5 height 7
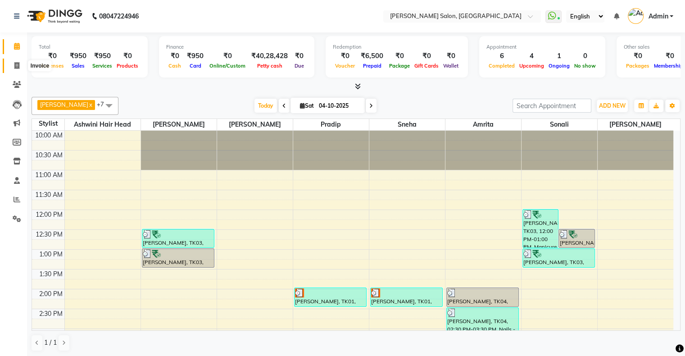
click at [14, 67] on icon at bounding box center [16, 65] width 5 height 7
select select "service"
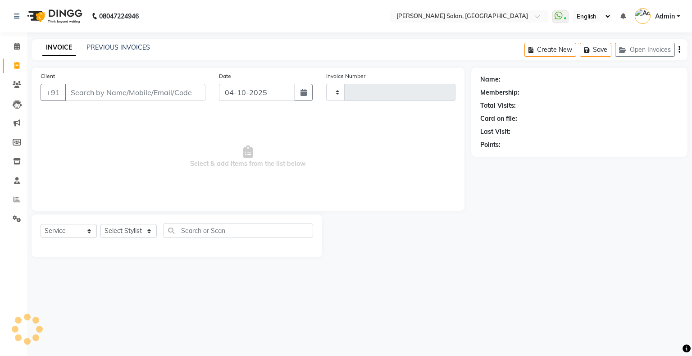
type input "1774"
select select "4073"
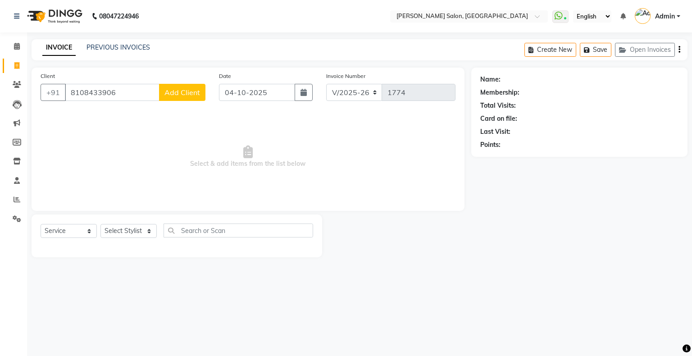
type input "8108433906"
click at [177, 93] on span "Add Client" at bounding box center [182, 92] width 36 height 9
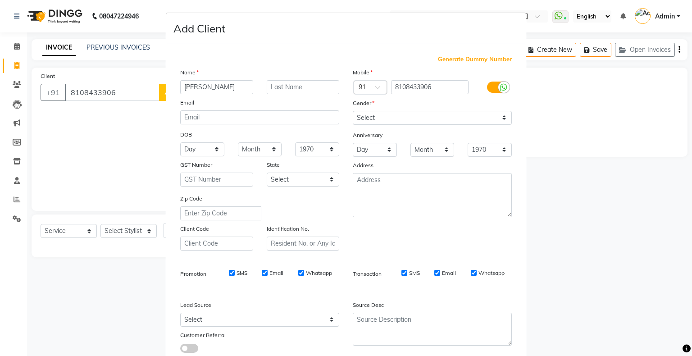
type input "[PERSON_NAME]"
click at [374, 117] on select "Select [DEMOGRAPHIC_DATA] [DEMOGRAPHIC_DATA] Other Prefer Not To Say" at bounding box center [432, 118] width 159 height 14
select select "[DEMOGRAPHIC_DATA]"
click at [353, 111] on select "Select [DEMOGRAPHIC_DATA] [DEMOGRAPHIC_DATA] Other Prefer Not To Say" at bounding box center [432, 118] width 159 height 14
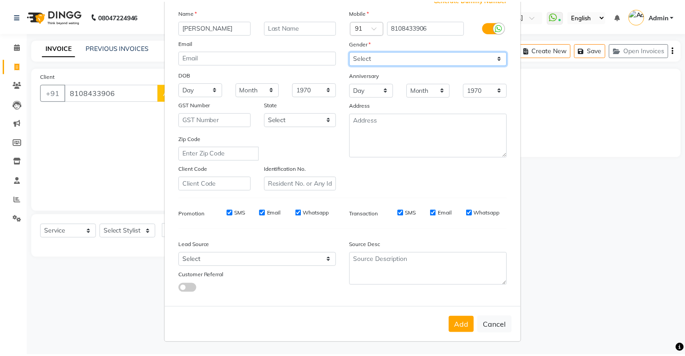
scroll to position [45, 0]
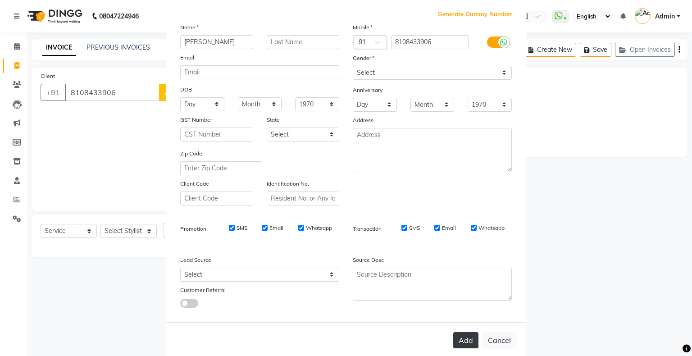
click at [426, 247] on button "Add" at bounding box center [465, 340] width 25 height 16
select select
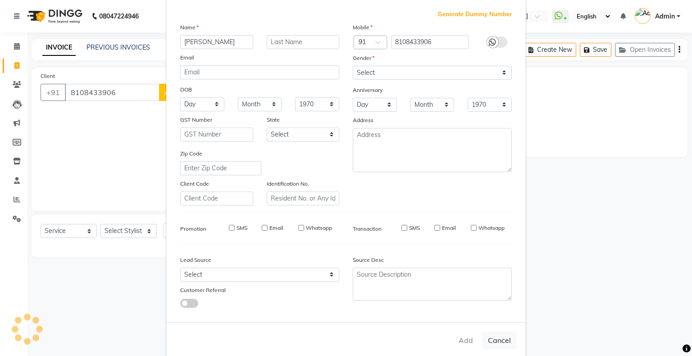
select select
checkbox input "false"
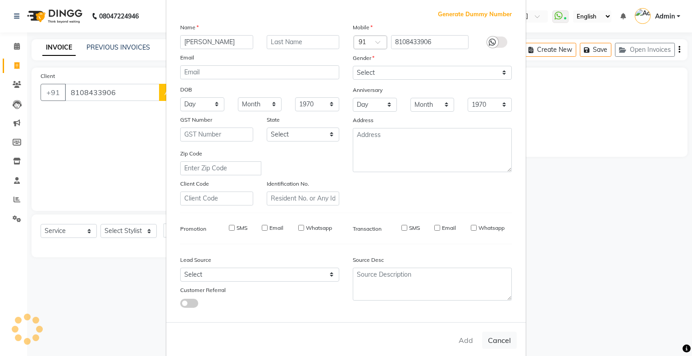
checkbox input "false"
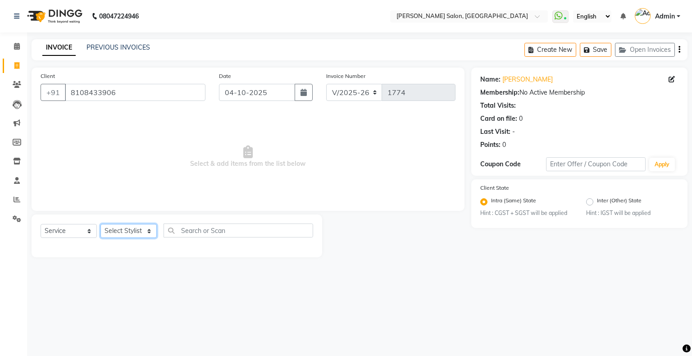
click at [146, 230] on select "Select Stylist Akshay [PERSON_NAME] Amrita [PERSON_NAME] Hair Head [PERSON_NAME…" at bounding box center [128, 231] width 56 height 14
select select "69724"
click at [100, 224] on select "Select Stylist Akshay [PERSON_NAME] Amrita [PERSON_NAME] Hair Head [PERSON_NAME…" at bounding box center [128, 231] width 56 height 14
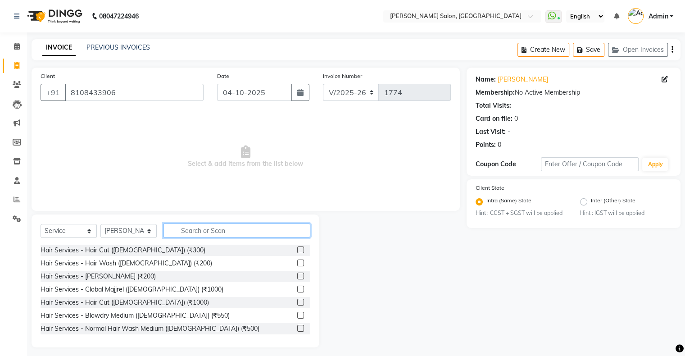
click at [243, 229] on input "text" at bounding box center [237, 231] width 147 height 14
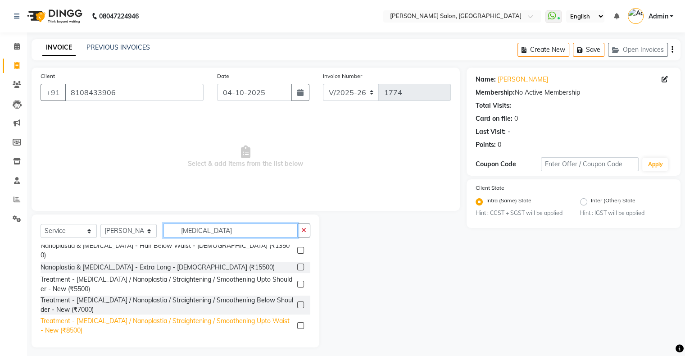
scroll to position [39, 0]
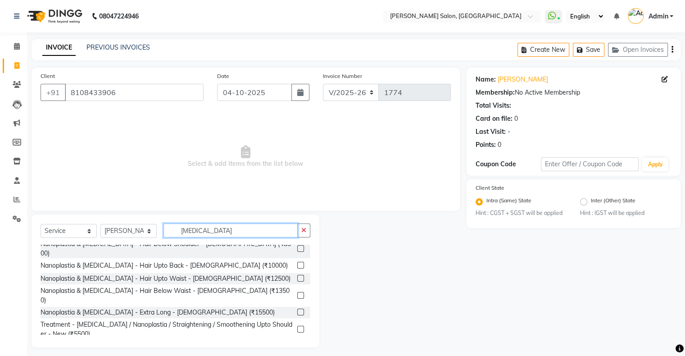
type input "botox"
click at [248, 247] on div "Treatment - Botox / Nanoplastia / Straightening / Smoothening Below Shoulder - …" at bounding box center [167, 350] width 253 height 19
checkbox input "false"
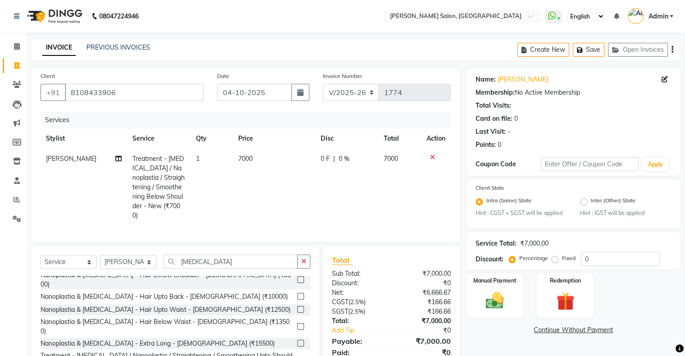
click at [326, 160] on span "0 F" at bounding box center [325, 158] width 9 height 9
select select "69724"
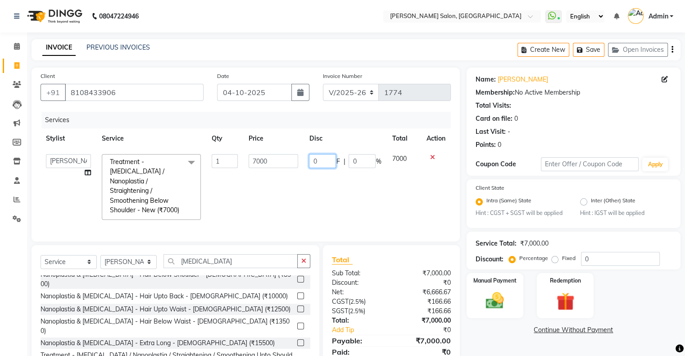
click at [326, 160] on input "0" at bounding box center [322, 161] width 27 height 14
type input "02000"
click at [331, 186] on td "02000 F | 0 %" at bounding box center [345, 187] width 83 height 77
select select "69724"
click at [305, 247] on icon "button" at bounding box center [303, 261] width 5 height 6
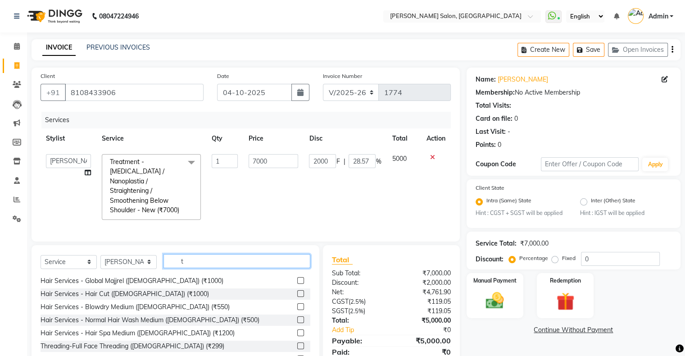
scroll to position [0, 0]
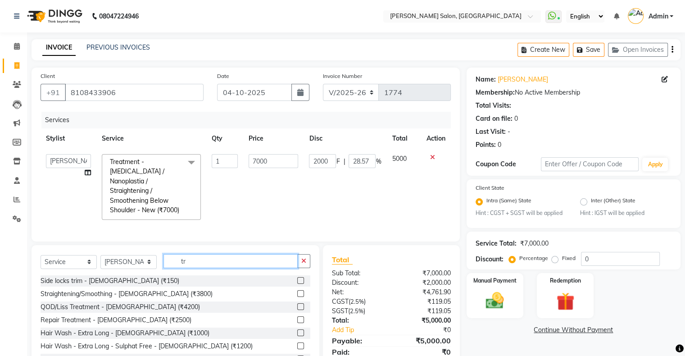
type input "t"
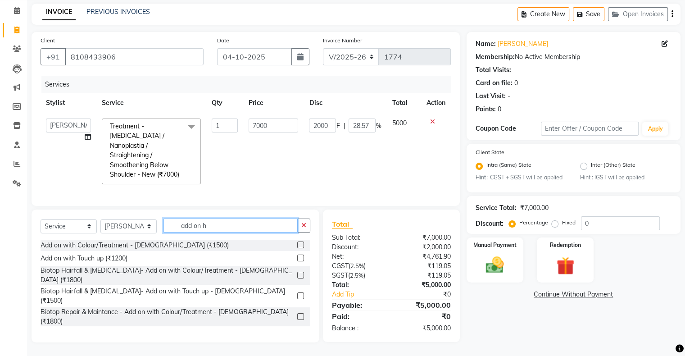
scroll to position [42, 0]
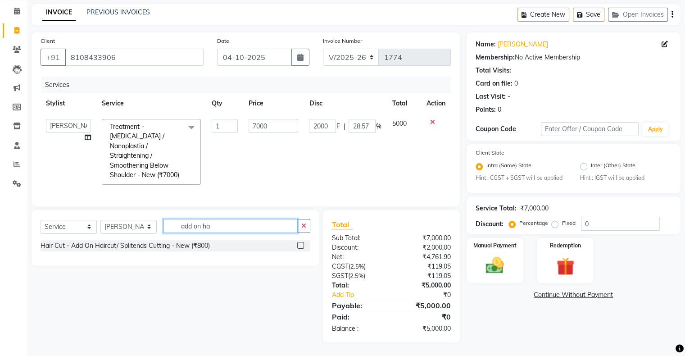
type input "add on ha"
click at [301, 246] on label at bounding box center [300, 245] width 7 height 7
click at [301, 246] on input "checkbox" at bounding box center [300, 246] width 6 height 6
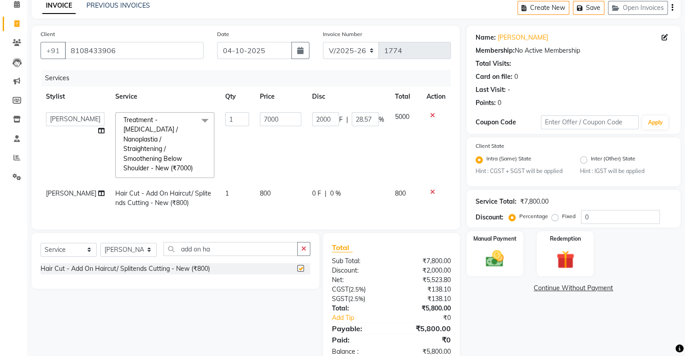
checkbox input "false"
click at [315, 193] on span "0 F" at bounding box center [316, 193] width 9 height 9
select select "69724"
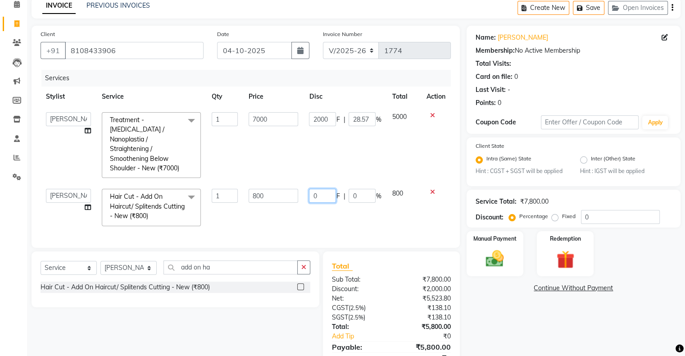
click at [324, 194] on input "0" at bounding box center [322, 196] width 27 height 14
type input "0"
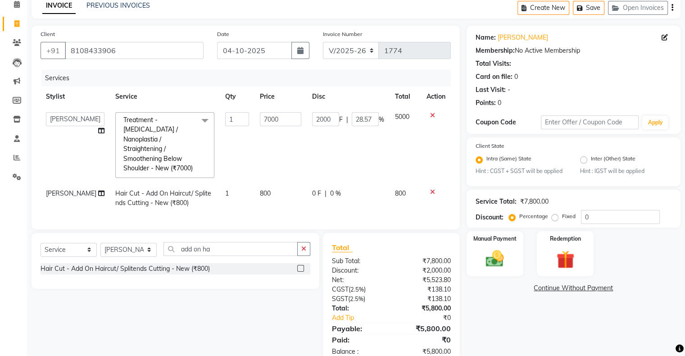
click at [335, 190] on span "0 %" at bounding box center [335, 193] width 11 height 9
select select "69724"
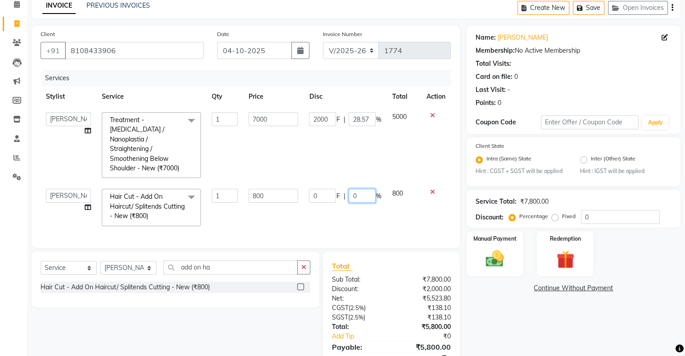
click at [360, 196] on input "0" at bounding box center [362, 196] width 27 height 14
type input "050"
click at [351, 226] on div "Services Stylist Service Qty Price Disc Total Action Akshay Divecha Amrita Arif…" at bounding box center [246, 154] width 411 height 169
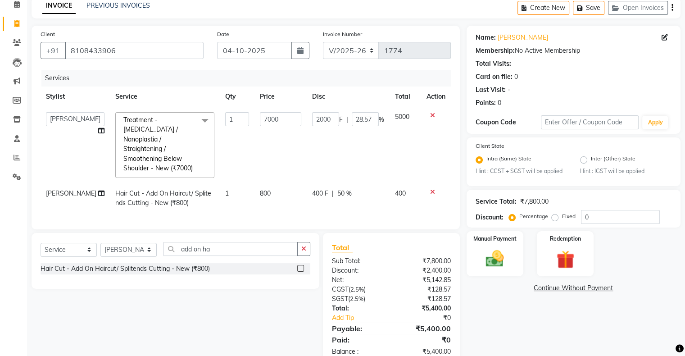
scroll to position [72, 0]
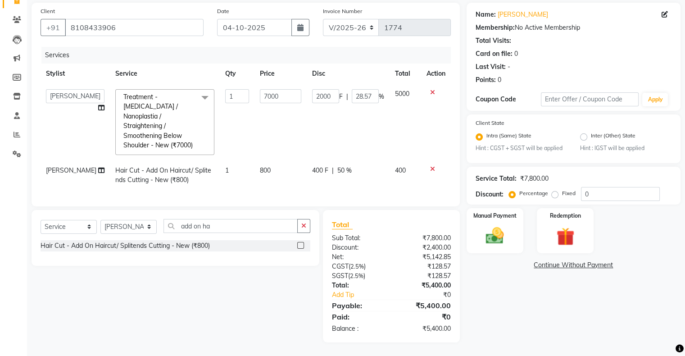
click at [426, 247] on div "Name: Mahima Membership: No Active Membership Total Visits: Card on file: 0 Las…" at bounding box center [577, 173] width 221 height 340
click at [303, 227] on icon "button" at bounding box center [303, 226] width 5 height 6
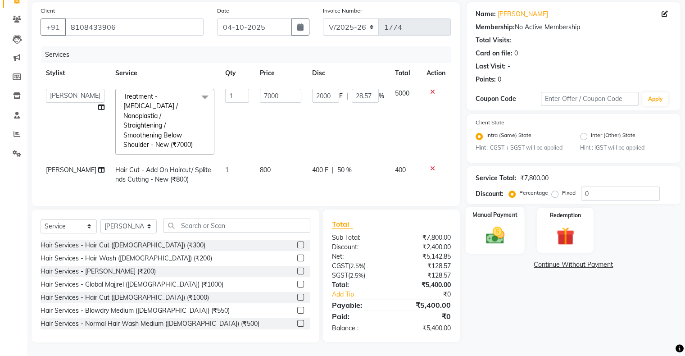
click at [426, 215] on div "Manual Payment" at bounding box center [494, 230] width 59 height 46
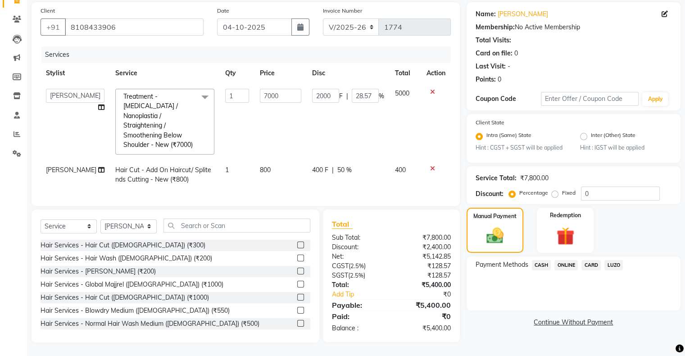
scroll to position [72, 0]
click at [426, 247] on span "CARD" at bounding box center [591, 265] width 19 height 10
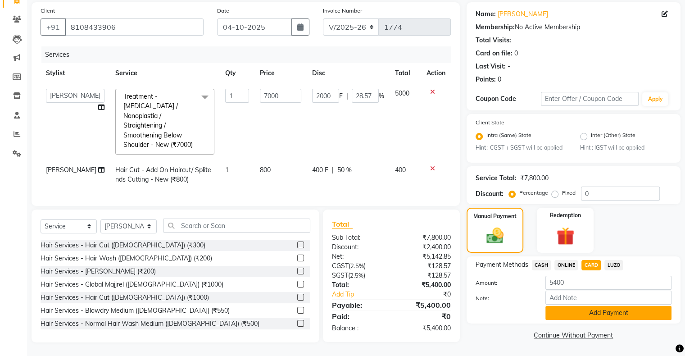
click at [426, 247] on button "Add Payment" at bounding box center [609, 313] width 126 height 14
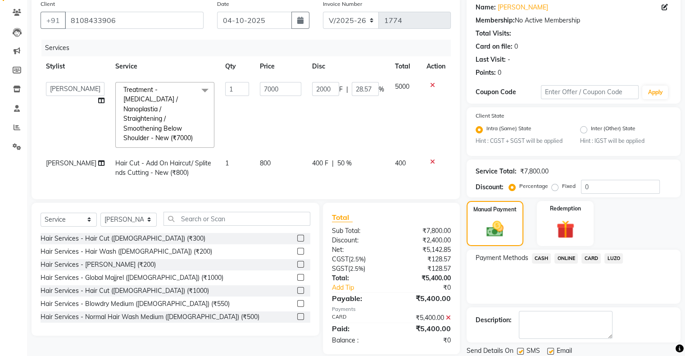
scroll to position [103, 0]
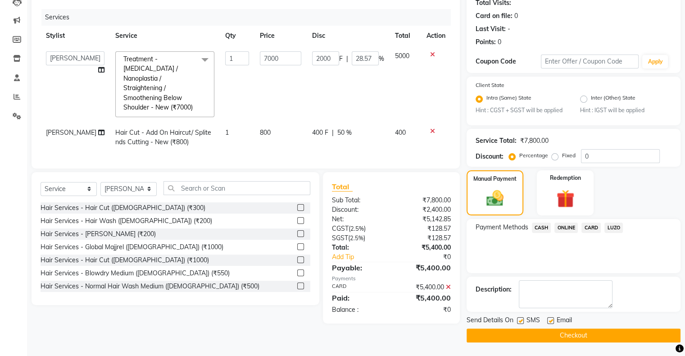
click at [426, 247] on button "Checkout" at bounding box center [574, 335] width 214 height 14
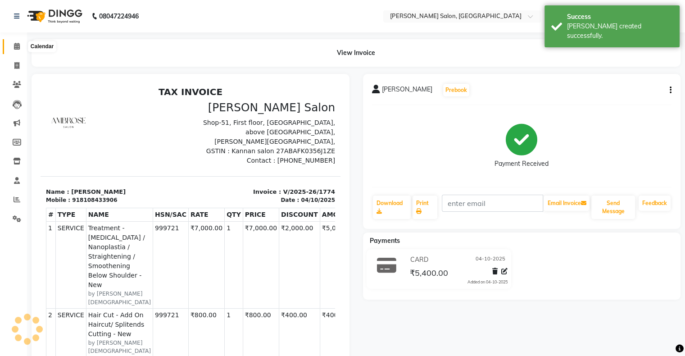
click at [16, 50] on icon at bounding box center [17, 46] width 6 height 7
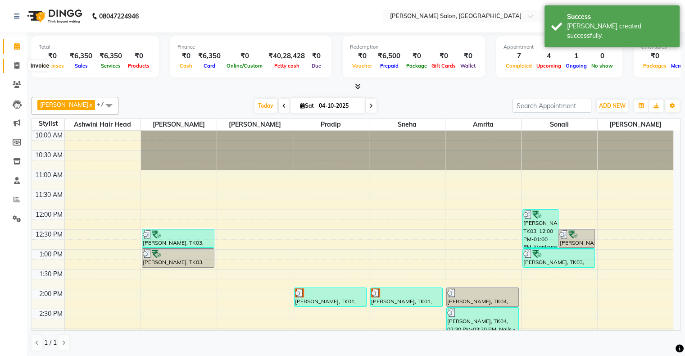
click at [15, 64] on icon at bounding box center [16, 65] width 5 height 7
select select "4073"
select select "service"
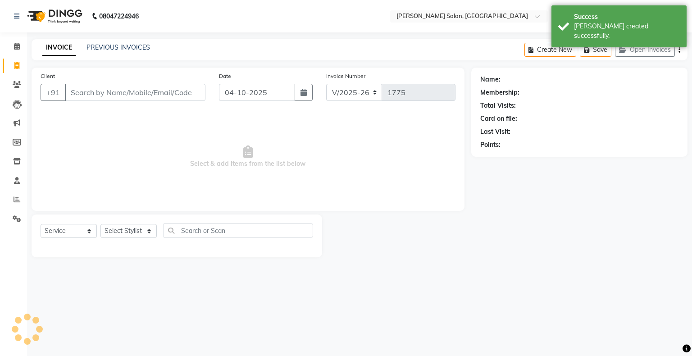
click at [113, 54] on div "INVOICE PREVIOUS INVOICES Create New Save Open Invoices" at bounding box center [360, 49] width 656 height 21
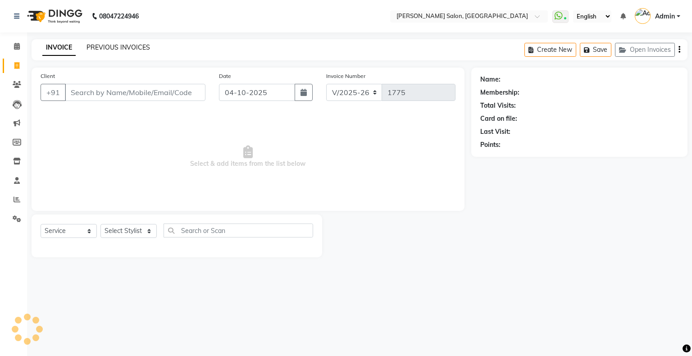
click at [114, 50] on link "PREVIOUS INVOICES" at bounding box center [119, 47] width 64 height 8
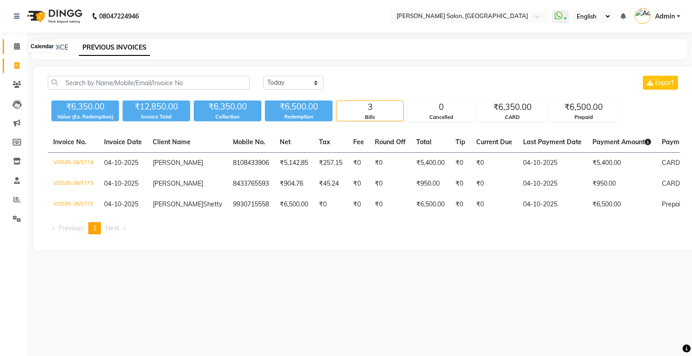
click at [17, 48] on icon at bounding box center [17, 46] width 6 height 7
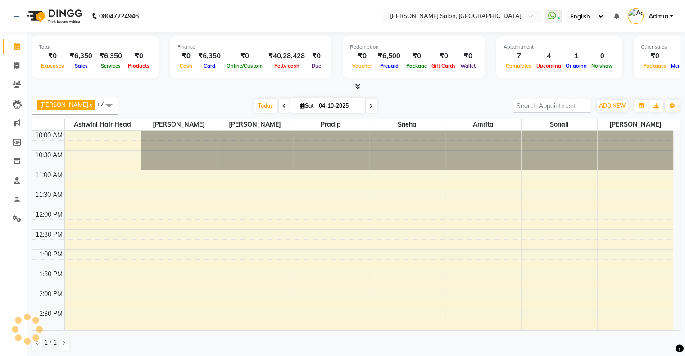
scroll to position [236, 0]
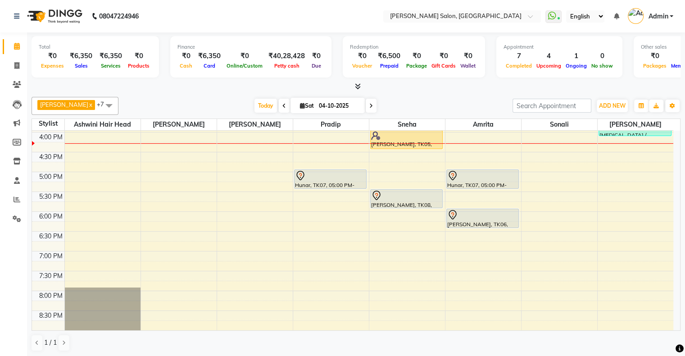
click at [300, 105] on icon at bounding box center [302, 106] width 5 height 6
select select "10"
select select "2025"
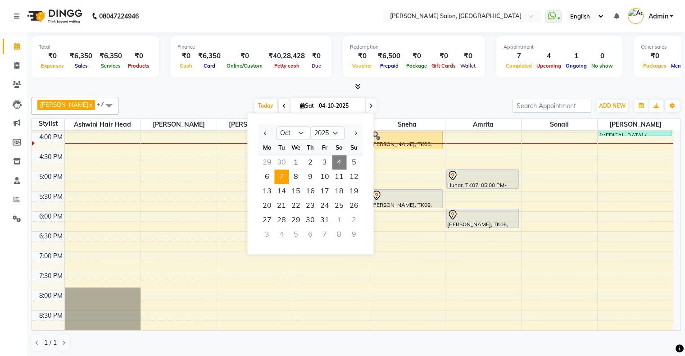
click at [283, 176] on span "7" at bounding box center [281, 176] width 14 height 14
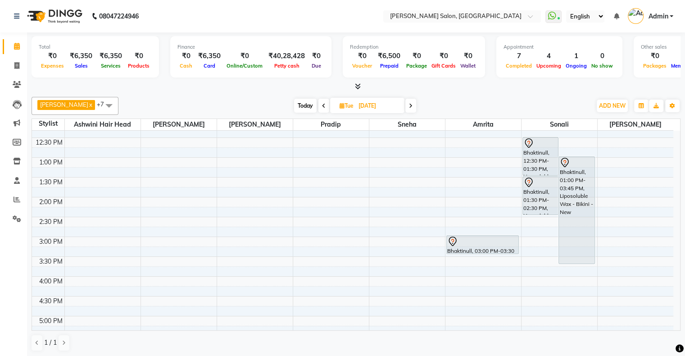
scroll to position [56, 0]
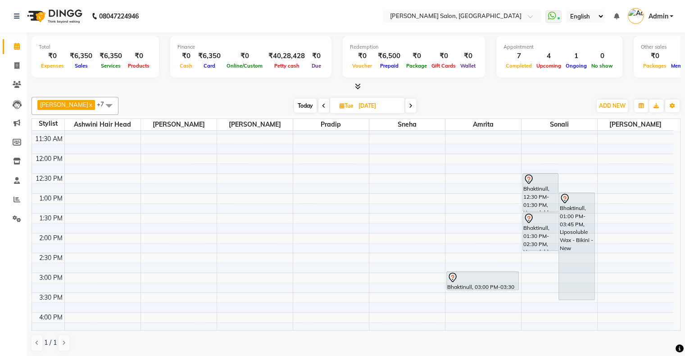
click at [297, 105] on span "Today" at bounding box center [305, 106] width 23 height 14
type input "04-10-2025"
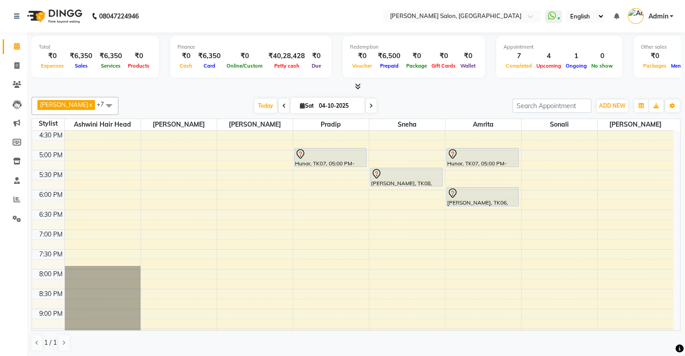
scroll to position [236, 0]
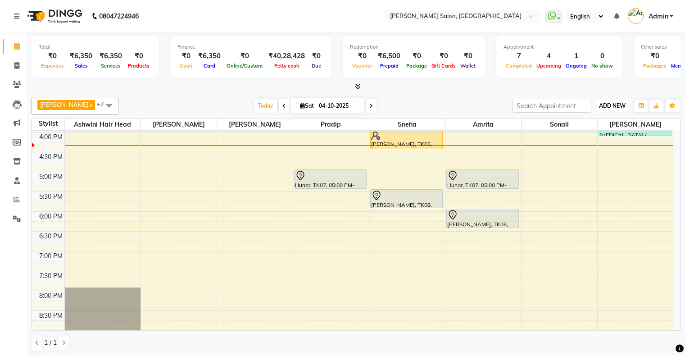
click at [426, 102] on span "ADD NEW" at bounding box center [612, 105] width 27 height 7
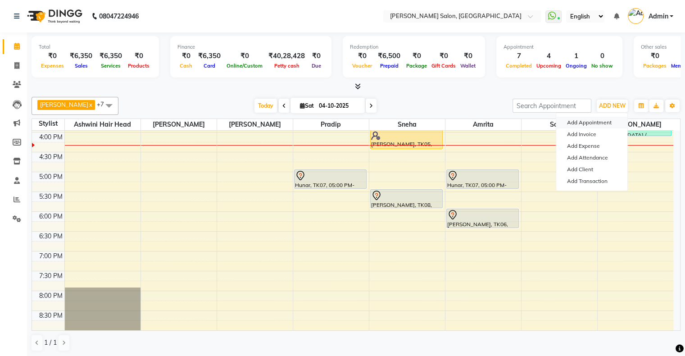
click at [426, 119] on button "Add Appointment" at bounding box center [592, 123] width 71 height 12
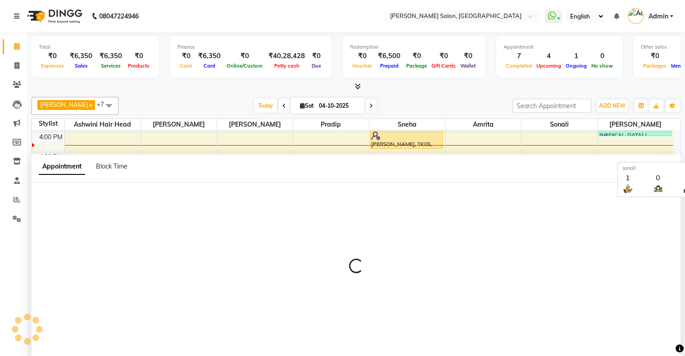
scroll to position [0, 0]
select select "tentative"
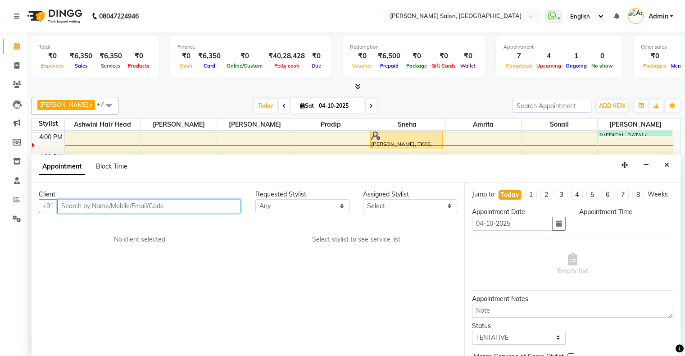
select select "660"
click at [426, 164] on icon "Close" at bounding box center [667, 165] width 5 height 6
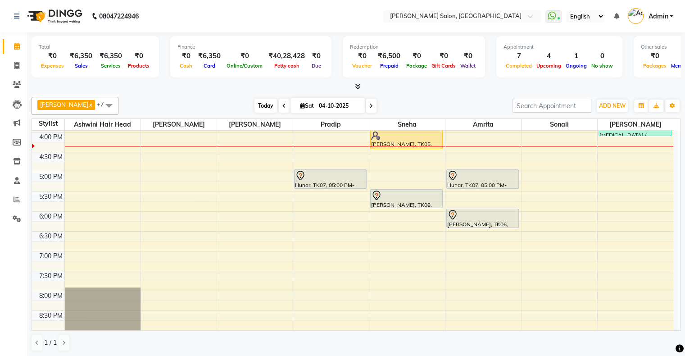
click at [255, 102] on span "Today" at bounding box center [266, 106] width 23 height 14
click at [426, 106] on span "ADD NEW" at bounding box center [612, 105] width 27 height 7
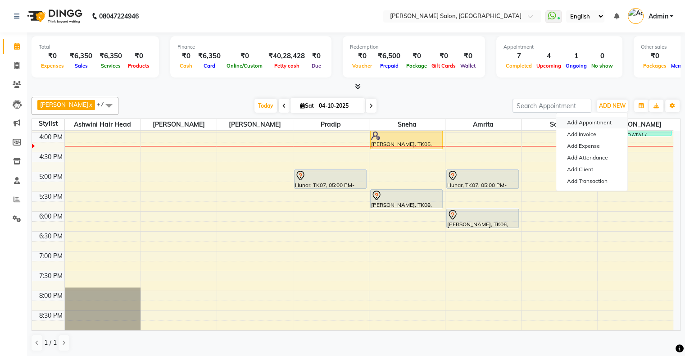
click at [426, 119] on button "Add Appointment" at bounding box center [592, 123] width 71 height 12
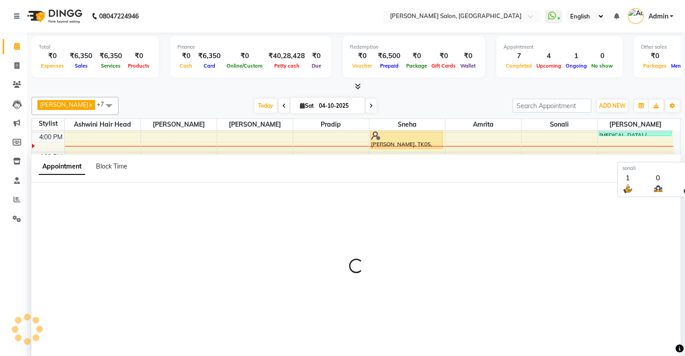
select select "660"
select select "tentative"
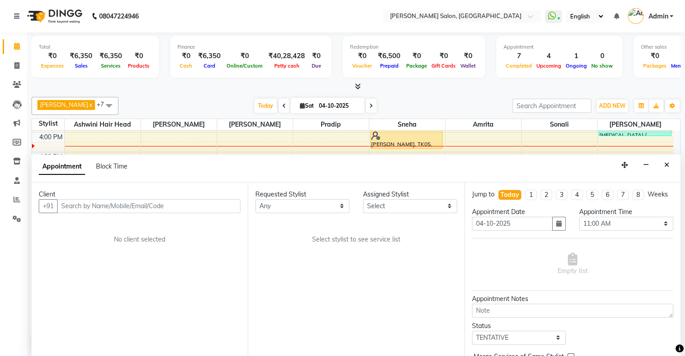
click at [187, 202] on input "text" at bounding box center [148, 206] width 183 height 14
click at [426, 161] on button "Close" at bounding box center [667, 165] width 13 height 14
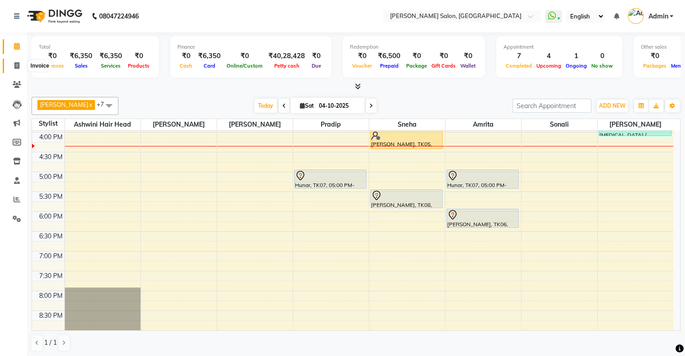
click at [18, 61] on span at bounding box center [17, 66] width 16 height 10
select select "4073"
select select "service"
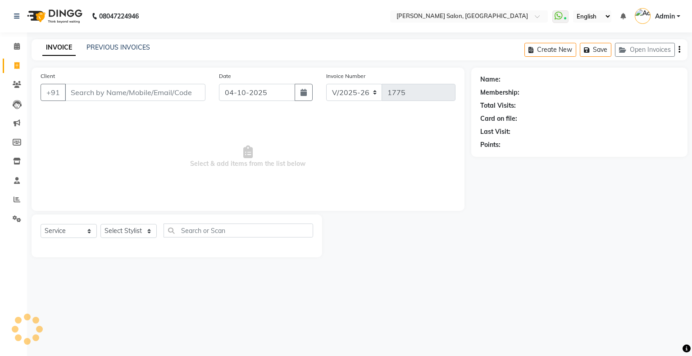
click at [124, 95] on input "Client" at bounding box center [135, 92] width 141 height 17
type input "9650233573"
click at [199, 87] on button "Add Client" at bounding box center [182, 92] width 46 height 17
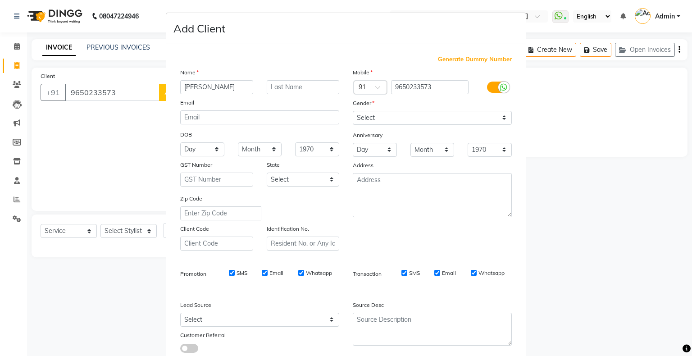
type input "keith"
click at [355, 111] on select "Select Male Female Other Prefer Not To Say" at bounding box center [432, 118] width 159 height 14
select select "male"
click at [353, 111] on select "Select [DEMOGRAPHIC_DATA] [DEMOGRAPHIC_DATA] Other Prefer Not To Say" at bounding box center [432, 118] width 159 height 14
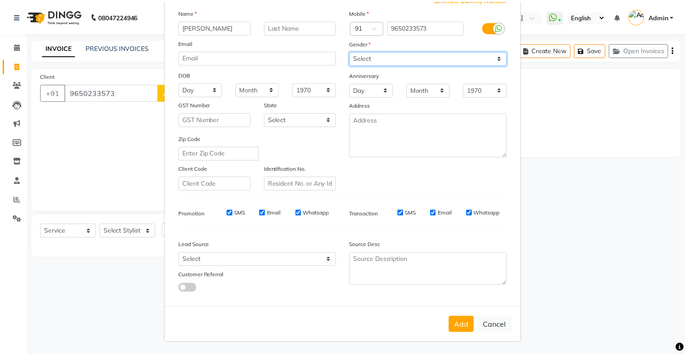
scroll to position [64, 0]
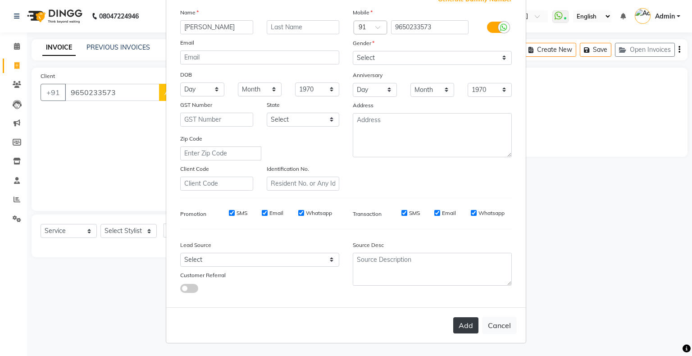
click at [426, 247] on button "Add" at bounding box center [465, 325] width 25 height 16
select select
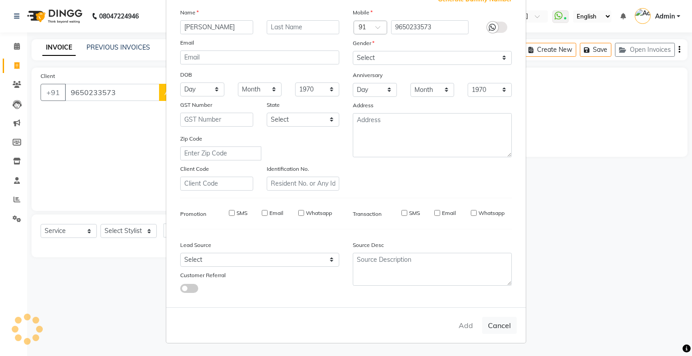
select select
checkbox input "false"
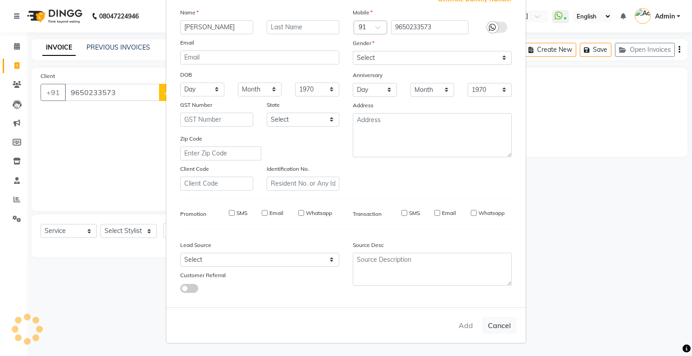
checkbox input "false"
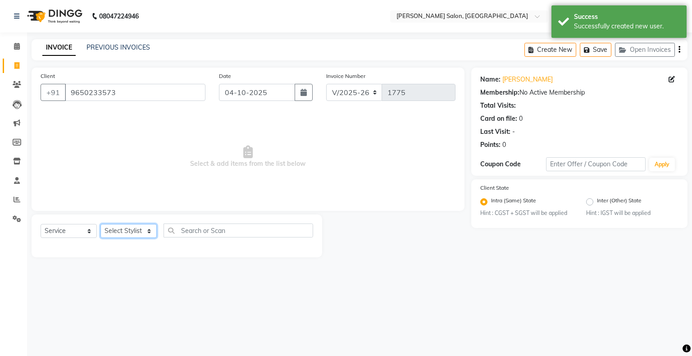
click at [125, 234] on select "Select Stylist Akshay [PERSON_NAME] Amrita [PERSON_NAME] Hair Head [PERSON_NAME…" at bounding box center [128, 231] width 56 height 14
select select "91638"
click at [100, 224] on select "Select Stylist Akshay [PERSON_NAME] Amrita [PERSON_NAME] Hair Head [PERSON_NAME…" at bounding box center [128, 231] width 56 height 14
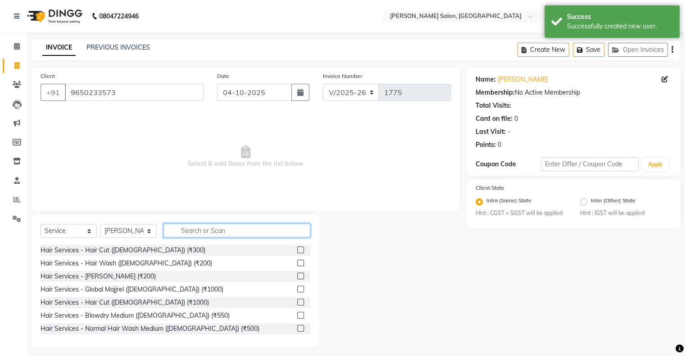
click at [198, 234] on input "text" at bounding box center [237, 231] width 147 height 14
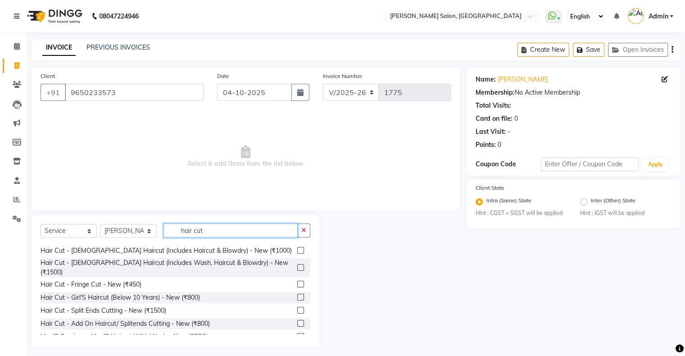
scroll to position [171, 0]
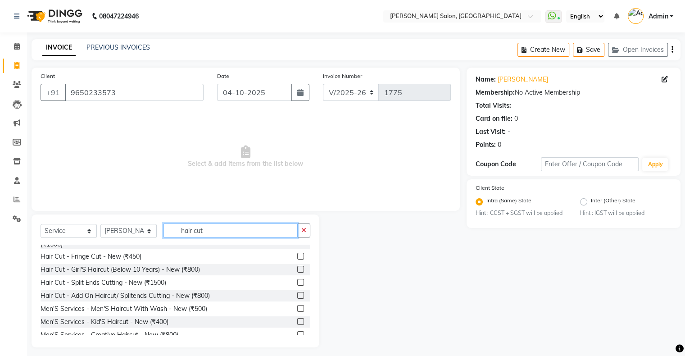
type input "hair cut"
click at [297, 247] on label at bounding box center [300, 308] width 7 height 7
click at [297, 247] on input "checkbox" at bounding box center [300, 309] width 6 height 6
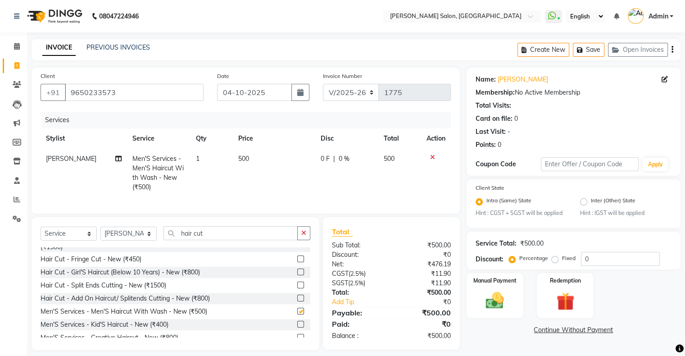
checkbox input "false"
click at [193, 236] on input "hair cut" at bounding box center [231, 233] width 134 height 14
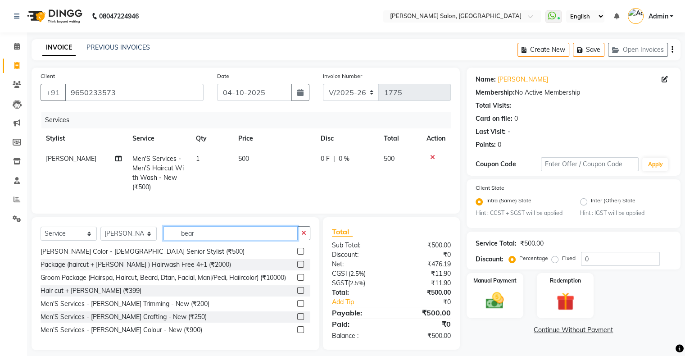
scroll to position [48, 0]
type input "beard"
click at [297, 247] on label at bounding box center [300, 316] width 7 height 7
click at [297, 247] on input "checkbox" at bounding box center [300, 317] width 6 height 6
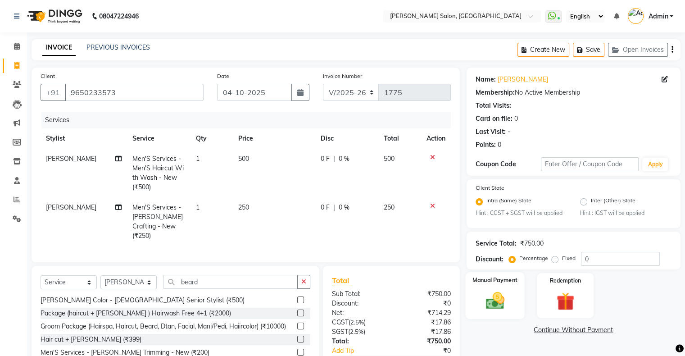
scroll to position [54, 0]
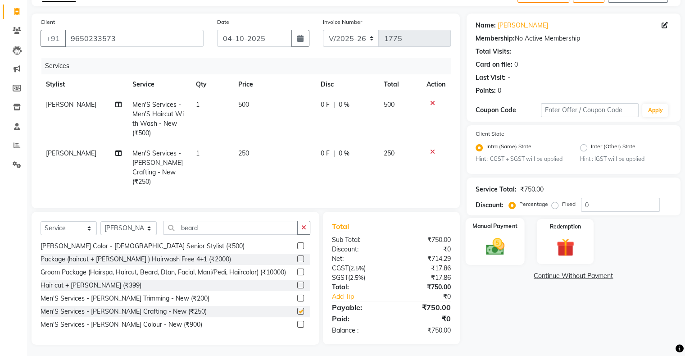
checkbox input "false"
click at [426, 243] on img at bounding box center [495, 247] width 30 height 22
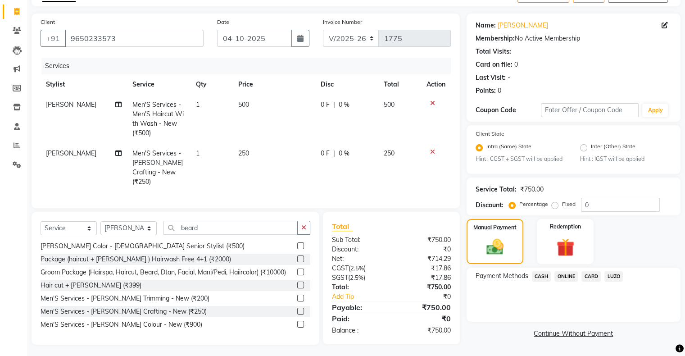
click at [426, 247] on span "ONLINE" at bounding box center [566, 276] width 23 height 10
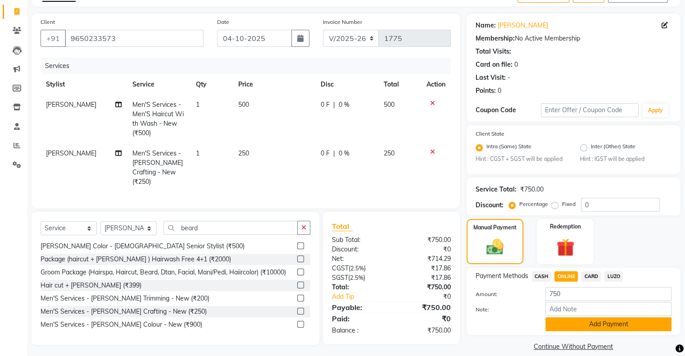
click at [426, 247] on button "Add Payment" at bounding box center [609, 324] width 126 height 14
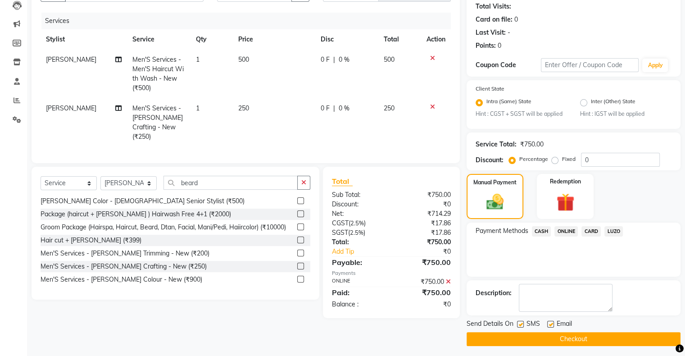
scroll to position [103, 0]
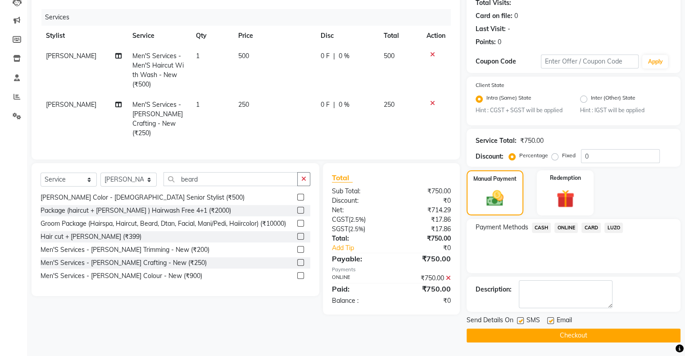
click at [426, 247] on button "Checkout" at bounding box center [574, 335] width 214 height 14
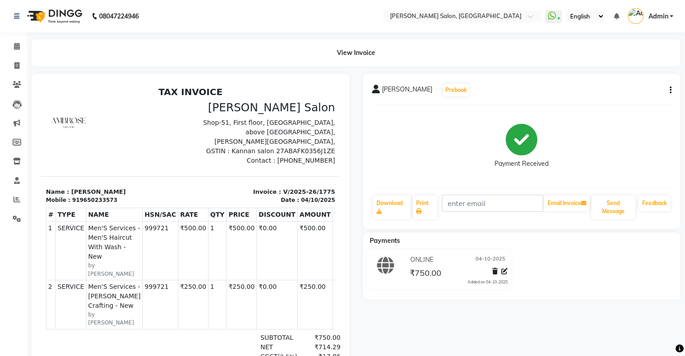
click at [18, 73] on li "Invoice" at bounding box center [13, 65] width 27 height 19
click at [14, 68] on span at bounding box center [17, 66] width 16 height 10
select select "service"
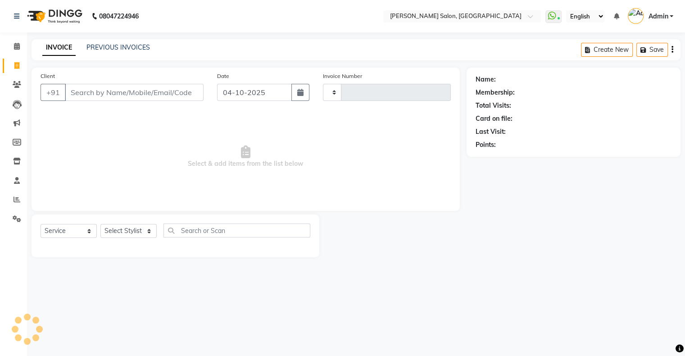
type input "1776"
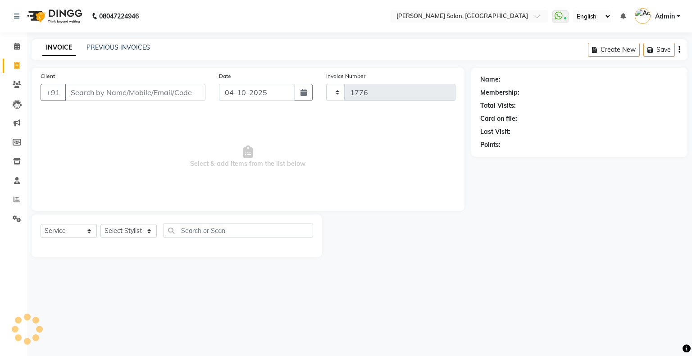
select select "4073"
click at [22, 42] on span at bounding box center [17, 46] width 16 height 10
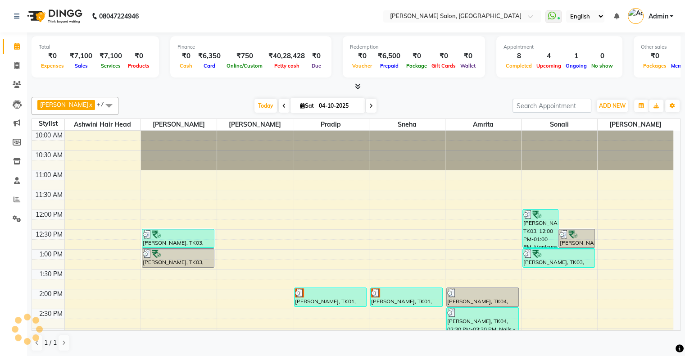
scroll to position [236, 0]
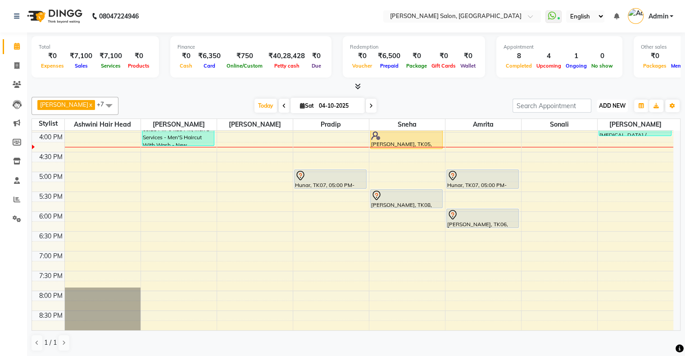
click at [426, 106] on span "ADD NEW" at bounding box center [612, 105] width 27 height 7
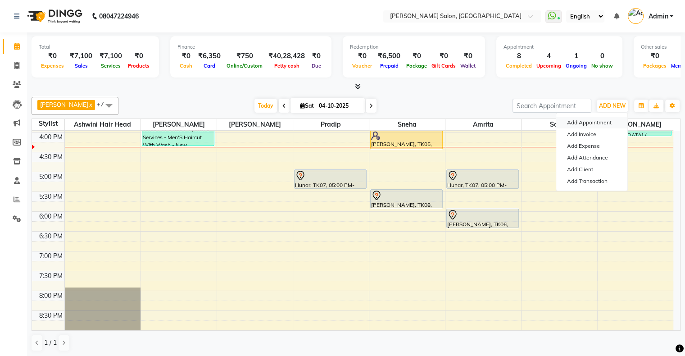
click at [426, 123] on button "Add Appointment" at bounding box center [592, 123] width 71 height 12
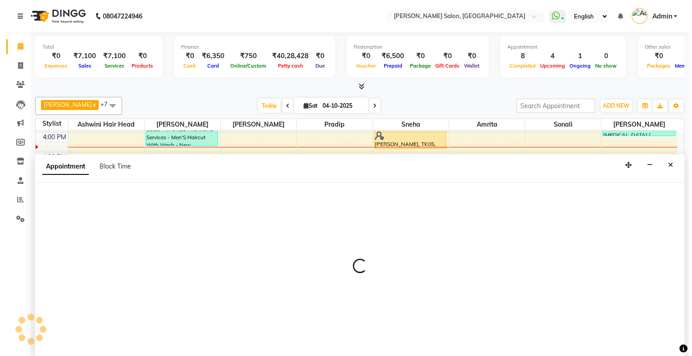
scroll to position [0, 0]
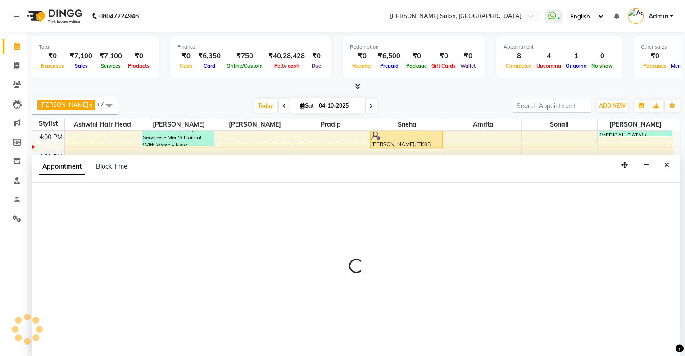
select select "660"
select select "tentative"
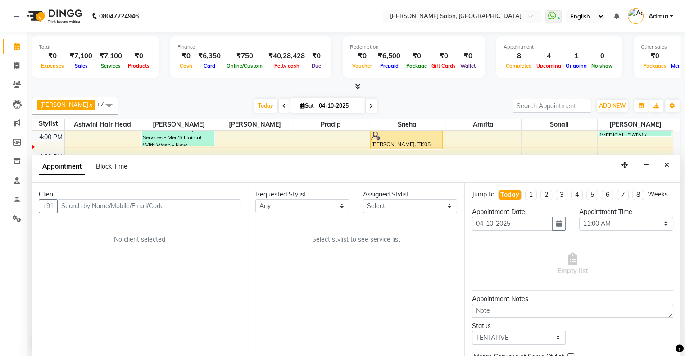
click at [115, 205] on input "text" at bounding box center [148, 206] width 183 height 14
type input "7977064099"
click at [227, 204] on span "Add Client" at bounding box center [222, 206] width 30 height 8
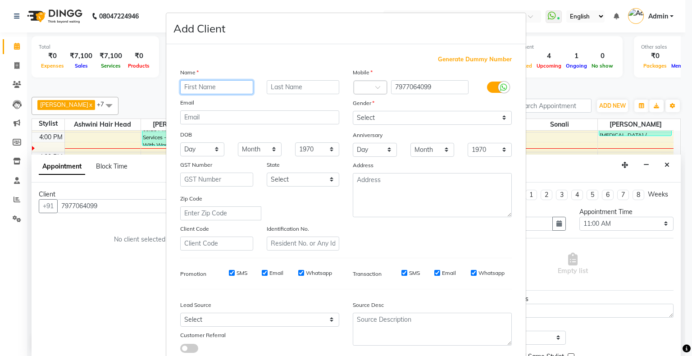
click at [204, 86] on input "text" at bounding box center [216, 87] width 73 height 14
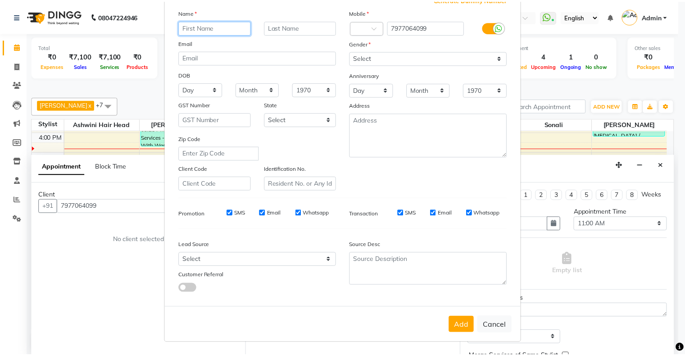
scroll to position [64, 0]
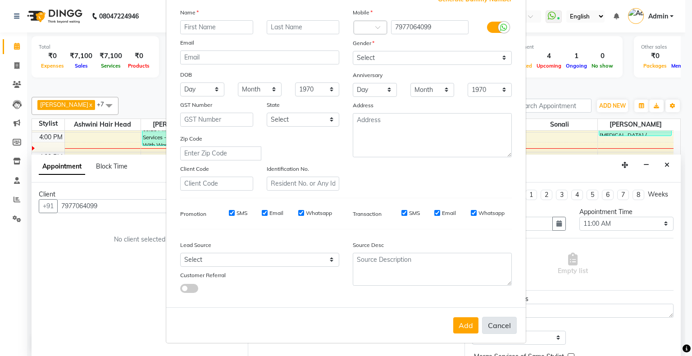
click at [426, 247] on button "Cancel" at bounding box center [499, 325] width 35 height 17
select select
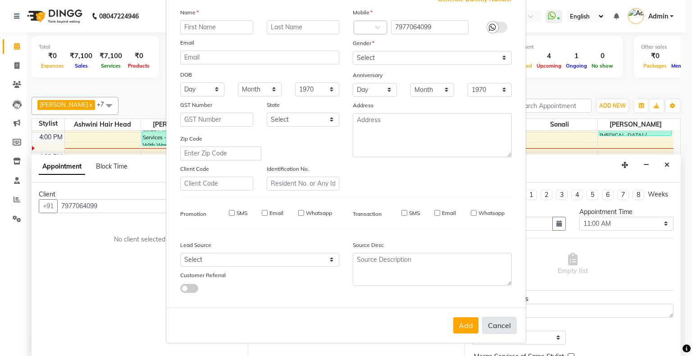
select select
checkbox input "false"
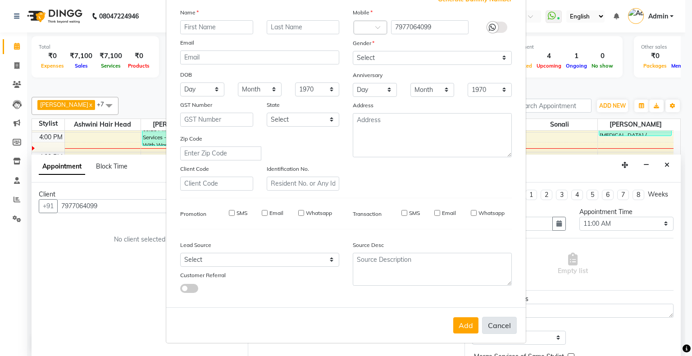
checkbox input "false"
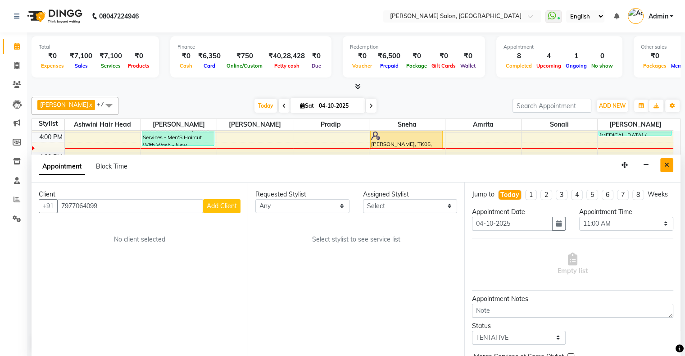
click at [426, 162] on icon "Close" at bounding box center [667, 165] width 5 height 6
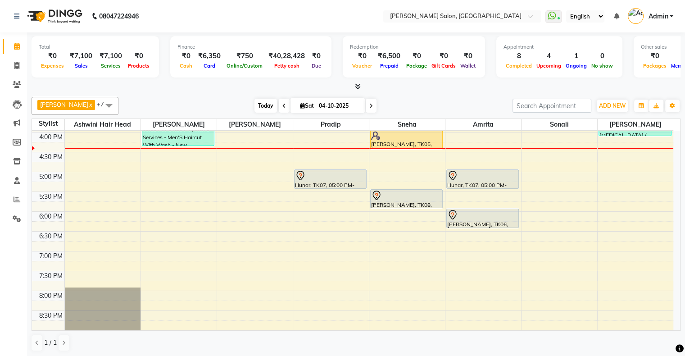
click at [258, 106] on span "Today" at bounding box center [266, 106] width 23 height 14
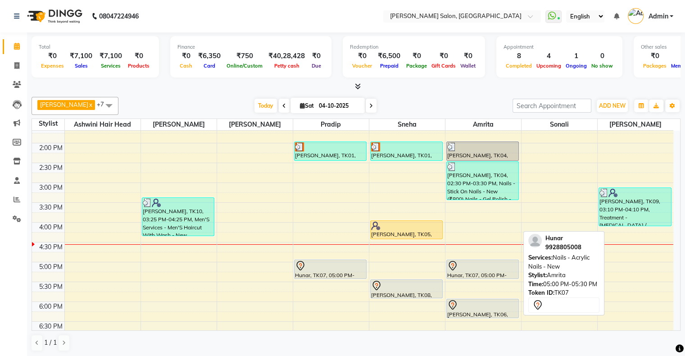
scroll to position [191, 0]
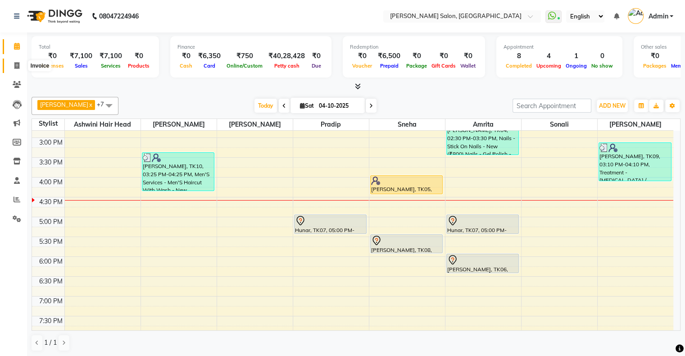
click at [15, 68] on icon at bounding box center [16, 65] width 5 height 7
select select "4073"
select select "service"
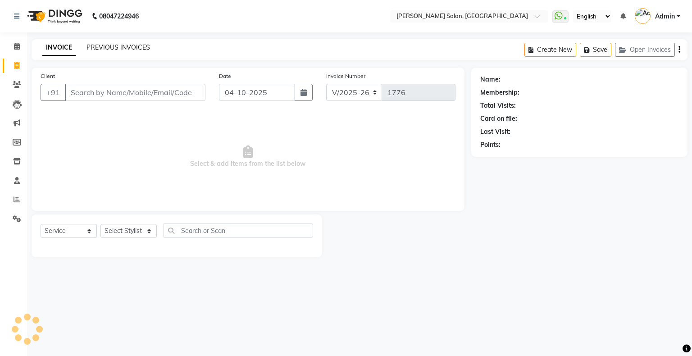
click at [101, 44] on link "PREVIOUS INVOICES" at bounding box center [119, 47] width 64 height 8
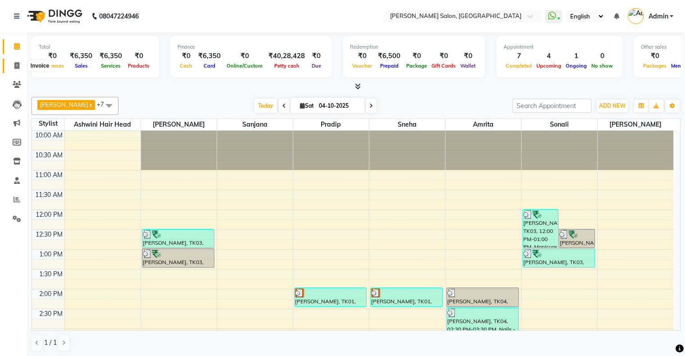
click at [13, 64] on span at bounding box center [17, 66] width 16 height 10
select select "4073"
select select "service"
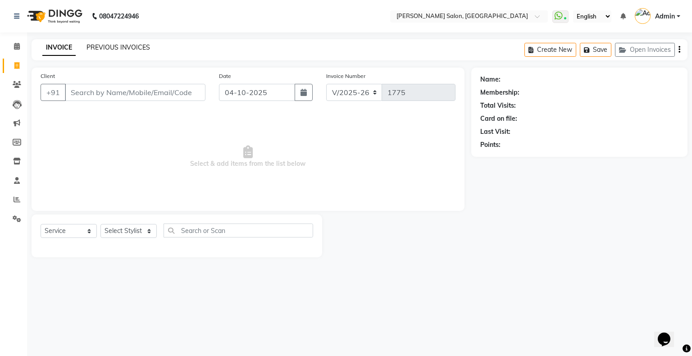
click at [106, 44] on link "PREVIOUS INVOICES" at bounding box center [119, 47] width 64 height 8
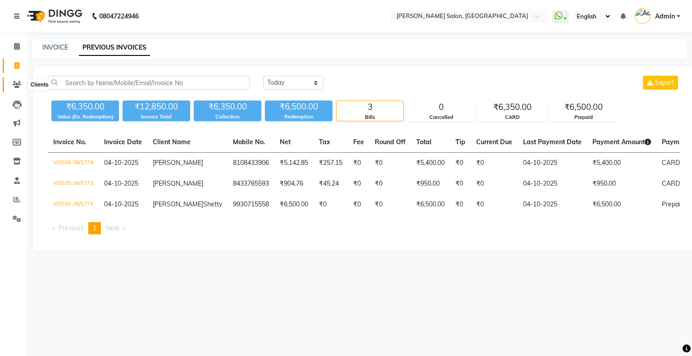
click at [9, 87] on span at bounding box center [17, 85] width 16 height 10
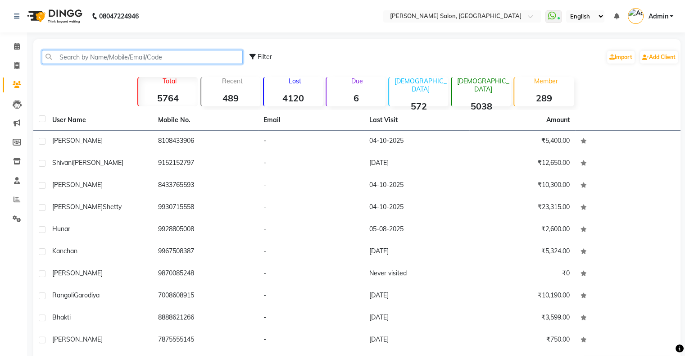
click at [105, 57] on input "text" at bounding box center [142, 57] width 201 height 14
paste input "7021285699"
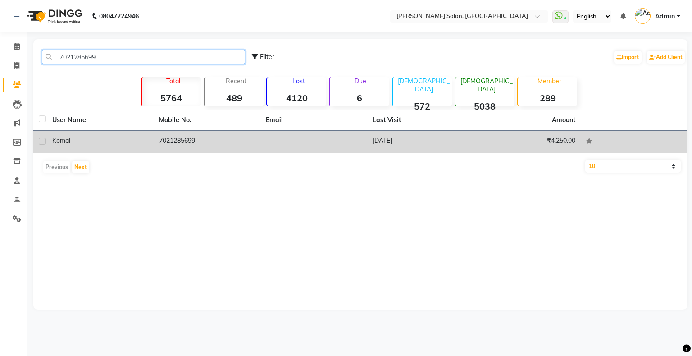
type input "7021285699"
click at [164, 139] on td "7021285699" at bounding box center [207, 142] width 107 height 22
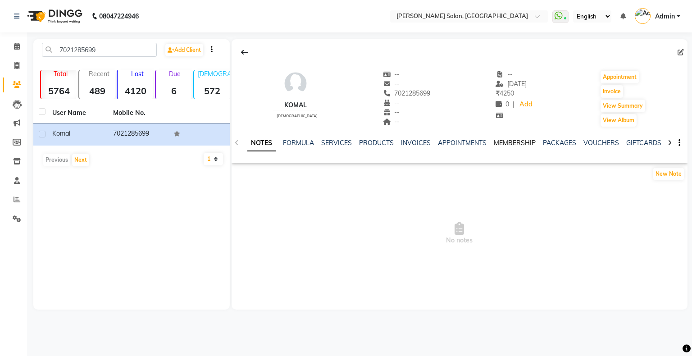
click at [507, 141] on link "MEMBERSHIP" at bounding box center [515, 143] width 42 height 8
click at [288, 144] on link "SERVICES" at bounding box center [292, 143] width 31 height 8
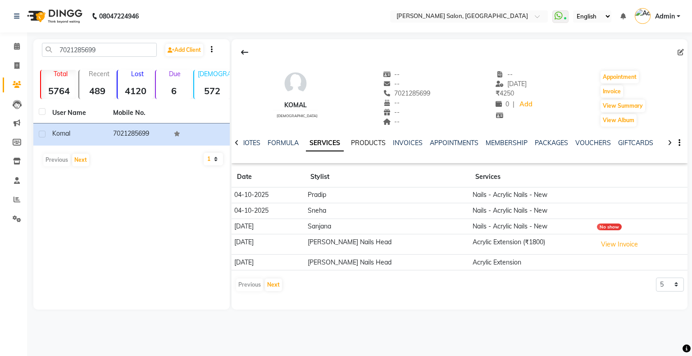
click at [362, 144] on link "PRODUCTS" at bounding box center [368, 143] width 35 height 8
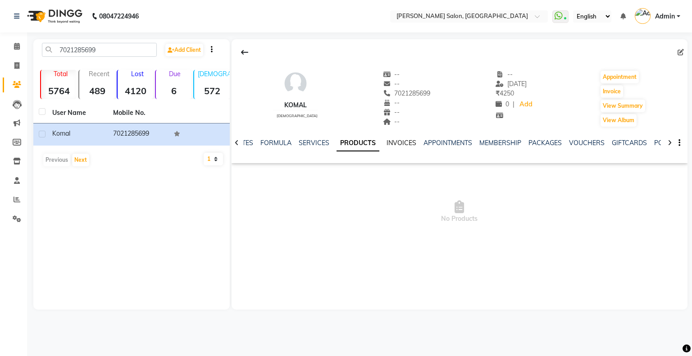
click at [402, 141] on link "INVOICES" at bounding box center [402, 143] width 30 height 8
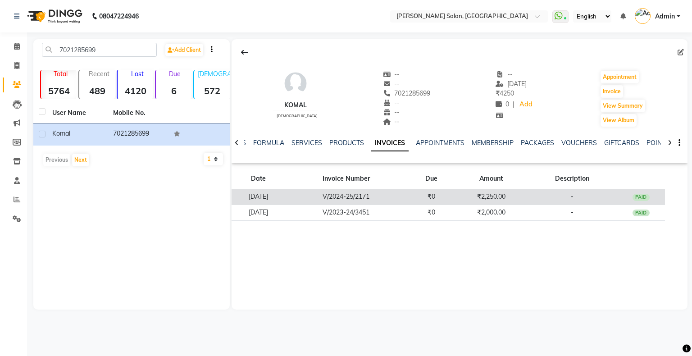
click at [363, 193] on td "V/2024-25/2171" at bounding box center [346, 197] width 122 height 16
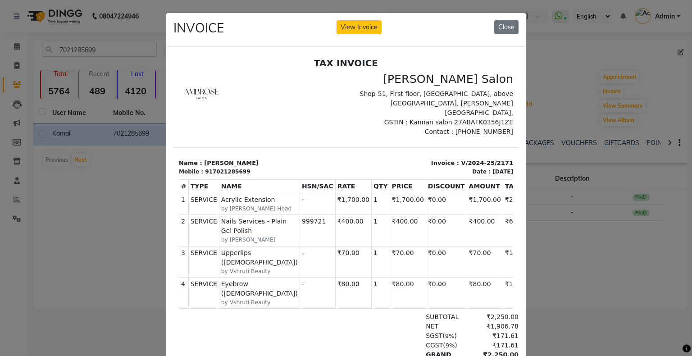
click at [537, 233] on ngb-modal-window "INVOICE View Invoice Close" at bounding box center [346, 178] width 692 height 356
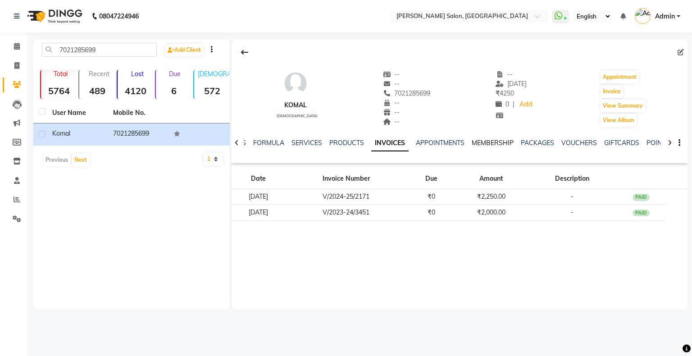
click at [497, 145] on link "MEMBERSHIP" at bounding box center [493, 143] width 42 height 8
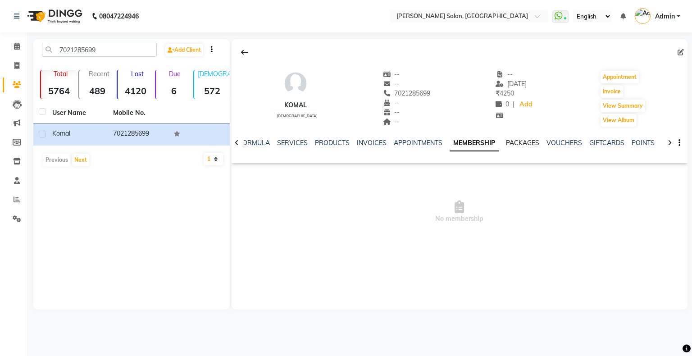
click at [516, 144] on link "PACKAGES" at bounding box center [522, 143] width 33 height 8
click at [458, 144] on link "MEMBERSHIP" at bounding box center [464, 143] width 42 height 8
click at [425, 144] on link "APPOINTMENTS" at bounding box center [418, 143] width 49 height 8
click at [382, 146] on link "INVOICES" at bounding box center [379, 143] width 30 height 8
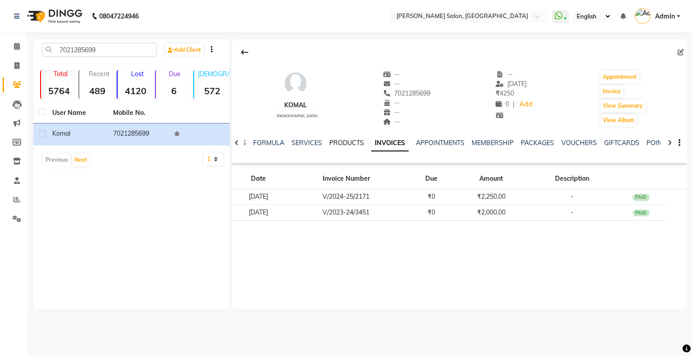
click at [352, 145] on link "PRODUCTS" at bounding box center [346, 143] width 35 height 8
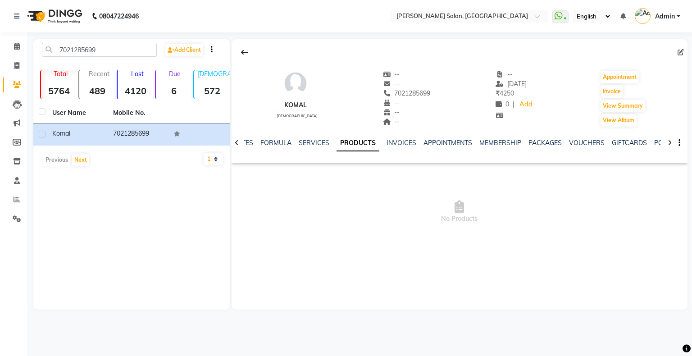
click at [312, 138] on div "SERVICES" at bounding box center [314, 142] width 31 height 9
click at [312, 143] on link "SERVICES" at bounding box center [314, 143] width 31 height 8
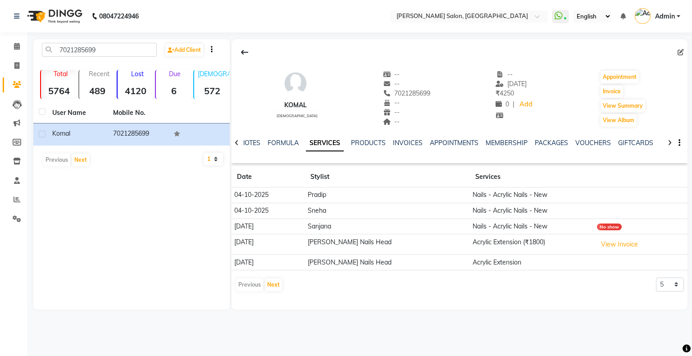
click at [256, 264] on td "[DATE]" at bounding box center [268, 263] width 73 height 16
click at [599, 242] on button "View Invoice" at bounding box center [619, 244] width 45 height 14
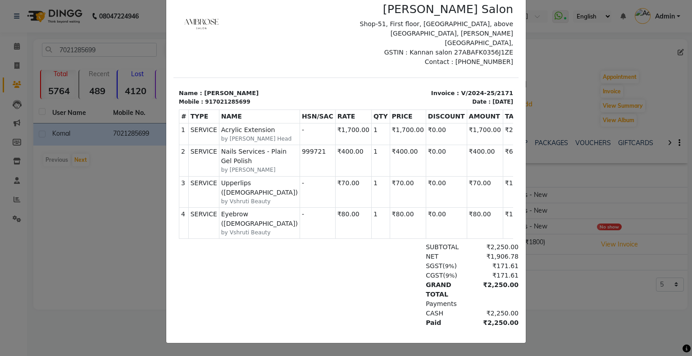
scroll to position [68, 0]
click at [569, 166] on ngb-modal-window "INVOICE View Invoice Close" at bounding box center [346, 178] width 692 height 356
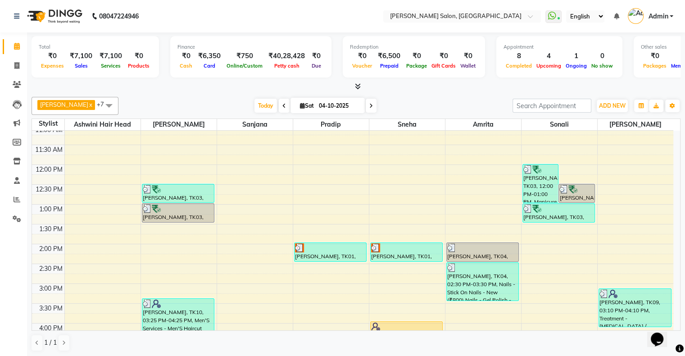
click at [300, 107] on icon at bounding box center [302, 106] width 5 height 6
select select "10"
select select "2025"
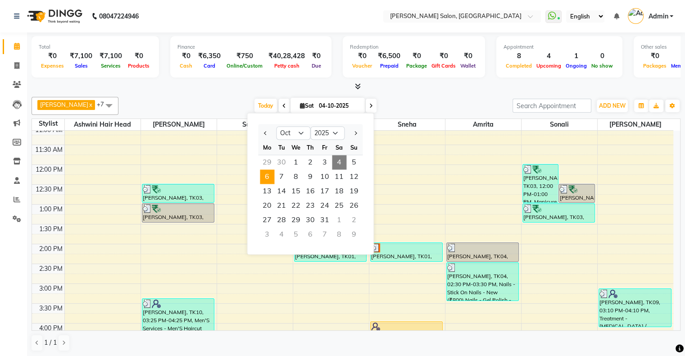
click at [272, 180] on span "6" at bounding box center [267, 176] width 14 height 14
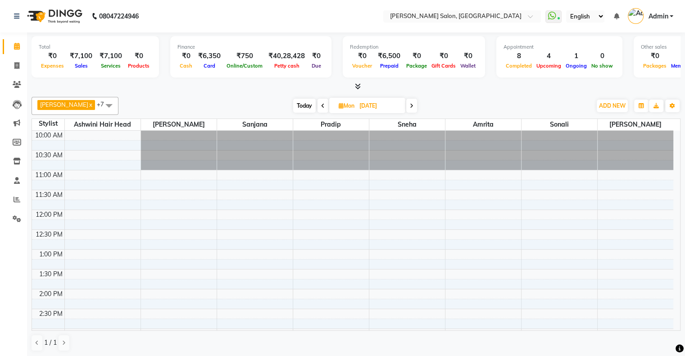
click at [294, 104] on span "Today" at bounding box center [304, 106] width 23 height 14
type input "04-10-2025"
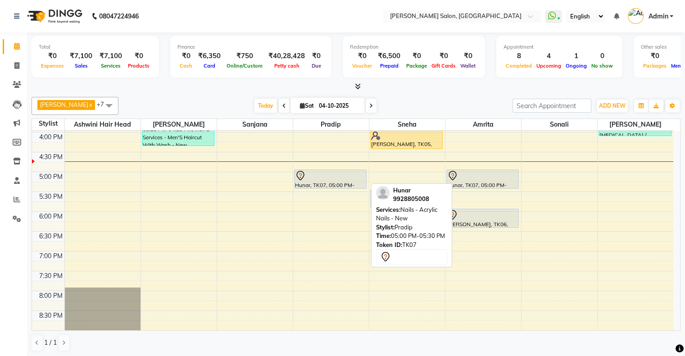
click at [331, 184] on div "Hunar, TK07, 05:00 PM-05:30 PM, Nails - Acrylic Nails - New" at bounding box center [331, 179] width 72 height 18
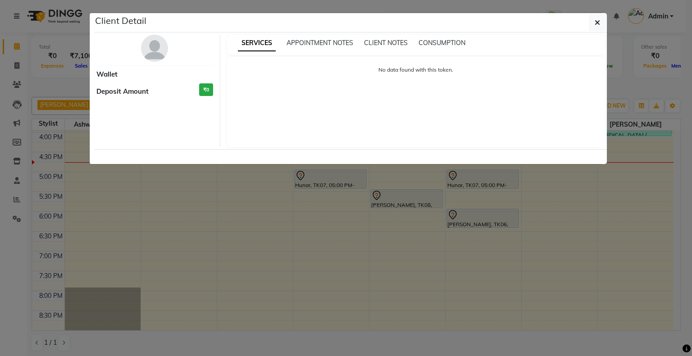
select select "7"
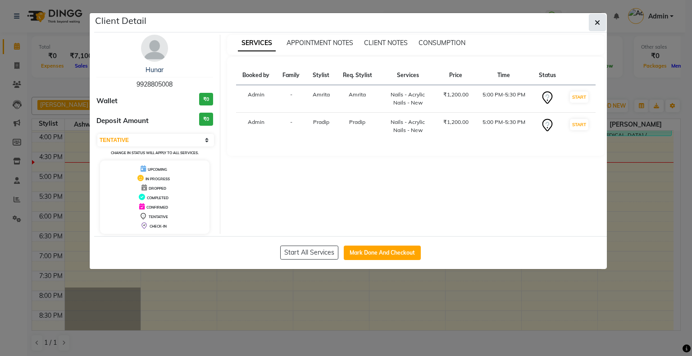
click at [426, 14] on button "button" at bounding box center [597, 22] width 17 height 17
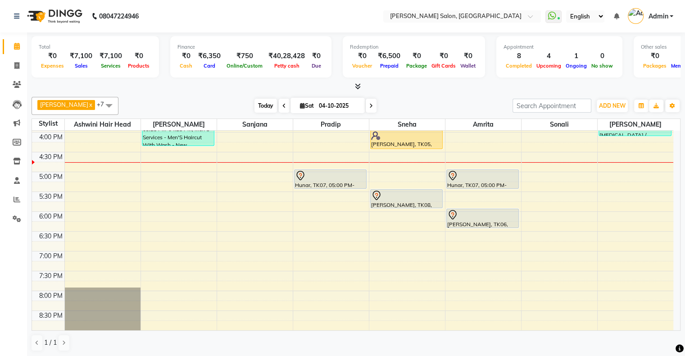
click at [258, 108] on span "Today" at bounding box center [266, 106] width 23 height 14
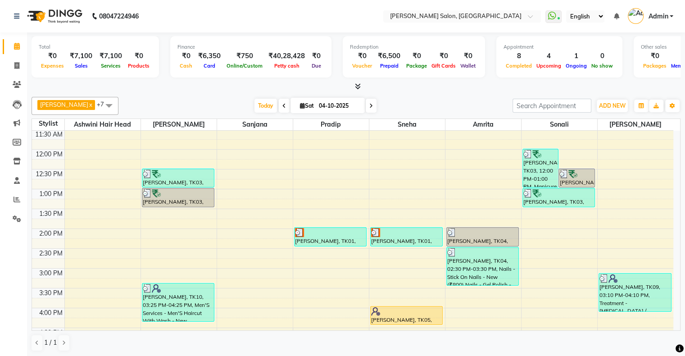
scroll to position [56, 0]
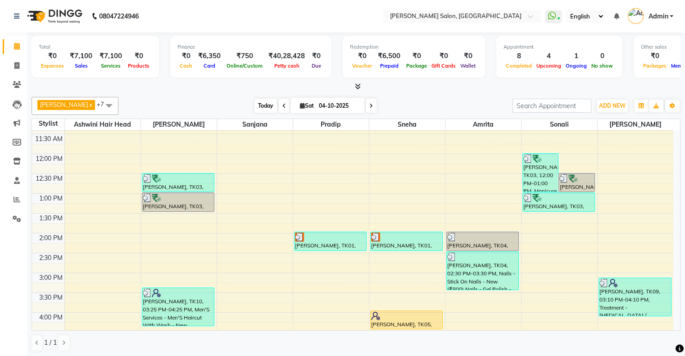
click at [255, 108] on span "Today" at bounding box center [266, 106] width 23 height 14
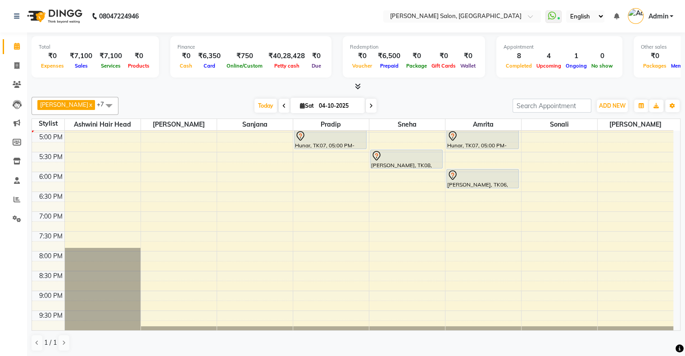
scroll to position [141, 0]
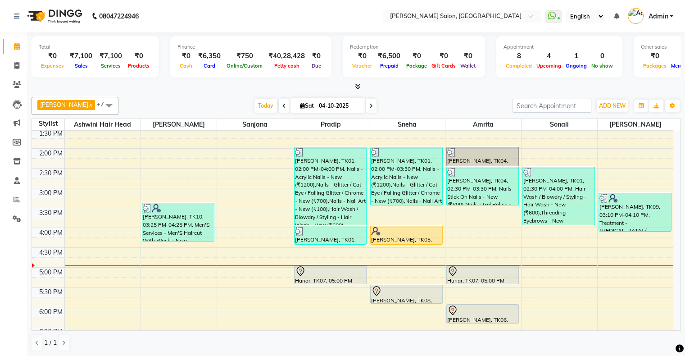
click at [366, 107] on span at bounding box center [371, 106] width 11 height 14
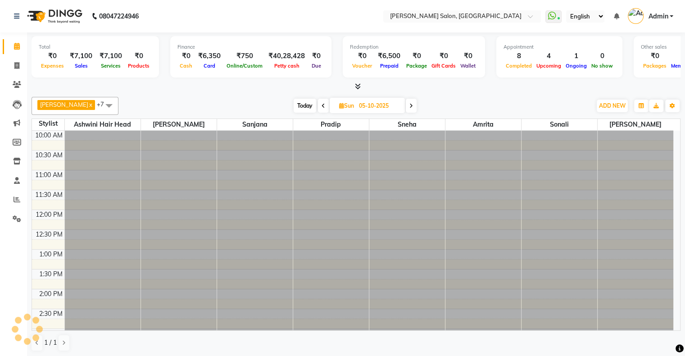
scroll to position [276, 0]
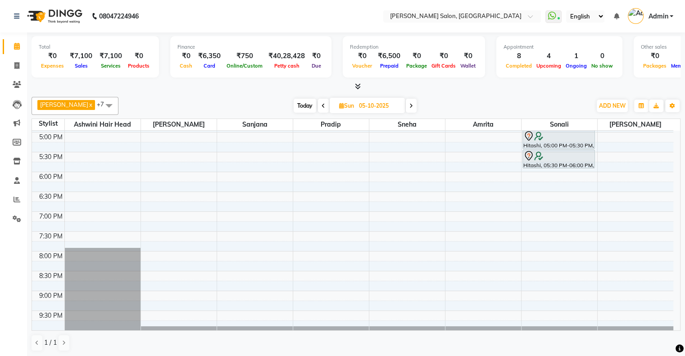
click at [406, 107] on span at bounding box center [411, 106] width 11 height 14
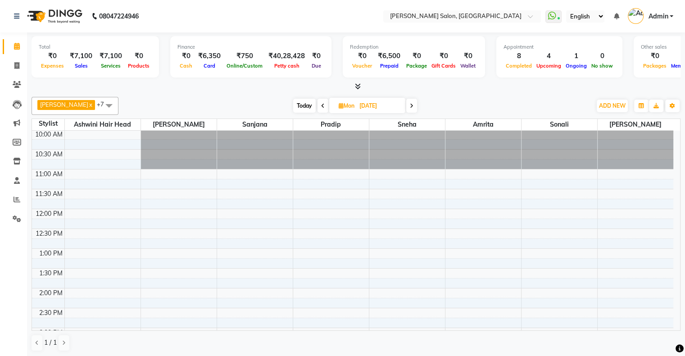
scroll to position [0, 0]
click at [299, 102] on span "Today" at bounding box center [304, 106] width 23 height 14
type input "04-10-2025"
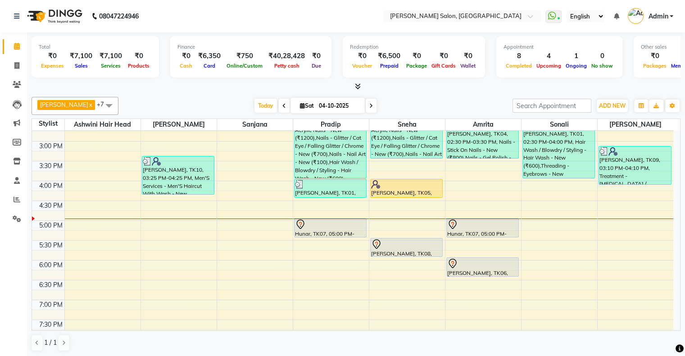
scroll to position [186, 0]
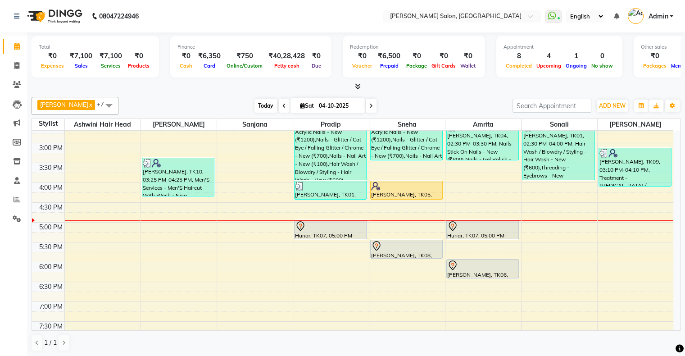
click at [255, 106] on span "Today" at bounding box center [266, 106] width 23 height 14
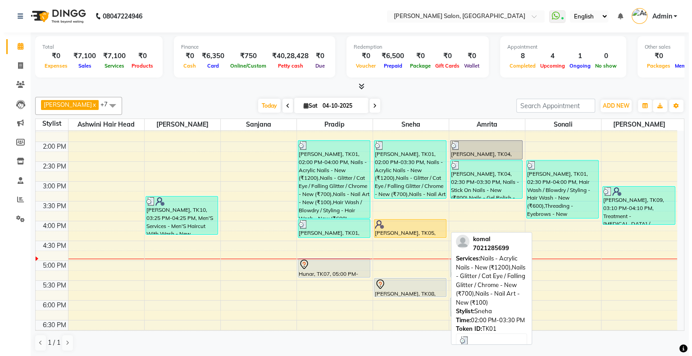
scroll to position [141, 0]
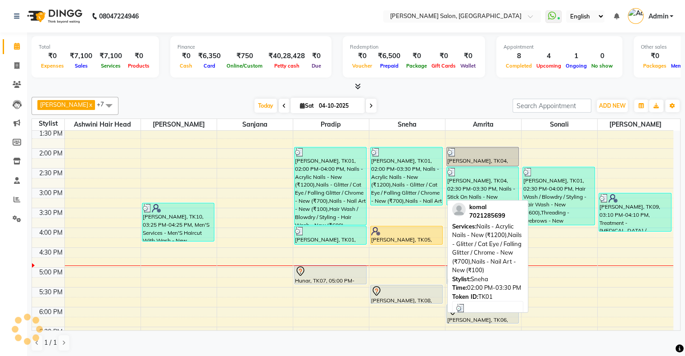
click at [406, 176] on div "[PERSON_NAME], TK01, 02:00 PM-03:30 PM, Nails - Acrylic Nails - New (₹1200),Nai…" at bounding box center [407, 176] width 72 height 58
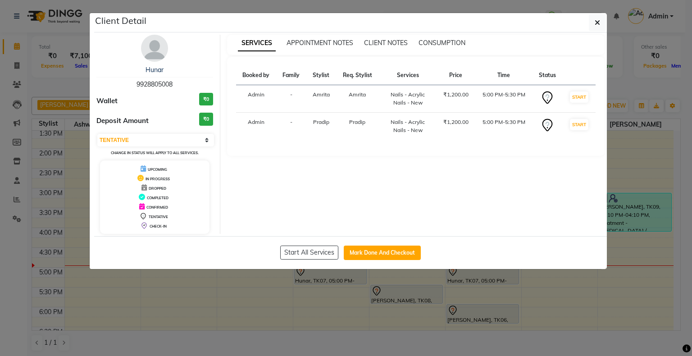
select select "3"
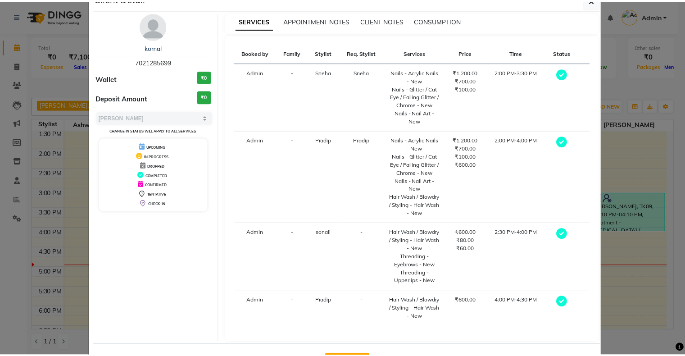
scroll to position [56, 0]
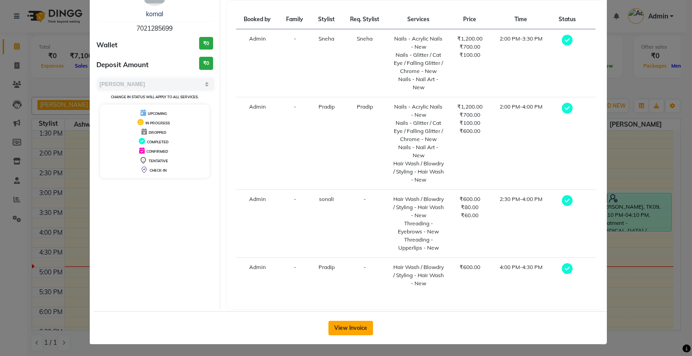
click at [336, 247] on button "View Invoice" at bounding box center [350, 328] width 45 height 14
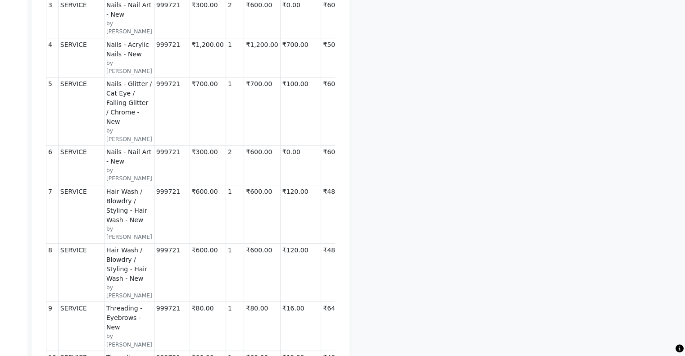
scroll to position [180, 0]
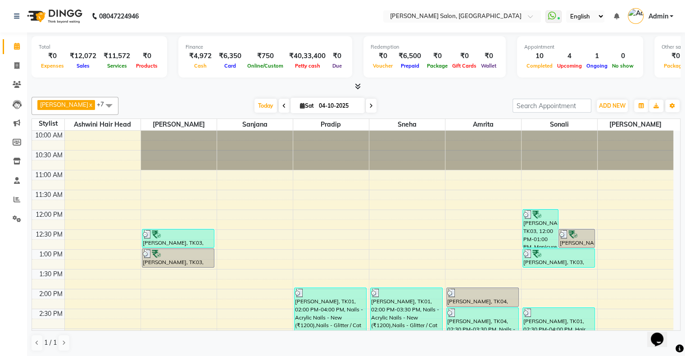
click at [300, 106] on icon at bounding box center [302, 106] width 5 height 6
select select "10"
select select "2025"
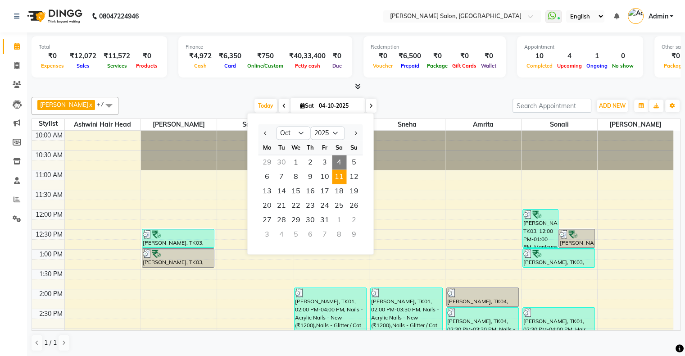
click at [340, 180] on span "11" at bounding box center [339, 176] width 14 height 14
type input "[DATE]"
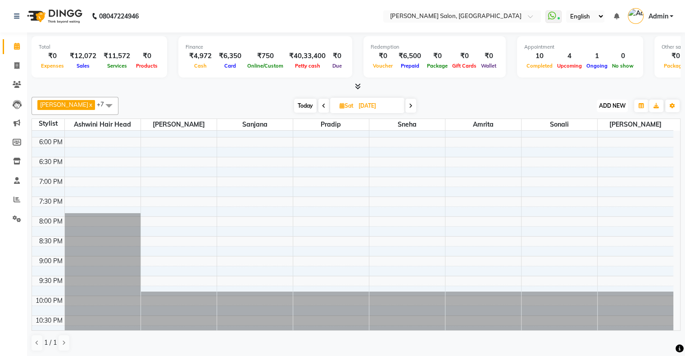
click at [609, 105] on span "ADD NEW" at bounding box center [612, 105] width 27 height 7
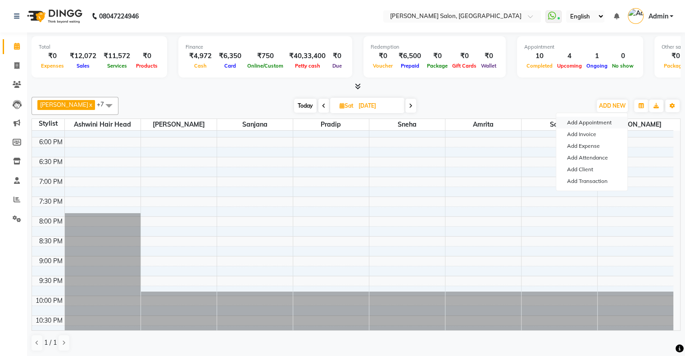
click at [586, 122] on button "Add Appointment" at bounding box center [592, 123] width 71 height 12
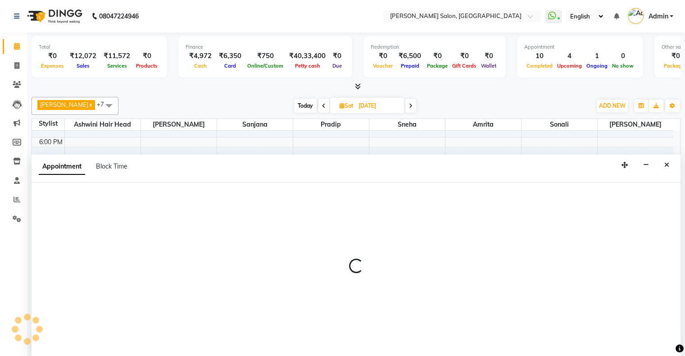
select select "660"
select select "tentative"
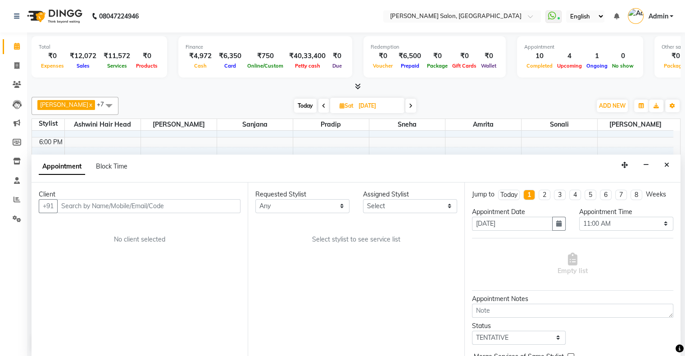
click at [117, 212] on div "Client +91 No client selected" at bounding box center [140, 269] width 216 height 175
click at [118, 206] on input "text" at bounding box center [148, 206] width 183 height 14
click at [306, 206] on select "Any [PERSON_NAME] Hair Head [PERSON_NAME] FD [PERSON_NAME] [PERSON_NAME] [PERSO…" at bounding box center [302, 206] width 94 height 14
select select "78223"
click at [255, 199] on select "Any [PERSON_NAME] Hair Head [PERSON_NAME] FD [PERSON_NAME] [PERSON_NAME] [PERSO…" at bounding box center [302, 206] width 94 height 14
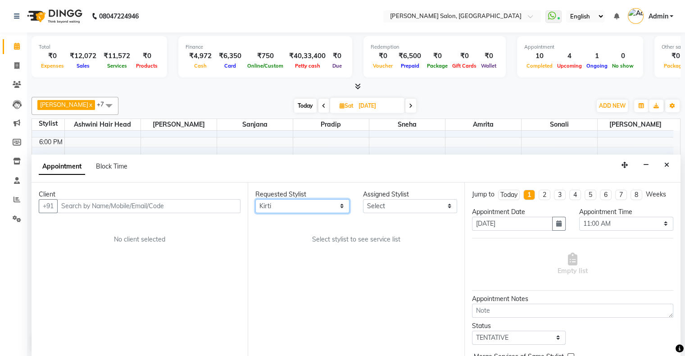
select select "78223"
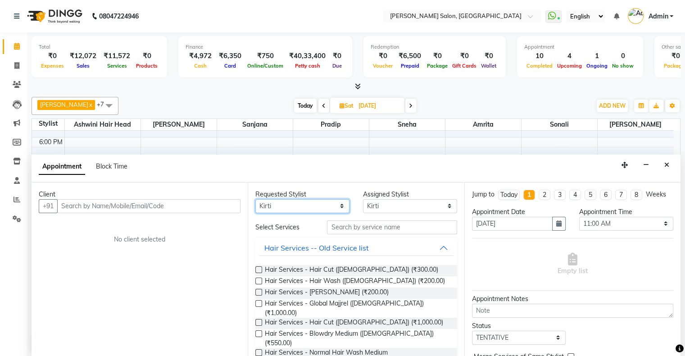
click at [285, 200] on select "Any [PERSON_NAME] Hair Head [PERSON_NAME] FD [PERSON_NAME] [PERSON_NAME] [PERSO…" at bounding box center [302, 206] width 94 height 14
select select "22071"
click at [255, 199] on select "Any Amrita Arif Ashwini Hair Head Kirti Nida FD Pradip Pradip Vaishnav Sanjana …" at bounding box center [302, 206] width 94 height 14
select select "22071"
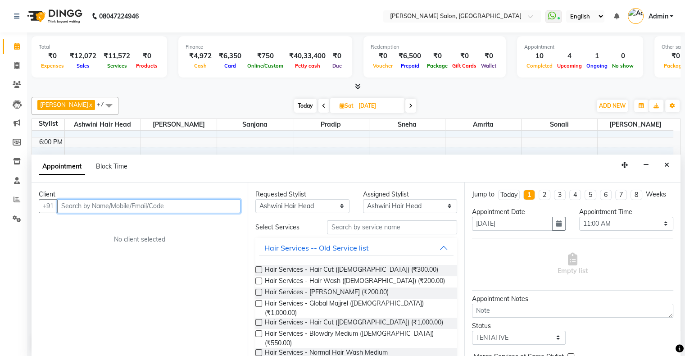
click at [154, 208] on input "text" at bounding box center [148, 206] width 183 height 14
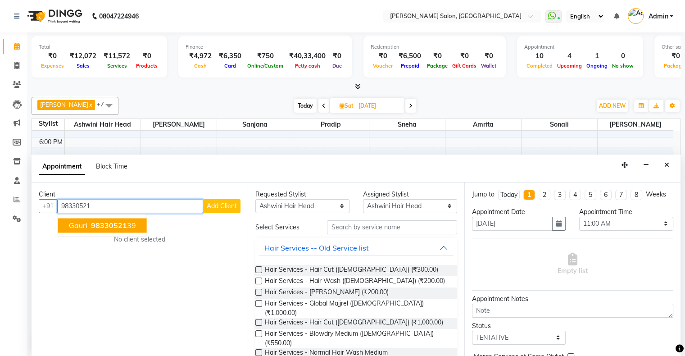
click at [116, 223] on span "98330521" at bounding box center [109, 225] width 36 height 9
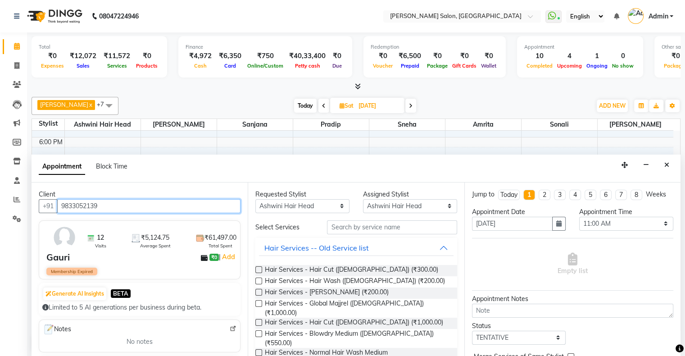
type input "9833052139"
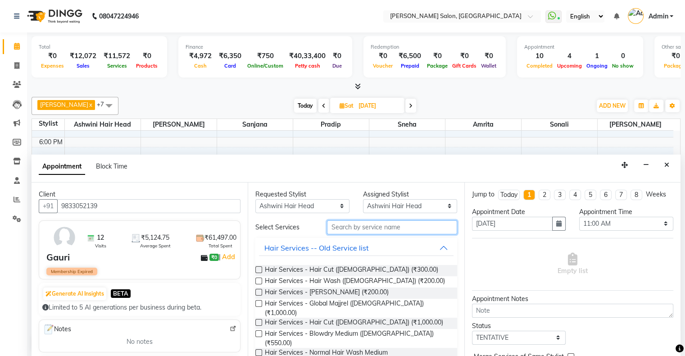
click at [339, 228] on input "text" at bounding box center [392, 227] width 130 height 14
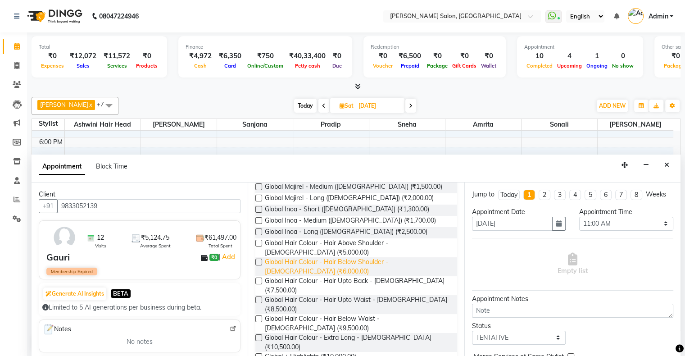
scroll to position [134, 0]
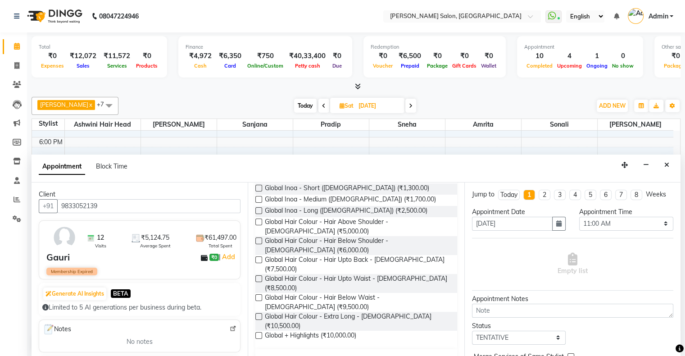
type input "glob al"
click at [311, 354] on div "Colouring - New" at bounding box center [292, 359] width 55 height 11
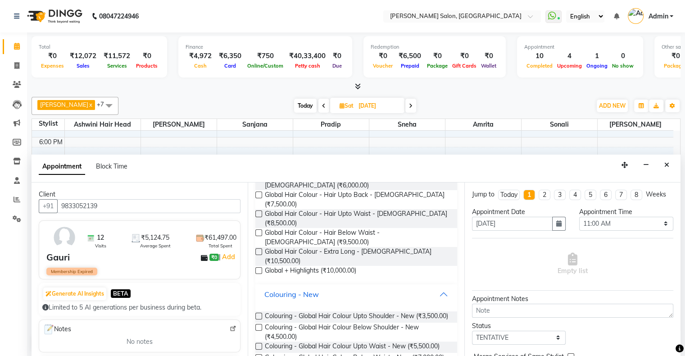
scroll to position [269, 0]
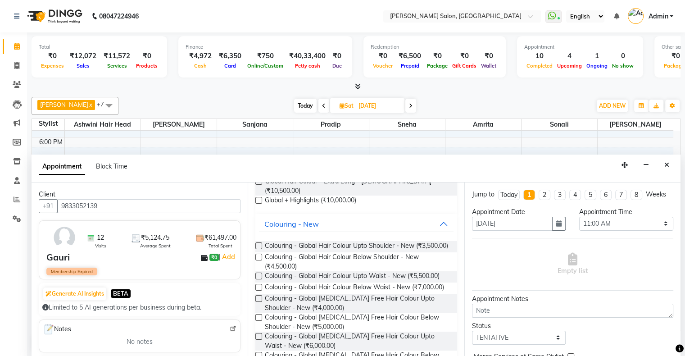
click at [259, 273] on label at bounding box center [258, 276] width 7 height 7
click at [259, 274] on input "checkbox" at bounding box center [258, 277] width 6 height 6
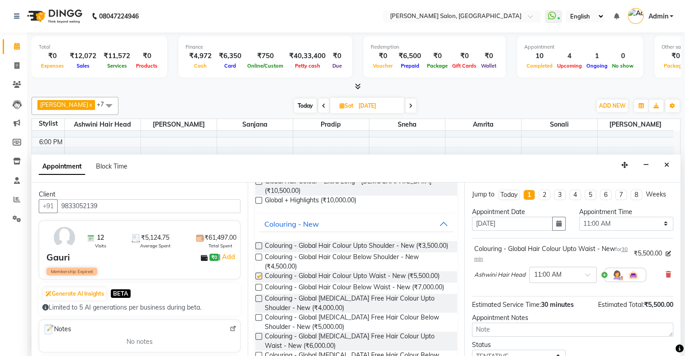
checkbox input "false"
click at [600, 219] on select "Select 11:00 AM 11:15 AM 11:30 AM 11:45 AM 12:00 PM 12:15 PM 12:30 PM 12:45 PM …" at bounding box center [626, 224] width 94 height 14
select select "720"
click at [579, 217] on select "Select 11:00 AM 11:15 AM 11:30 AM 11:45 AM 12:00 PM 12:15 PM 12:30 PM 12:45 PM …" at bounding box center [626, 224] width 94 height 14
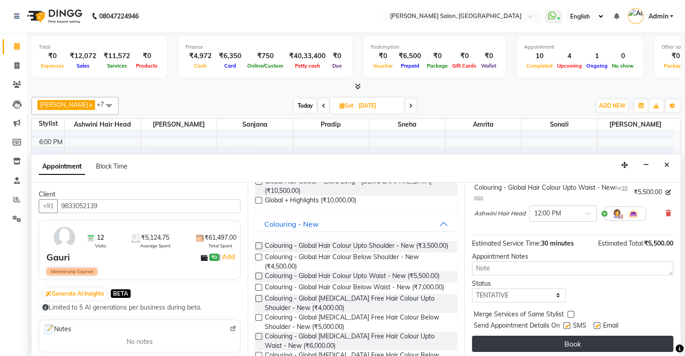
scroll to position [63, 0]
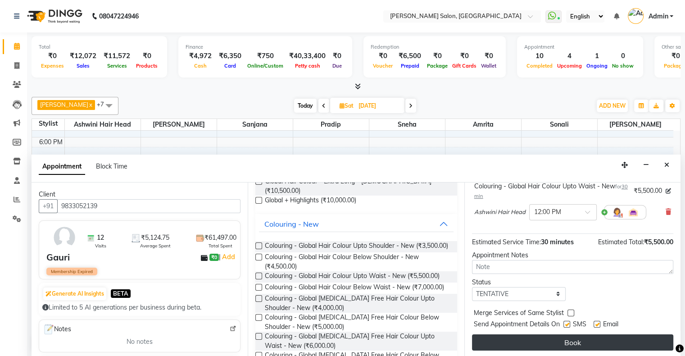
click at [555, 339] on button "Book" at bounding box center [572, 342] width 201 height 16
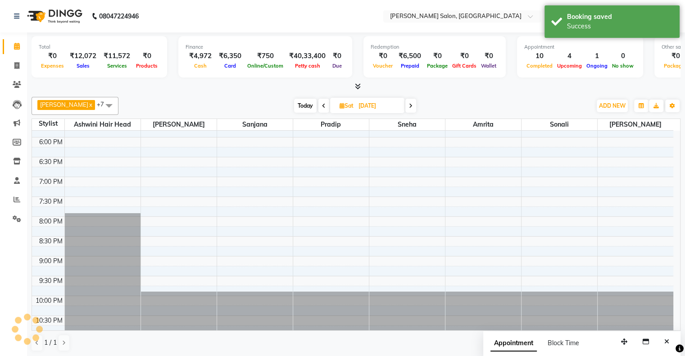
scroll to position [0, 0]
click at [338, 102] on span "Sat" at bounding box center [347, 105] width 18 height 7
select select "10"
select select "2025"
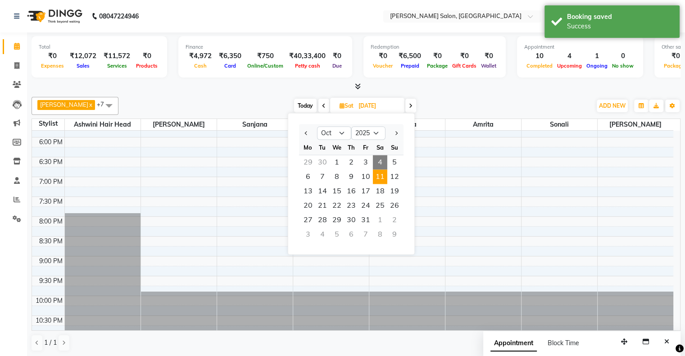
click at [382, 162] on span "4" at bounding box center [380, 162] width 14 height 14
type input "04-10-2025"
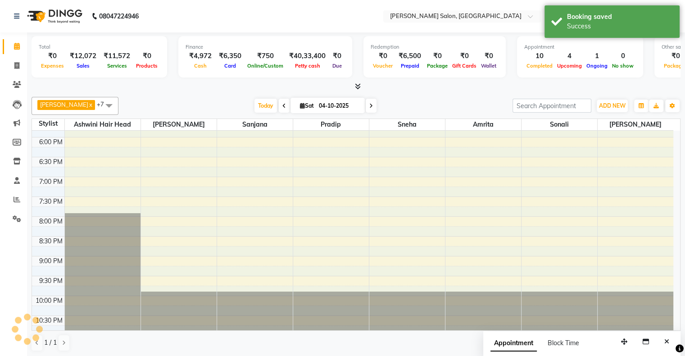
scroll to position [275, 0]
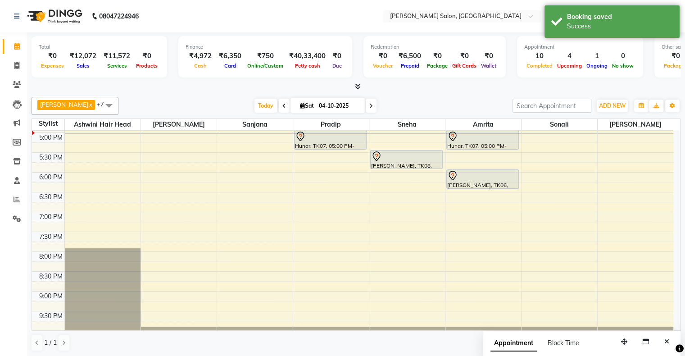
click at [300, 103] on icon at bounding box center [302, 106] width 5 height 6
select select "10"
select select "2025"
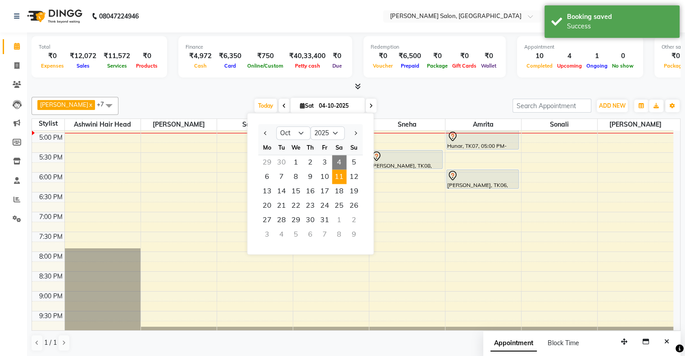
click at [339, 180] on span "11" at bounding box center [339, 176] width 14 height 14
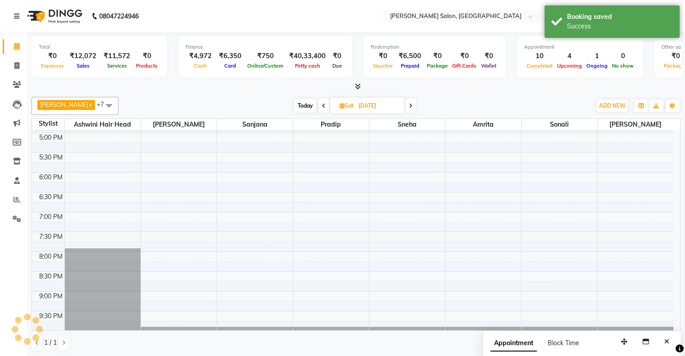
scroll to position [0, 0]
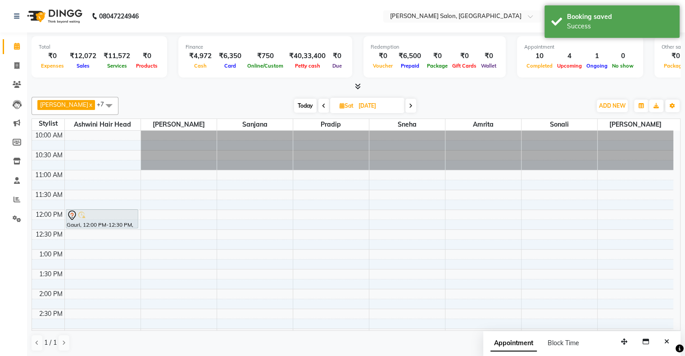
click at [295, 102] on span "Today" at bounding box center [305, 106] width 23 height 14
type input "04-10-2025"
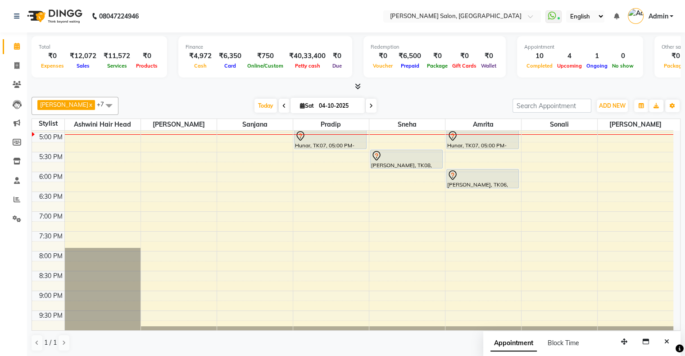
scroll to position [186, 0]
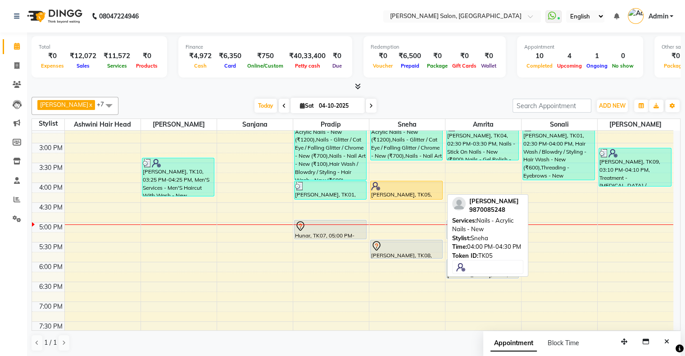
click at [390, 188] on div at bounding box center [406, 186] width 71 height 9
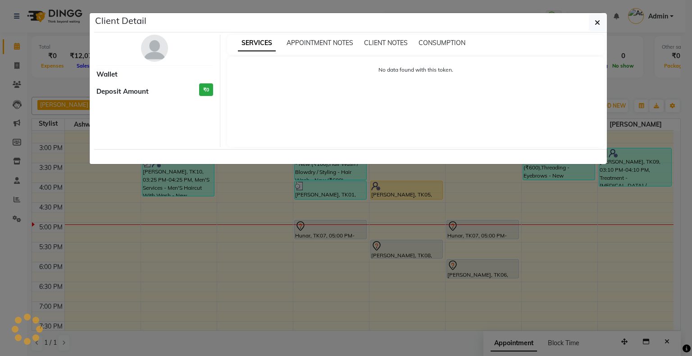
select select "1"
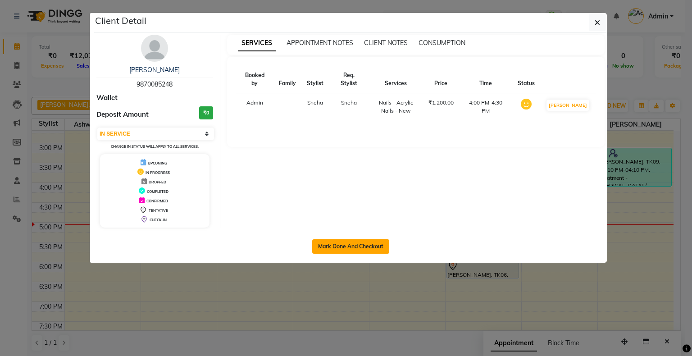
click at [370, 241] on button "Mark Done And Checkout" at bounding box center [350, 246] width 77 height 14
select select "service"
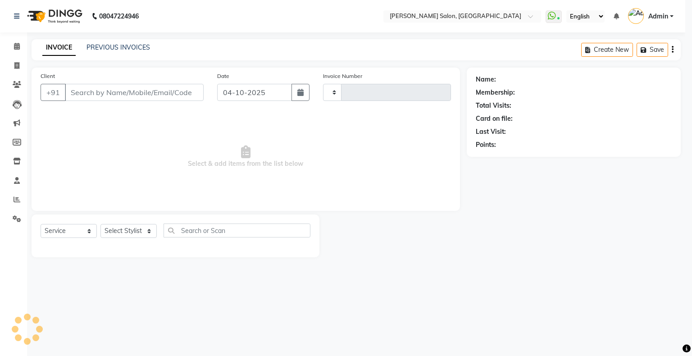
type input "1777"
select select "4073"
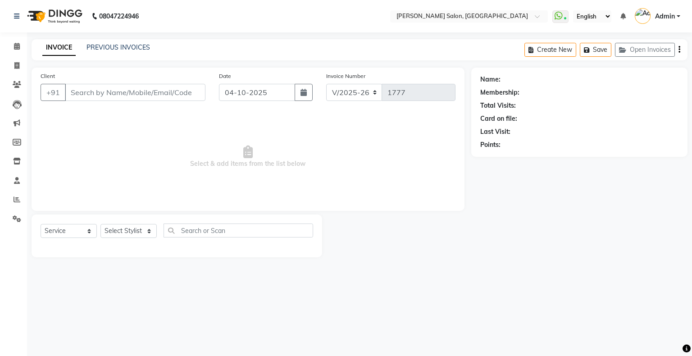
type input "9870085248"
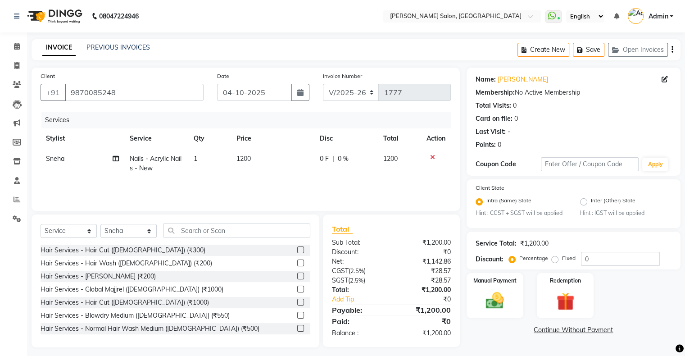
click at [430, 157] on icon at bounding box center [432, 157] width 5 height 6
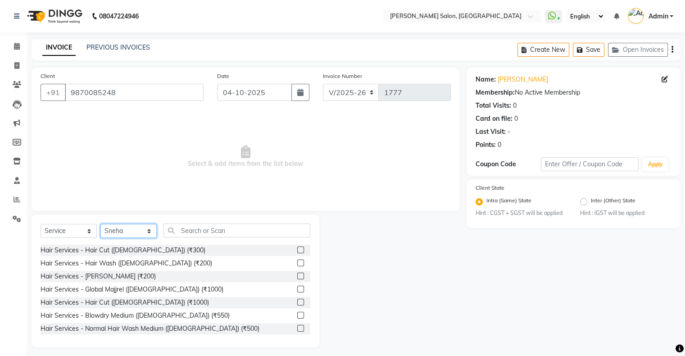
click at [120, 228] on select "Select Stylist Akshay [PERSON_NAME] Amrita [PERSON_NAME] Hair Head [PERSON_NAME…" at bounding box center [128, 231] width 56 height 14
select select "90444"
click at [100, 224] on select "Select Stylist Akshay [PERSON_NAME] Amrita [PERSON_NAME] Hair Head [PERSON_NAME…" at bounding box center [128, 231] width 56 height 14
click at [200, 230] on input "text" at bounding box center [237, 231] width 147 height 14
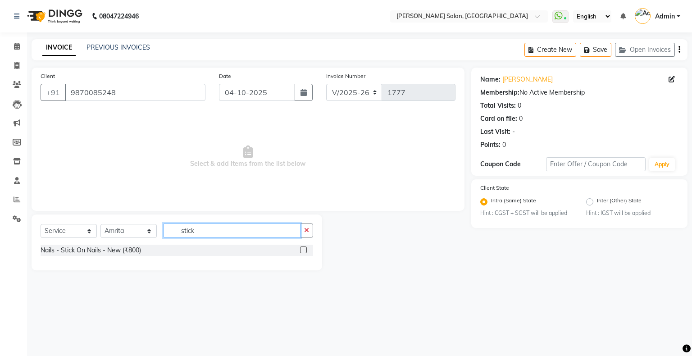
type input "stick"
click at [303, 251] on label at bounding box center [303, 249] width 7 height 7
click at [303, 251] on input "checkbox" at bounding box center [303, 250] width 6 height 6
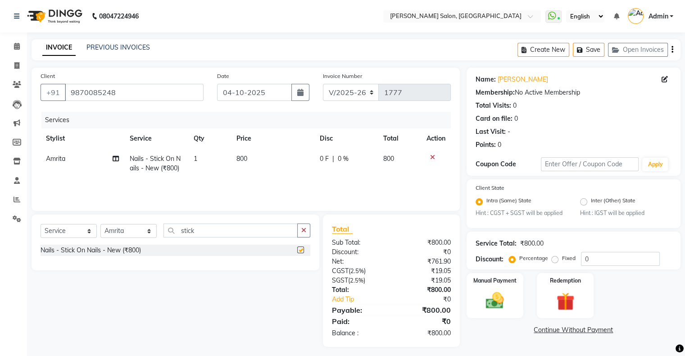
checkbox input "false"
click at [124, 235] on select "Select Stylist Akshay [PERSON_NAME] Amrita [PERSON_NAME] Hair Head [PERSON_NAME…" at bounding box center [128, 231] width 56 height 14
click at [191, 235] on input "stick" at bounding box center [231, 231] width 134 height 14
type input "french"
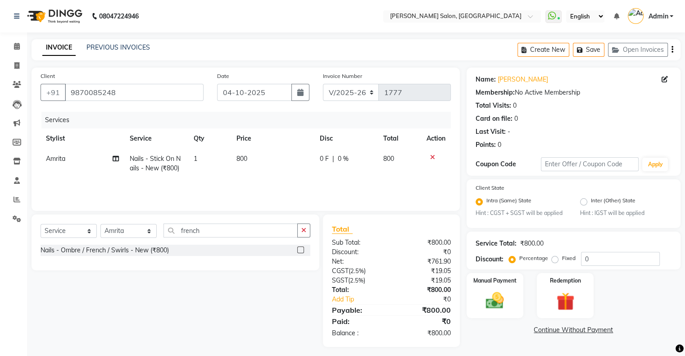
click at [300, 249] on label at bounding box center [300, 249] width 7 height 7
click at [300, 249] on input "checkbox" at bounding box center [300, 250] width 6 height 6
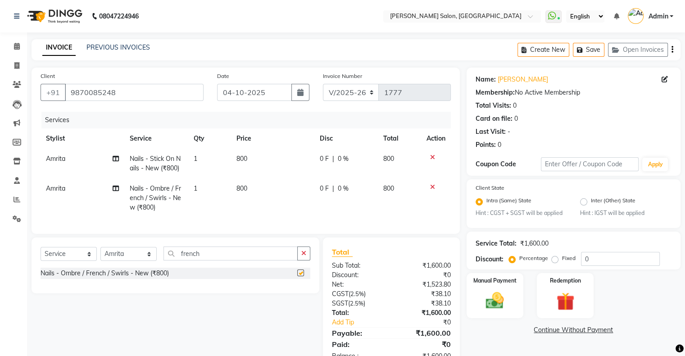
checkbox input "false"
click at [227, 254] on input "french" at bounding box center [231, 253] width 134 height 14
type input "chro"
click at [302, 276] on label at bounding box center [300, 272] width 7 height 7
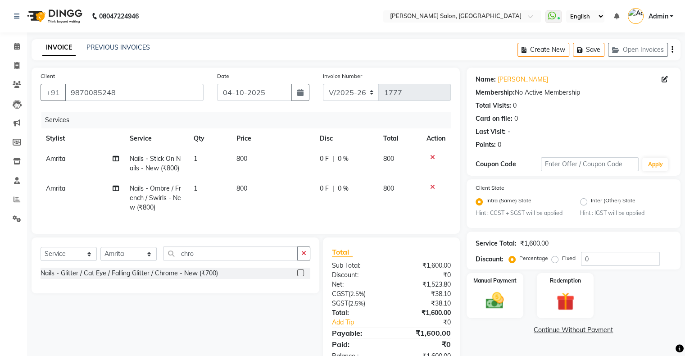
click at [302, 276] on input "checkbox" at bounding box center [300, 273] width 6 height 6
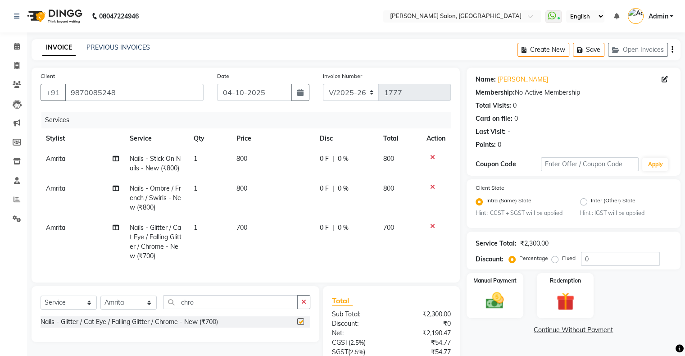
checkbox input "false"
click at [185, 309] on input "chro" at bounding box center [231, 302] width 134 height 14
click at [187, 309] on input "chro" at bounding box center [231, 302] width 134 height 14
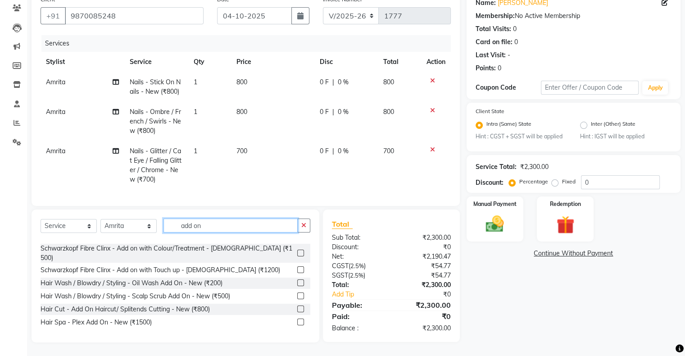
scroll to position [105, 0]
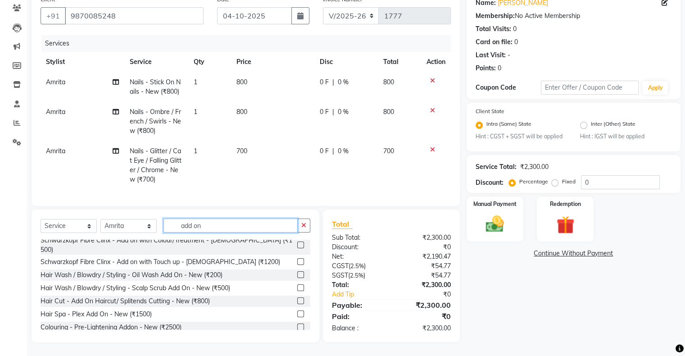
type input "add on"
click at [297, 337] on label at bounding box center [300, 340] width 7 height 7
click at [297, 338] on input "checkbox" at bounding box center [300, 341] width 6 height 6
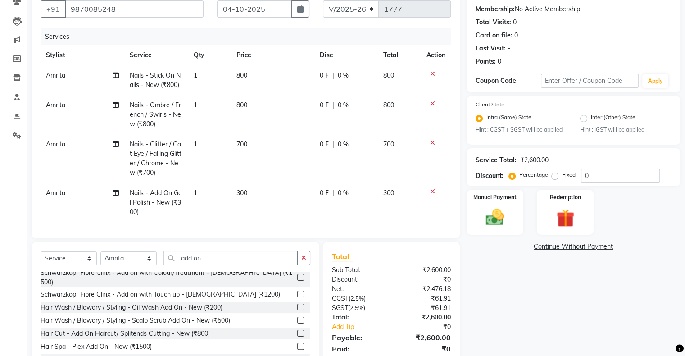
checkbox input "false"
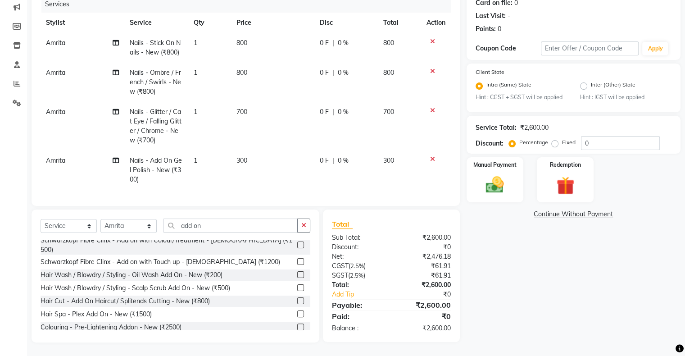
scroll to position [32, 0]
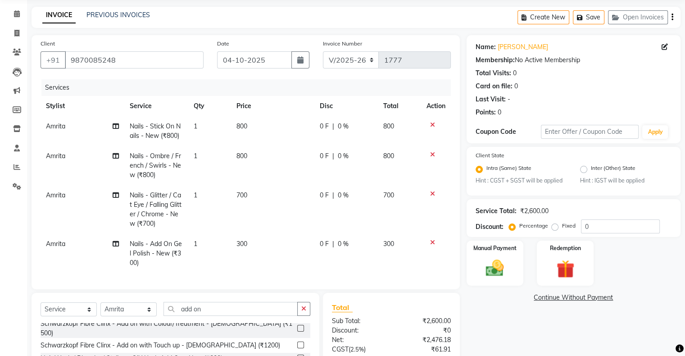
click at [319, 125] on td "0 F | 0 %" at bounding box center [347, 131] width 64 height 30
select select "90444"
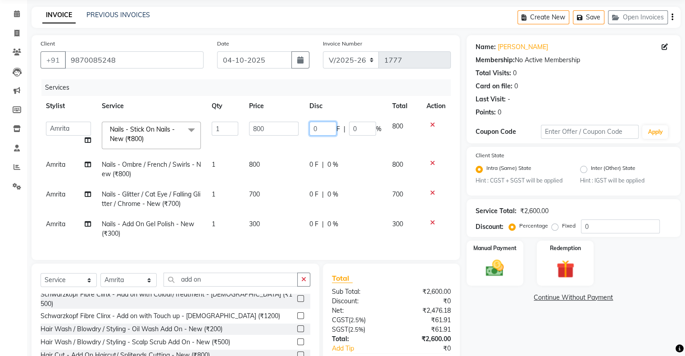
click at [326, 125] on input "0" at bounding box center [323, 129] width 27 height 14
type input "250"
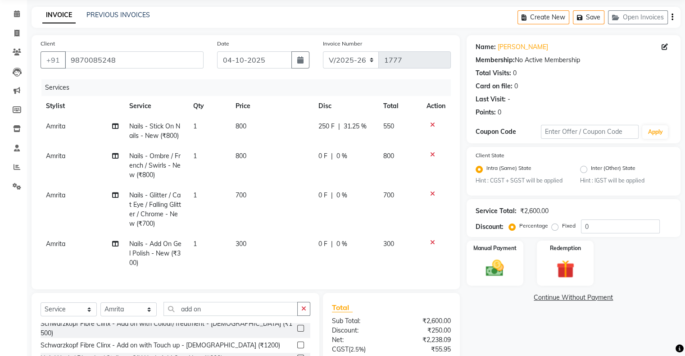
click at [323, 138] on td "250 F | 31.25 %" at bounding box center [345, 131] width 65 height 30
select select "90444"
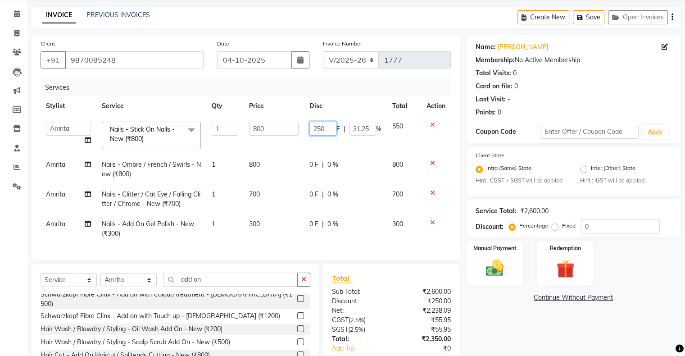
click at [314, 126] on input "250" at bounding box center [323, 129] width 27 height 14
type input "350"
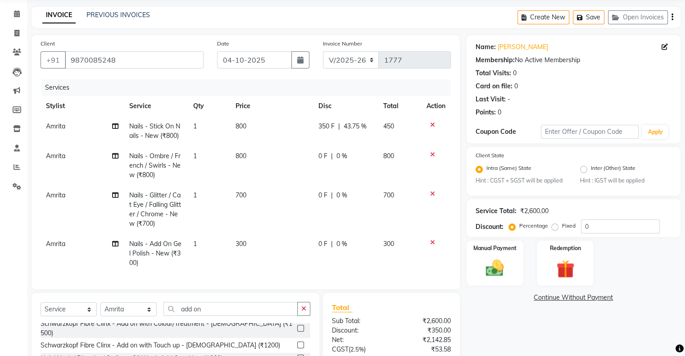
click at [307, 138] on tr "Amrita Nails - Stick On Nails - New (₹800) 1 800 350 F | 43.75 % 450" at bounding box center [246, 131] width 411 height 30
click at [332, 158] on span "|" at bounding box center [332, 155] width 2 height 9
select select "90444"
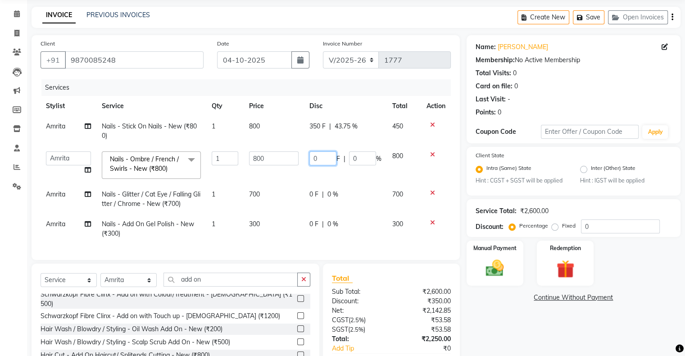
click at [332, 158] on input "0" at bounding box center [323, 158] width 27 height 14
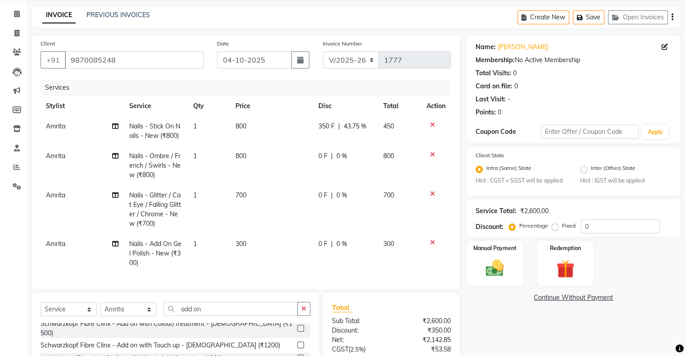
click at [247, 228] on tbody "Amrita Nails - Stick On Nails - New (₹800) 1 800 350 F | 43.75 % 450 Amrita Nai…" at bounding box center [246, 194] width 411 height 157
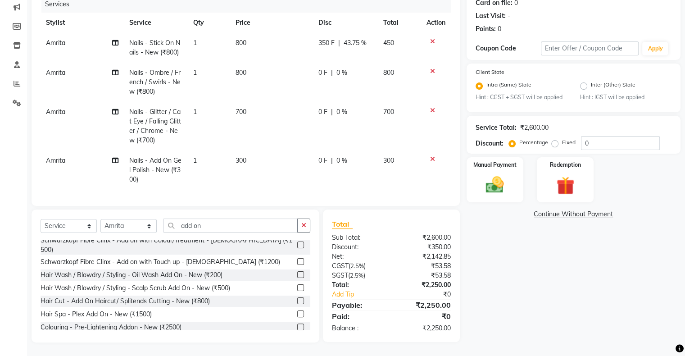
scroll to position [0, 0]
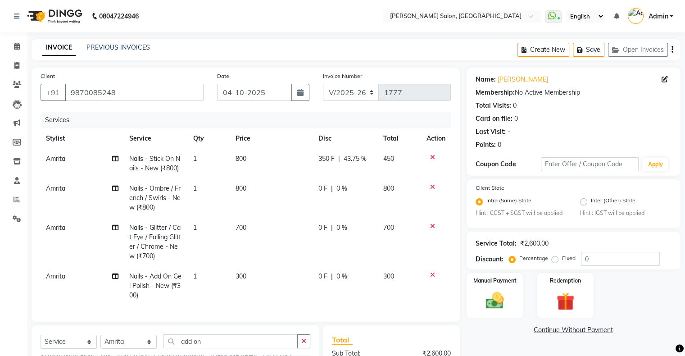
drag, startPoint x: 447, startPoint y: 316, endPoint x: 456, endPoint y: 320, distance: 10.1
click at [456, 320] on div "Client +91 9870085248 Date 04-10-2025 Invoice Number V/2025 V/2025-26 1777 Serv…" at bounding box center [246, 195] width 429 height 254
click at [111, 93] on input "9870085248" at bounding box center [134, 92] width 139 height 17
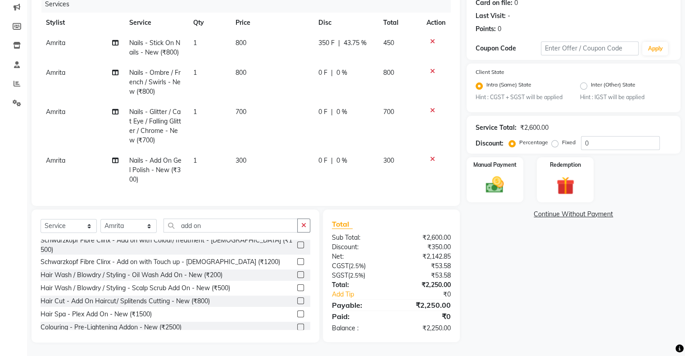
scroll to position [32, 0]
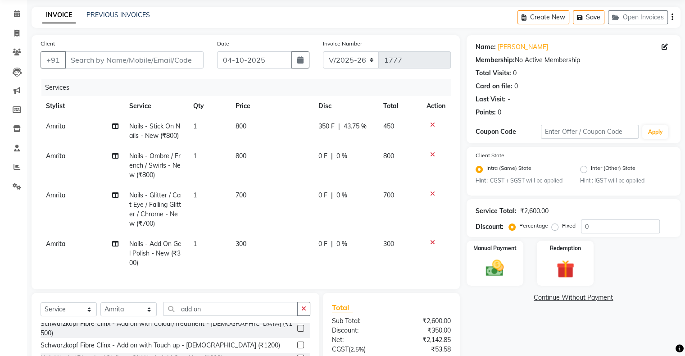
click at [315, 129] on td "350 F | 43.75 %" at bounding box center [345, 131] width 65 height 30
select select "90444"
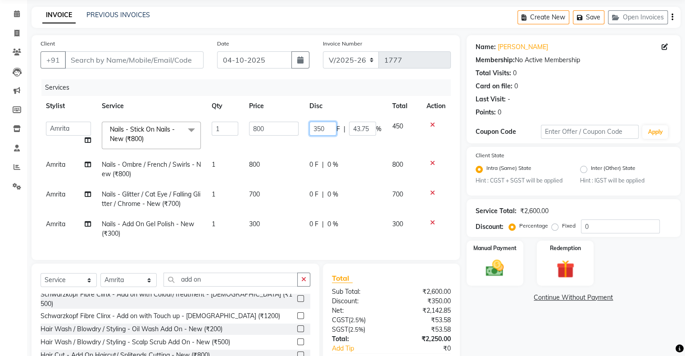
click at [318, 127] on input "350" at bounding box center [323, 129] width 27 height 14
type input "250"
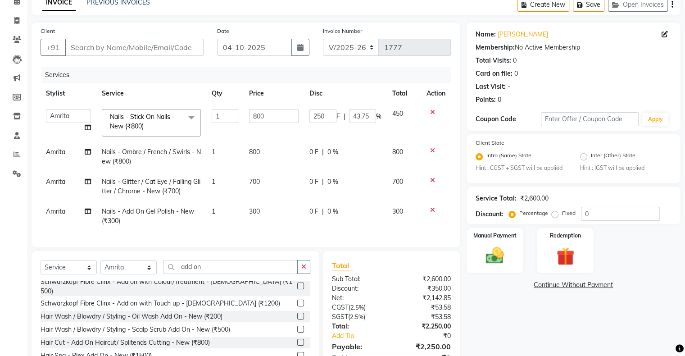
click at [283, 191] on td "700" at bounding box center [274, 187] width 60 height 30
select select "90444"
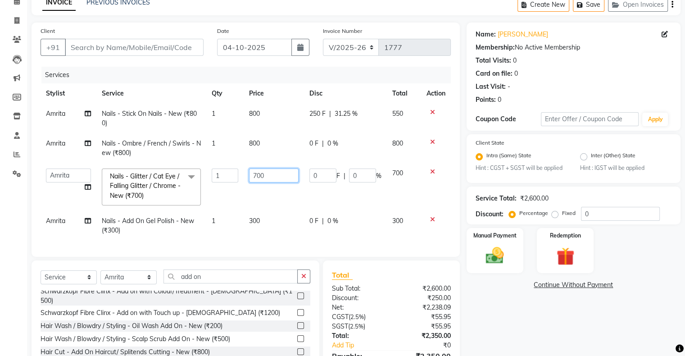
click at [257, 173] on input "700" at bounding box center [274, 176] width 50 height 14
click at [258, 173] on input "700" at bounding box center [274, 176] width 50 height 14
type input "100"
click at [276, 195] on td "100" at bounding box center [274, 187] width 60 height 48
select select "90444"
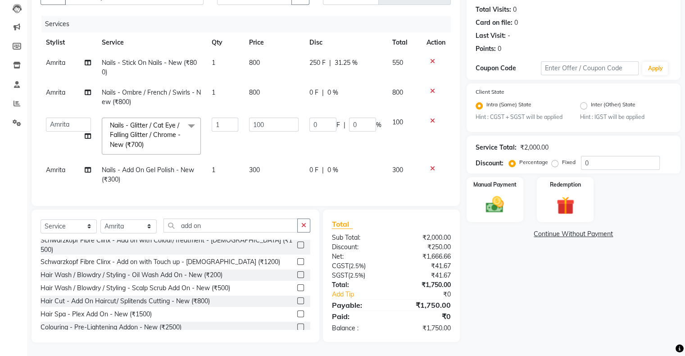
scroll to position [58, 0]
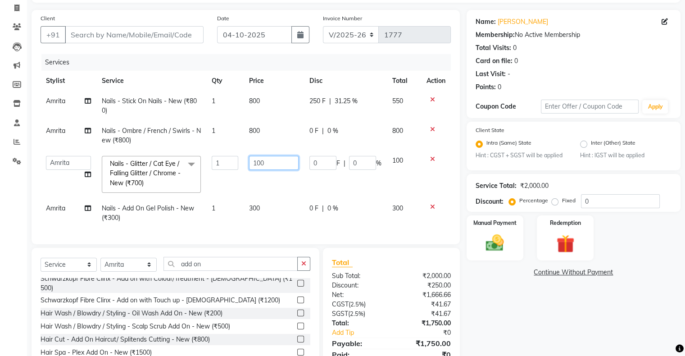
click at [262, 162] on input "100" at bounding box center [274, 163] width 50 height 14
type input "800"
click at [254, 187] on td "800" at bounding box center [274, 175] width 60 height 48
select select "90444"
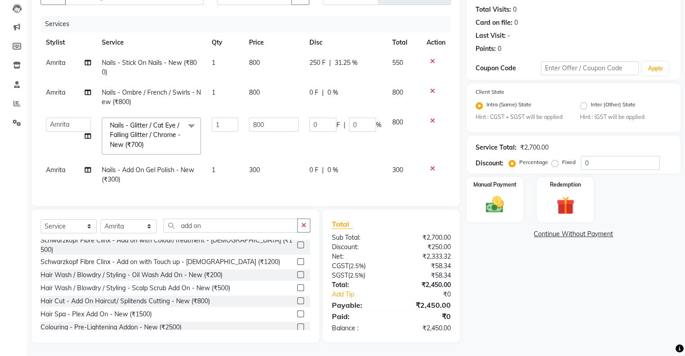
scroll to position [103, 0]
click at [320, 58] on span "250 F" at bounding box center [318, 62] width 16 height 9
select select "90444"
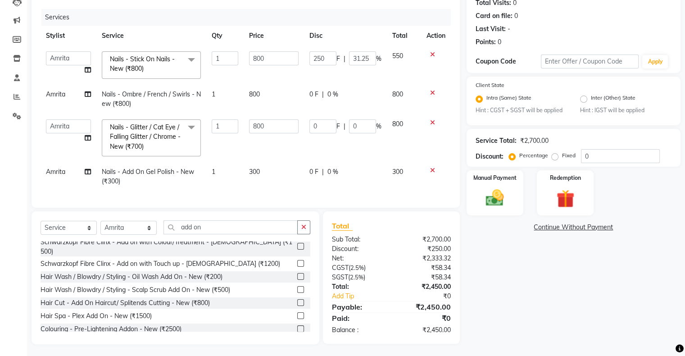
click at [320, 56] on input "250" at bounding box center [323, 58] width 27 height 14
type input "350"
click at [287, 71] on td "800" at bounding box center [274, 65] width 60 height 38
select select "90444"
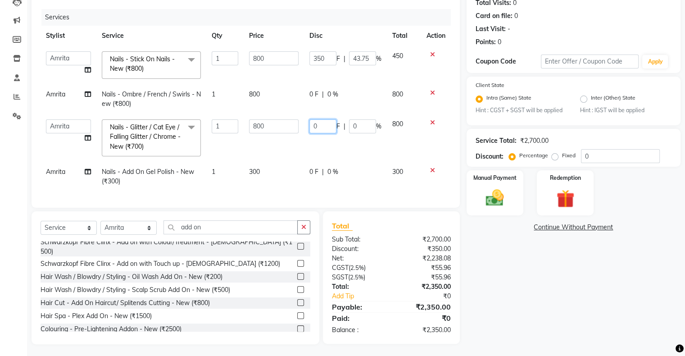
click at [318, 120] on input "0" at bounding box center [323, 126] width 27 height 14
type input "100"
click at [311, 138] on td "100 F | 0 %" at bounding box center [345, 138] width 83 height 48
select select "90444"
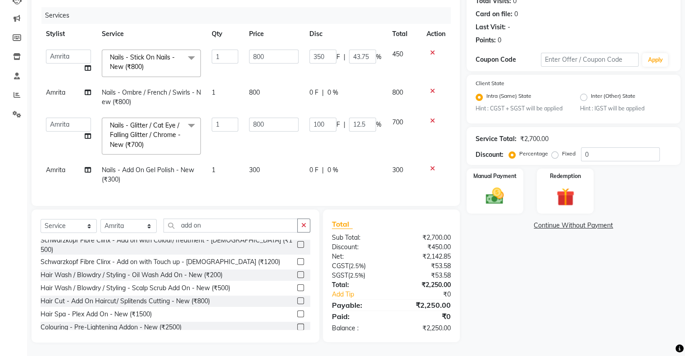
scroll to position [66, 0]
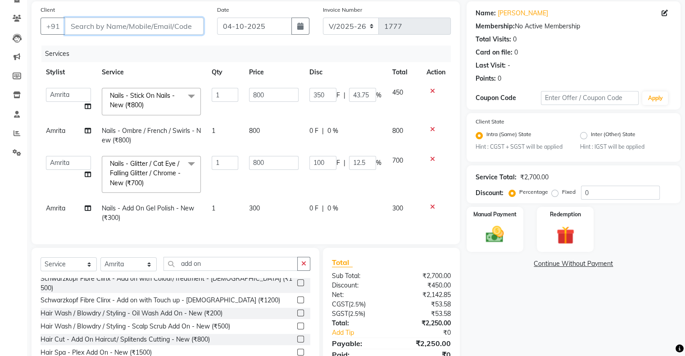
click at [126, 29] on input "Client" at bounding box center [134, 26] width 139 height 17
click at [91, 24] on input "Client" at bounding box center [134, 26] width 139 height 17
type input "9"
type input "0"
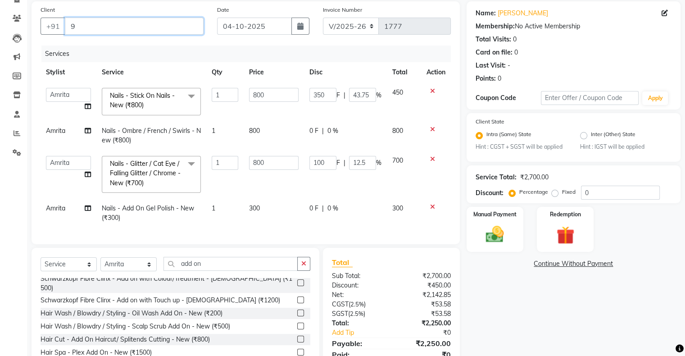
type input "0"
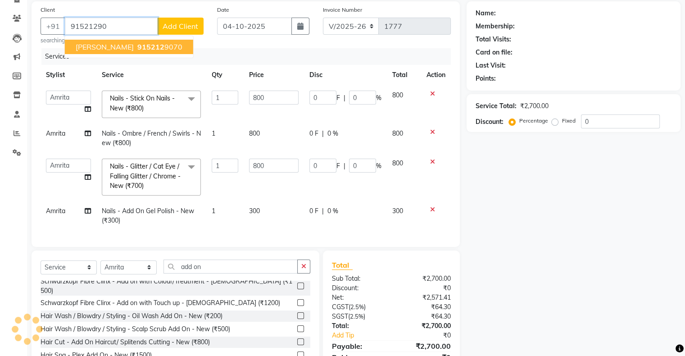
click at [102, 48] on span "Raveena" at bounding box center [105, 46] width 58 height 9
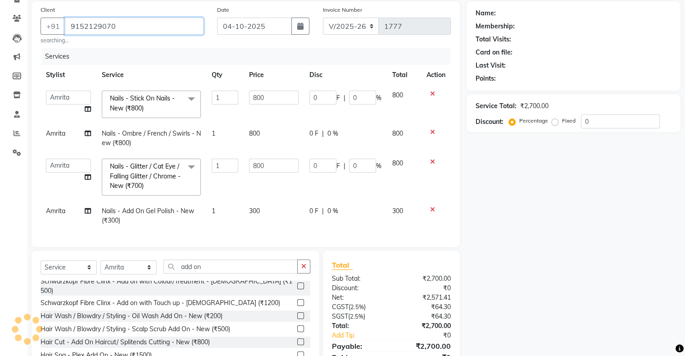
type input "9152129070"
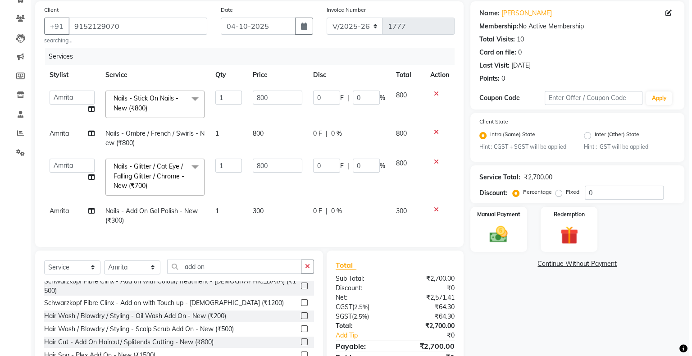
scroll to position [0, 0]
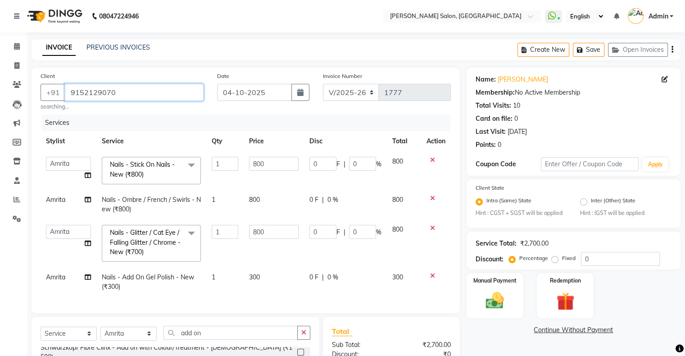
click at [77, 89] on input "9152129070" at bounding box center [134, 92] width 139 height 17
drag, startPoint x: 77, startPoint y: 89, endPoint x: 87, endPoint y: 77, distance: 16.0
click at [77, 89] on input "9152129070" at bounding box center [134, 92] width 139 height 17
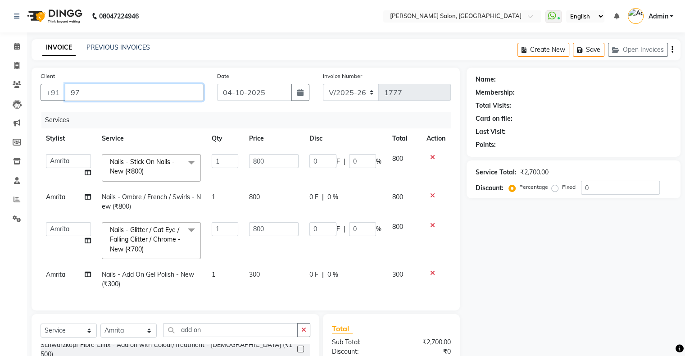
type input "9"
type input "8208588159"
click at [189, 96] on span "Add Client" at bounding box center [181, 92] width 36 height 9
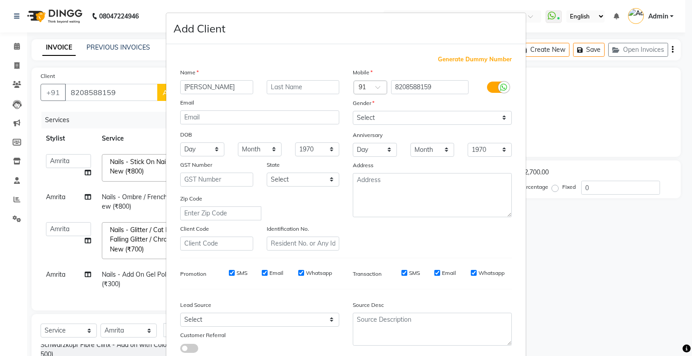
type input "[PERSON_NAME]"
click at [397, 120] on select "Select Male Female Other Prefer Not To Say" at bounding box center [432, 118] width 159 height 14
select select "female"
click at [353, 111] on select "Select Male Female Other Prefer Not To Say" at bounding box center [432, 118] width 159 height 14
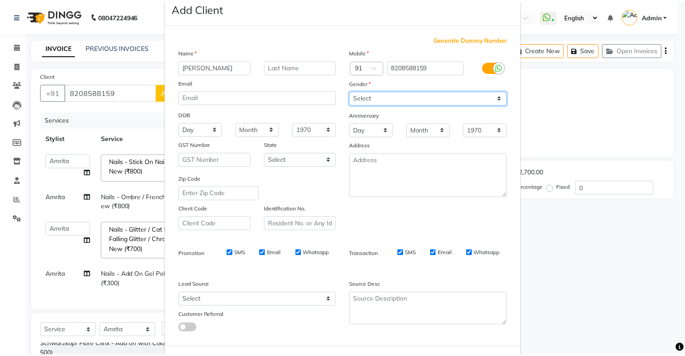
scroll to position [45, 0]
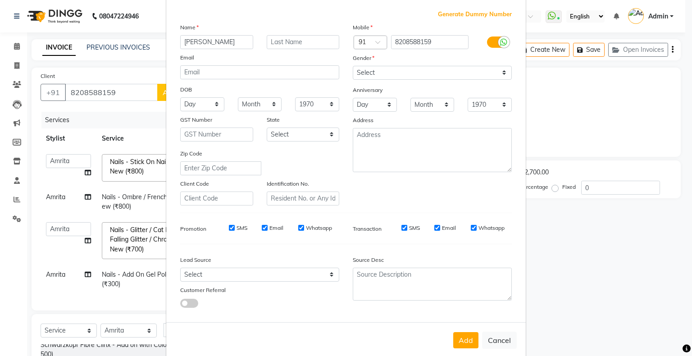
click at [450, 342] on div "Add Cancel" at bounding box center [346, 340] width 360 height 36
click at [467, 340] on button "Add" at bounding box center [465, 340] width 25 height 16
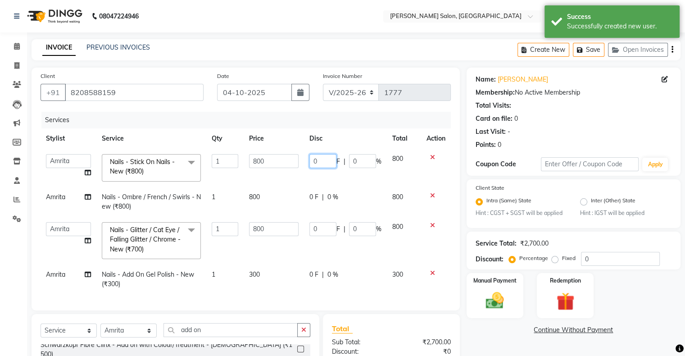
click at [315, 168] on input "0" at bounding box center [323, 161] width 27 height 14
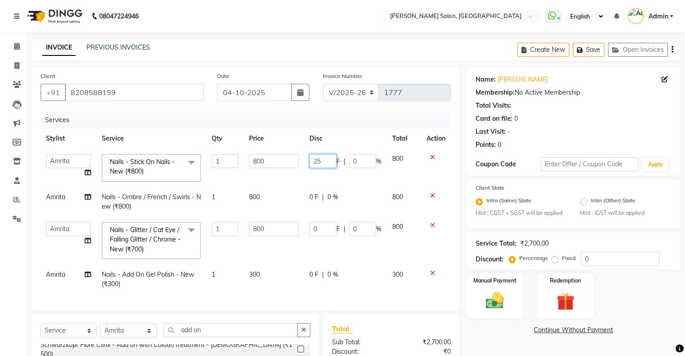
type input "250"
click at [318, 175] on td "250 F | 0 %" at bounding box center [345, 168] width 83 height 38
select select "90444"
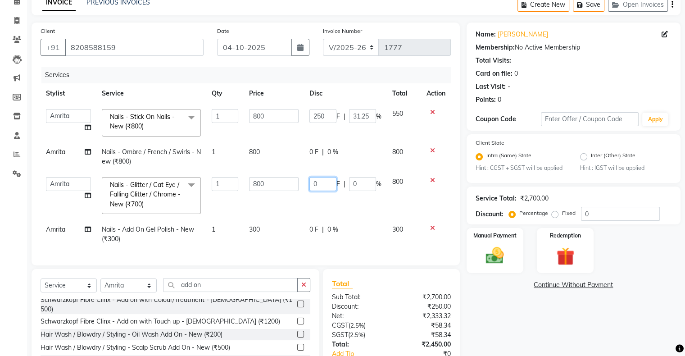
click at [327, 181] on input "0" at bounding box center [323, 184] width 27 height 14
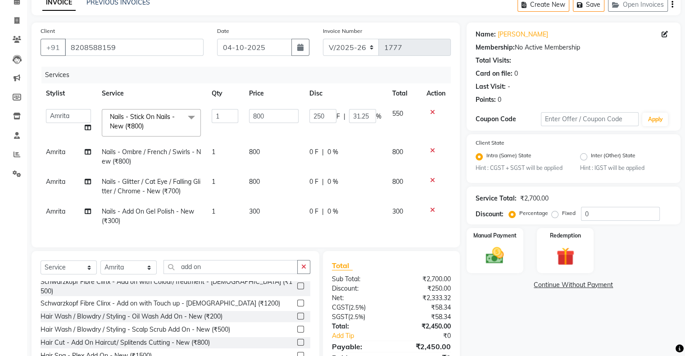
click at [395, 286] on div "Total Sub Total: ₹2,700.00 Discount: ₹250.00 Net: ₹2,333.32 CGST ( 2.5% ) ₹58.3…" at bounding box center [391, 317] width 119 height 114
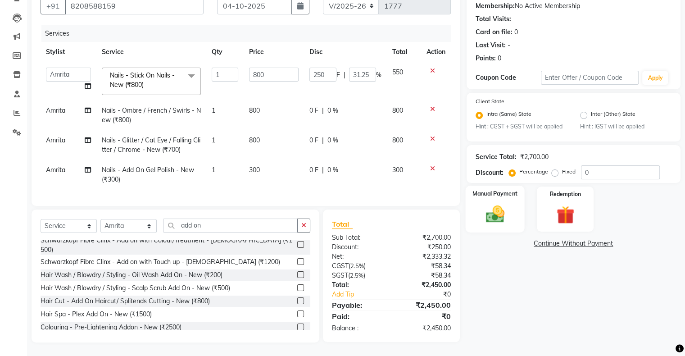
click at [503, 204] on img at bounding box center [495, 215] width 30 height 22
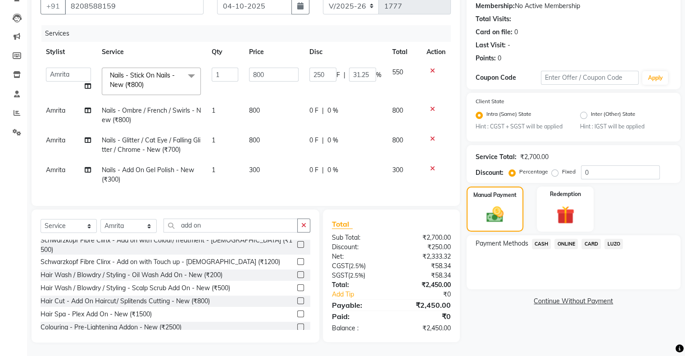
click at [575, 239] on span "ONLINE" at bounding box center [566, 244] width 23 height 10
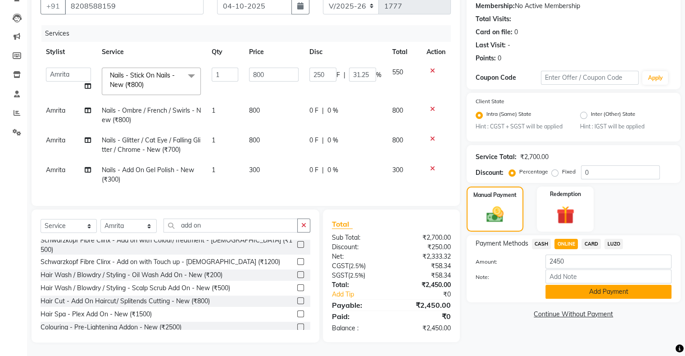
click at [575, 287] on button "Add Payment" at bounding box center [609, 292] width 126 height 14
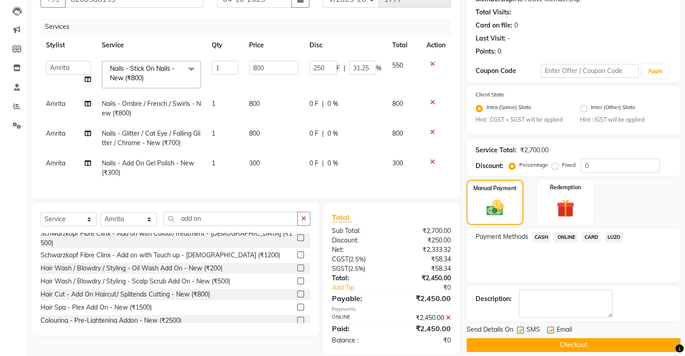
scroll to position [112, 0]
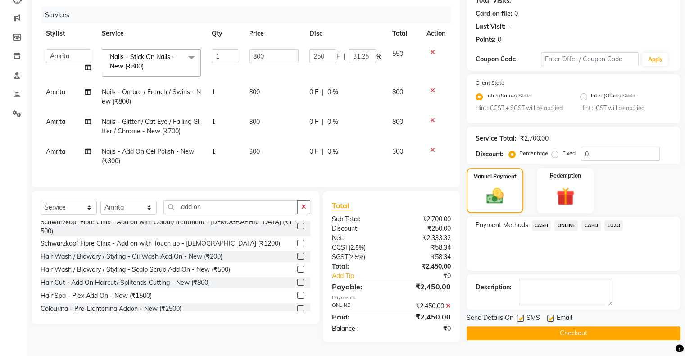
click at [580, 328] on button "Checkout" at bounding box center [574, 333] width 214 height 14
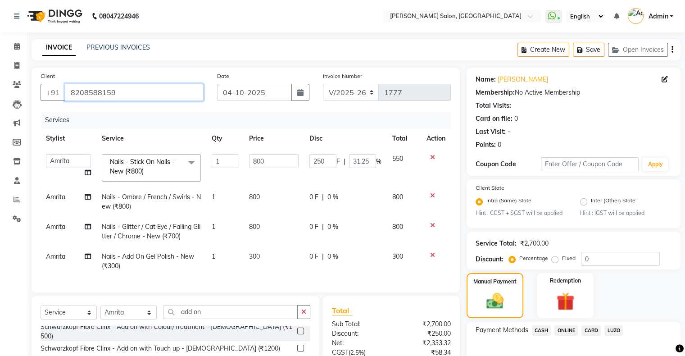
click at [90, 89] on input "8208588159" at bounding box center [134, 92] width 139 height 17
click at [13, 43] on span at bounding box center [17, 46] width 16 height 10
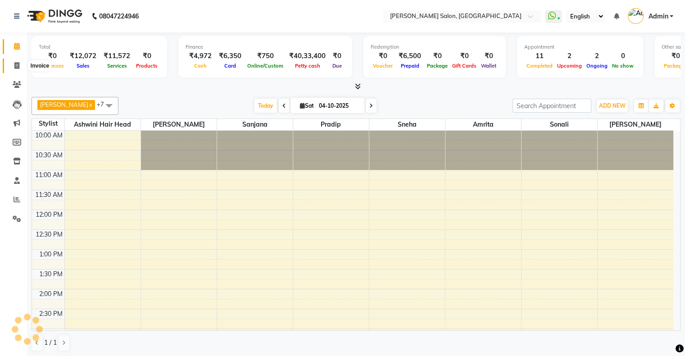
click at [19, 69] on span at bounding box center [17, 66] width 16 height 10
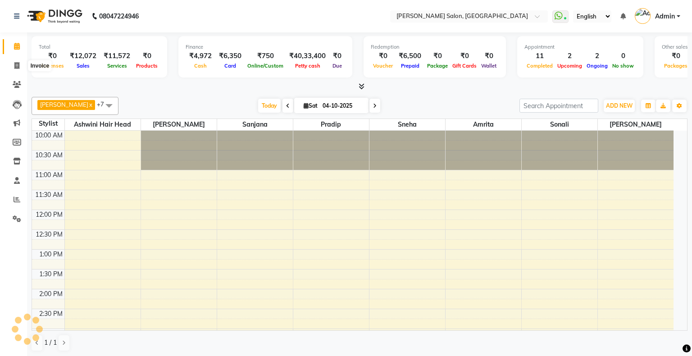
select select "4073"
select select "service"
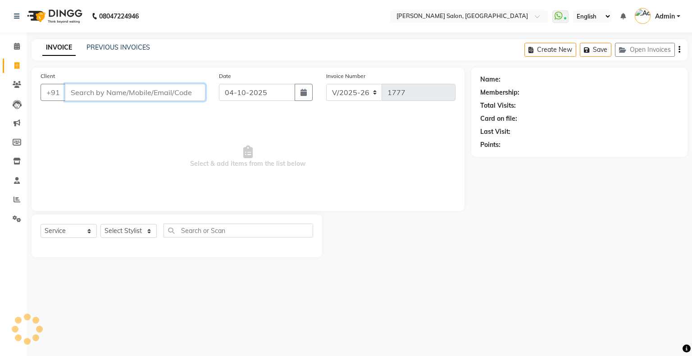
click at [108, 89] on input "Client" at bounding box center [135, 92] width 141 height 17
paste input "8208588159"
type input "8208588159"
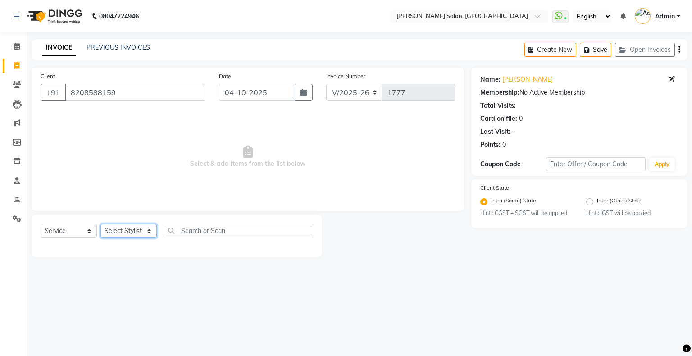
click at [113, 231] on select "Select Stylist Akshay [PERSON_NAME] Amrita [PERSON_NAME] Hair Head [PERSON_NAME…" at bounding box center [128, 231] width 56 height 14
select select "90444"
click at [100, 224] on select "Select Stylist Akshay [PERSON_NAME] Amrita [PERSON_NAME] Hair Head [PERSON_NAME…" at bounding box center [128, 231] width 56 height 14
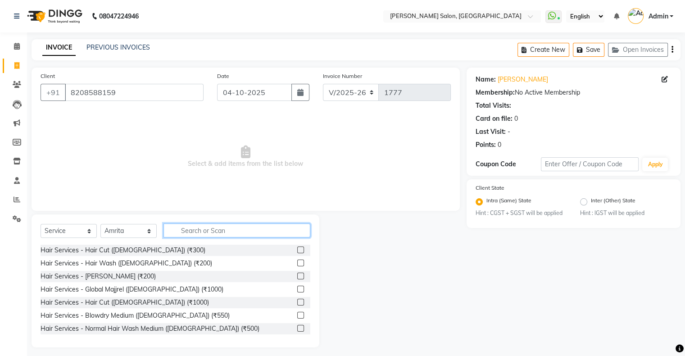
click at [238, 228] on input "text" at bounding box center [237, 231] width 147 height 14
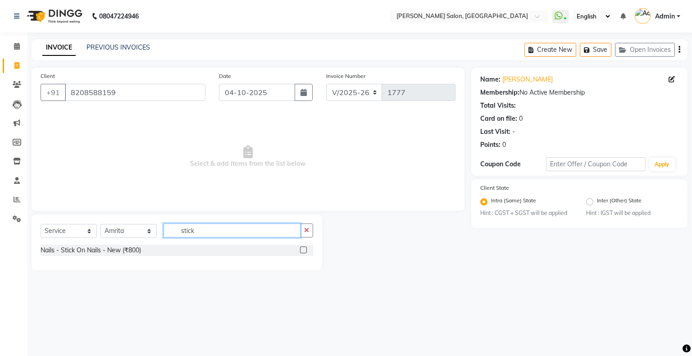
type input "stick"
click at [303, 251] on label at bounding box center [303, 249] width 7 height 7
click at [303, 251] on input "checkbox" at bounding box center [303, 250] width 6 height 6
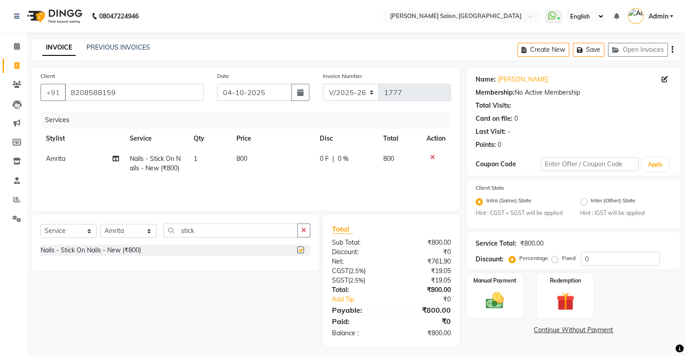
checkbox input "false"
click at [324, 171] on td "0 F | 0 %" at bounding box center [347, 164] width 64 height 30
select select "90444"
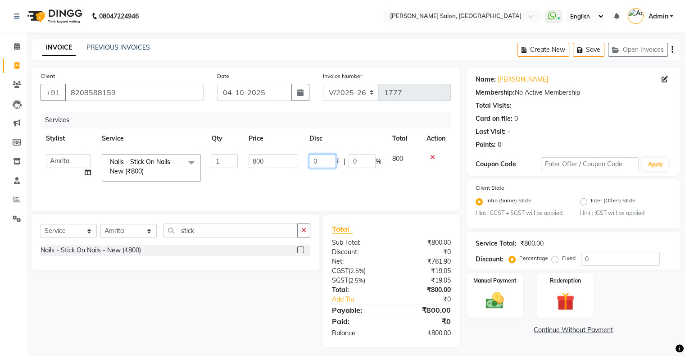
click at [321, 157] on input "0" at bounding box center [322, 161] width 27 height 14
click at [321, 156] on input "0" at bounding box center [322, 161] width 27 height 14
type input "350"
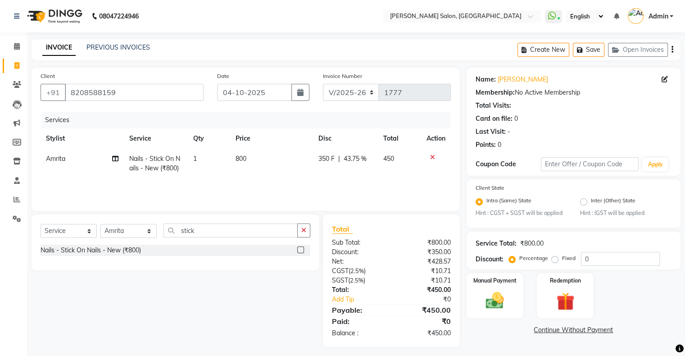
click at [317, 189] on div "Services Stylist Service Qty Price Disc Total Action Amrita Nails - Stick On Na…" at bounding box center [246, 157] width 411 height 90
click at [313, 164] on td "350 F | 43.75 %" at bounding box center [345, 164] width 65 height 30
select select "90444"
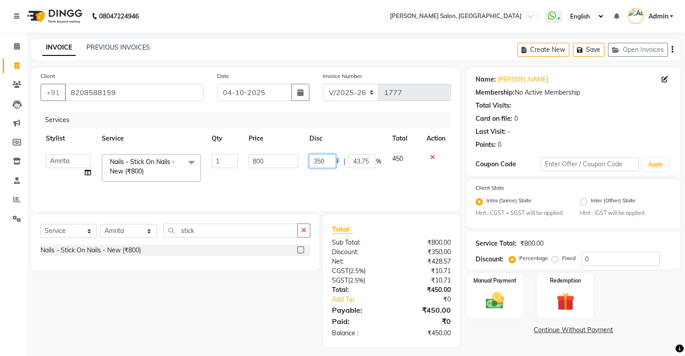
click at [324, 161] on input "350" at bounding box center [322, 161] width 27 height 14
type input "250"
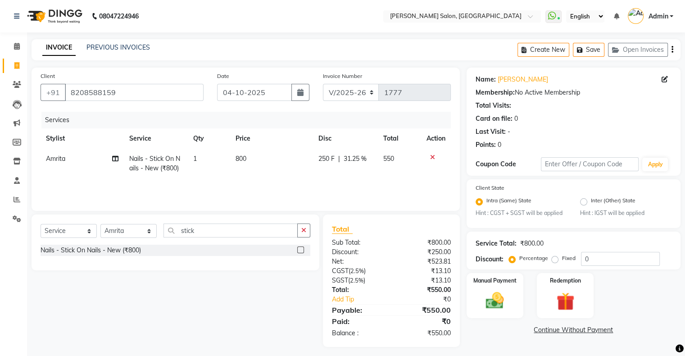
click at [328, 177] on td "250 F | 31.25 %" at bounding box center [345, 164] width 65 height 30
select select "90444"
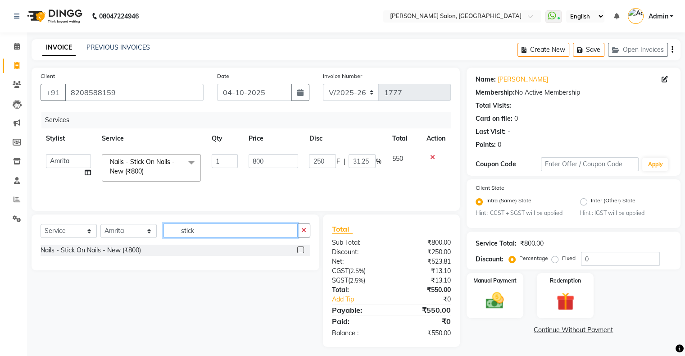
click at [187, 231] on input "stick" at bounding box center [231, 231] width 134 height 14
type input "chr"
click at [298, 250] on label at bounding box center [300, 249] width 7 height 7
click at [298, 250] on input "checkbox" at bounding box center [300, 250] width 6 height 6
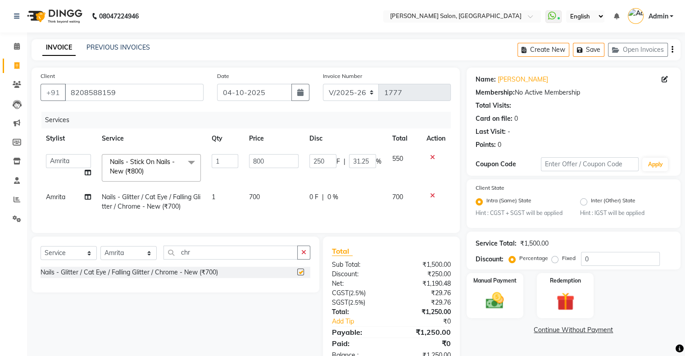
checkbox input "false"
click at [197, 260] on input "chr" at bounding box center [231, 253] width 134 height 14
type input "frenc"
click at [303, 275] on label at bounding box center [300, 272] width 7 height 7
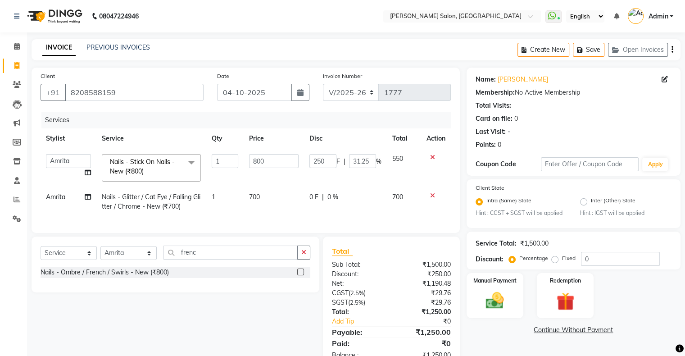
click at [303, 275] on input "checkbox" at bounding box center [300, 272] width 6 height 6
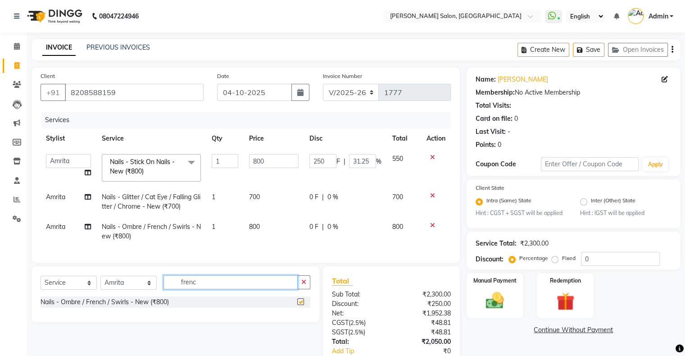
checkbox input "false"
click at [216, 284] on input "frenc" at bounding box center [231, 282] width 134 height 14
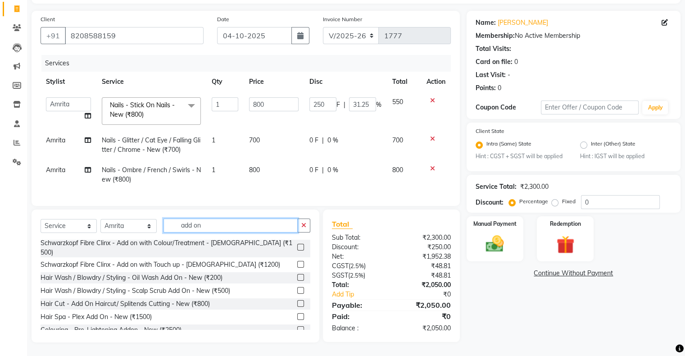
scroll to position [106, 0]
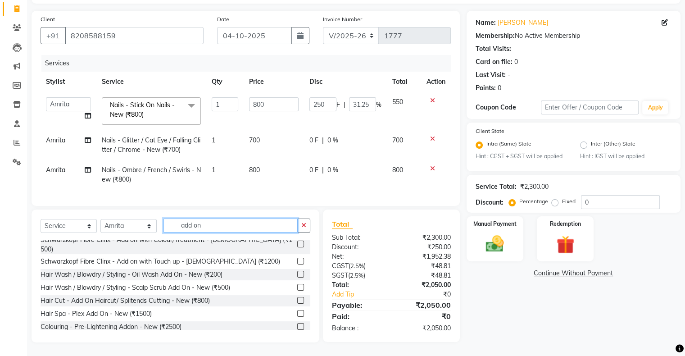
type input "add on"
click at [297, 336] on label at bounding box center [300, 339] width 7 height 7
click at [297, 337] on input "checkbox" at bounding box center [300, 340] width 6 height 6
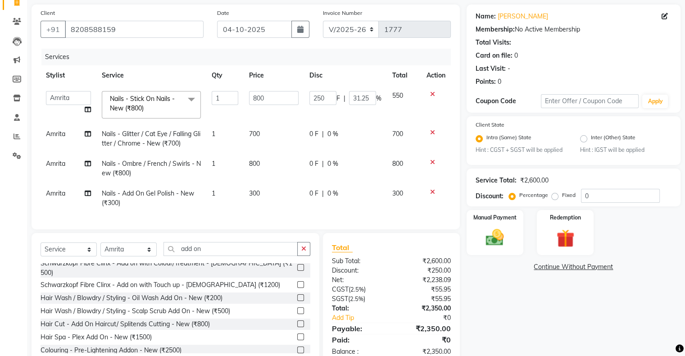
checkbox input "false"
click at [269, 133] on td "700" at bounding box center [274, 139] width 60 height 30
select select "90444"
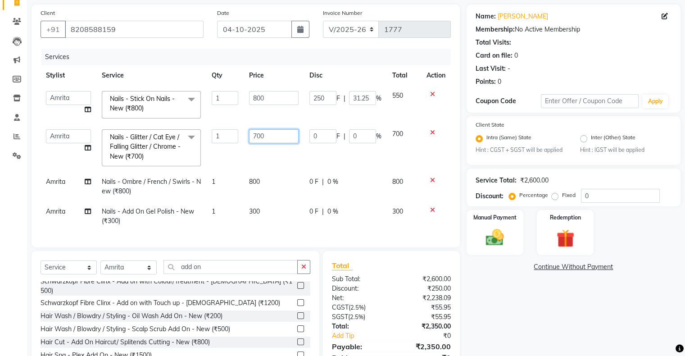
click at [269, 132] on input "700" at bounding box center [274, 136] width 50 height 14
type input "800"
click at [312, 181] on td "0 F | 0 %" at bounding box center [345, 187] width 83 height 30
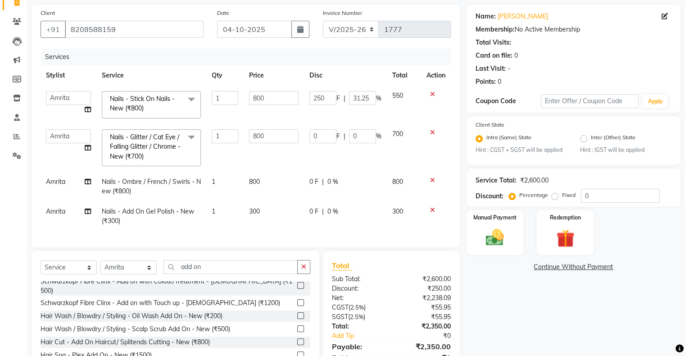
select select "90444"
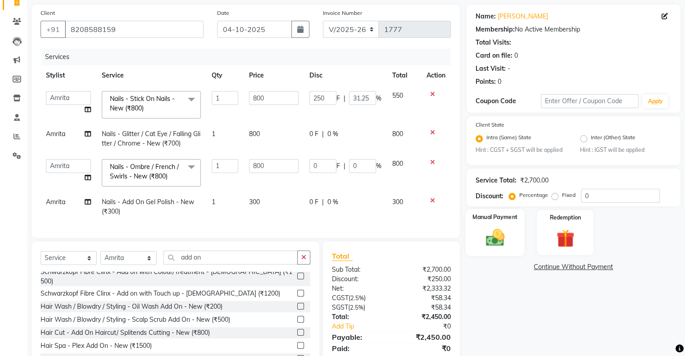
click at [474, 209] on div "Manual Payment" at bounding box center [494, 232] width 59 height 46
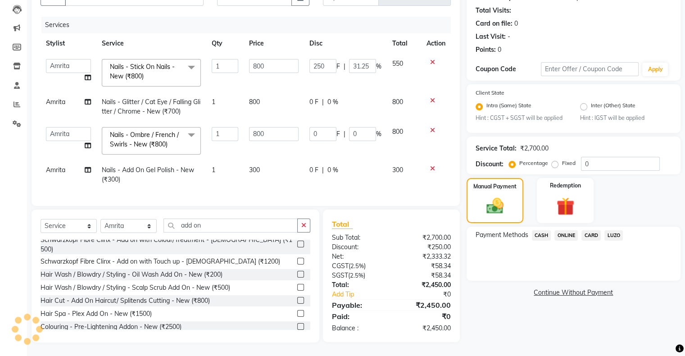
click at [564, 230] on span "ONLINE" at bounding box center [566, 235] width 23 height 10
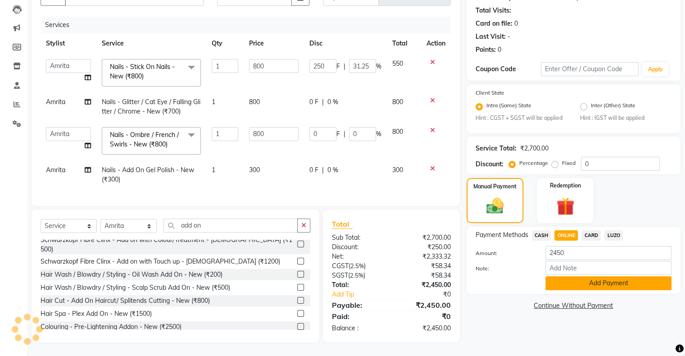
click at [575, 280] on button "Add Payment" at bounding box center [609, 283] width 126 height 14
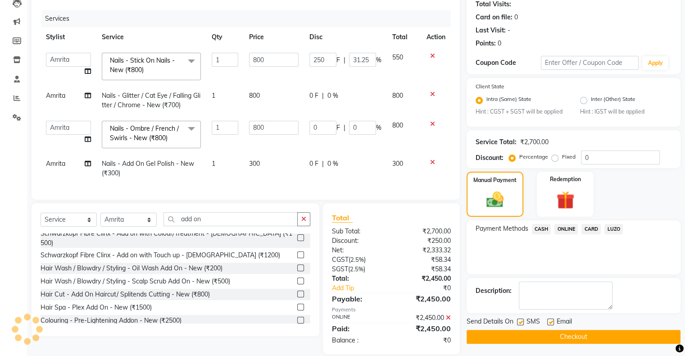
click at [575, 330] on button "Checkout" at bounding box center [574, 337] width 214 height 14
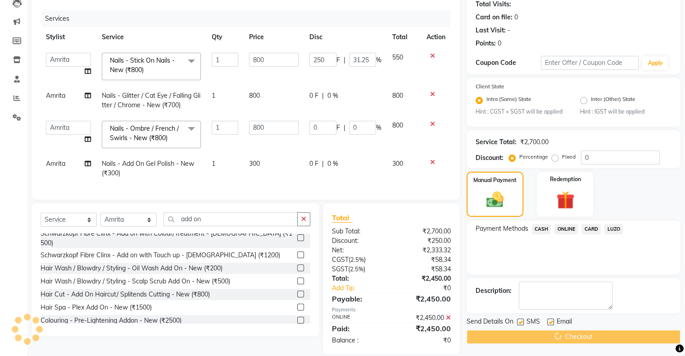
scroll to position [120, 0]
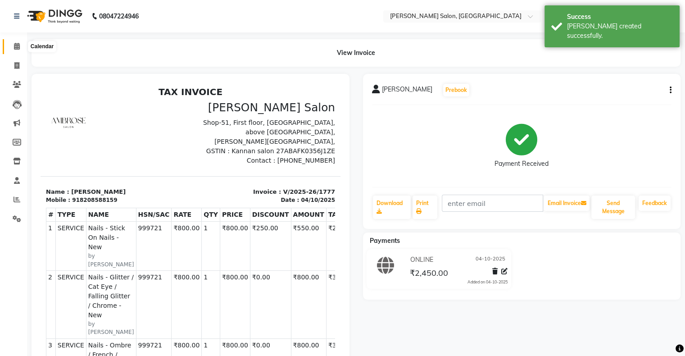
click at [17, 46] on icon at bounding box center [17, 46] width 6 height 7
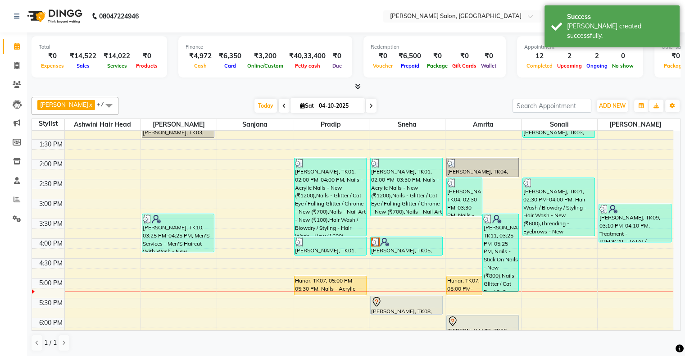
scroll to position [90, 0]
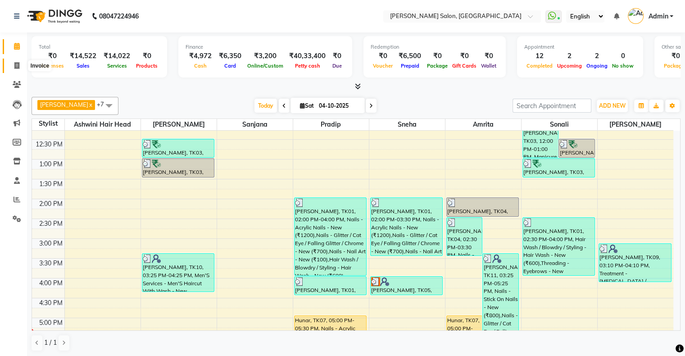
click at [10, 61] on span at bounding box center [17, 66] width 16 height 10
select select "service"
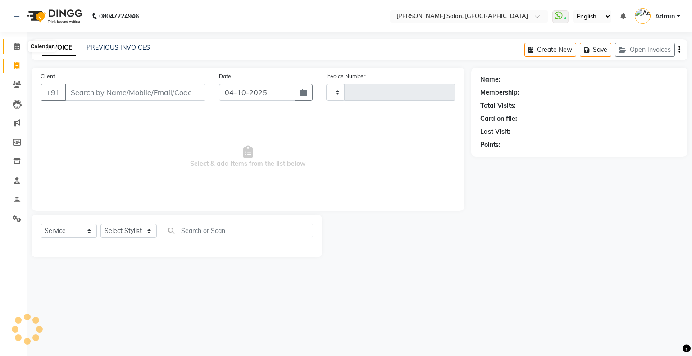
click at [15, 46] on icon at bounding box center [17, 46] width 6 height 7
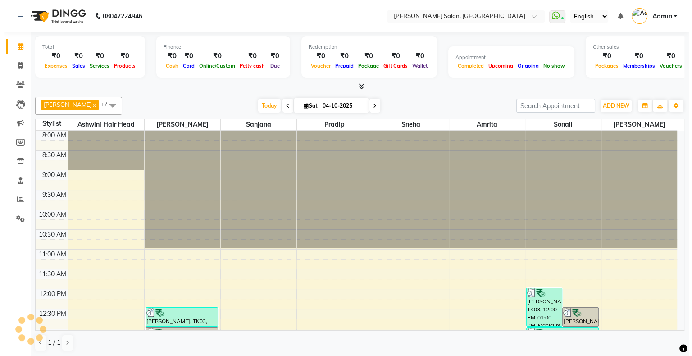
scroll to position [250, 0]
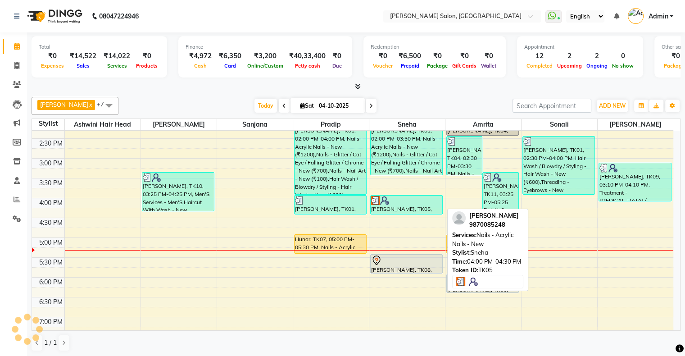
click at [425, 205] on div "[PERSON_NAME], TK05, 04:00 PM-04:30 PM, Nails - Acrylic Nails - New" at bounding box center [407, 205] width 72 height 18
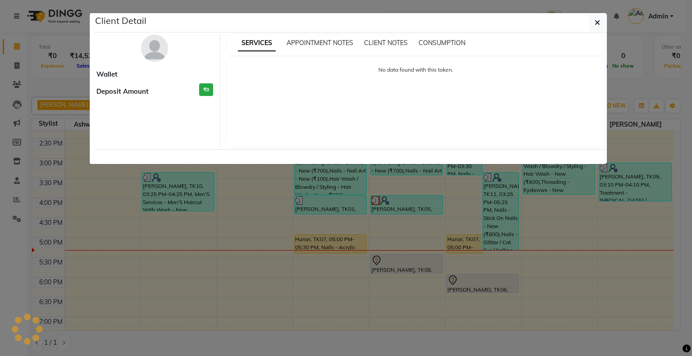
select select "3"
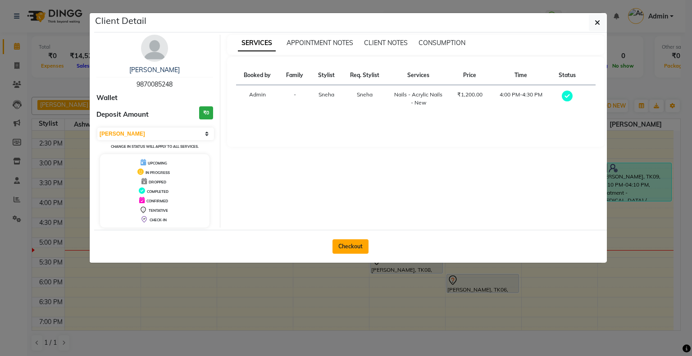
click at [356, 244] on button "Checkout" at bounding box center [351, 246] width 36 height 14
select select "4073"
select select "service"
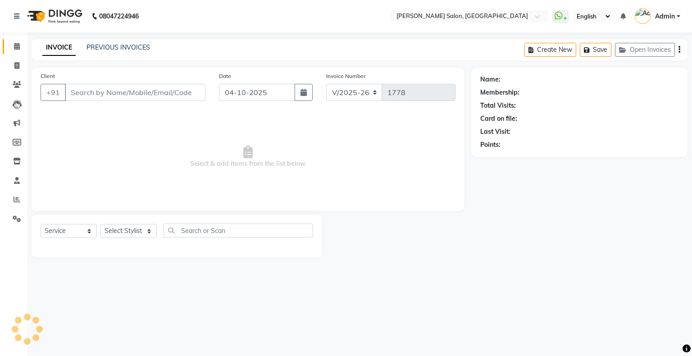
type input "9870085248"
select select "89636"
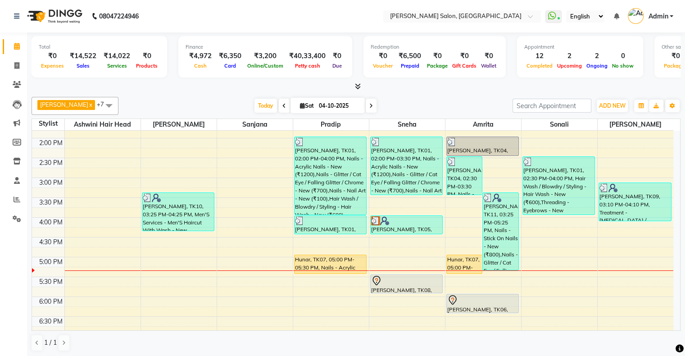
scroll to position [198, 0]
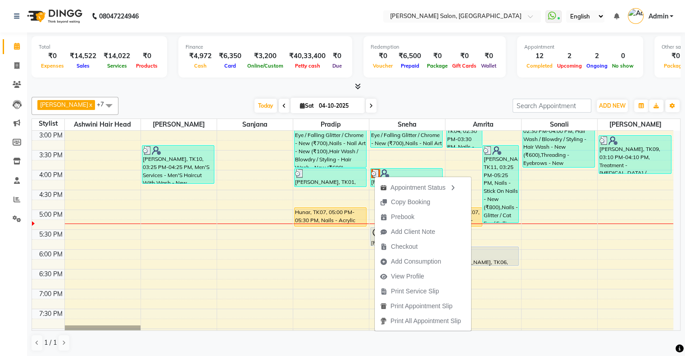
click at [475, 80] on div "Total ₹0 Expenses ₹14,522 Sales ₹14,022 Services ₹0 Products Finance ₹4,972 Cas…" at bounding box center [356, 61] width 649 height 59
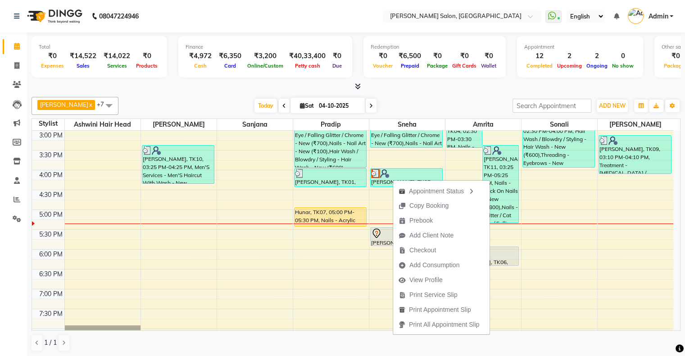
click at [416, 102] on div "Today Sat 04-10-2025" at bounding box center [315, 106] width 385 height 14
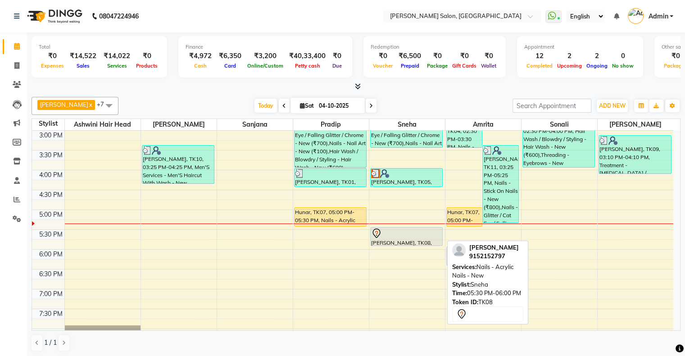
click at [423, 239] on div "[PERSON_NAME], TK08, 05:30 PM-06:00 PM, Nails - Acrylic Nails - New" at bounding box center [407, 237] width 72 height 18
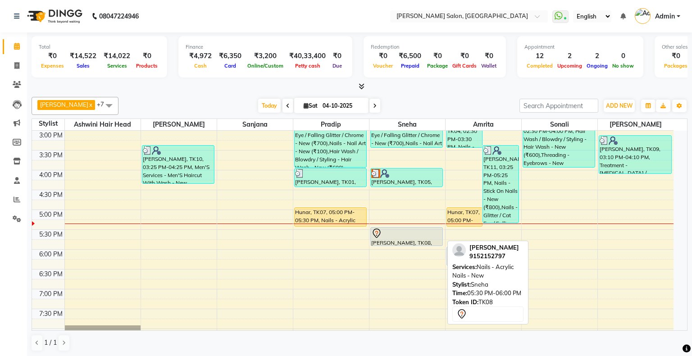
select select "7"
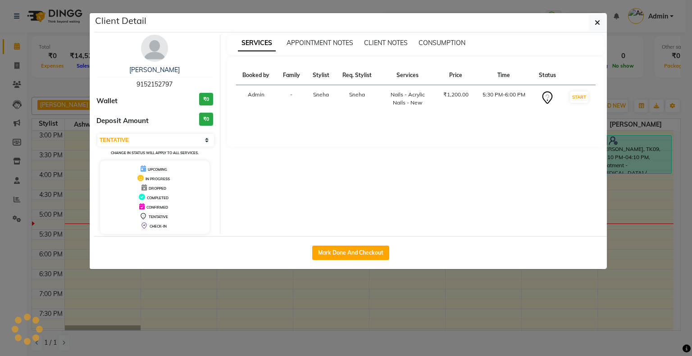
click at [447, 286] on ngb-modal-window "Client Detail Shivani Mistry 9152152797 Wallet ₹0 Deposit Amount ₹0 Select IN S…" at bounding box center [346, 178] width 692 height 356
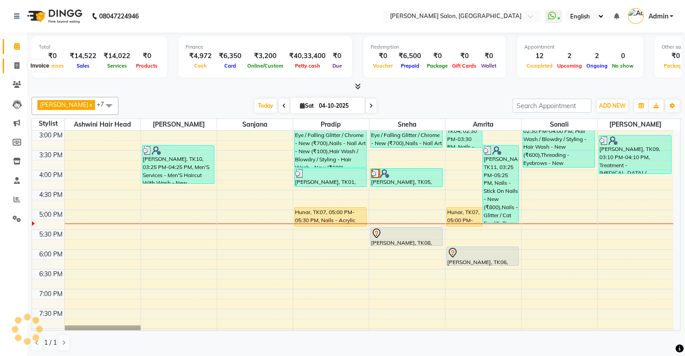
drag, startPoint x: 11, startPoint y: 62, endPoint x: 17, endPoint y: 60, distance: 6.6
click at [11, 62] on span at bounding box center [17, 66] width 16 height 10
select select "service"
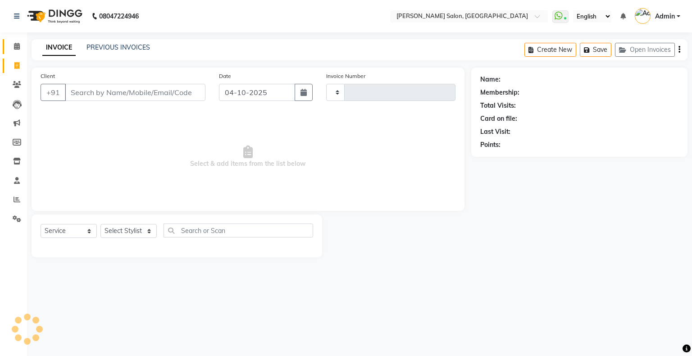
click at [99, 38] on div "08047224946 Select Location × Ambrose Salon, Kandivali West WhatsApp Status ✕ S…" at bounding box center [346, 178] width 692 height 356
type input "1778"
select select "4073"
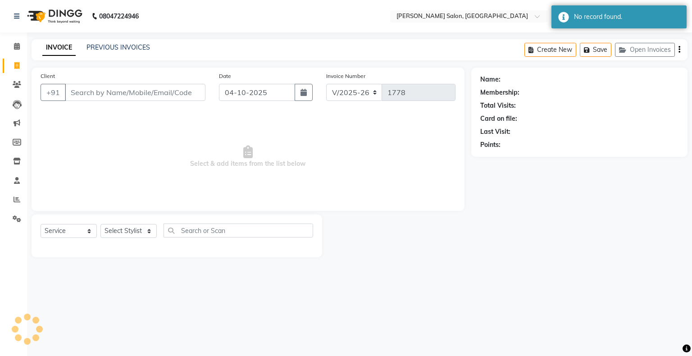
click at [124, 57] on div "INVOICE PREVIOUS INVOICES Create New Save Open Invoices" at bounding box center [360, 49] width 656 height 21
click at [125, 51] on link "PREVIOUS INVOICES" at bounding box center [119, 47] width 64 height 8
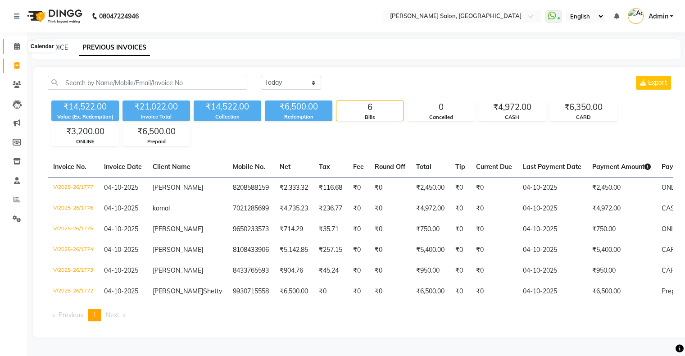
click at [14, 47] on icon at bounding box center [17, 46] width 6 height 7
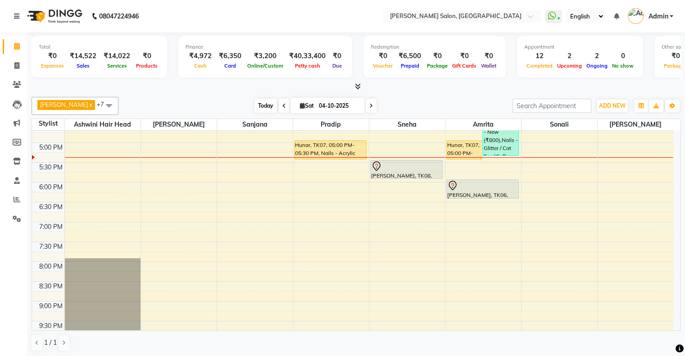
click at [255, 108] on span "Today" at bounding box center [266, 106] width 23 height 14
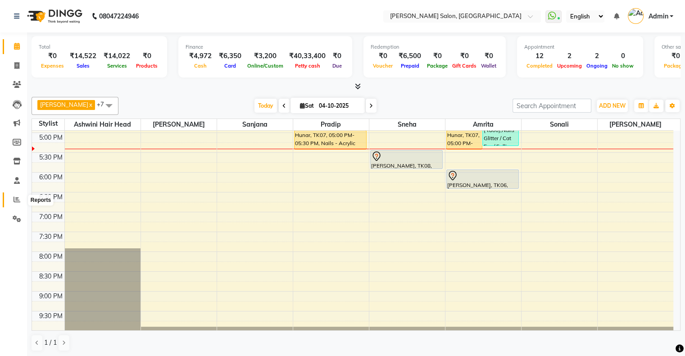
click at [14, 199] on icon at bounding box center [17, 199] width 7 height 7
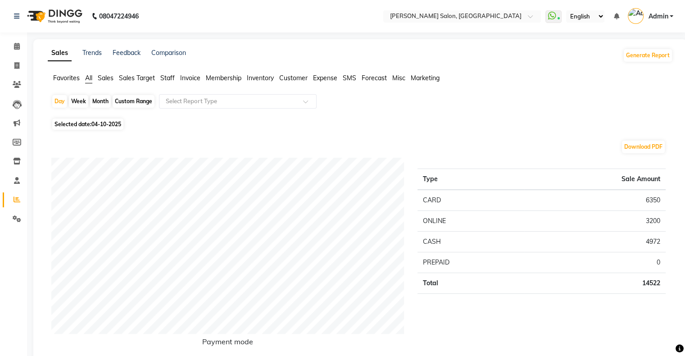
click at [151, 100] on div "Custom Range" at bounding box center [134, 101] width 42 height 13
select select "10"
select select "2025"
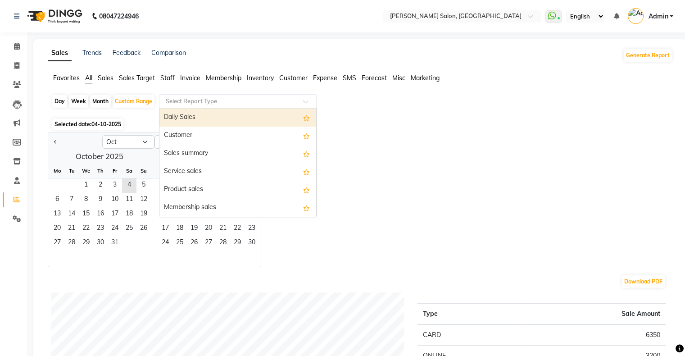
click at [175, 100] on input "text" at bounding box center [229, 101] width 130 height 9
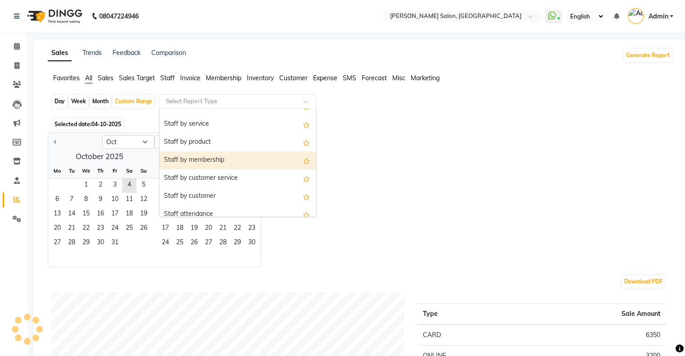
scroll to position [315, 0]
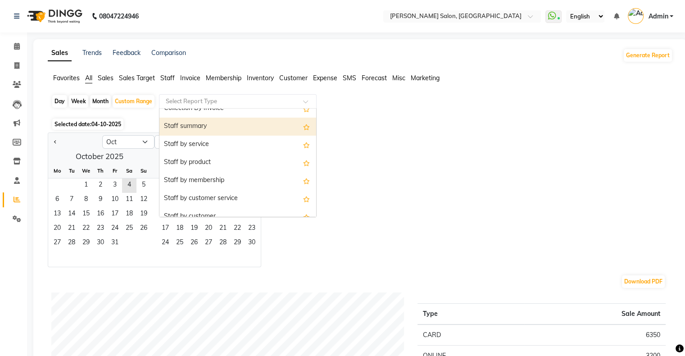
click at [226, 132] on div "Staff summary" at bounding box center [238, 127] width 157 height 18
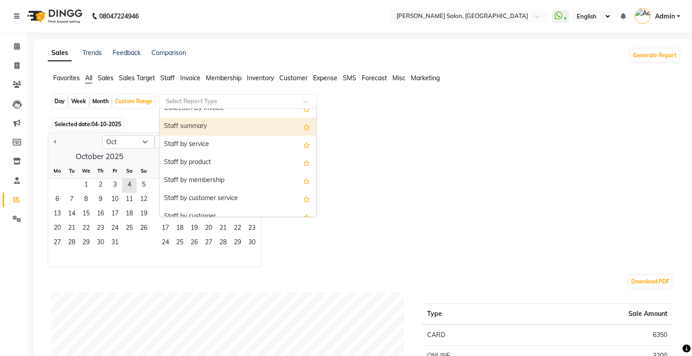
select select "full_report"
select select "csv"
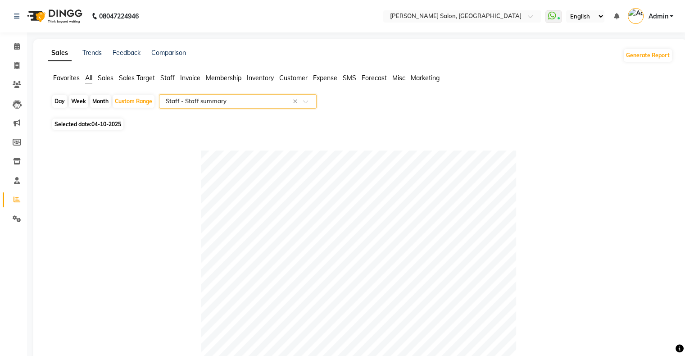
click at [105, 105] on div "Month" at bounding box center [100, 101] width 21 height 13
select select "10"
select select "2025"
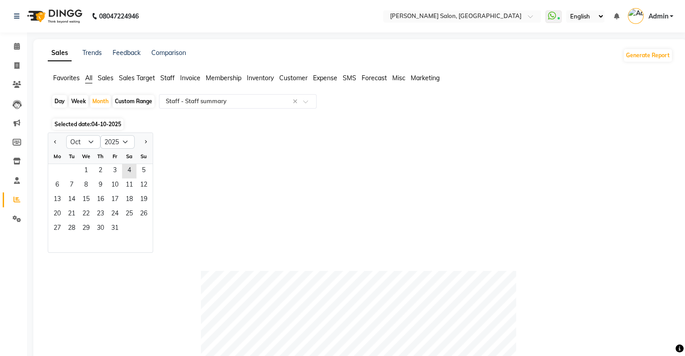
click at [54, 99] on div "Day" at bounding box center [59, 101] width 15 height 13
select select "10"
select select "2025"
click at [133, 170] on span "4" at bounding box center [129, 171] width 14 height 14
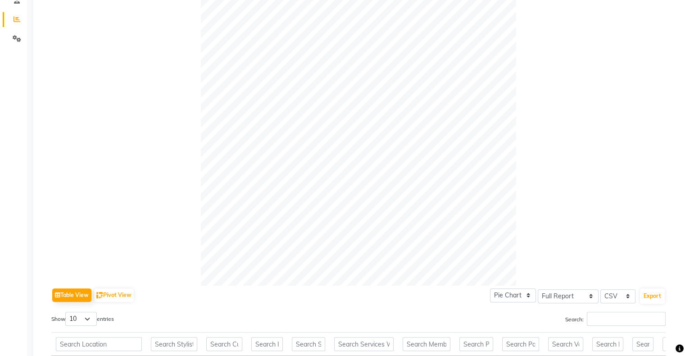
scroll to position [360, 0]
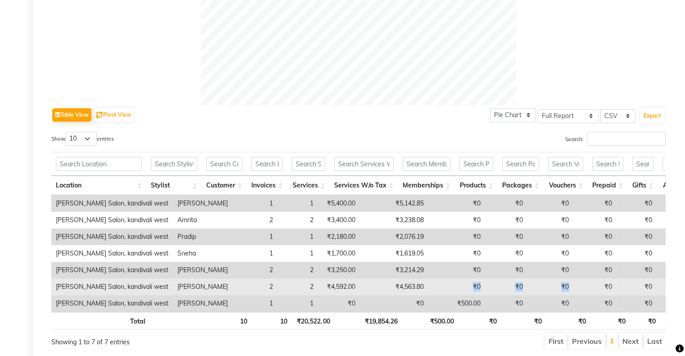
drag, startPoint x: 402, startPoint y: 284, endPoint x: 567, endPoint y: 287, distance: 165.4
click at [565, 287] on tr "Ambrose Salon, kandivali west Sonali 2 2 ₹4,592.00 ₹4,563.80 ₹0 ₹0 ₹0 ₹0 ₹0 ₹0 …" at bounding box center [548, 286] width 995 height 17
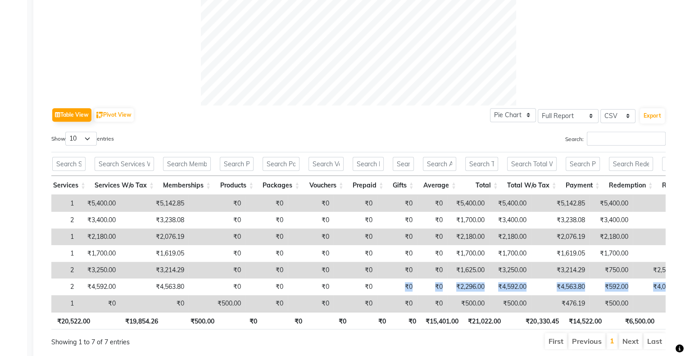
scroll to position [0, 0]
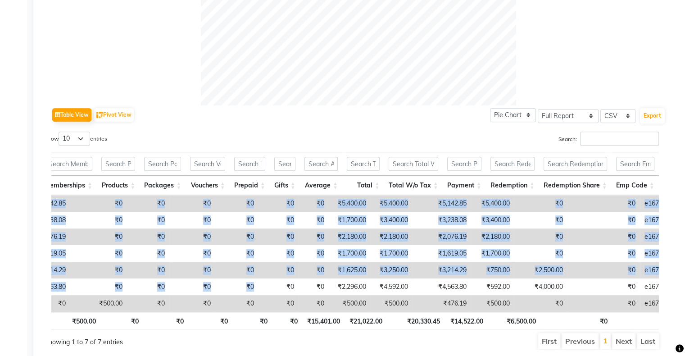
drag, startPoint x: 611, startPoint y: 286, endPoint x: 687, endPoint y: 286, distance: 75.7
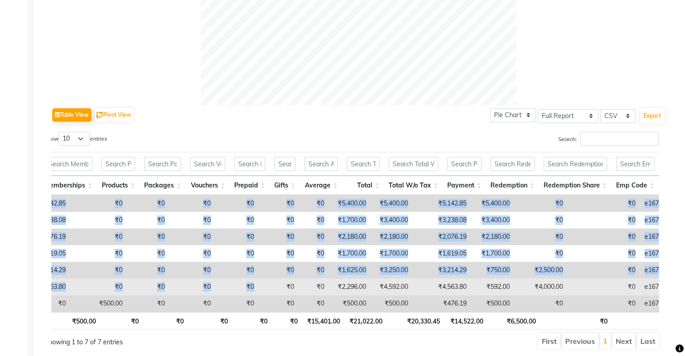
click at [424, 288] on td "₹4,563.80" at bounding box center [442, 286] width 59 height 17
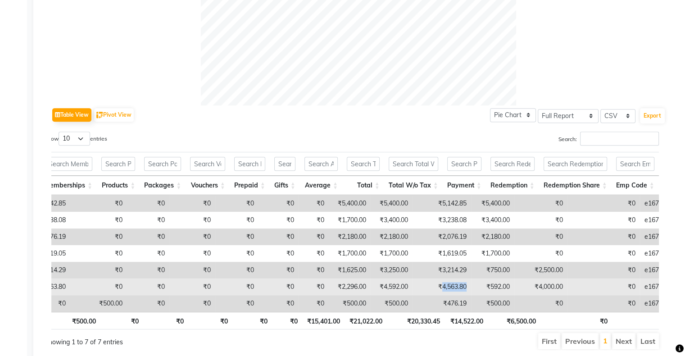
click at [424, 288] on td "₹4,563.80" at bounding box center [442, 286] width 59 height 17
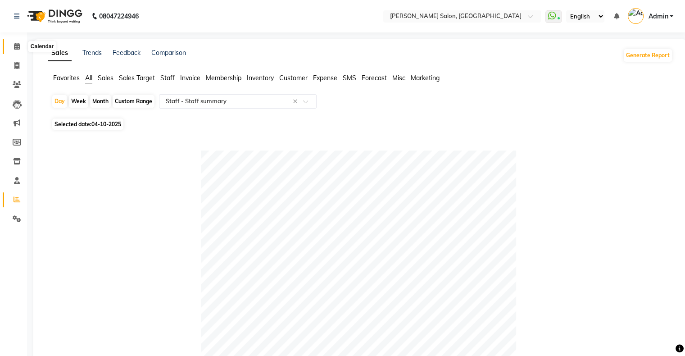
click at [20, 49] on span at bounding box center [17, 46] width 16 height 10
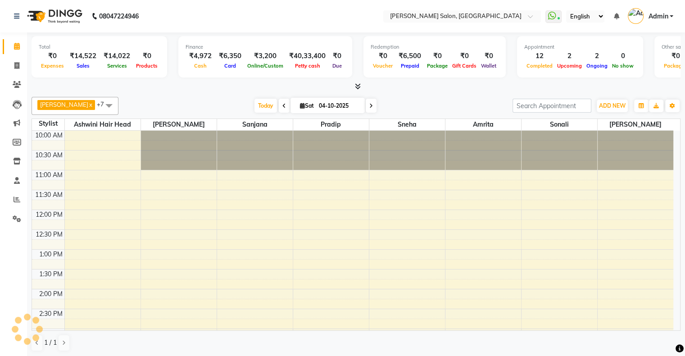
scroll to position [276, 0]
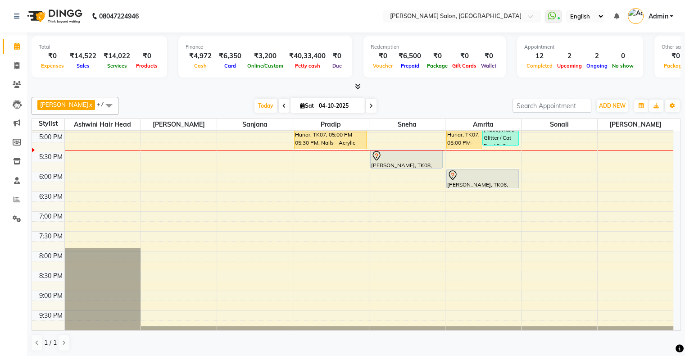
click at [298, 108] on span "Sat" at bounding box center [307, 105] width 18 height 7
select select "10"
select select "2025"
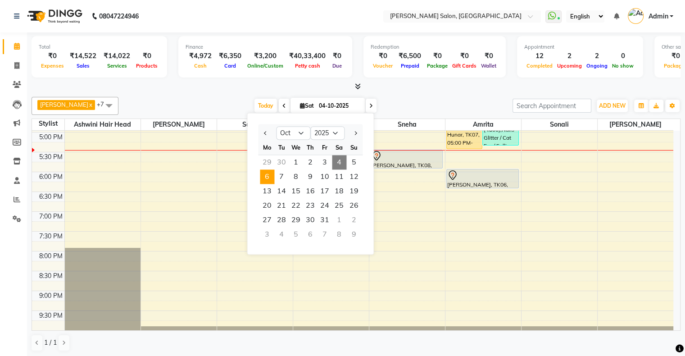
click at [266, 173] on span "6" at bounding box center [267, 176] width 14 height 14
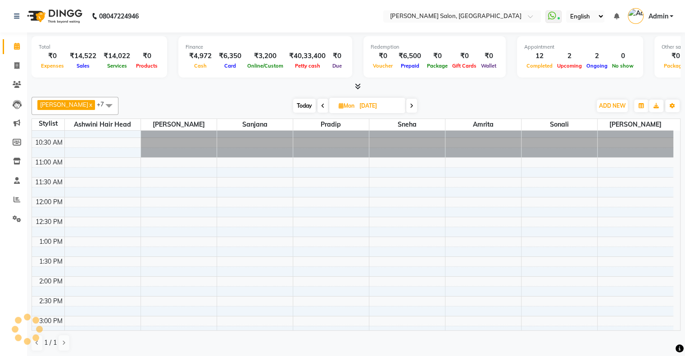
scroll to position [0, 0]
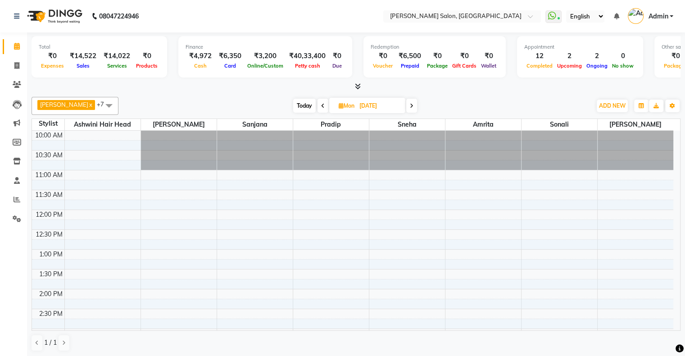
click at [293, 105] on span "Today" at bounding box center [304, 106] width 23 height 14
type input "04-10-2025"
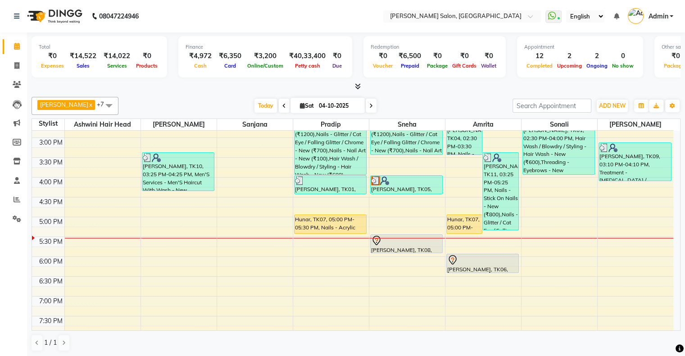
scroll to position [186, 0]
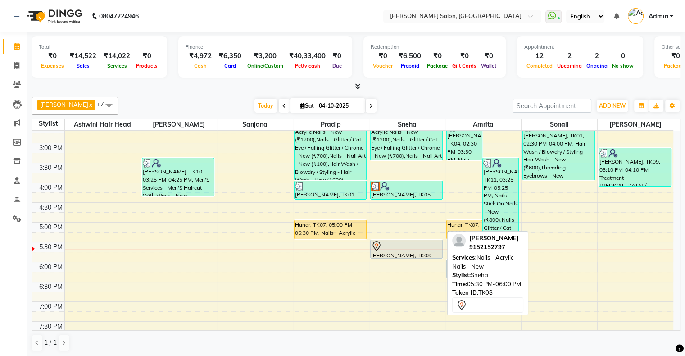
click at [395, 246] on div at bounding box center [406, 246] width 71 height 11
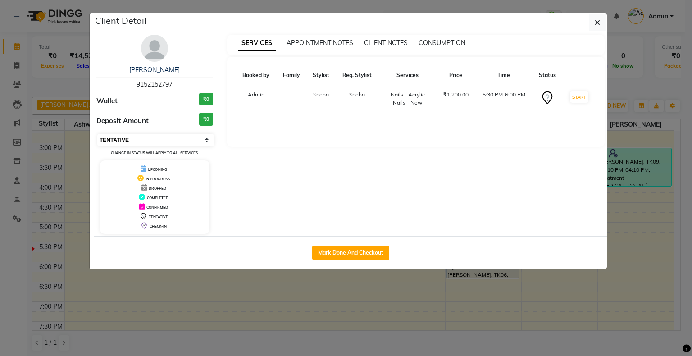
click at [166, 137] on select "Select IN SERVICE CONFIRMED TENTATIVE CHECK IN MARK DONE DROPPED UPCOMING" at bounding box center [155, 140] width 117 height 13
select select "1"
click at [97, 134] on select "Select IN SERVICE CONFIRMED TENTATIVE CHECK IN MARK DONE DROPPED UPCOMING" at bounding box center [155, 140] width 117 height 13
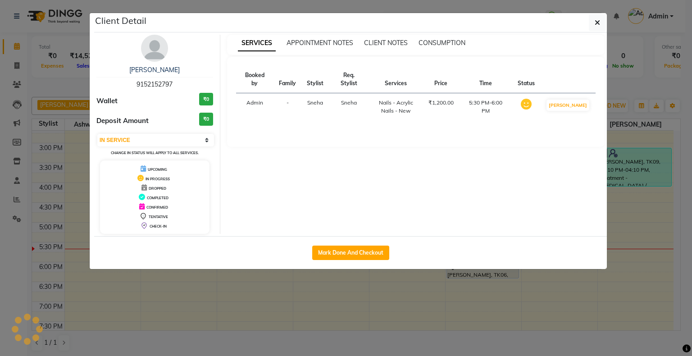
click at [390, 297] on ngb-modal-window "Client Detail Shivani Mistry 9152152797 Wallet ₹0 Deposit Amount ₹0 Select IN S…" at bounding box center [346, 178] width 692 height 356
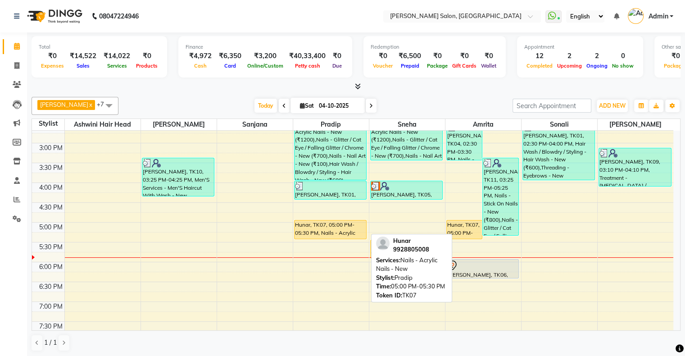
click at [302, 230] on div "Hunar, TK07, 05:00 PM-05:30 PM, Nails - Acrylic Nails - New" at bounding box center [331, 229] width 72 height 18
select select "1"
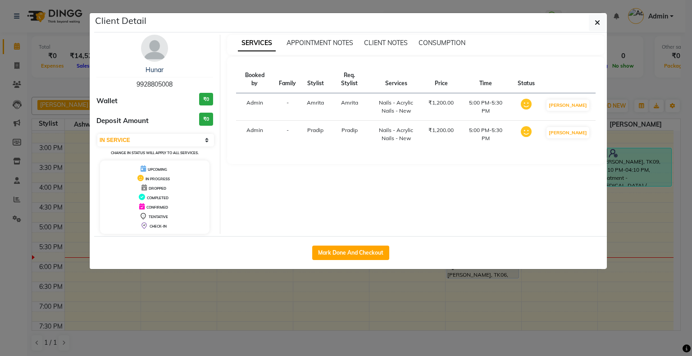
click at [342, 244] on div "Mark Done And Checkout" at bounding box center [350, 252] width 513 height 33
click at [342, 251] on button "Mark Done And Checkout" at bounding box center [350, 253] width 77 height 14
select select "4073"
select select "service"
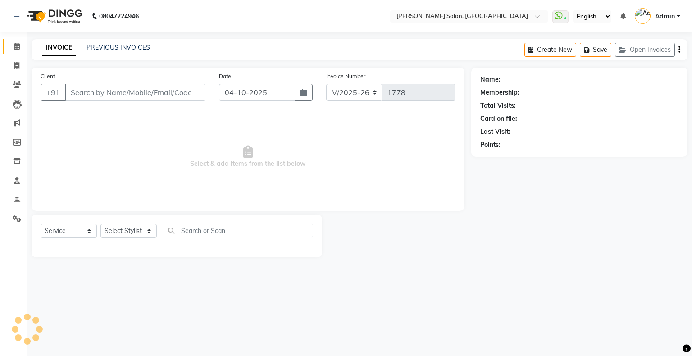
type input "9928805008"
select select "90444"
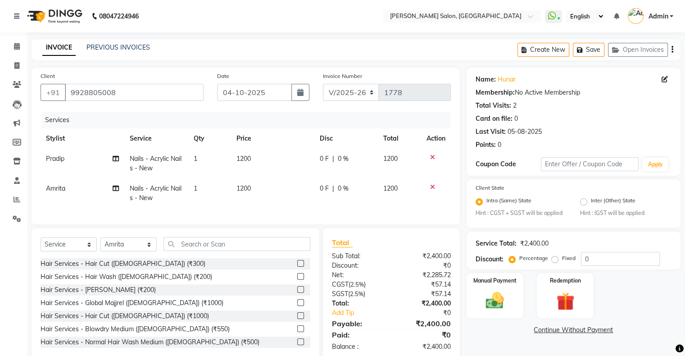
click at [431, 156] on icon at bounding box center [432, 157] width 5 height 6
click at [431, 184] on icon at bounding box center [432, 187] width 5 height 6
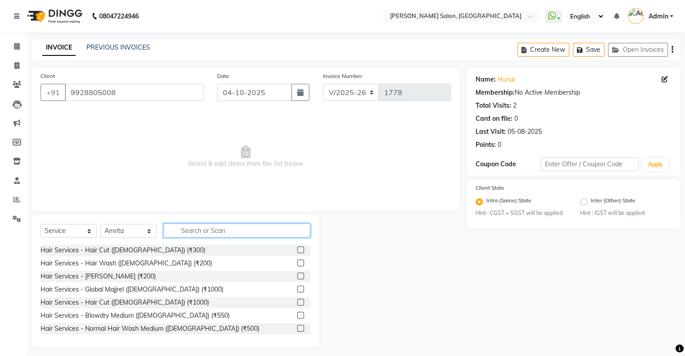
click at [202, 234] on input "text" at bounding box center [237, 231] width 147 height 14
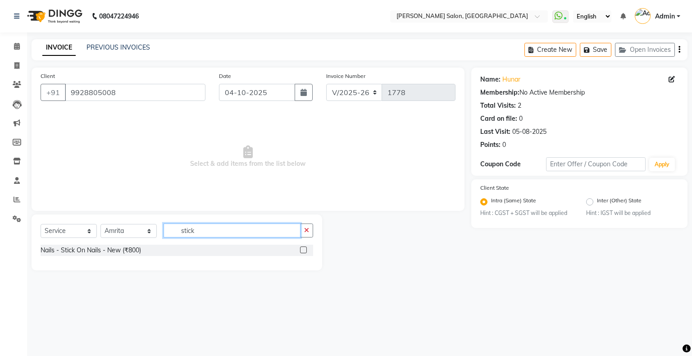
type input "stick"
click at [305, 250] on label at bounding box center [303, 249] width 7 height 7
click at [305, 250] on input "checkbox" at bounding box center [303, 250] width 6 height 6
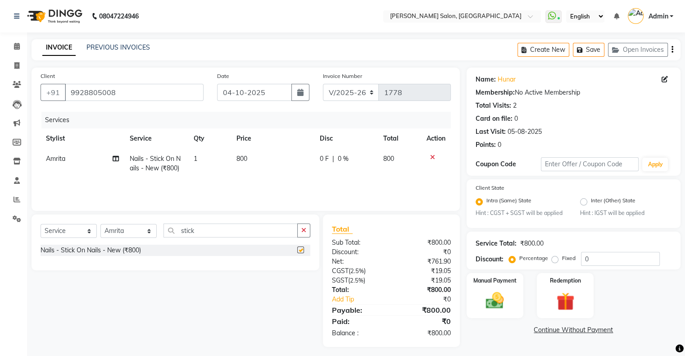
checkbox input "false"
click at [315, 152] on td "0 F | 0 %" at bounding box center [347, 164] width 64 height 30
select select "90444"
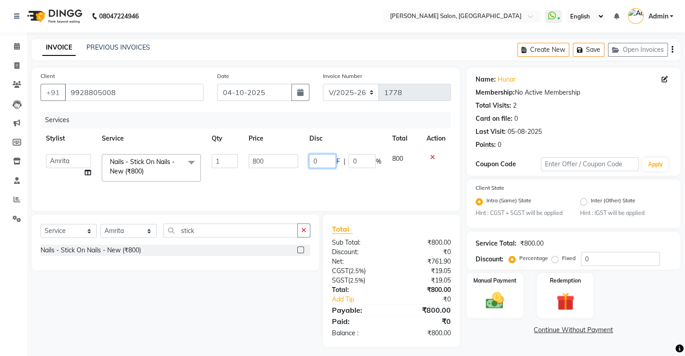
click at [328, 158] on input "0" at bounding box center [322, 161] width 27 height 14
type input "250"
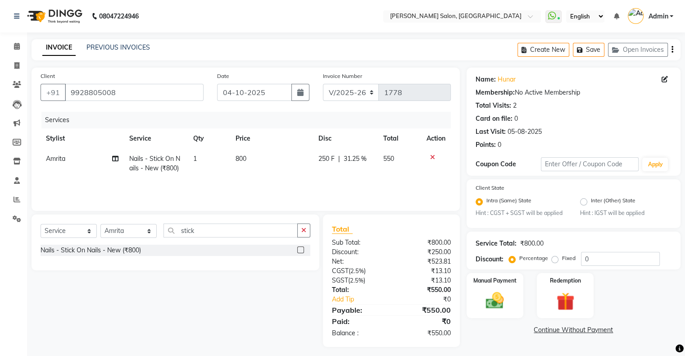
click at [347, 177] on td "250 F | 31.25 %" at bounding box center [345, 164] width 65 height 30
select select "90444"
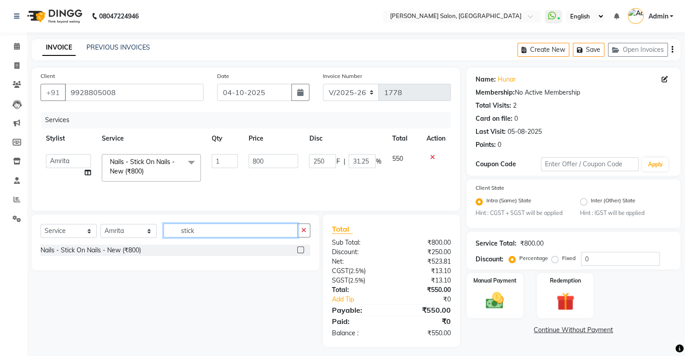
click at [179, 232] on input "stick" at bounding box center [231, 231] width 134 height 14
type input "add on gel"
click at [298, 250] on label at bounding box center [300, 249] width 7 height 7
click at [298, 250] on input "checkbox" at bounding box center [300, 250] width 6 height 6
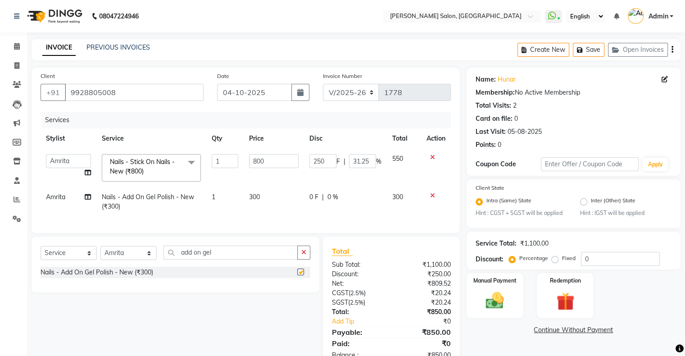
scroll to position [33, 0]
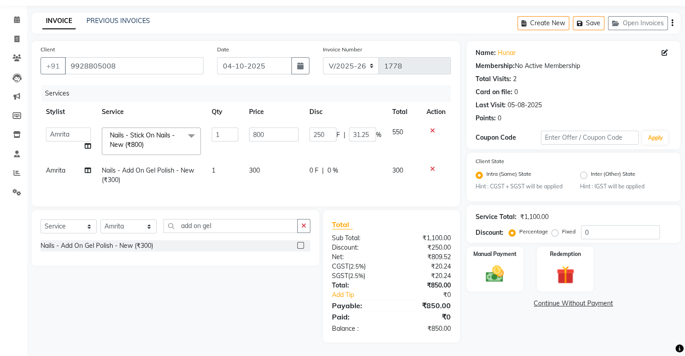
checkbox input "false"
click at [128, 227] on select "Select Stylist Akshay [PERSON_NAME] Amrita [PERSON_NAME] Hair Head [PERSON_NAME…" at bounding box center [128, 226] width 56 height 14
click at [100, 220] on select "Select Stylist Akshay [PERSON_NAME] Amrita [PERSON_NAME] Hair Head [PERSON_NAME…" at bounding box center [128, 226] width 56 height 14
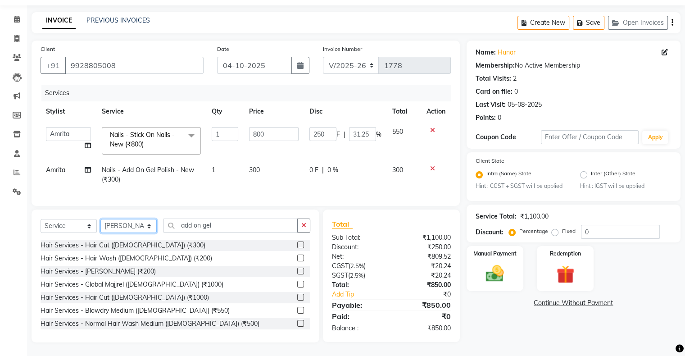
click at [134, 228] on select "Select Stylist Akshay [PERSON_NAME] Amrita [PERSON_NAME] Hair Head [PERSON_NAME…" at bounding box center [128, 226] width 56 height 14
select select "87848"
click at [100, 220] on select "Select Stylist Akshay [PERSON_NAME] Amrita [PERSON_NAME] Hair Head [PERSON_NAME…" at bounding box center [128, 226] width 56 height 14
click at [197, 220] on input "add on gel" at bounding box center [231, 226] width 134 height 14
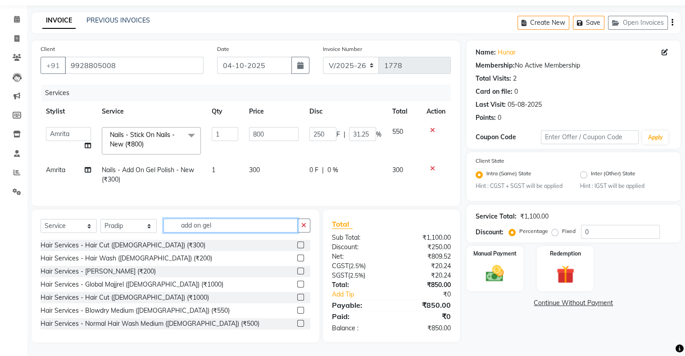
click at [197, 220] on input "add on gel" at bounding box center [231, 226] width 134 height 14
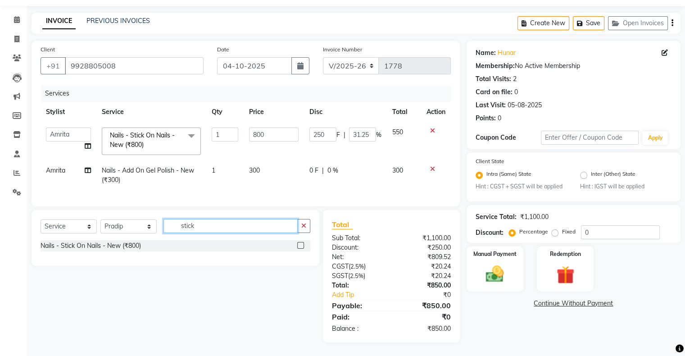
type input "stick"
click at [298, 243] on label at bounding box center [300, 245] width 7 height 7
click at [298, 243] on input "checkbox" at bounding box center [300, 246] width 6 height 6
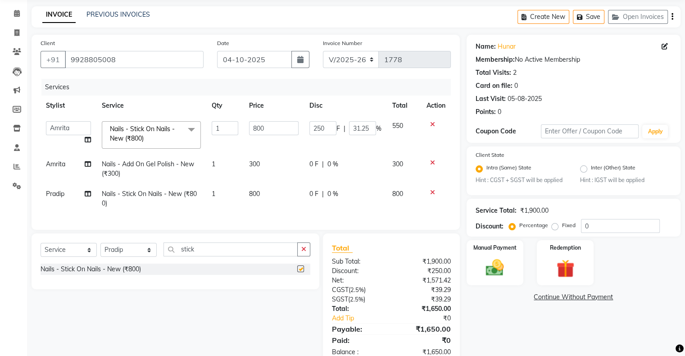
checkbox input "false"
click at [309, 202] on td "0 F | 0 %" at bounding box center [345, 199] width 83 height 30
select select "87848"
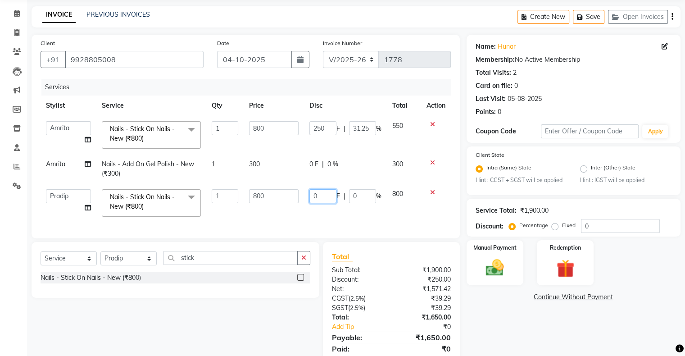
click at [316, 198] on input "0" at bounding box center [323, 196] width 27 height 14
type input "250"
click at [227, 215] on div "Services Stylist Service Qty Price Disc Total Action Akshay Divecha Amrita Arif…" at bounding box center [246, 154] width 411 height 151
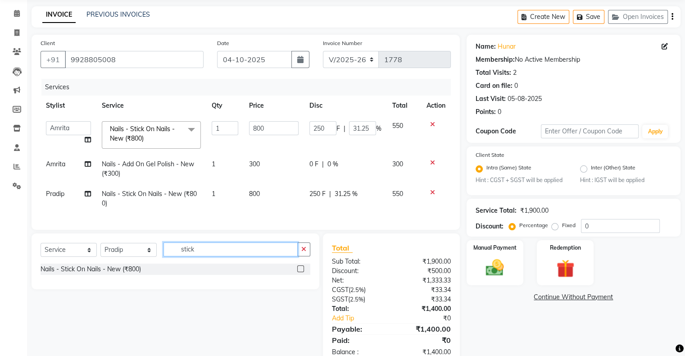
click at [187, 253] on input "stick" at bounding box center [231, 249] width 134 height 14
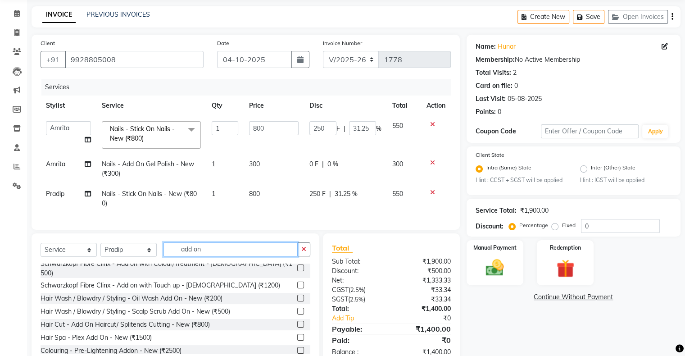
scroll to position [63, 0]
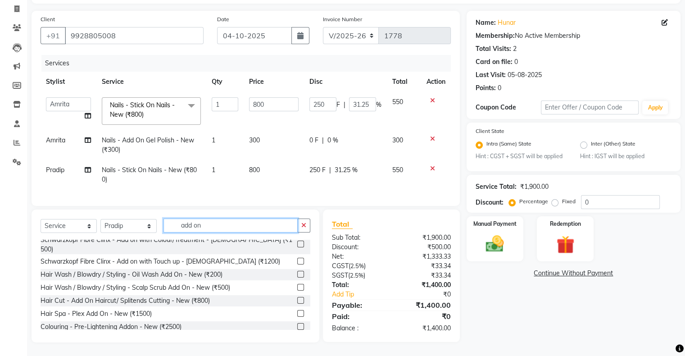
type input "add on"
click at [297, 336] on label at bounding box center [300, 339] width 7 height 7
click at [297, 337] on input "checkbox" at bounding box center [300, 340] width 6 height 6
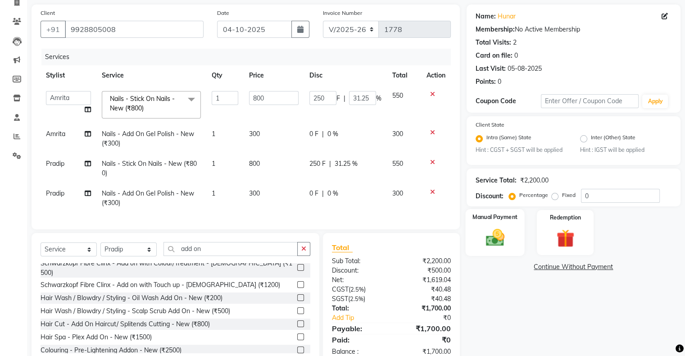
checkbox input "false"
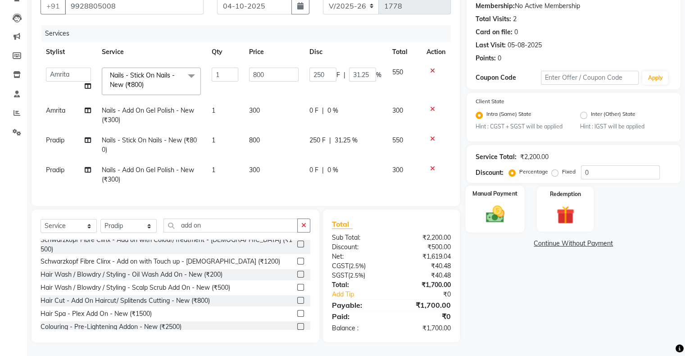
click at [520, 199] on div "Manual Payment" at bounding box center [494, 209] width 59 height 46
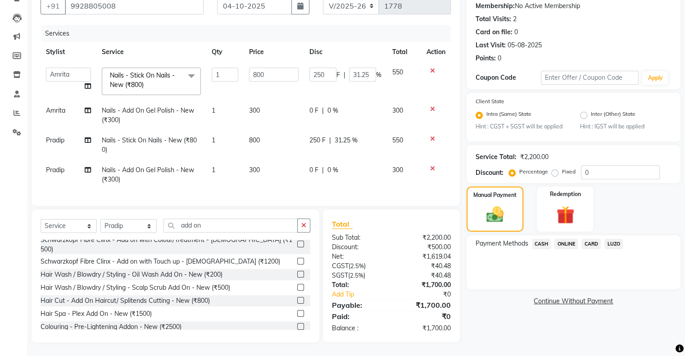
click at [541, 239] on span "CASH" at bounding box center [541, 244] width 19 height 10
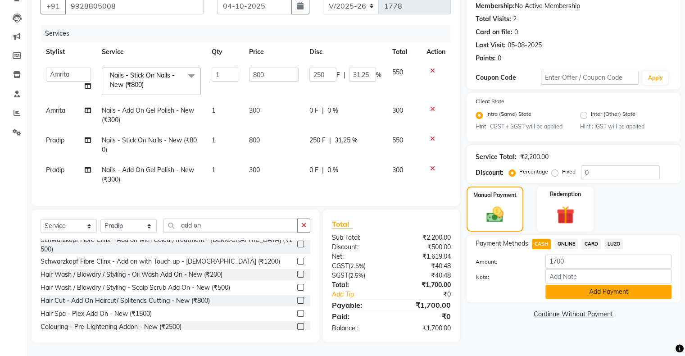
click at [573, 290] on button "Add Payment" at bounding box center [609, 292] width 126 height 14
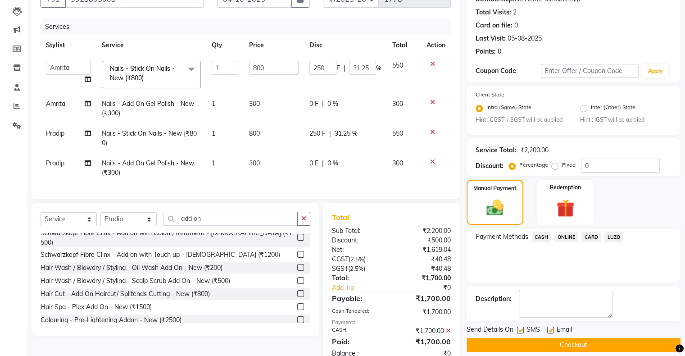
click at [562, 348] on button "Checkout" at bounding box center [574, 345] width 214 height 14
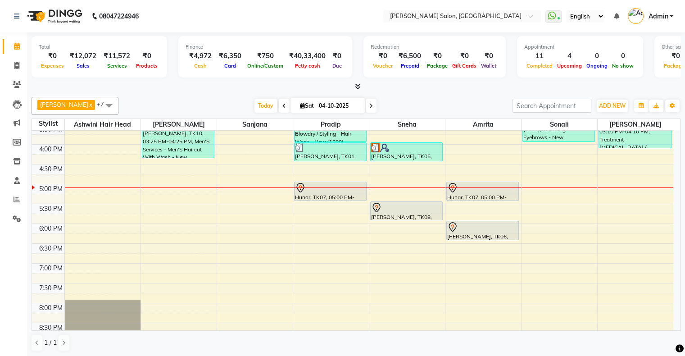
scroll to position [225, 0]
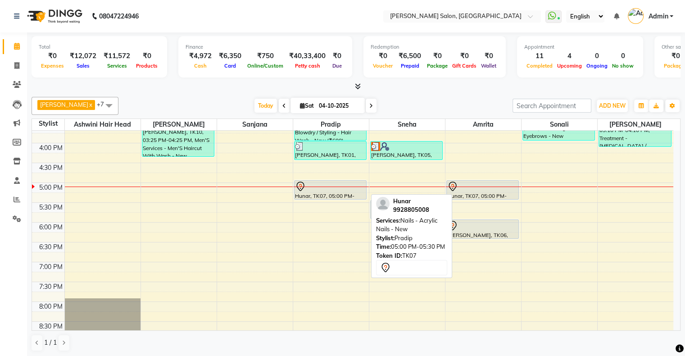
click at [326, 190] on div at bounding box center [330, 186] width 71 height 11
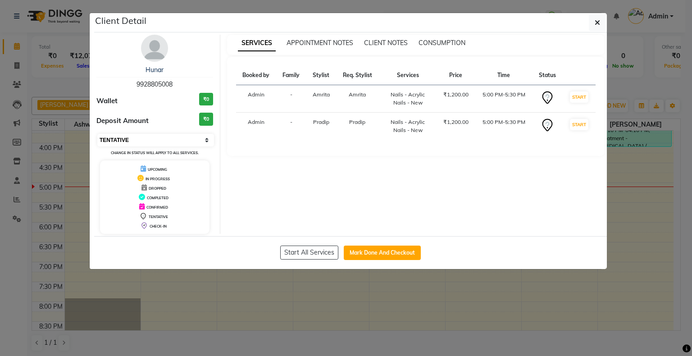
click at [132, 136] on select "Select IN SERVICE CONFIRMED TENTATIVE CHECK IN MARK DONE DROPPED UPCOMING" at bounding box center [155, 140] width 117 height 13
click at [97, 134] on select "Select IN SERVICE CONFIRMED TENTATIVE CHECK IN MARK DONE DROPPED UPCOMING" at bounding box center [155, 140] width 117 height 13
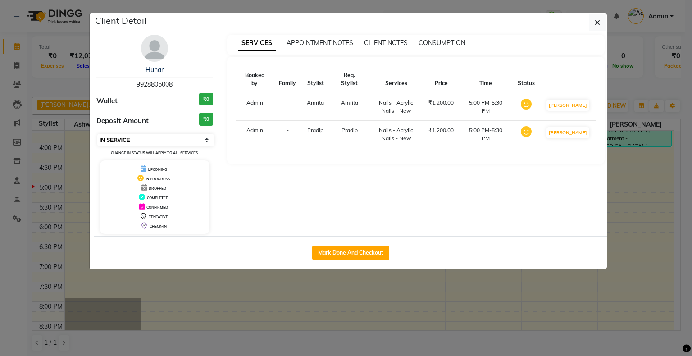
click at [139, 142] on select "Select IN SERVICE CONFIRMED TENTATIVE CHECK IN MARK DONE DROPPED UPCOMING" at bounding box center [155, 140] width 117 height 13
select select "6"
click at [97, 134] on select "Select IN SERVICE CONFIRMED TENTATIVE CHECK IN MARK DONE DROPPED UPCOMING" at bounding box center [155, 140] width 117 height 13
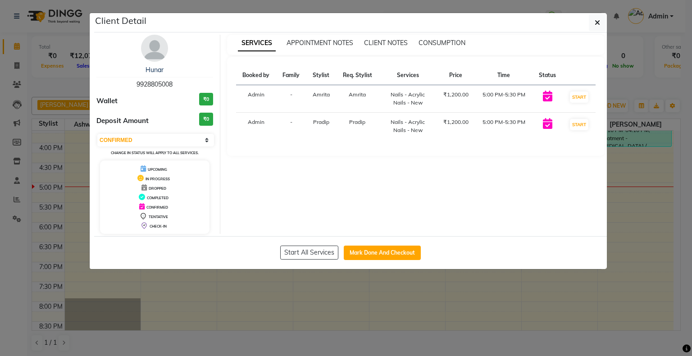
click at [428, 249] on ngb-modal-window "Client Detail Hunar 9928805008 Wallet ₹0 Deposit Amount ₹0 Select IN SERVICE CO…" at bounding box center [346, 178] width 692 height 356
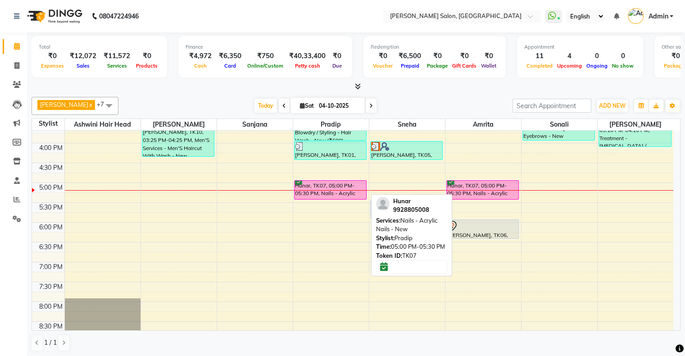
click at [325, 187] on div "Hunar, TK07, 05:00 PM-05:30 PM, Nails - Acrylic Nails - New" at bounding box center [331, 190] width 72 height 18
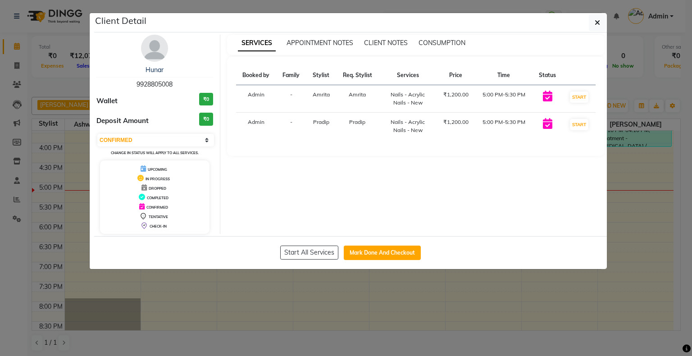
click at [134, 146] on div "Select IN SERVICE CONFIRMED TENTATIVE CHECK IN MARK DONE DROPPED UPCOMING Chang…" at bounding box center [154, 145] width 117 height 24
click at [143, 139] on select "Select IN SERVICE CONFIRMED TENTATIVE CHECK IN MARK DONE DROPPED UPCOMING" at bounding box center [155, 140] width 117 height 13
select select "1"
click at [97, 134] on select "Select IN SERVICE CONFIRMED TENTATIVE CHECK IN MARK DONE DROPPED UPCOMING" at bounding box center [155, 140] width 117 height 13
click at [400, 249] on ngb-modal-window "Client Detail Hunar 9928805008 Wallet ₹0 Deposit Amount ₹0 Select IN SERVICE CO…" at bounding box center [346, 178] width 692 height 356
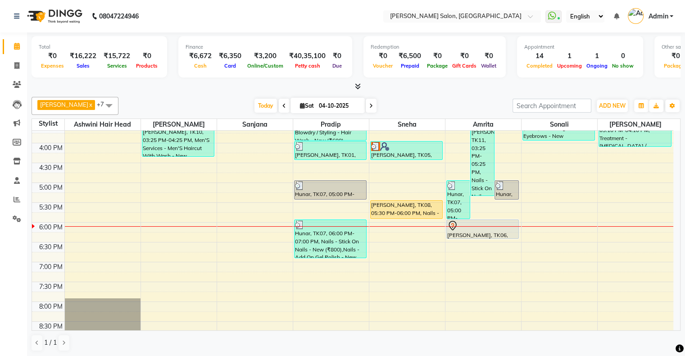
scroll to position [270, 0]
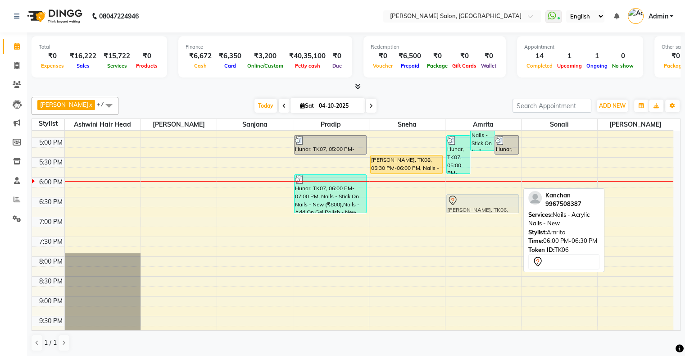
drag, startPoint x: 477, startPoint y: 184, endPoint x: 475, endPoint y: 204, distance: 19.5
click at [475, 204] on div "[PERSON_NAME], TK04, 02:30 PM-03:30 PM, Nails - Stick On Nails - New (₹800),Nai…" at bounding box center [484, 117] width 76 height 515
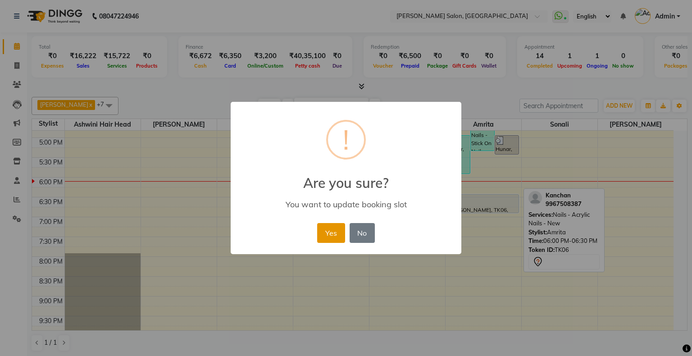
click at [324, 236] on button "Yes" at bounding box center [330, 233] width 27 height 20
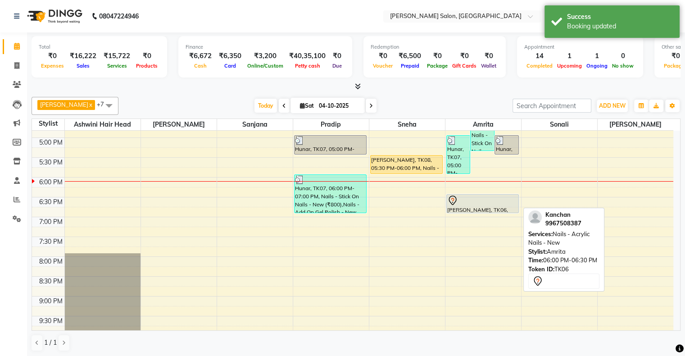
click at [478, 201] on div at bounding box center [482, 200] width 71 height 11
click at [465, 203] on div at bounding box center [482, 200] width 71 height 11
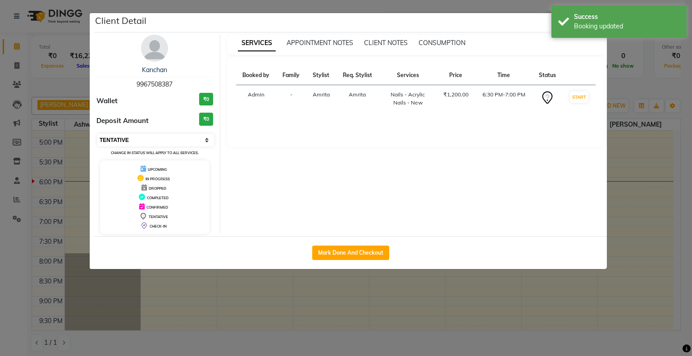
click at [173, 141] on select "Select IN SERVICE CONFIRMED TENTATIVE CHECK IN MARK DONE DROPPED UPCOMING" at bounding box center [155, 140] width 117 height 13
select select "6"
click at [97, 134] on select "Select IN SERVICE CONFIRMED TENTATIVE CHECK IN MARK DONE DROPPED UPCOMING" at bounding box center [155, 140] width 117 height 13
click at [358, 275] on ngb-modal-window "Client Detail [PERSON_NAME] 9967508387 Wallet ₹0 Deposit Amount ₹0 Select IN SE…" at bounding box center [346, 178] width 692 height 356
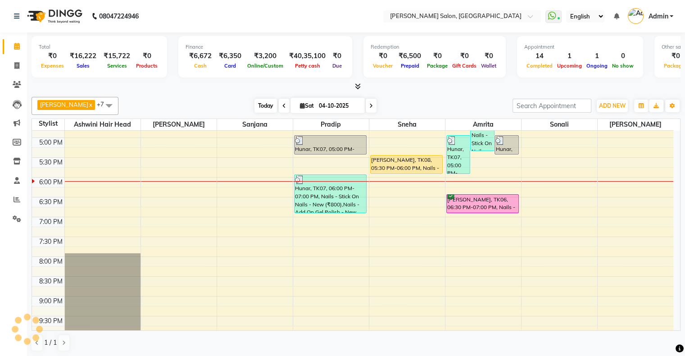
click at [255, 109] on span "Today" at bounding box center [266, 106] width 23 height 14
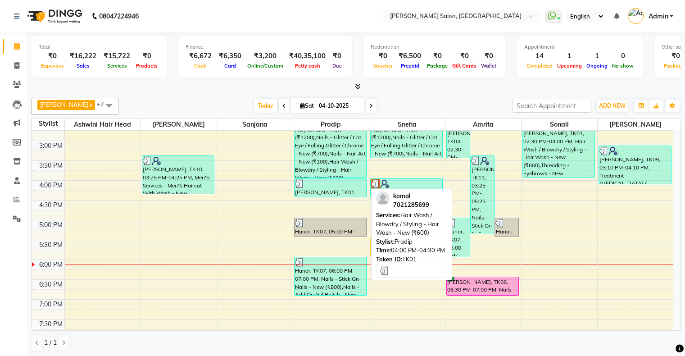
scroll to position [175, 0]
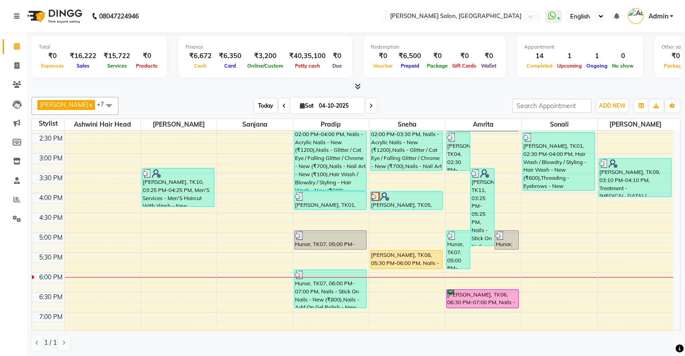
click at [255, 106] on span "Today" at bounding box center [266, 106] width 23 height 14
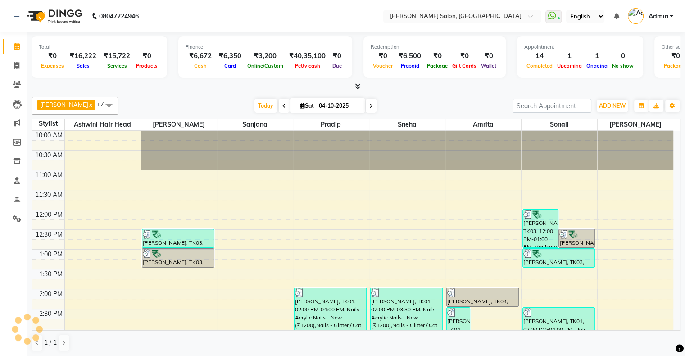
scroll to position [310, 0]
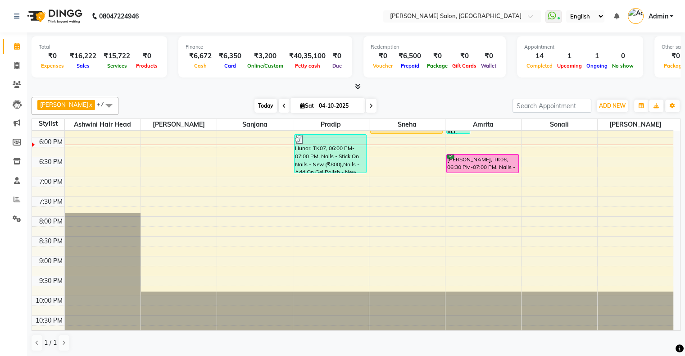
click at [255, 101] on span "Today" at bounding box center [266, 106] width 23 height 14
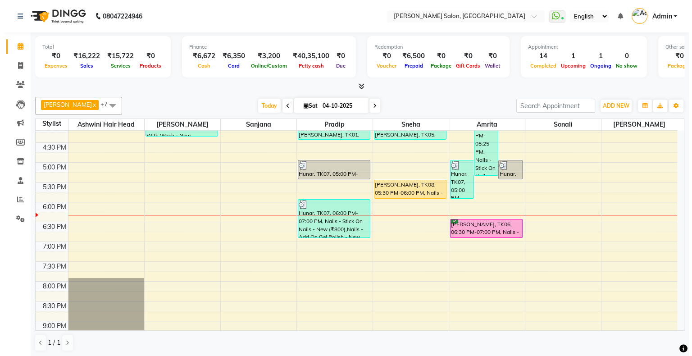
scroll to position [220, 0]
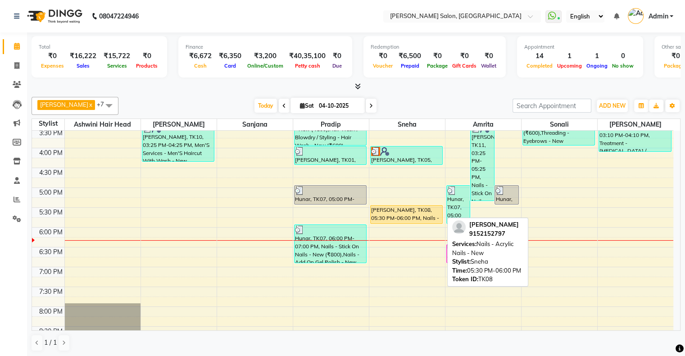
click at [398, 210] on div "[PERSON_NAME], TK08, 05:30 PM-06:00 PM, Nails - Acrylic Nails - New" at bounding box center [407, 214] width 72 height 18
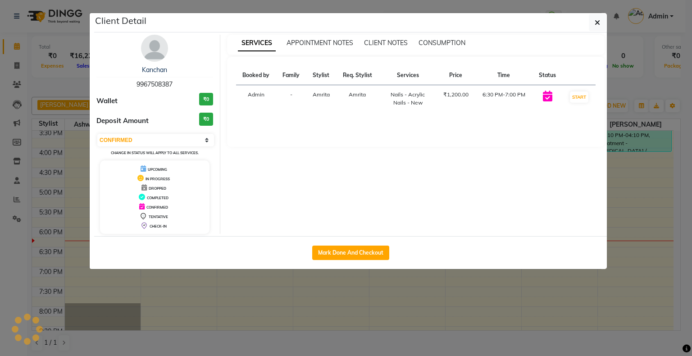
select select "1"
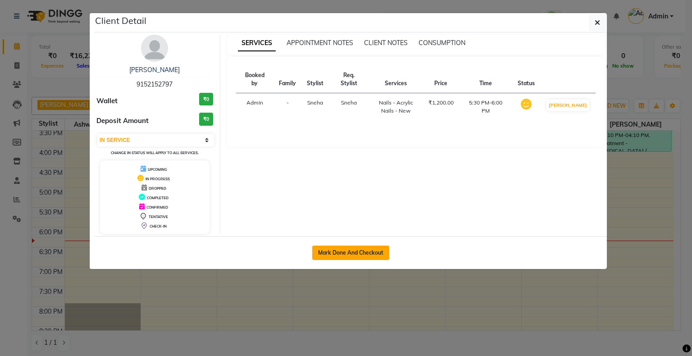
click at [366, 251] on button "Mark Done And Checkout" at bounding box center [350, 253] width 77 height 14
select select "service"
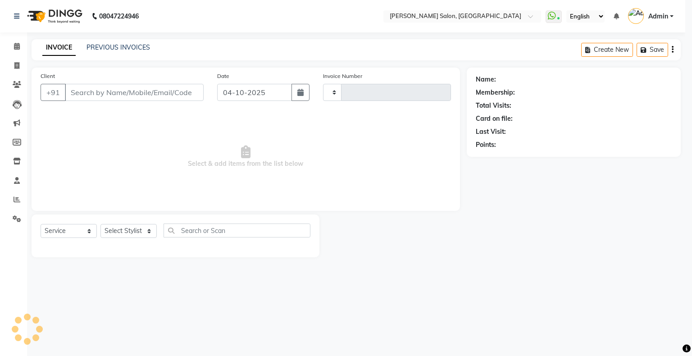
type input "1779"
select select "4073"
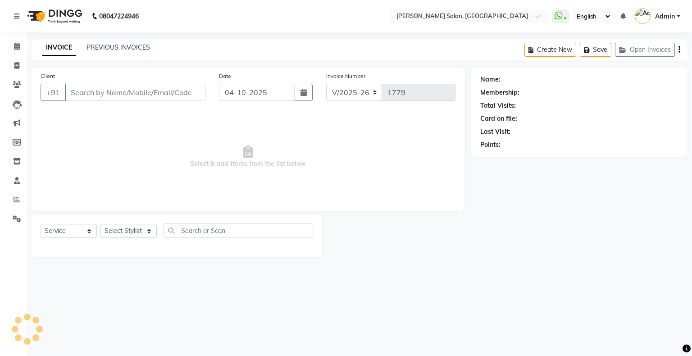
type input "9152152797"
select select "89636"
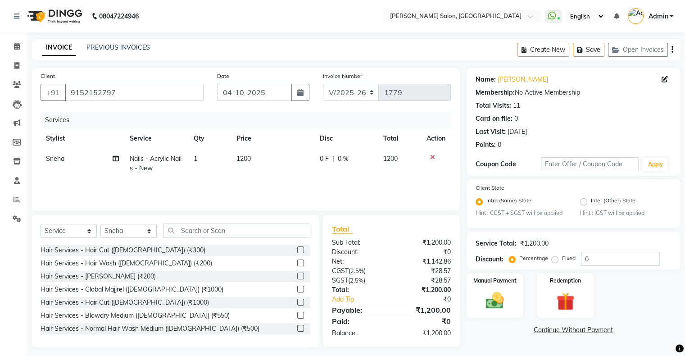
click at [140, 160] on span "Nails - Acrylic Nails - New" at bounding box center [156, 164] width 52 height 18
select select "89636"
click at [193, 162] on span at bounding box center [191, 162] width 18 height 17
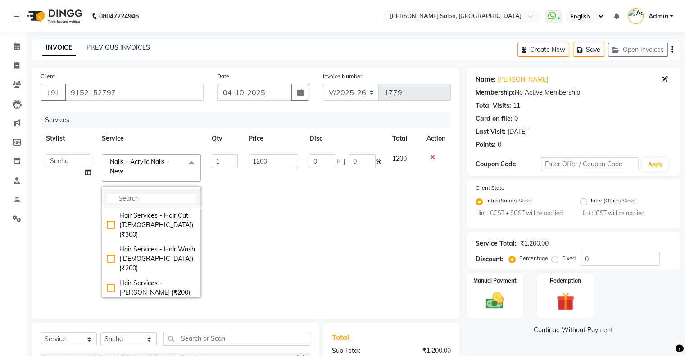
click at [141, 195] on input "multiselect-search" at bounding box center [151, 198] width 89 height 9
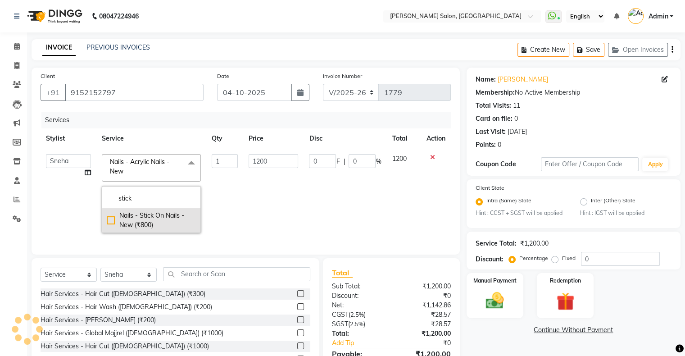
type input "stick"
click at [150, 221] on div "Nails - Stick On Nails - New (₹800)" at bounding box center [151, 220] width 89 height 19
checkbox input "true"
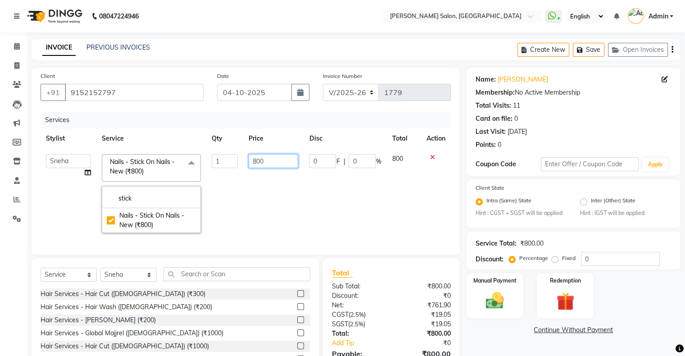
click at [278, 159] on input "800" at bounding box center [274, 161] width 50 height 14
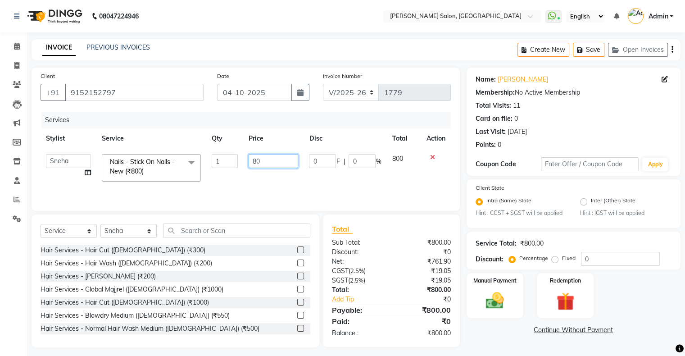
type input "8"
type input "550"
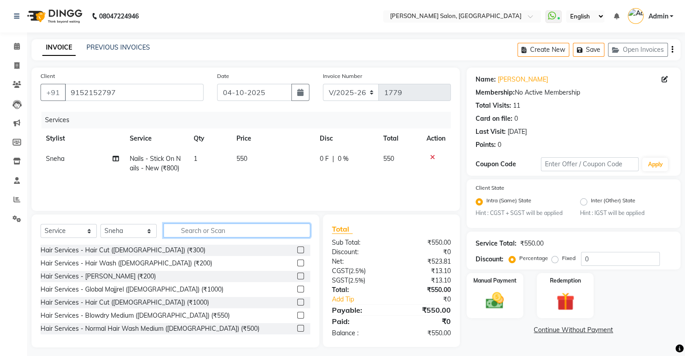
click at [182, 231] on input "text" at bounding box center [237, 231] width 147 height 14
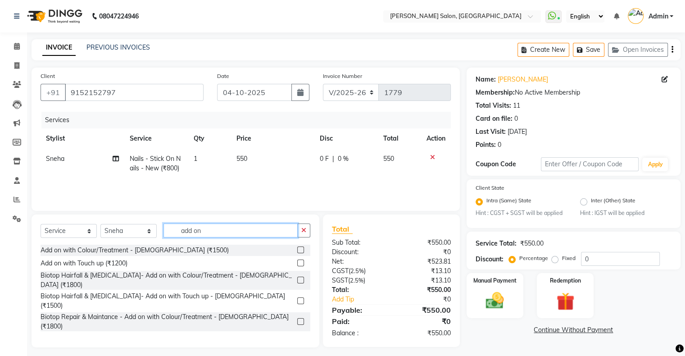
click at [207, 234] on input "add on" at bounding box center [231, 231] width 134 height 14
click at [216, 230] on input "add on" at bounding box center [231, 231] width 134 height 14
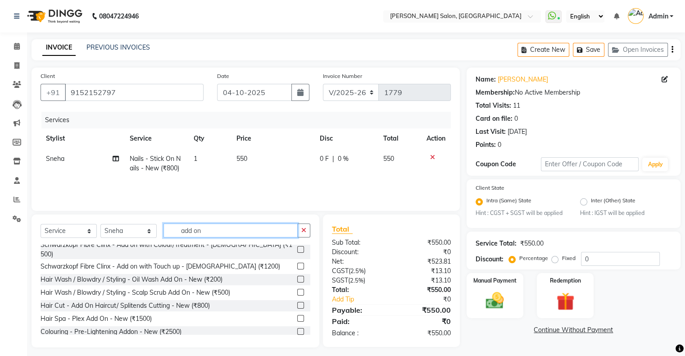
scroll to position [5, 0]
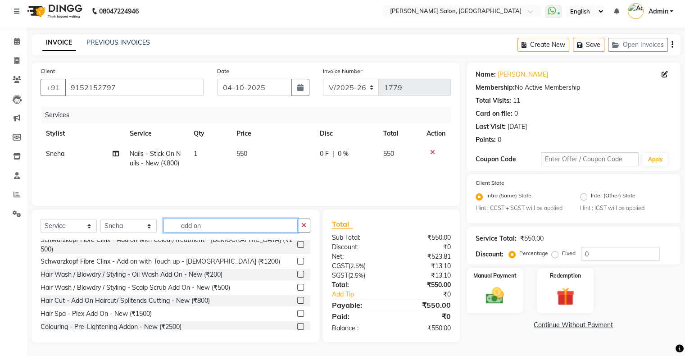
type input "add on"
click at [146, 335] on div "Nails - Add On Gel Polish - New (₹300)" at bounding box center [97, 339] width 113 height 9
checkbox input "false"
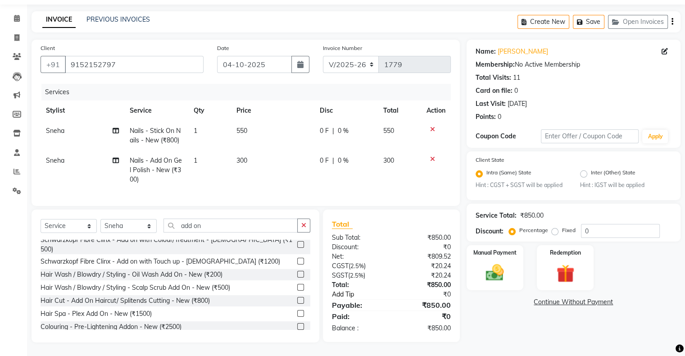
scroll to position [35, 0]
click at [506, 262] on img at bounding box center [495, 273] width 30 height 22
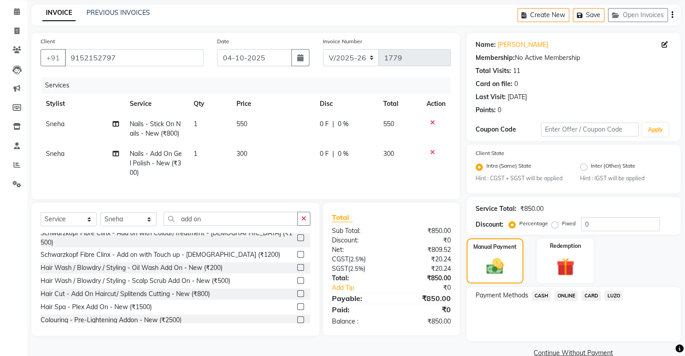
click at [568, 300] on span "ONLINE" at bounding box center [566, 296] width 23 height 10
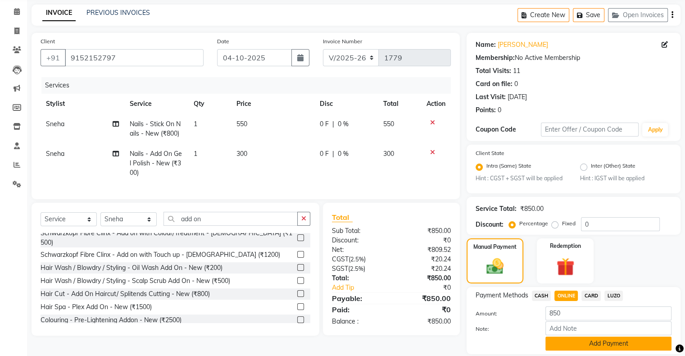
click at [580, 343] on button "Add Payment" at bounding box center [609, 344] width 126 height 14
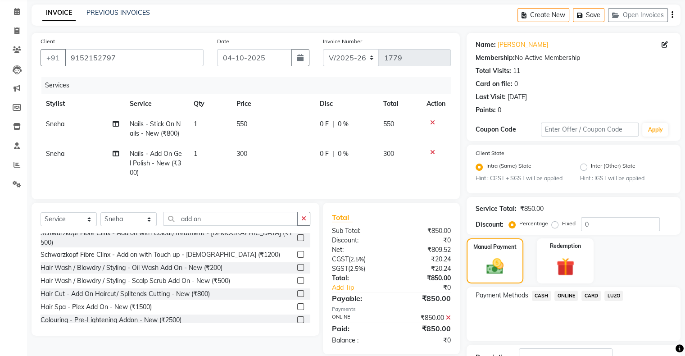
scroll to position [103, 0]
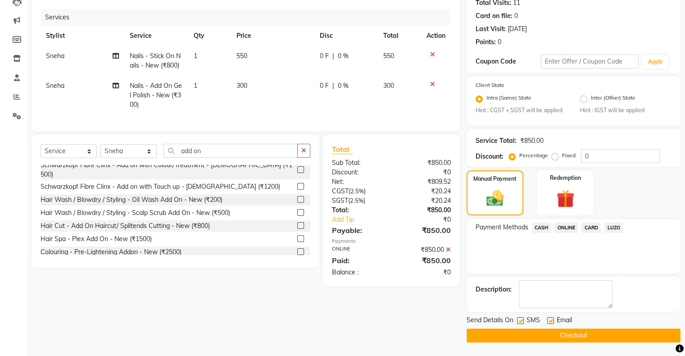
click at [581, 337] on button "Checkout" at bounding box center [574, 335] width 214 height 14
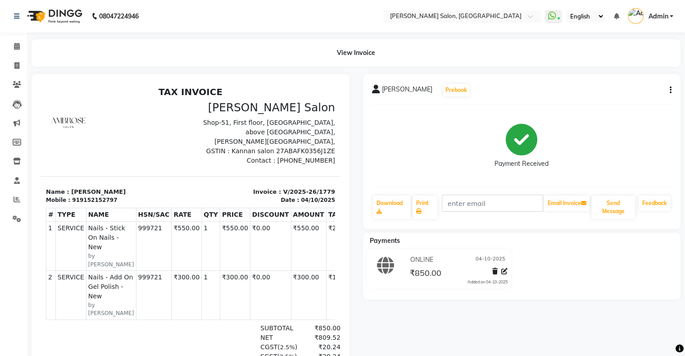
click at [207, 193] on div "Invoice : V/2025-26/1779 Date : [DATE]" at bounding box center [266, 195] width 150 height 17
click at [16, 45] on icon at bounding box center [17, 46] width 6 height 7
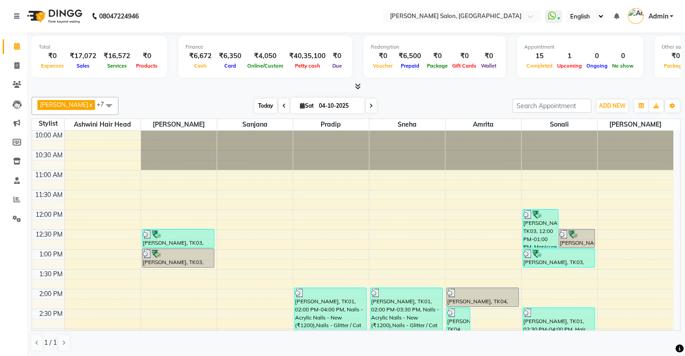
click at [257, 104] on span "Today" at bounding box center [266, 106] width 23 height 14
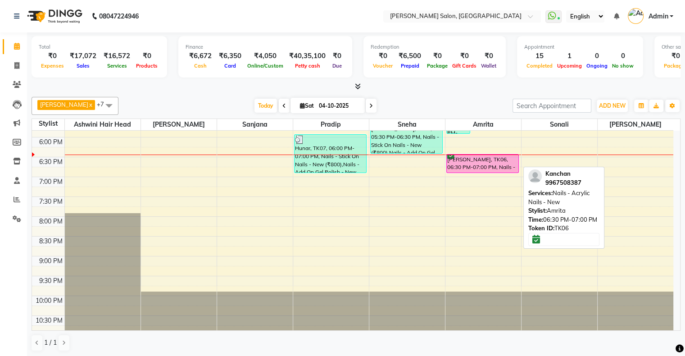
click at [468, 155] on div "[PERSON_NAME], TK06, 06:30 PM-07:00 PM, Nails - Acrylic Nails - New" at bounding box center [483, 164] width 72 height 18
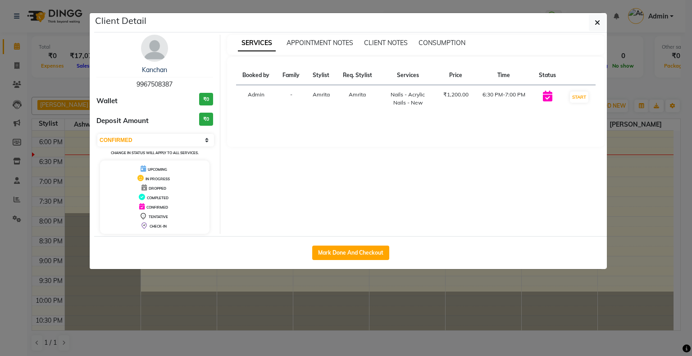
click at [160, 147] on div "Select IN SERVICE CONFIRMED TENTATIVE CHECK IN MARK DONE DROPPED UPCOMING Chang…" at bounding box center [154, 145] width 117 height 24
click at [160, 144] on select "Select IN SERVICE CONFIRMED TENTATIVE CHECK IN MARK DONE DROPPED UPCOMING" at bounding box center [155, 140] width 117 height 13
select select "1"
click at [97, 134] on select "Select IN SERVICE CONFIRMED TENTATIVE CHECK IN MARK DONE DROPPED UPCOMING" at bounding box center [155, 140] width 117 height 13
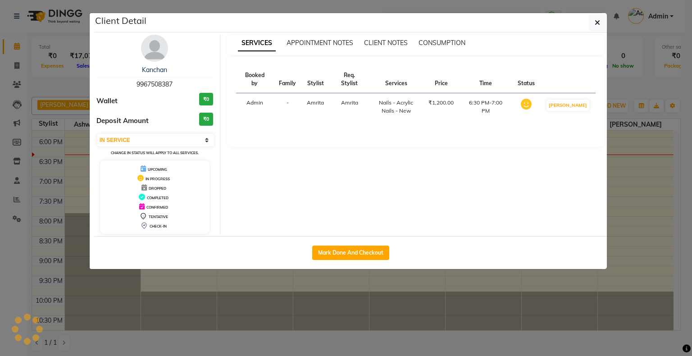
click at [330, 310] on ngb-modal-window "Client Detail [PERSON_NAME] 9967508387 Wallet ₹0 Deposit Amount ₹0 Select IN SE…" at bounding box center [346, 178] width 692 height 356
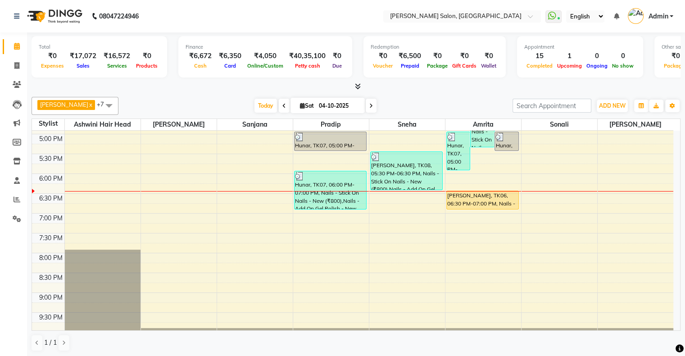
scroll to position [220, 0]
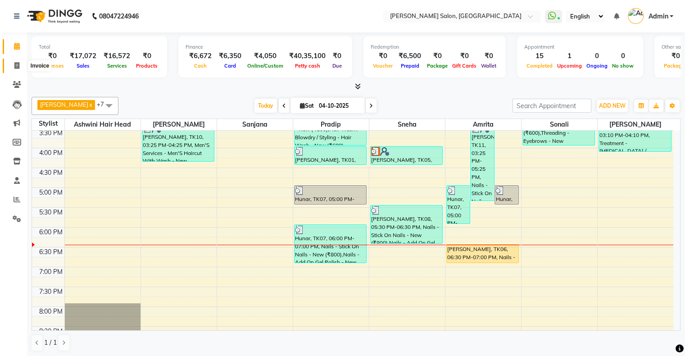
click at [14, 64] on icon at bounding box center [16, 65] width 5 height 7
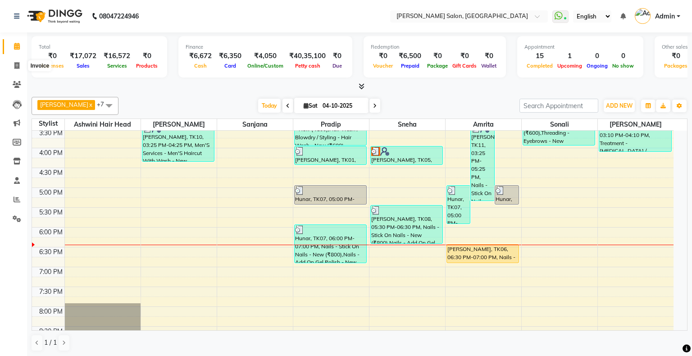
select select "4073"
select select "service"
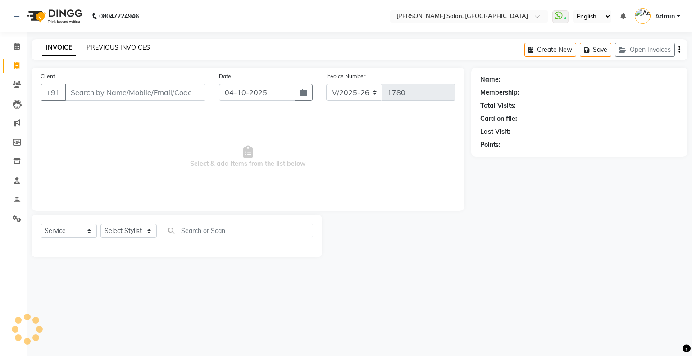
click at [135, 44] on link "PREVIOUS INVOICES" at bounding box center [119, 47] width 64 height 8
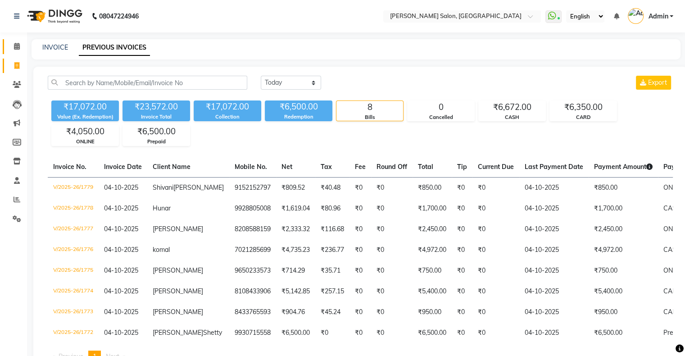
click at [16, 52] on link "Calendar" at bounding box center [14, 46] width 22 height 15
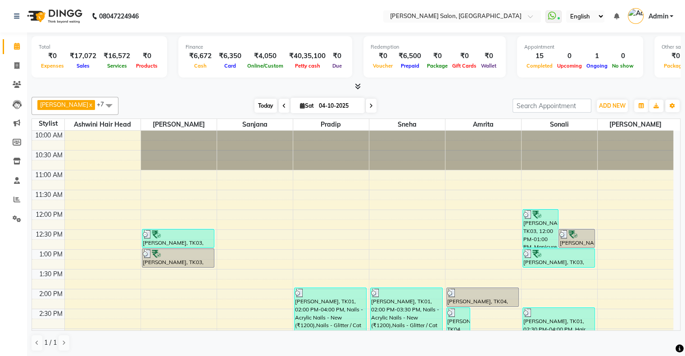
click at [255, 108] on span "Today" at bounding box center [266, 106] width 23 height 14
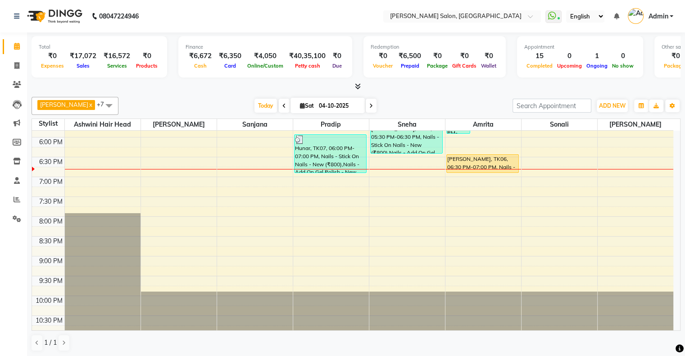
click at [300, 103] on icon at bounding box center [302, 106] width 5 height 6
select select "10"
select select "2025"
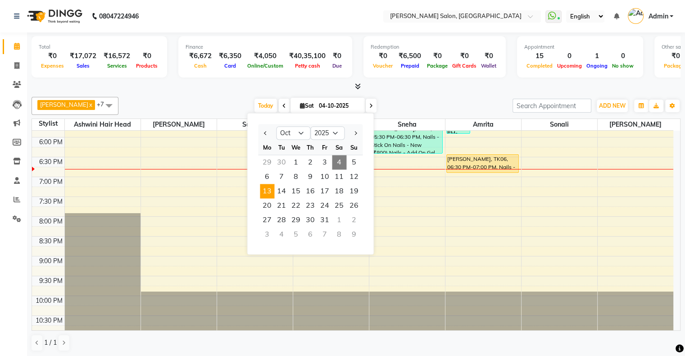
click at [269, 189] on span "13" at bounding box center [267, 191] width 14 height 14
type input "[DATE]"
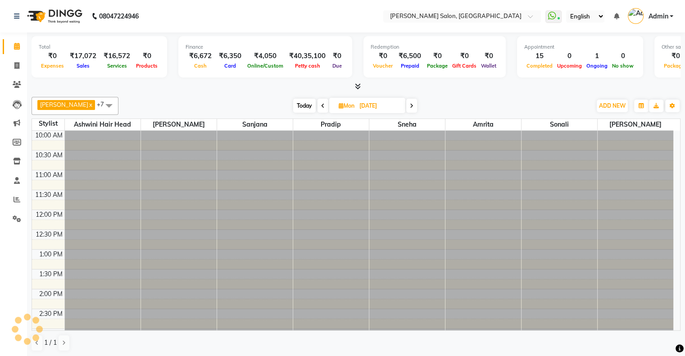
scroll to position [310, 0]
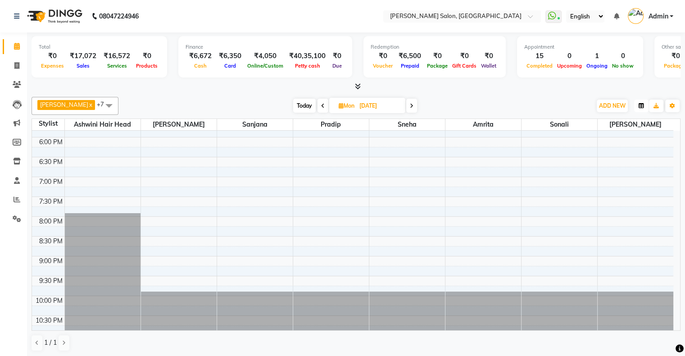
click at [635, 104] on button "button" at bounding box center [641, 106] width 14 height 13
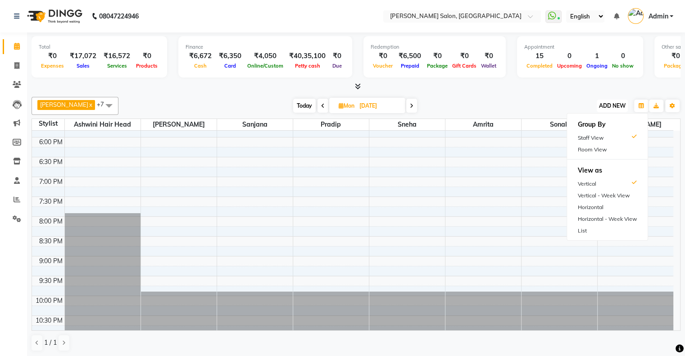
click at [616, 106] on span "ADD NEW" at bounding box center [612, 105] width 27 height 7
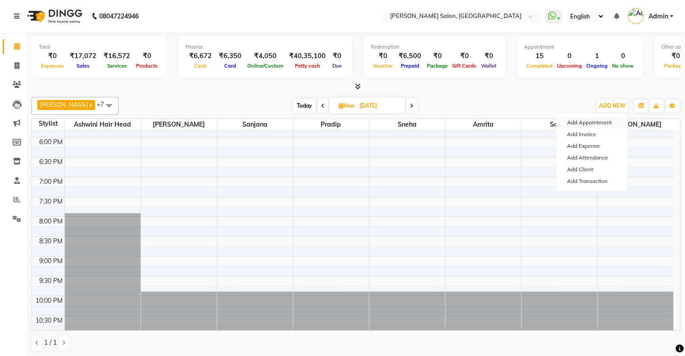
click at [613, 125] on button "Add Appointment" at bounding box center [592, 123] width 71 height 12
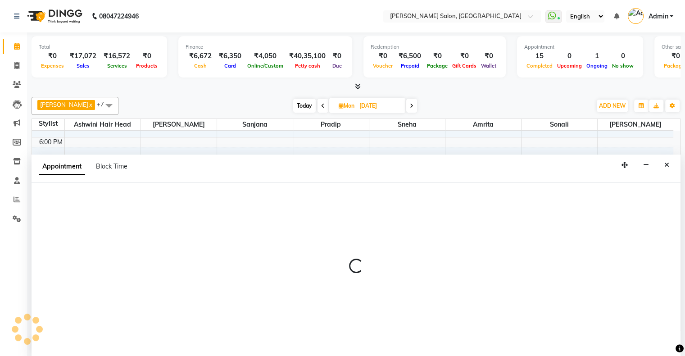
select select "660"
select select "tentative"
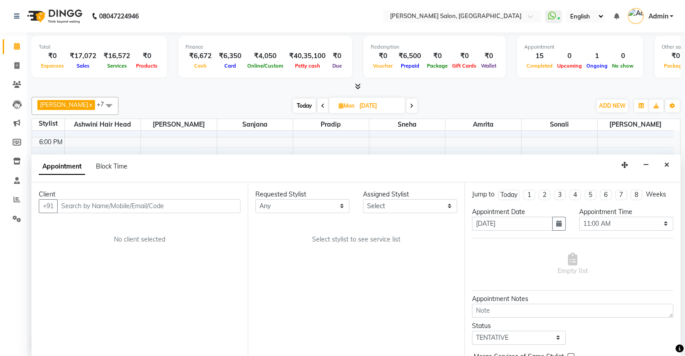
click at [102, 203] on input "text" at bounding box center [148, 206] width 183 height 14
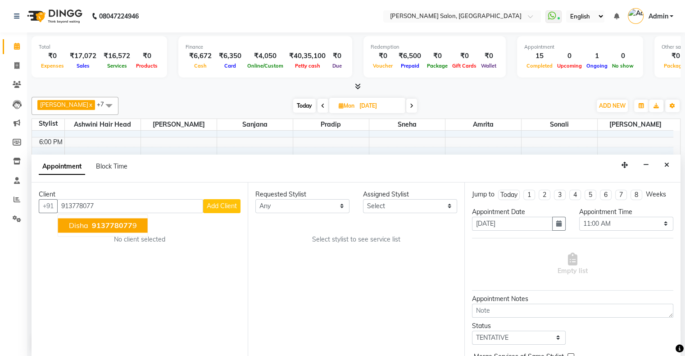
drag, startPoint x: 91, startPoint y: 215, endPoint x: 90, endPoint y: 223, distance: 7.9
click at [91, 217] on ngb-typeahead-window "Disha 913778077 9" at bounding box center [103, 225] width 91 height 23
click at [90, 224] on ngb-highlight "913778077 9" at bounding box center [113, 225] width 47 height 9
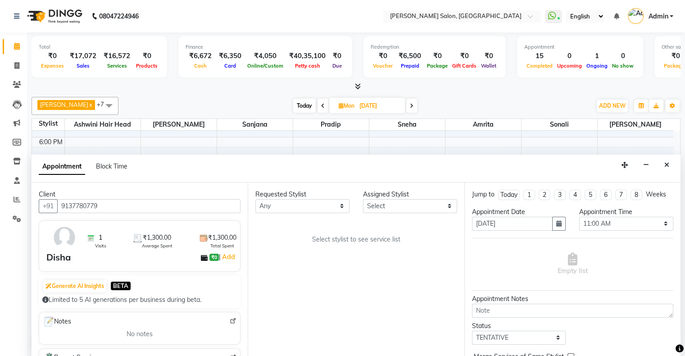
type input "9137780779"
click at [326, 208] on select "Any [PERSON_NAME] Hair Head [PERSON_NAME] FD [PERSON_NAME] [PERSON_NAME] [PERSO…" at bounding box center [302, 206] width 94 height 14
select select "90444"
click at [255, 199] on select "Any [PERSON_NAME] Hair Head [PERSON_NAME] FD [PERSON_NAME] [PERSON_NAME] [PERSO…" at bounding box center [302, 206] width 94 height 14
select select "90444"
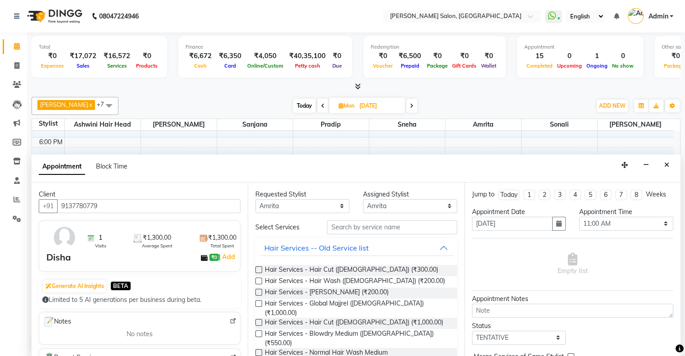
click at [356, 228] on input "text" at bounding box center [392, 227] width 130 height 14
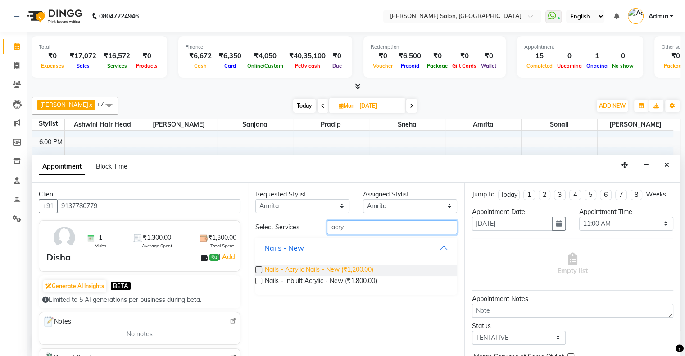
type input "acry"
click at [354, 271] on span "Nails - Acrylic Nails - New (₹1,200.00)" at bounding box center [319, 270] width 109 height 11
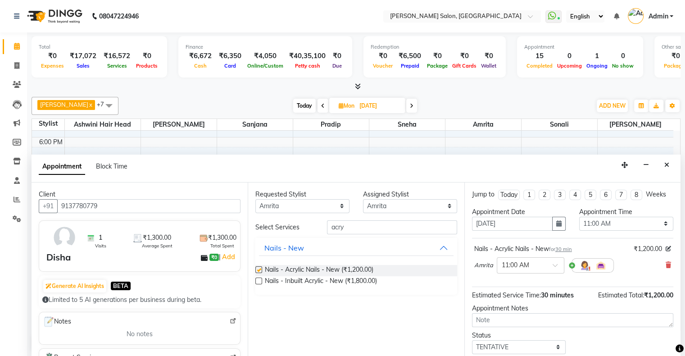
checkbox input "false"
click at [579, 220] on select "Select 11:00 AM 11:15 AM 11:30 AM 11:45 AM 12:00 PM 12:15 PM 12:30 PM 12:45 PM …" at bounding box center [626, 224] width 94 height 14
select select "1020"
click at [579, 217] on select "Select 11:00 AM 11:15 AM 11:30 AM 11:45 AM 12:00 PM 12:15 PM 12:30 PM 12:45 PM …" at bounding box center [626, 224] width 94 height 14
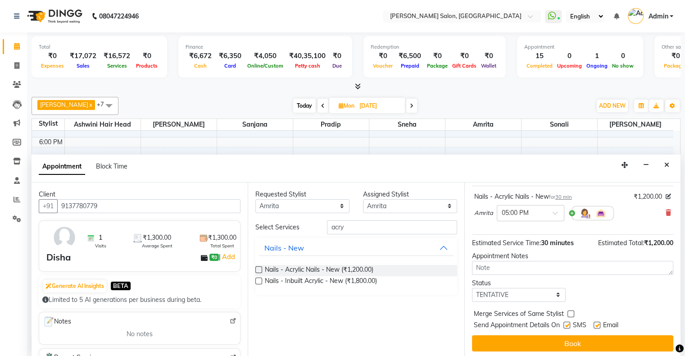
scroll to position [53, 0]
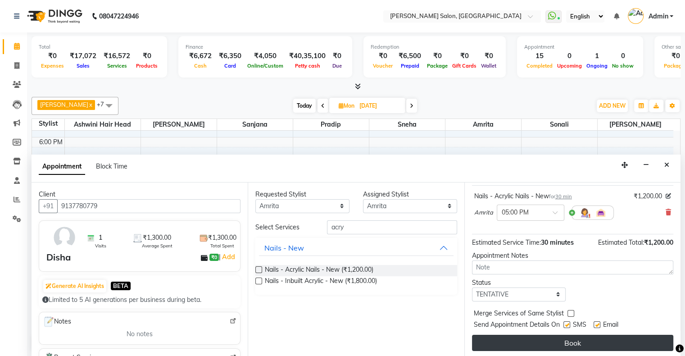
click at [561, 342] on button "Book" at bounding box center [572, 343] width 201 height 16
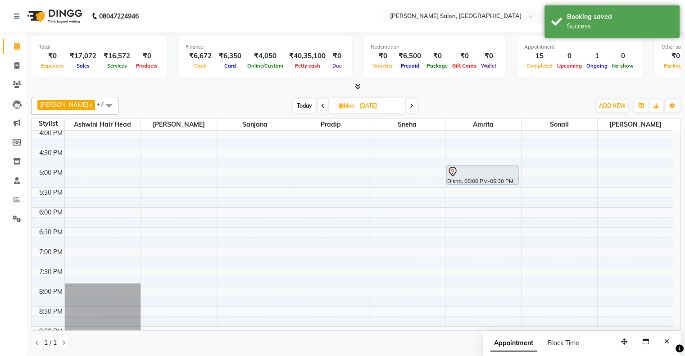
scroll to position [130, 0]
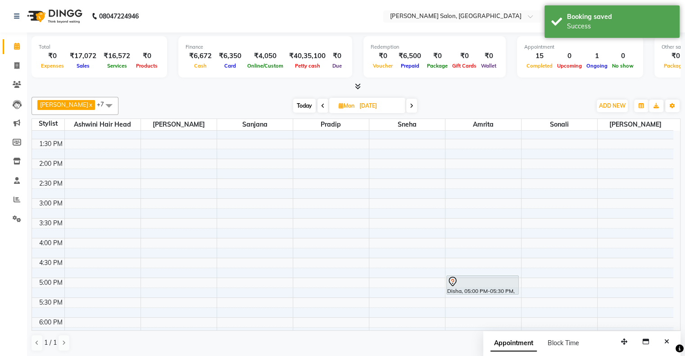
click at [294, 108] on span "Today" at bounding box center [304, 106] width 23 height 14
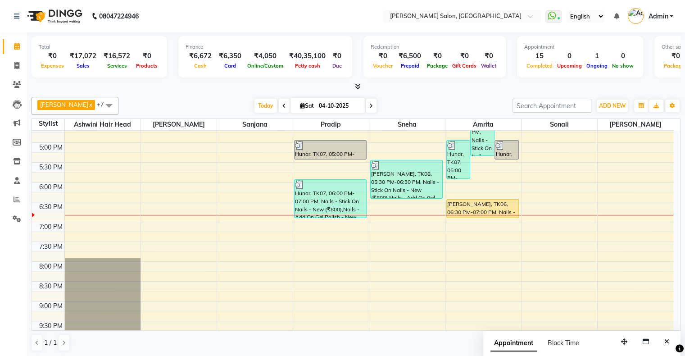
click at [366, 110] on span at bounding box center [371, 106] width 11 height 14
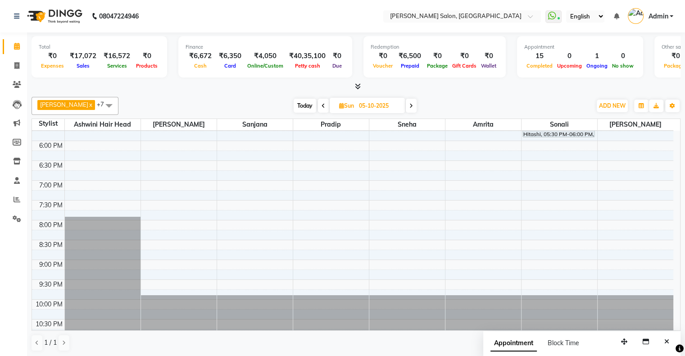
scroll to position [310, 0]
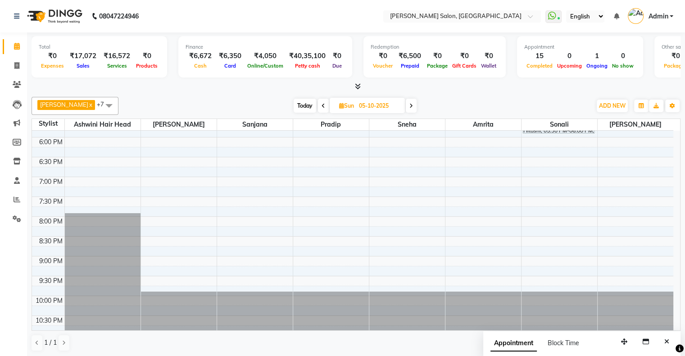
click at [296, 109] on span "Today" at bounding box center [305, 106] width 23 height 14
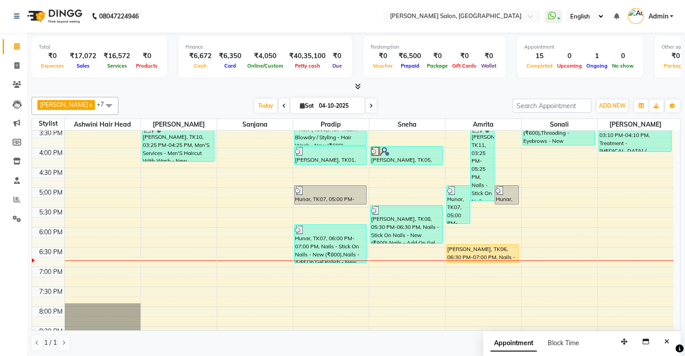
click at [366, 99] on span at bounding box center [371, 106] width 11 height 14
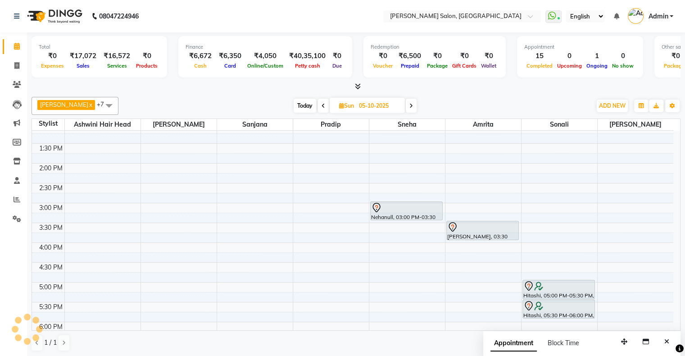
scroll to position [85, 0]
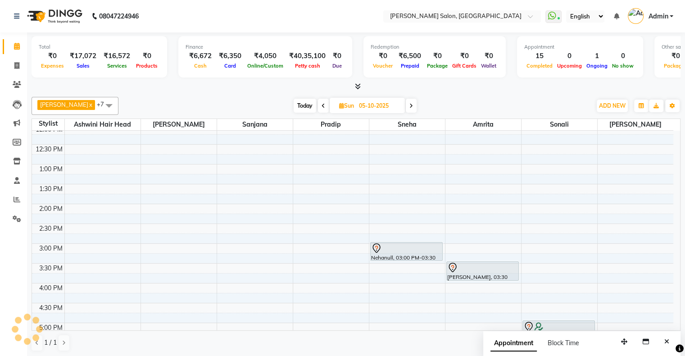
click at [299, 103] on span "Today" at bounding box center [305, 106] width 23 height 14
type input "04-10-2025"
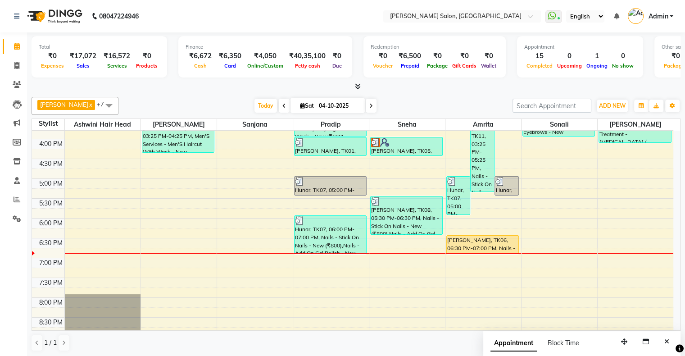
scroll to position [220, 0]
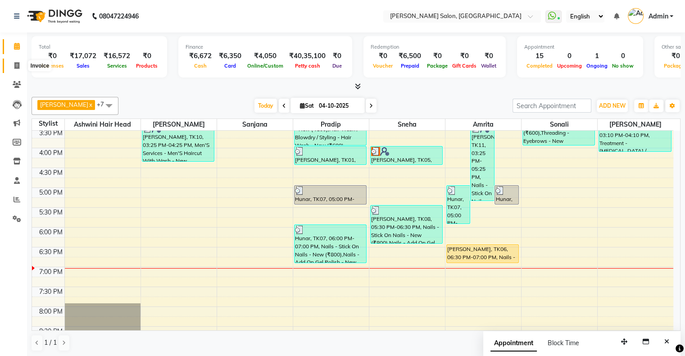
click at [18, 61] on span at bounding box center [17, 66] width 16 height 10
select select "service"
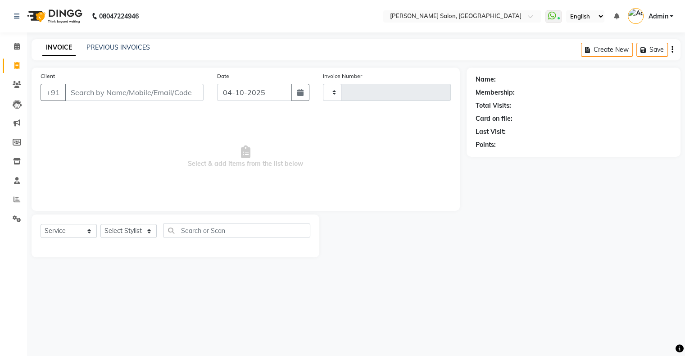
type input "1780"
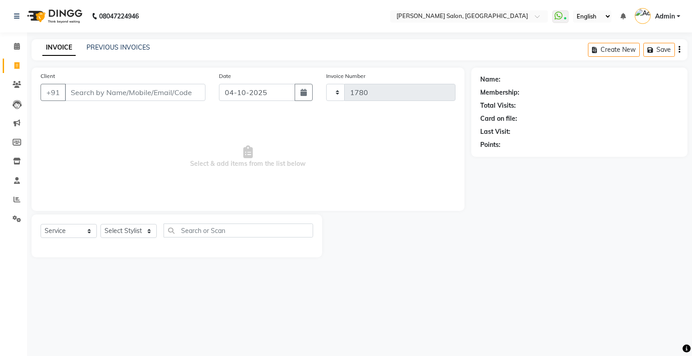
select select "4073"
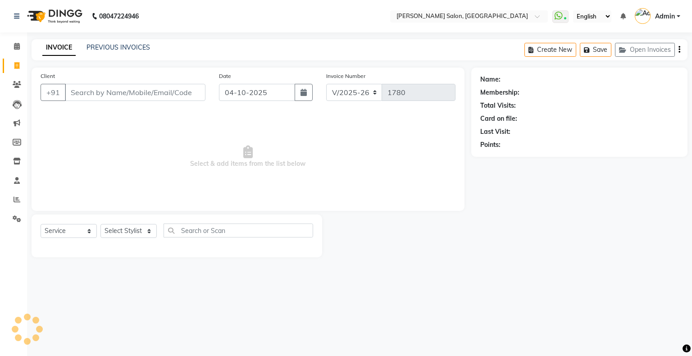
click at [120, 88] on input "Client" at bounding box center [135, 92] width 141 height 17
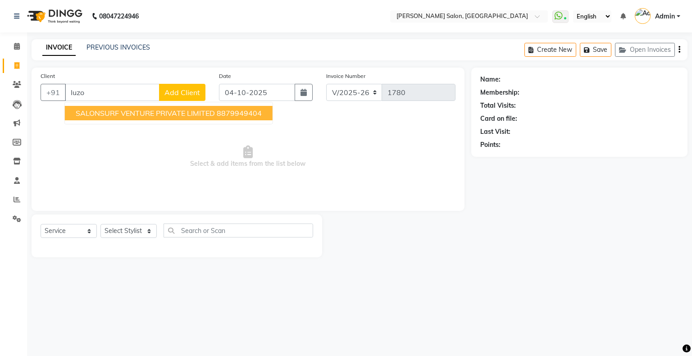
click at [142, 118] on button "SALONSURF VENTURE PRIVATE LIMITED 8879949404" at bounding box center [169, 113] width 208 height 14
type input "8879949404"
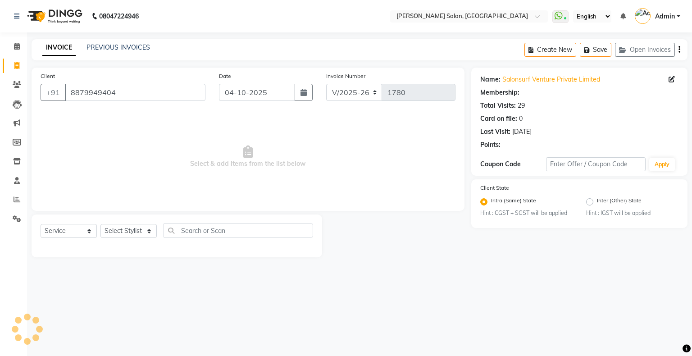
radio input "false"
radio input "true"
click at [134, 233] on select "Select Stylist Akshay [PERSON_NAME] Amrita [PERSON_NAME] Hair Head [PERSON_NAME…" at bounding box center [128, 231] width 56 height 14
select select "69724"
click at [100, 224] on select "Select Stylist Akshay [PERSON_NAME] Amrita [PERSON_NAME] Hair Head [PERSON_NAME…" at bounding box center [128, 231] width 56 height 14
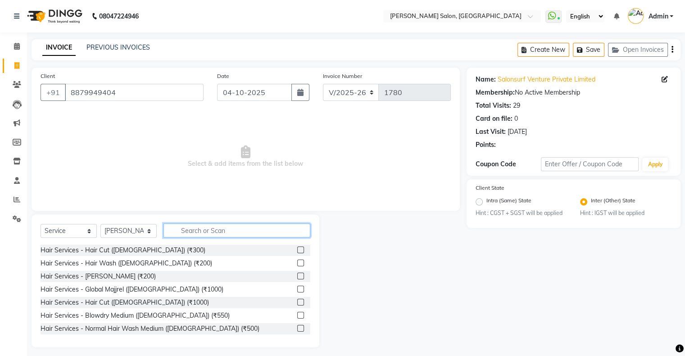
click at [199, 235] on input "text" at bounding box center [237, 231] width 147 height 14
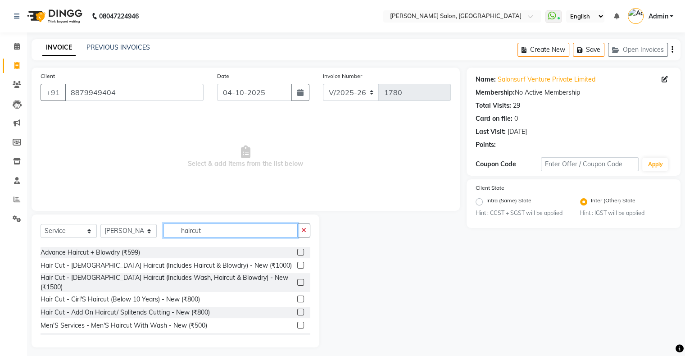
scroll to position [55, 0]
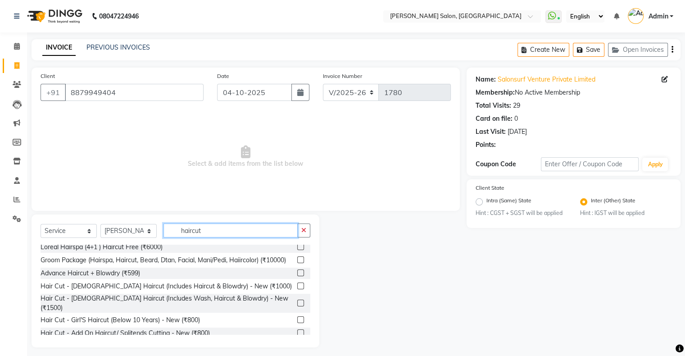
type input "haircut"
click at [297, 289] on label at bounding box center [300, 286] width 7 height 7
click at [297, 289] on input "checkbox" at bounding box center [300, 286] width 6 height 6
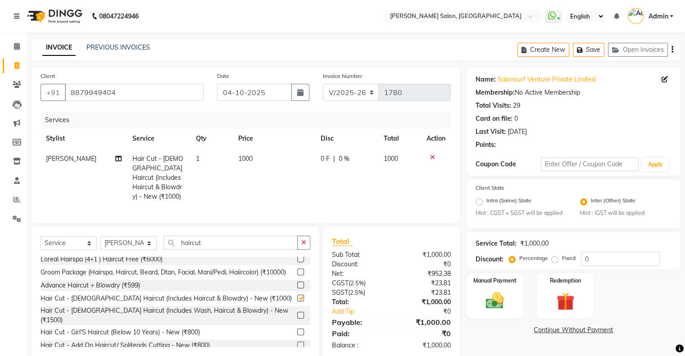
checkbox input "false"
click at [262, 160] on td "1000" at bounding box center [274, 178] width 82 height 58
select select "69724"
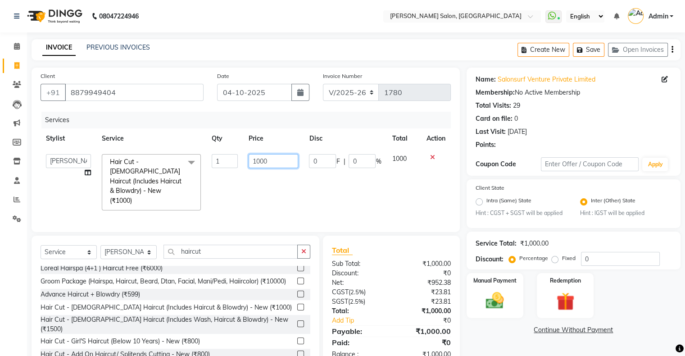
click at [266, 155] on input "1000" at bounding box center [274, 161] width 50 height 14
type input "1"
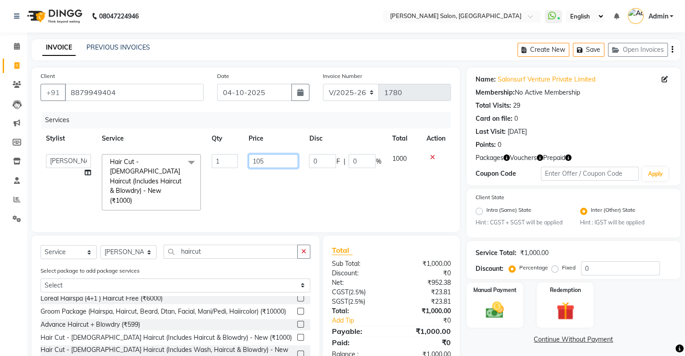
type input "1050"
click at [337, 197] on td "0 F | 0 %" at bounding box center [345, 182] width 83 height 67
select select "69724"
click at [567, 300] on img at bounding box center [565, 311] width 30 height 23
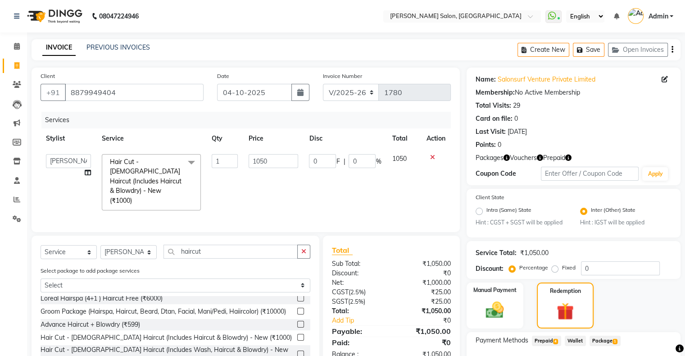
click at [604, 336] on span "Package 1" at bounding box center [605, 341] width 31 height 10
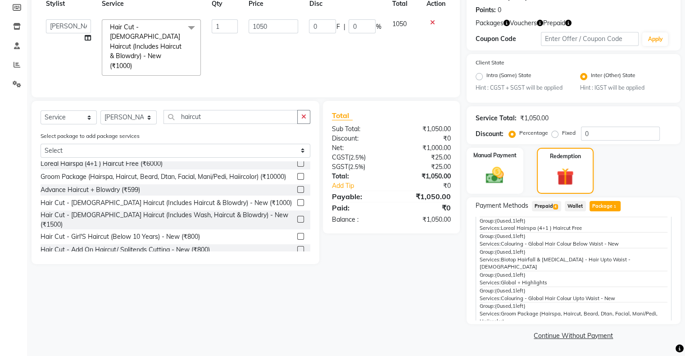
scroll to position [45, 0]
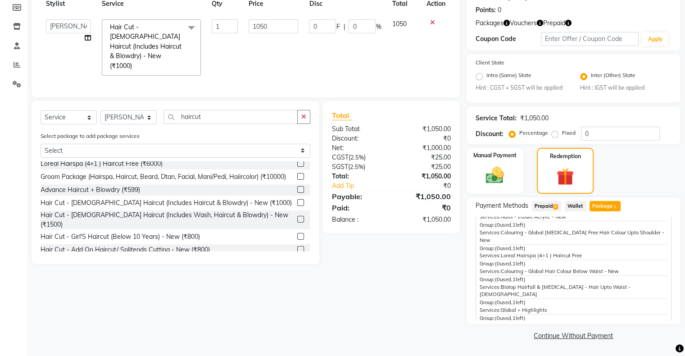
click at [607, 206] on span "Package 1" at bounding box center [605, 206] width 31 height 10
click at [555, 207] on span "4" at bounding box center [555, 206] width 5 height 5
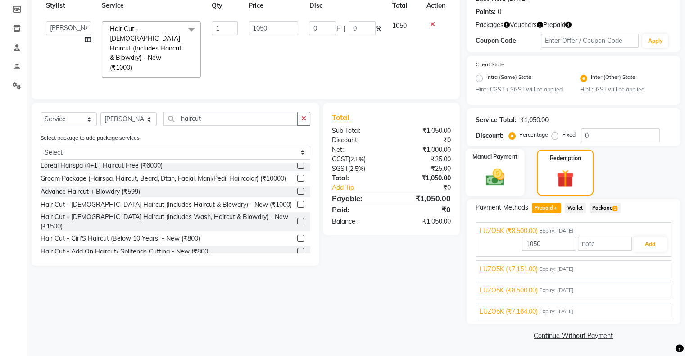
click at [504, 190] on div "Manual Payment" at bounding box center [494, 172] width 59 height 47
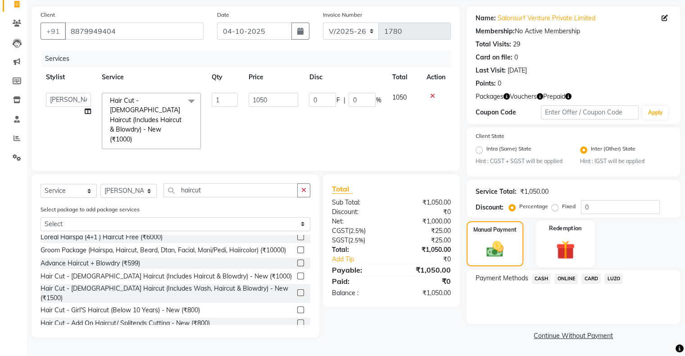
click at [569, 260] on img at bounding box center [565, 249] width 30 height 23
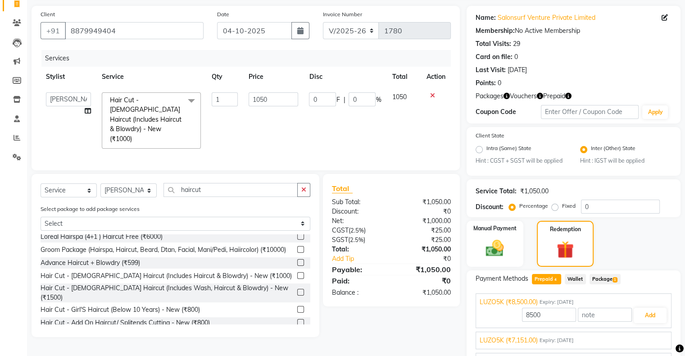
scroll to position [133, 0]
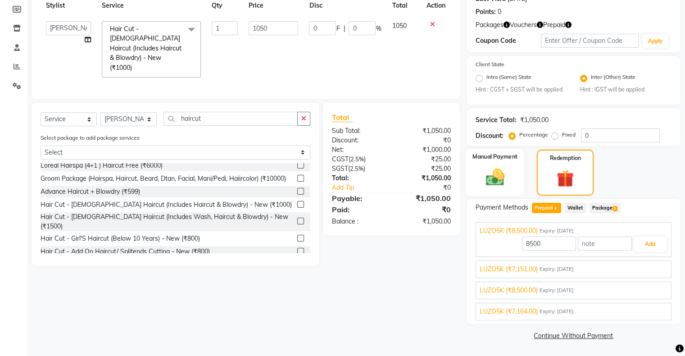
click at [483, 181] on img at bounding box center [495, 178] width 30 height 22
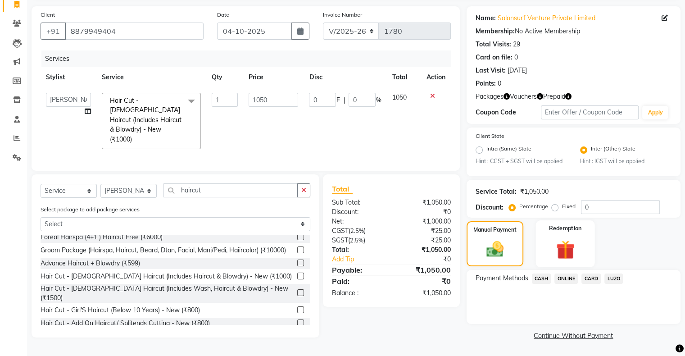
scroll to position [62, 0]
click at [571, 256] on img at bounding box center [565, 249] width 30 height 23
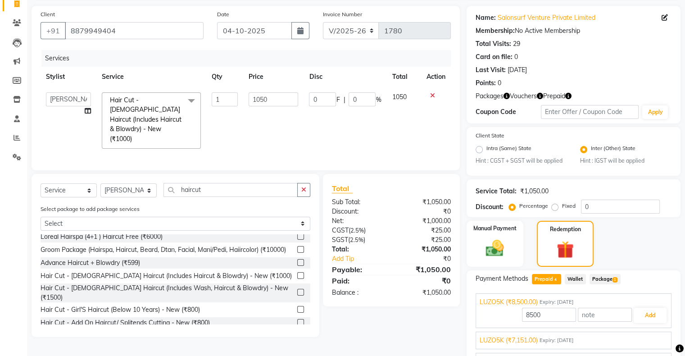
scroll to position [133, 0]
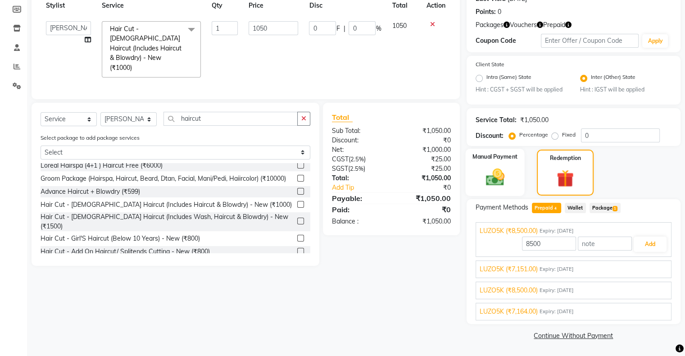
click at [498, 176] on img at bounding box center [495, 178] width 30 height 22
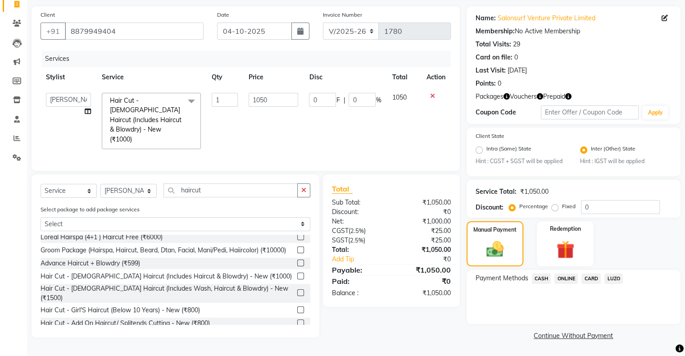
scroll to position [0, 0]
